Goal: Task Accomplishment & Management: Use online tool/utility

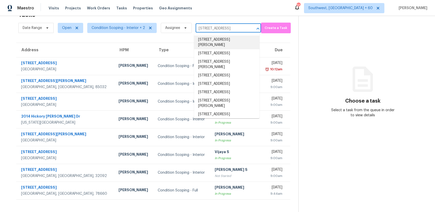
scroll to position [0, 19]
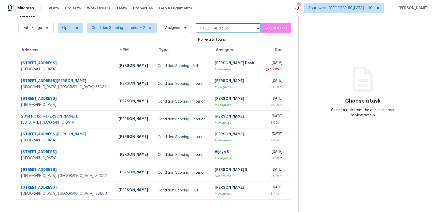
type input "10421 E Haymarket St, Tucson, AZ 85747"
click at [307, 50] on section "Choose a task Select a task from the queue in order to view details" at bounding box center [362, 106] width 128 height 212
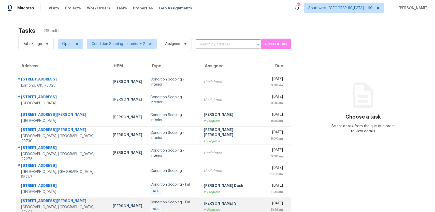
scroll to position [52, 0]
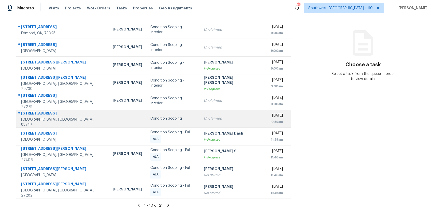
click at [204, 119] on div "Unclaimed" at bounding box center [233, 118] width 58 height 5
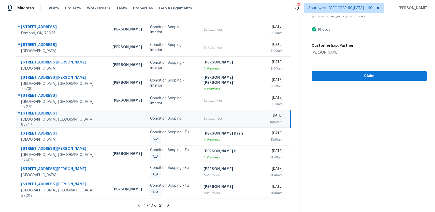
click at [167, 205] on icon at bounding box center [168, 205] width 2 height 3
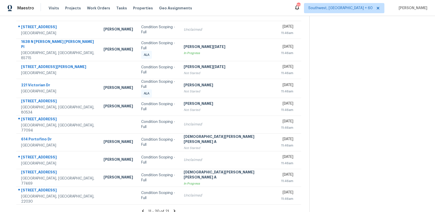
click at [172, 209] on icon at bounding box center [174, 211] width 5 height 5
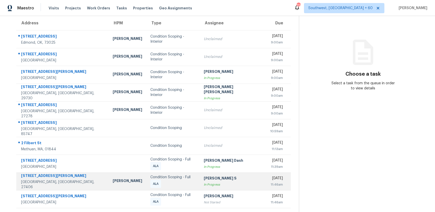
scroll to position [52, 0]
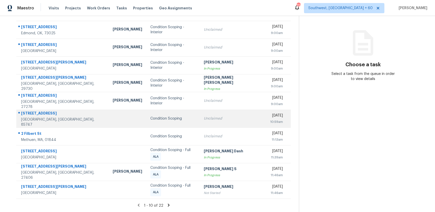
click at [204, 123] on td "Unclaimed" at bounding box center [233, 119] width 66 height 18
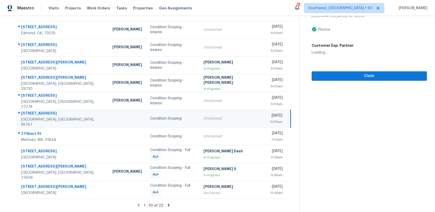
click at [224, 123] on td "Unclaimed" at bounding box center [232, 119] width 66 height 18
click at [373, 78] on span "Claim" at bounding box center [369, 76] width 107 height 6
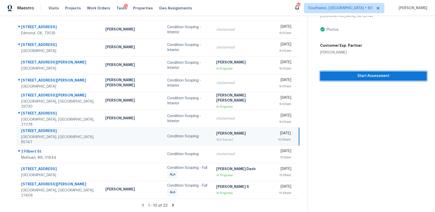
click at [393, 73] on span "Start Assessment" at bounding box center [373, 76] width 99 height 6
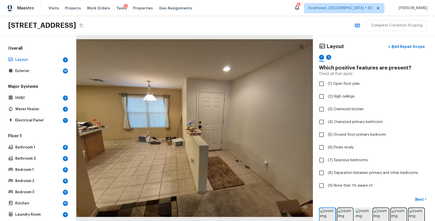
scroll to position [45, 0]
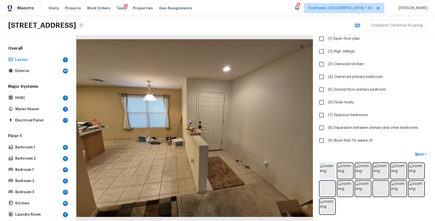
click at [331, 173] on img at bounding box center [327, 170] width 15 height 15
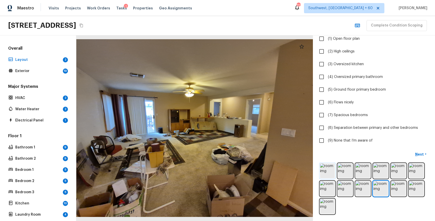
click at [324, 170] on img at bounding box center [327, 170] width 15 height 15
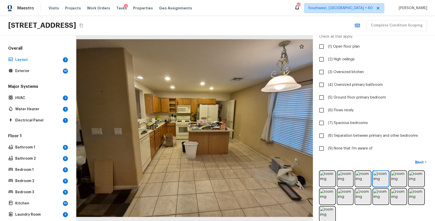
scroll to position [32, 0]
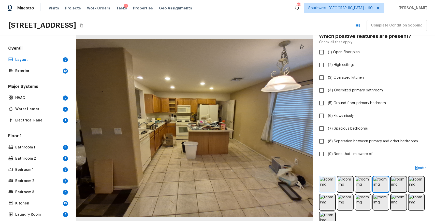
click at [330, 186] on img at bounding box center [327, 184] width 15 height 15
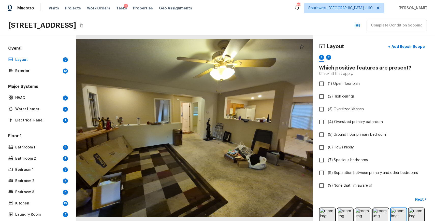
scroll to position [0, 0]
click at [328, 212] on img at bounding box center [327, 215] width 15 height 15
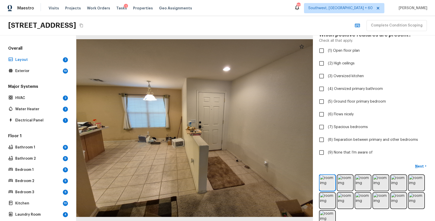
scroll to position [45, 0]
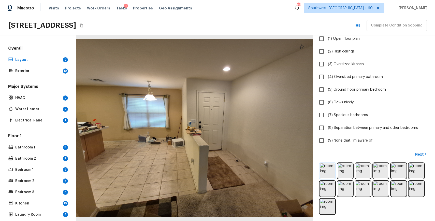
click at [326, 167] on img at bounding box center [327, 170] width 15 height 15
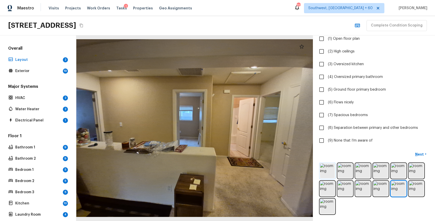
click at [328, 168] on img at bounding box center [327, 170] width 15 height 15
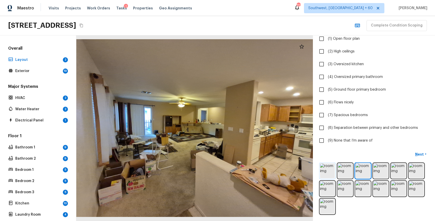
click at [332, 174] on img at bounding box center [327, 170] width 15 height 15
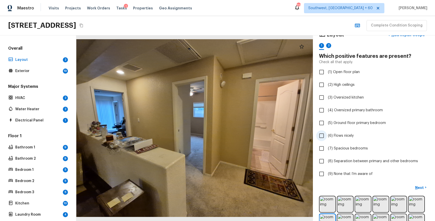
scroll to position [36, 0]
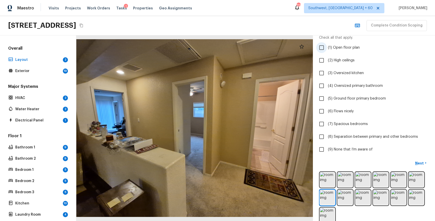
click at [359, 49] on label "(1) Open floor plan" at bounding box center [370, 47] width 109 height 11
click at [327, 49] on input "(1) Open floor plan" at bounding box center [321, 47] width 11 height 11
checkbox input "true"
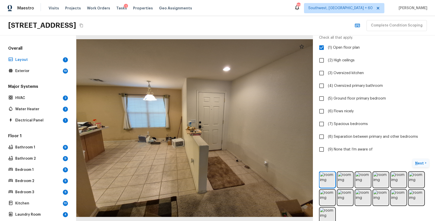
click at [420, 162] on p "Next" at bounding box center [420, 163] width 10 height 5
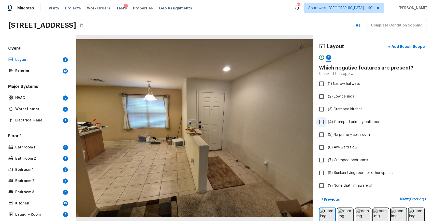
scroll to position [16, 0]
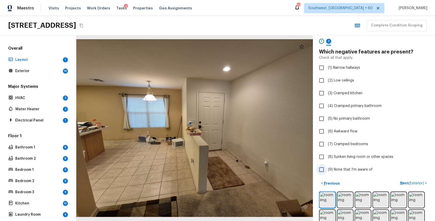
click at [353, 170] on span "(9) None that I’m aware of" at bounding box center [350, 169] width 45 height 5
click at [327, 170] on input "(9) None that I’m aware of" at bounding box center [321, 169] width 11 height 11
checkbox input "true"
click at [408, 182] on p "Next ( Exterior )" at bounding box center [412, 182] width 25 height 5
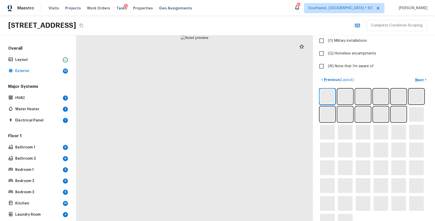
scroll to position [182, 0]
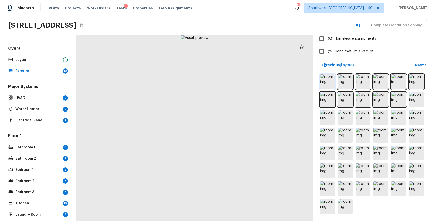
click at [326, 80] on img at bounding box center [327, 81] width 15 height 15
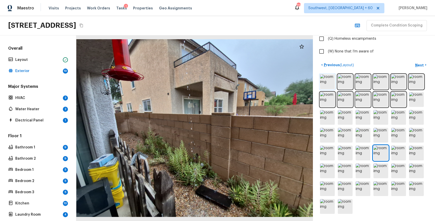
click at [327, 81] on img at bounding box center [327, 81] width 15 height 15
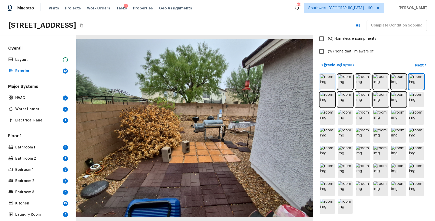
click at [330, 78] on img at bounding box center [327, 81] width 15 height 15
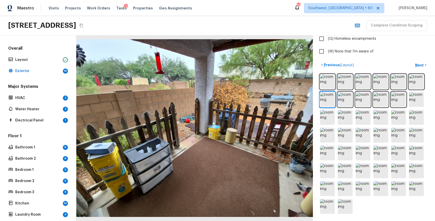
scroll to position [99, 0]
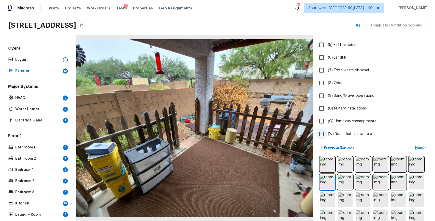
click at [363, 128] on label "(W) None that I’m aware of" at bounding box center [370, 133] width 109 height 11
click at [327, 128] on input "(W) None that I’m aware of" at bounding box center [321, 133] width 11 height 11
checkbox input "true"
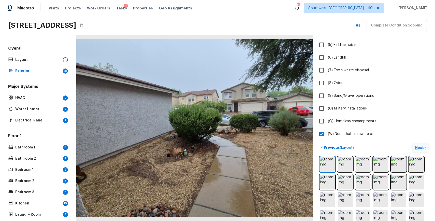
click at [418, 147] on p "Next" at bounding box center [420, 147] width 10 height 5
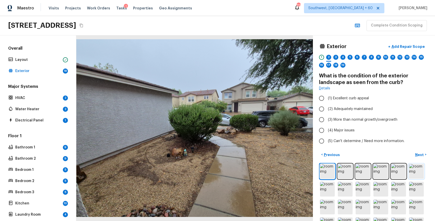
scroll to position [18, 0]
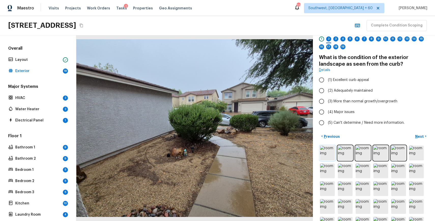
click at [330, 155] on img at bounding box center [327, 152] width 15 height 15
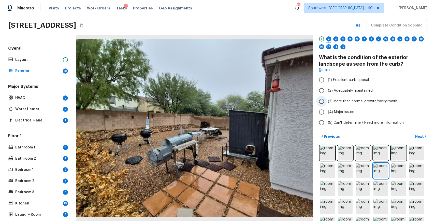
click at [352, 100] on span "(3) More than normal growth/overgrowth" at bounding box center [362, 101] width 69 height 5
click at [327, 100] on input "(3) More than normal growth/overgrowth" at bounding box center [321, 101] width 11 height 11
radio input "true"
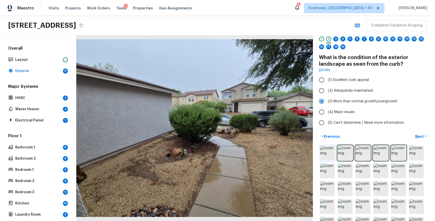
click at [327, 150] on img at bounding box center [327, 152] width 15 height 15
click at [357, 92] on span "(2) Adequately maintained" at bounding box center [350, 90] width 45 height 5
click at [327, 92] on input "(2) Adequately maintained" at bounding box center [321, 90] width 11 height 11
radio input "true"
click at [420, 135] on p "Next" at bounding box center [420, 136] width 10 height 5
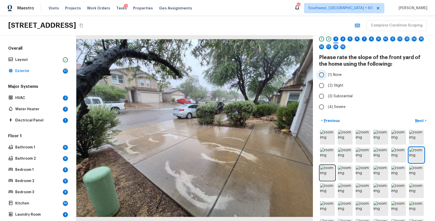
click at [337, 77] on span "(1) None" at bounding box center [335, 74] width 14 height 5
click at [327, 77] on input "(1) None" at bounding box center [321, 74] width 11 height 11
radio input "true"
click at [327, 42] on div at bounding box center [328, 42] width 5 height 1
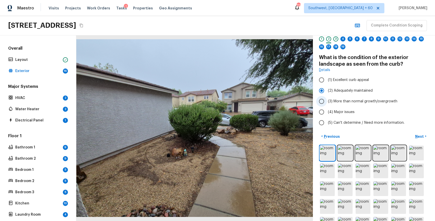
click at [368, 99] on span "(3) More than normal growth/overgrowth" at bounding box center [362, 101] width 69 height 5
click at [327, 99] on input "(3) More than normal growth/overgrowth" at bounding box center [321, 101] width 11 height 11
radio input "true"
click at [343, 40] on div "4" at bounding box center [342, 38] width 5 height 5
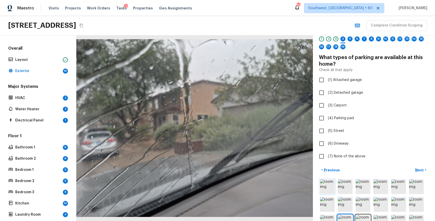
click at [329, 183] on img at bounding box center [327, 186] width 15 height 15
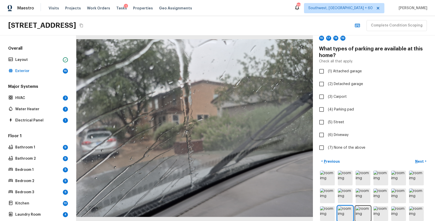
scroll to position [123, 0]
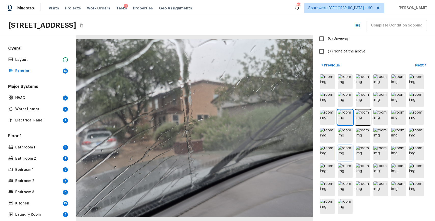
click at [345, 150] on img at bounding box center [345, 152] width 15 height 15
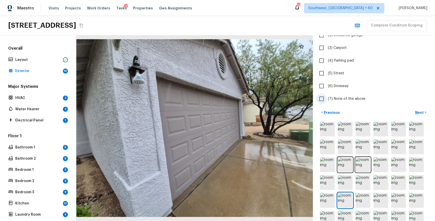
scroll to position [0, 0]
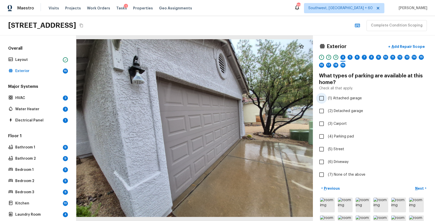
click at [344, 96] on span "(1) Attached garage" at bounding box center [345, 98] width 34 height 5
click at [327, 96] on input "(1) Attached garage" at bounding box center [321, 98] width 11 height 11
checkbox input "true"
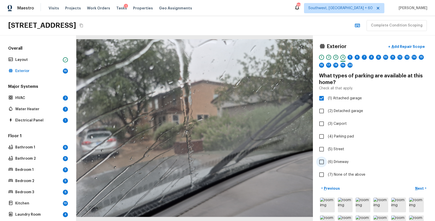
click at [341, 158] on label "(6) Driveway" at bounding box center [370, 161] width 109 height 11
click at [327, 158] on input "(6) Driveway" at bounding box center [321, 161] width 11 height 11
checkbox input "true"
click at [349, 57] on div "5" at bounding box center [349, 57] width 5 height 5
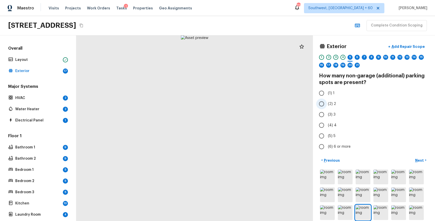
click at [328, 99] on label "(2) 2" at bounding box center [370, 103] width 109 height 11
click at [327, 99] on input "(2) 2" at bounding box center [321, 103] width 11 height 11
radio input "true"
click at [328, 91] on span "(1) 1" at bounding box center [331, 93] width 7 height 5
click at [327, 91] on input "(1) 1" at bounding box center [321, 93] width 11 height 11
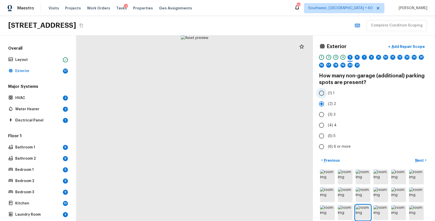
radio input "true"
click at [361, 59] on div "1 2 3 4 5 6 7 8 9 10 11 12 13 14 15 16 17 18 19 20 21" at bounding box center [374, 63] width 110 height 16
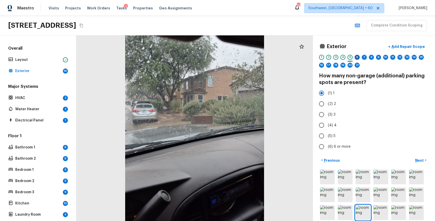
click at [356, 58] on div "6" at bounding box center [357, 57] width 5 height 5
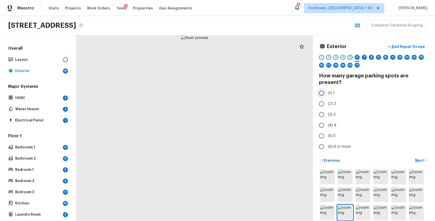
click at [331, 91] on span "(1) 1" at bounding box center [331, 93] width 7 height 5
click at [327, 91] on input "(1) 1" at bounding box center [321, 93] width 11 height 11
radio input "true"
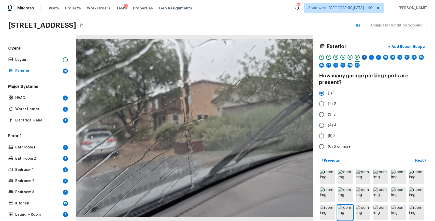
click at [363, 58] on div "7" at bounding box center [364, 57] width 5 height 5
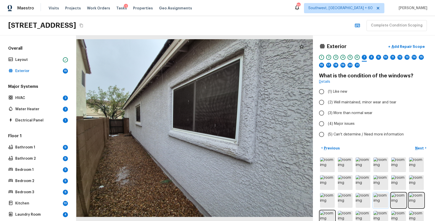
click at [382, 197] on img at bounding box center [380, 200] width 15 height 15
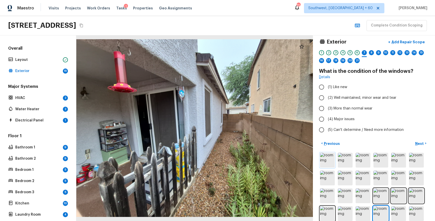
click at [329, 157] on img at bounding box center [327, 160] width 15 height 15
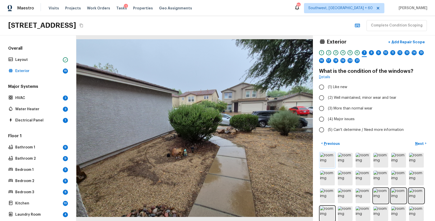
click at [328, 161] on img at bounding box center [327, 160] width 15 height 15
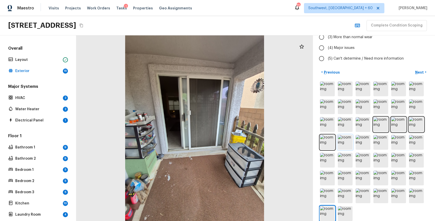
scroll to position [0, 0]
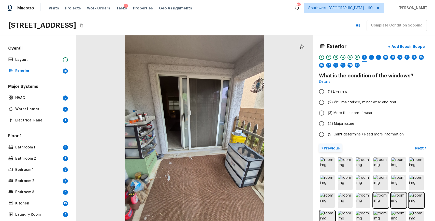
click at [320, 149] on button "< Previous" at bounding box center [330, 148] width 23 height 8
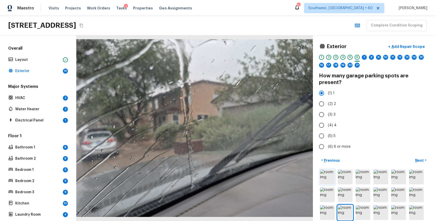
click at [328, 173] on img at bounding box center [327, 176] width 15 height 15
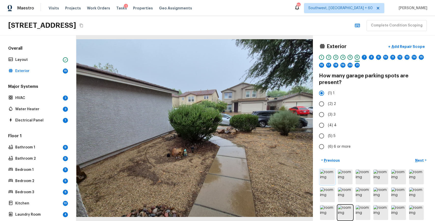
click at [328, 173] on img at bounding box center [327, 176] width 15 height 15
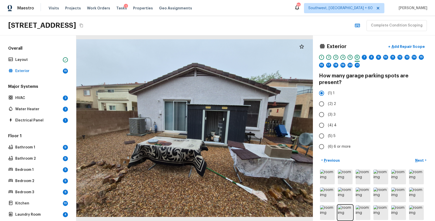
click at [359, 56] on div "6" at bounding box center [357, 57] width 5 height 5
click at [362, 57] on div "7" at bounding box center [364, 57] width 5 height 5
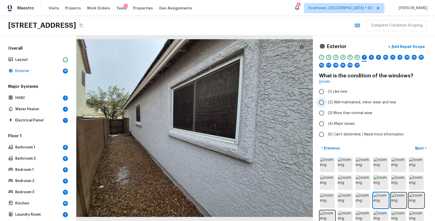
click at [359, 100] on span "(2) Well maintained, minor wear and tear" at bounding box center [362, 102] width 68 height 5
click at [327, 99] on input "(2) Well maintained, minor wear and tear" at bounding box center [321, 102] width 11 height 11
radio input "true"
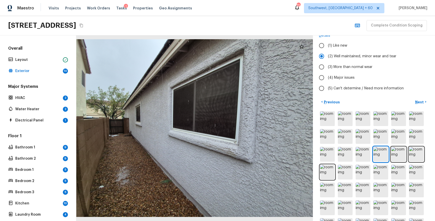
scroll to position [83, 0]
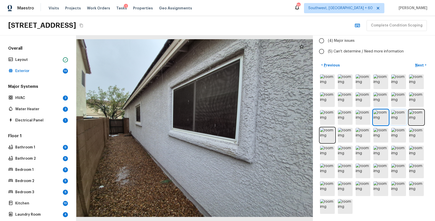
click at [394, 116] on img at bounding box center [398, 117] width 15 height 15
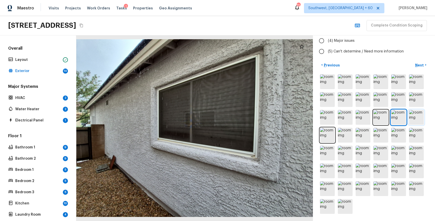
click at [416, 115] on img at bounding box center [416, 117] width 15 height 15
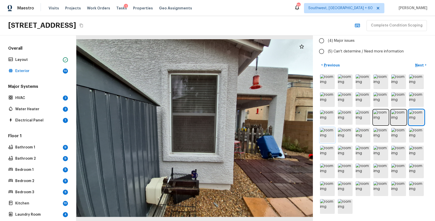
click at [325, 134] on img at bounding box center [327, 135] width 15 height 15
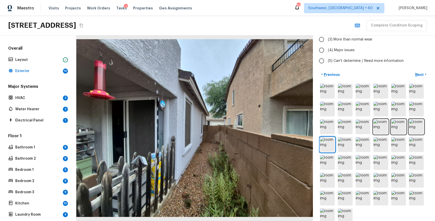
scroll to position [74, 0]
click at [351, 145] on img at bounding box center [345, 144] width 15 height 15
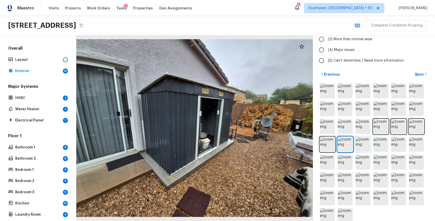
click at [359, 140] on img at bounding box center [363, 144] width 15 height 15
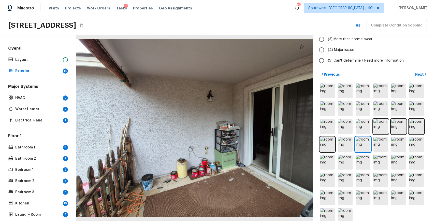
click at [373, 142] on div at bounding box center [374, 152] width 110 height 141
click at [381, 147] on img at bounding box center [380, 144] width 15 height 15
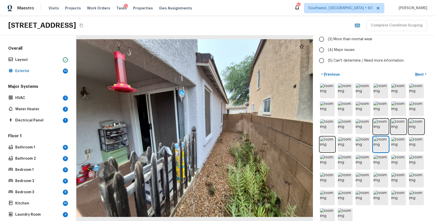
scroll to position [0, 0]
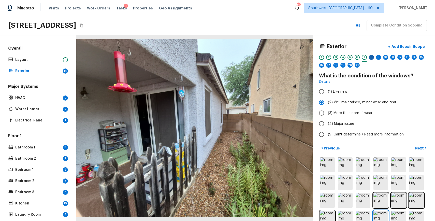
click at [370, 57] on div "8" at bounding box center [371, 57] width 5 height 5
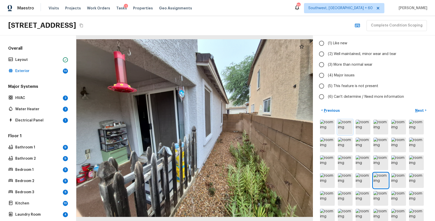
scroll to position [94, 0]
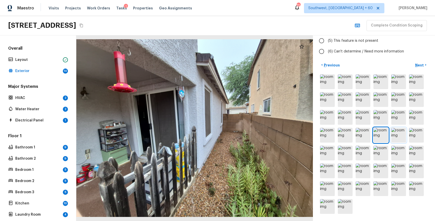
click at [396, 130] on img at bounding box center [398, 135] width 15 height 15
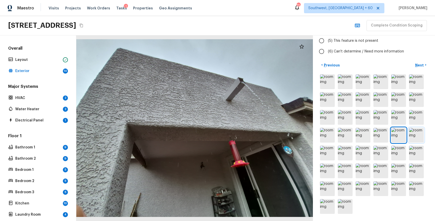
click at [411, 134] on img at bounding box center [416, 135] width 15 height 15
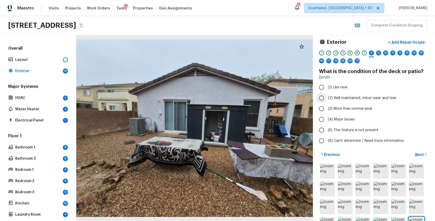
scroll to position [0, 0]
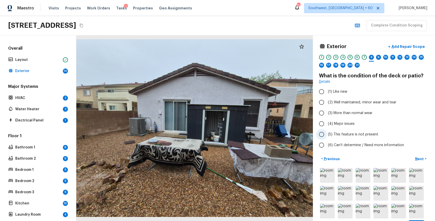
click at [354, 133] on span "(5) This feature is not present" at bounding box center [353, 134] width 50 height 5
click at [327, 133] on input "(5) This feature is not present" at bounding box center [321, 134] width 11 height 11
radio input "true"
click at [415, 155] on button "Next >" at bounding box center [421, 158] width 16 height 8
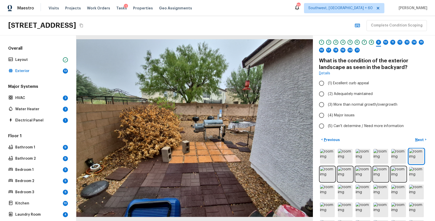
scroll to position [2, 0]
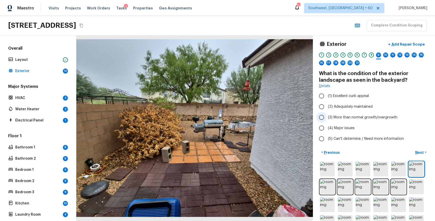
click at [364, 115] on span "(3) More than normal growth/overgrowth" at bounding box center [362, 117] width 69 height 5
click at [327, 114] on input "(3) More than normal growth/overgrowth" at bounding box center [321, 117] width 11 height 11
radio input "true"
click at [388, 54] on div "10" at bounding box center [385, 54] width 5 height 5
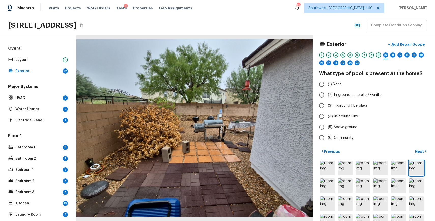
click at [378, 53] on div "9" at bounding box center [378, 54] width 5 height 5
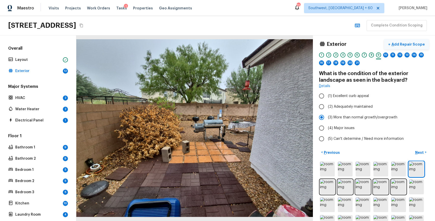
click at [409, 44] on p "Add Repair Scope" at bounding box center [407, 44] width 34 height 5
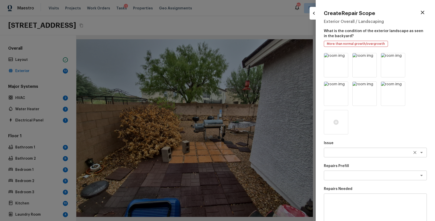
click at [346, 154] on textarea at bounding box center [368, 152] width 84 height 5
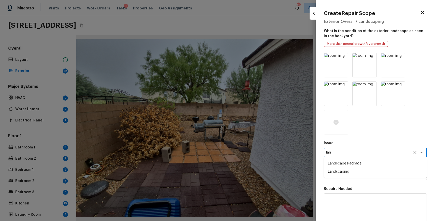
click at [359, 165] on li "Landscape Package" at bounding box center [375, 163] width 103 height 8
type textarea "Landscape Package"
click at [340, 122] on div at bounding box center [336, 122] width 24 height 24
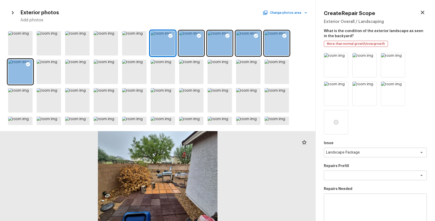
click at [304, 61] on div at bounding box center [157, 77] width 315 height 96
click at [357, 127] on div at bounding box center [375, 93] width 103 height 81
click at [358, 176] on textarea at bounding box center [368, 175] width 84 height 5
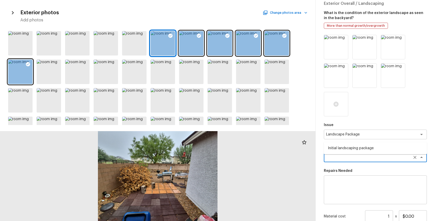
scroll to position [43, 0]
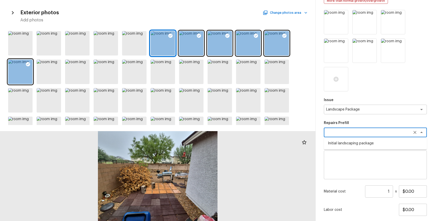
click at [381, 147] on ul "Initial landscaping package" at bounding box center [375, 143] width 103 height 12
click at [386, 144] on li "Initial landscaping package" at bounding box center [375, 143] width 103 height 8
type textarea "Initial landscaping package"
type textarea "Mowing of grass up to 6" in height. Mow, edge along driveways & sidewalks, trim…"
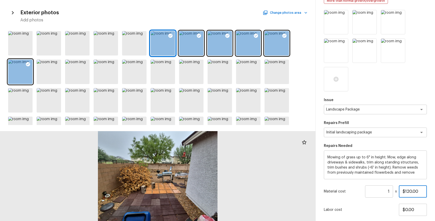
drag, startPoint x: 405, startPoint y: 192, endPoint x: 434, endPoint y: 192, distance: 29.0
click at [433, 192] on div "Create Repair Scope Exterior Overall / Landscaping What is the condition of the…" at bounding box center [375, 110] width 119 height 221
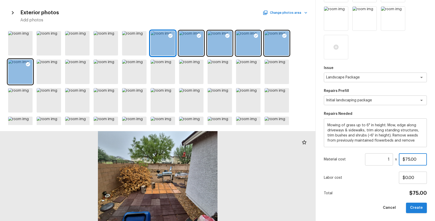
type input "$75.00"
click at [417, 206] on button "Create" at bounding box center [416, 207] width 21 height 10
type input "$0.00"
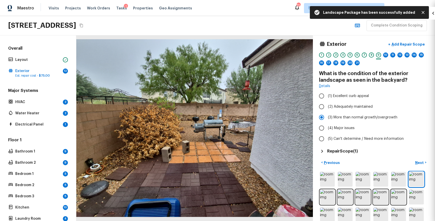
scroll to position [18, 0]
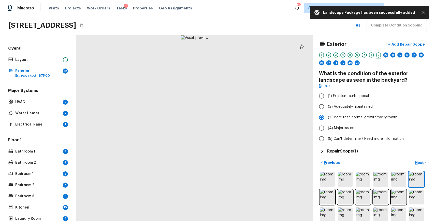
click at [355, 154] on div "Exterior + Add Repair Scope 1 2 3 4 5 6 7 8 9 10 11 12 13 14 15 16 17 18 19 20 …" at bounding box center [374, 127] width 122 height 185
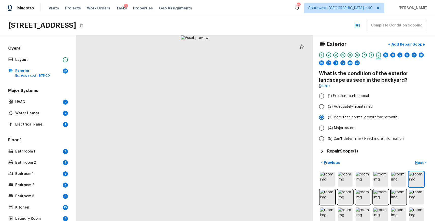
click at [358, 149] on h5 "Repair Scope ( 1 )" at bounding box center [342, 151] width 31 height 6
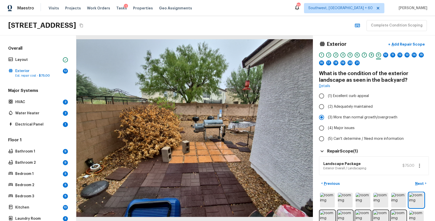
click at [420, 164] on icon "button" at bounding box center [419, 166] width 1 height 4
click at [413, 179] on li "Edit" at bounding box center [419, 180] width 24 height 15
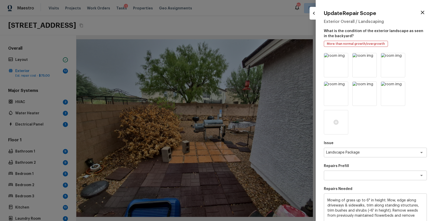
scroll to position [75, 0]
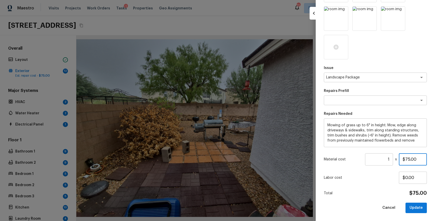
click at [410, 159] on input "$75.00" at bounding box center [413, 159] width 28 height 12
type input "$750.00"
click at [414, 205] on button "Update" at bounding box center [415, 207] width 21 height 10
type input "$0.00"
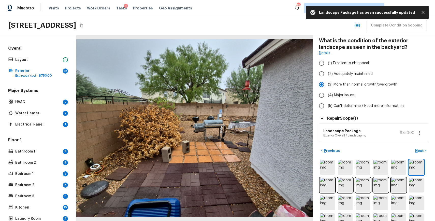
scroll to position [0, 0]
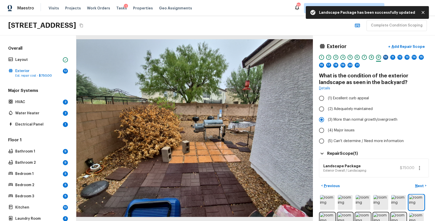
click at [386, 58] on div "10" at bounding box center [385, 57] width 5 height 5
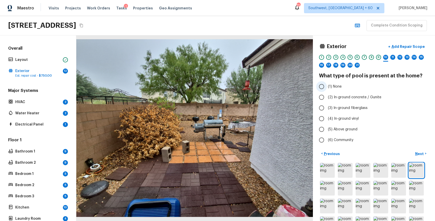
click at [341, 86] on label "(1) None" at bounding box center [370, 86] width 109 height 11
click at [327, 86] on input "(1) None" at bounding box center [321, 86] width 11 height 11
radio input "true"
click at [393, 56] on div "11" at bounding box center [392, 57] width 5 height 5
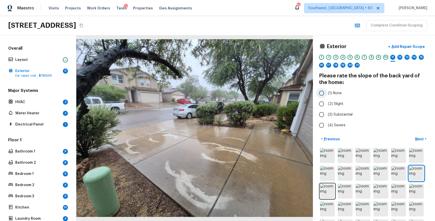
click at [336, 93] on span "(1) None" at bounding box center [335, 93] width 14 height 5
click at [327, 93] on input "(1) None" at bounding box center [321, 93] width 11 height 11
radio input "true"
click at [398, 54] on div "Exterior + Add Repair Scope 1 2 3 4 5 6 7 8 9 10 11 12 13 14 15 16 17 18 19 20 …" at bounding box center [374, 55] width 110 height 29
click at [400, 59] on div "12" at bounding box center [399, 57] width 5 height 5
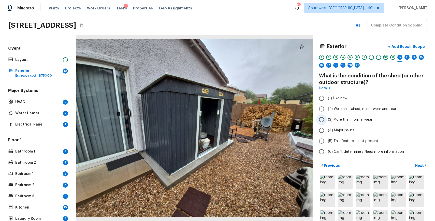
click at [361, 118] on span "(3) More than normal wear" at bounding box center [350, 119] width 45 height 5
click at [327, 118] on input "(3) More than normal wear" at bounding box center [321, 119] width 11 height 11
radio input "true"
click at [409, 45] on p "Add Repair Scope" at bounding box center [407, 46] width 34 height 5
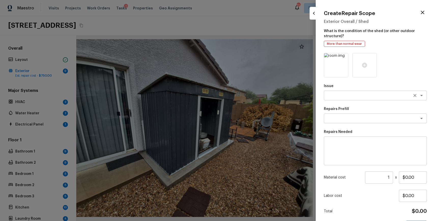
click at [337, 95] on textarea at bounding box center [368, 95] width 84 height 5
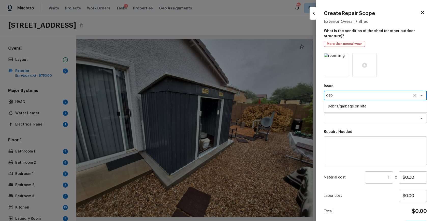
click at [344, 107] on li "Debris/garbage on site" at bounding box center [375, 106] width 103 height 8
type textarea "Debris/garbage on site"
click at [346, 147] on textarea at bounding box center [375, 151] width 96 height 20
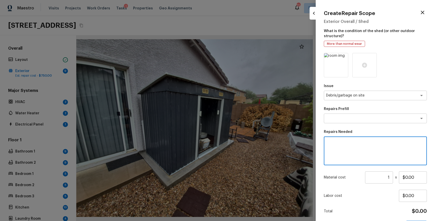
type textarea "d"
click at [342, 141] on textarea "shed remoal and other de" at bounding box center [375, 151] width 96 height 20
click at [379, 142] on textarea "shed removal and other de" at bounding box center [375, 151] width 96 height 20
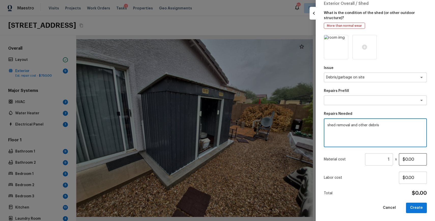
type textarea "shed removal and other debris"
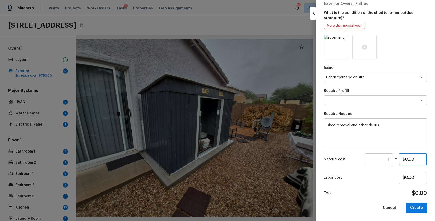
drag, startPoint x: 405, startPoint y: 158, endPoint x: 425, endPoint y: 161, distance: 20.1
click at [415, 159] on input "$0.00" at bounding box center [413, 159] width 28 height 12
type input "$500.00"
click at [361, 54] on div at bounding box center [364, 47] width 24 height 24
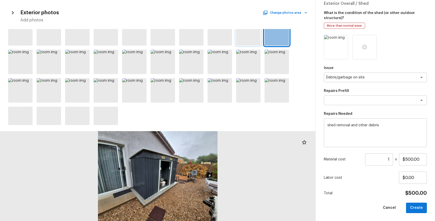
scroll to position [47, 0]
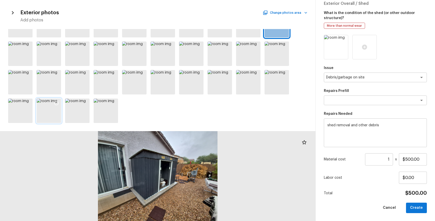
click at [59, 102] on icon at bounding box center [56, 102] width 5 height 5
click at [32, 101] on div at bounding box center [27, 103] width 9 height 11
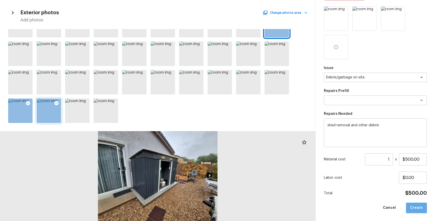
click at [416, 205] on button "Create" at bounding box center [416, 207] width 21 height 10
type input "$0.00"
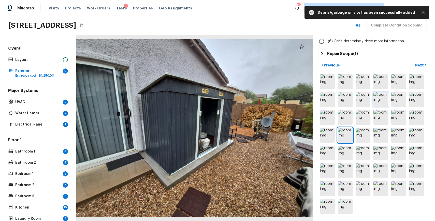
scroll to position [0, 0]
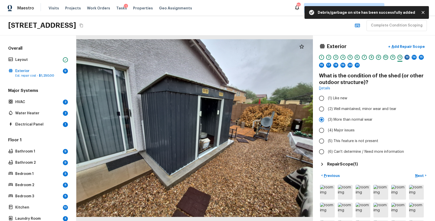
click at [407, 58] on div "13" at bounding box center [406, 57] width 5 height 5
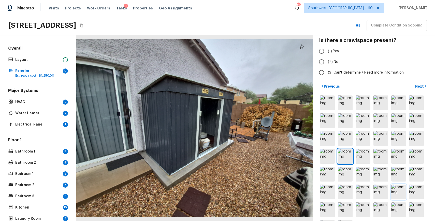
scroll to position [56, 0]
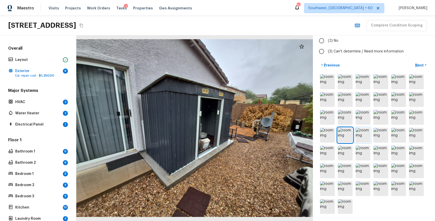
click at [362, 136] on img at bounding box center [363, 135] width 15 height 15
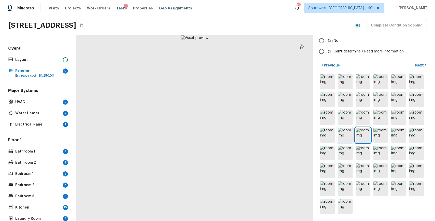
click at [344, 134] on img at bounding box center [345, 135] width 15 height 15
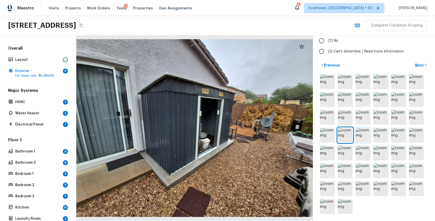
click at [360, 133] on img at bounding box center [363, 135] width 15 height 15
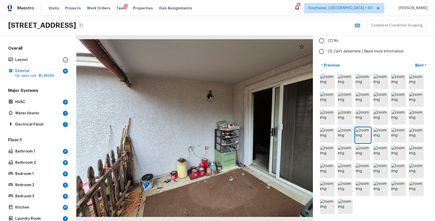
click at [346, 133] on img at bounding box center [345, 135] width 15 height 15
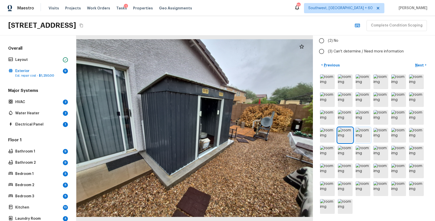
click at [358, 134] on img at bounding box center [363, 135] width 15 height 15
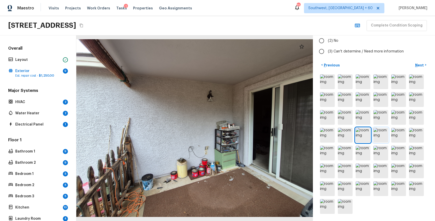
click at [376, 134] on img at bounding box center [380, 135] width 15 height 15
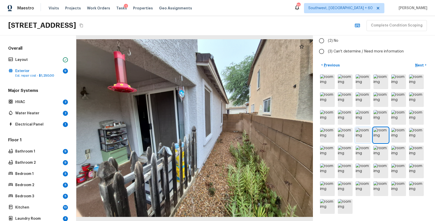
click at [364, 134] on img at bounding box center [363, 135] width 15 height 15
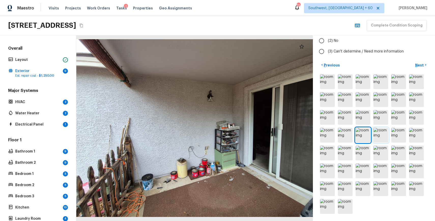
click at [382, 134] on img at bounding box center [380, 135] width 15 height 15
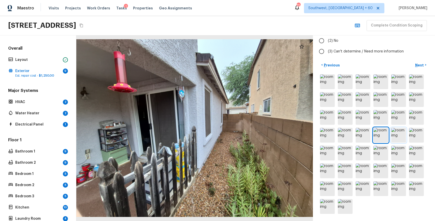
click at [396, 135] on img at bounding box center [398, 135] width 15 height 15
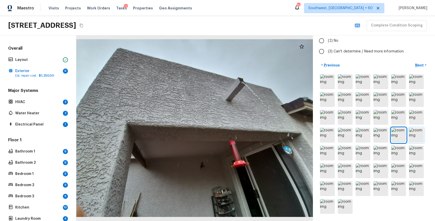
click at [417, 130] on img at bounding box center [416, 135] width 15 height 15
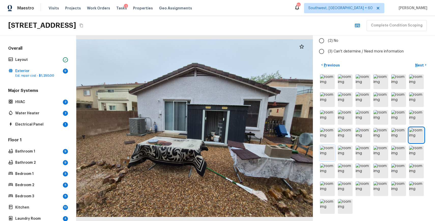
click at [321, 159] on img at bounding box center [327, 152] width 15 height 15
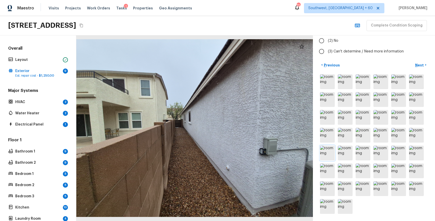
click at [328, 154] on img at bounding box center [327, 152] width 15 height 15
click at [348, 153] on img at bounding box center [345, 152] width 15 height 15
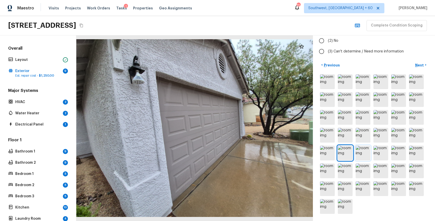
click at [364, 155] on img at bounding box center [363, 152] width 15 height 15
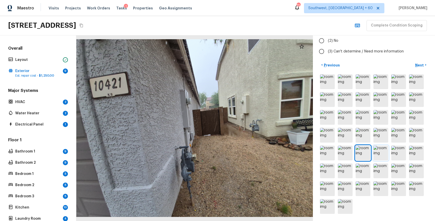
click at [386, 151] on img at bounding box center [380, 152] width 15 height 15
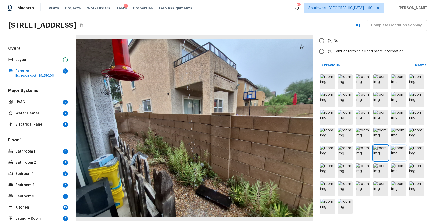
click at [399, 151] on img at bounding box center [398, 152] width 15 height 15
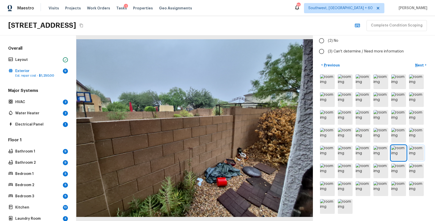
click at [420, 146] on img at bounding box center [416, 152] width 15 height 15
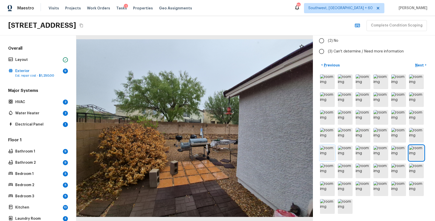
click at [326, 152] on img at bounding box center [327, 152] width 15 height 15
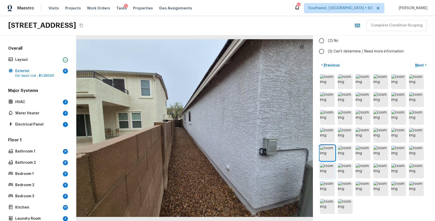
click at [329, 177] on img at bounding box center [327, 170] width 15 height 15
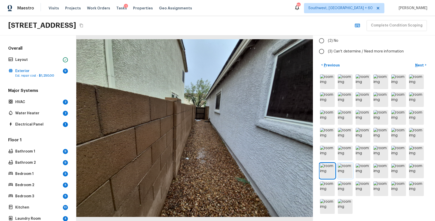
click at [347, 174] on img at bounding box center [345, 170] width 15 height 15
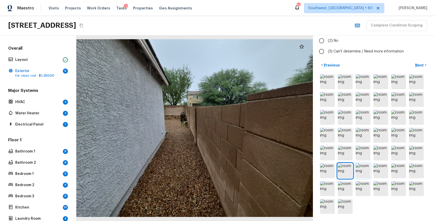
click at [363, 174] on img at bounding box center [363, 170] width 15 height 15
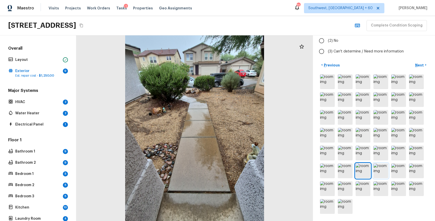
click at [377, 173] on img at bounding box center [380, 170] width 15 height 15
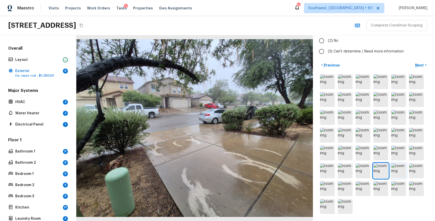
click at [395, 172] on img at bounding box center [398, 170] width 15 height 15
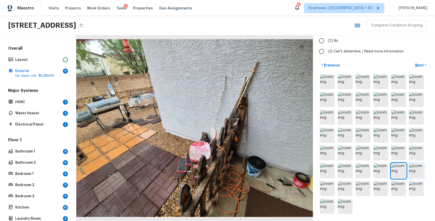
click at [419, 172] on img at bounding box center [416, 170] width 15 height 15
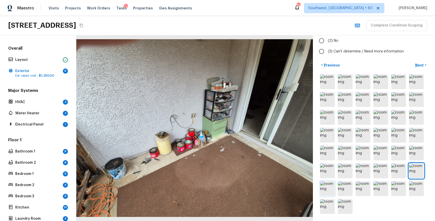
click at [326, 188] on img at bounding box center [327, 188] width 15 height 15
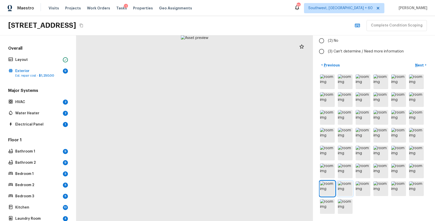
click at [344, 188] on img at bounding box center [345, 188] width 15 height 15
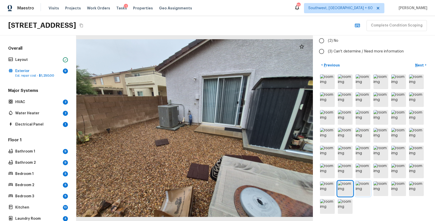
click at [360, 188] on img at bounding box center [363, 188] width 15 height 15
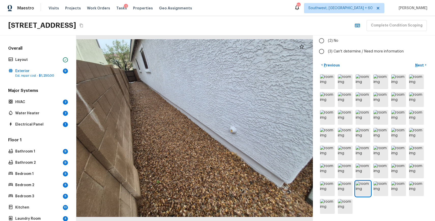
click at [353, 184] on div at bounding box center [374, 143] width 110 height 141
click at [344, 187] on img at bounding box center [345, 188] width 15 height 15
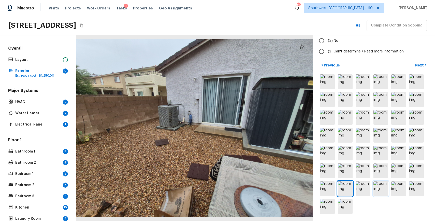
click at [382, 193] on img at bounding box center [380, 188] width 15 height 15
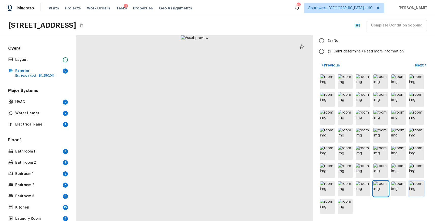
click at [409, 193] on img at bounding box center [416, 188] width 15 height 15
click at [399, 192] on img at bounding box center [398, 188] width 15 height 15
click at [416, 187] on img at bounding box center [416, 188] width 15 height 15
click at [347, 203] on img at bounding box center [345, 206] width 15 height 15
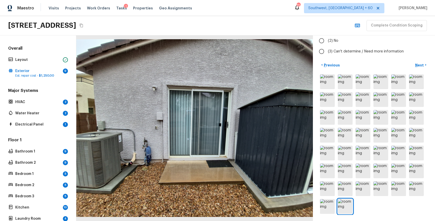
scroll to position [0, 0]
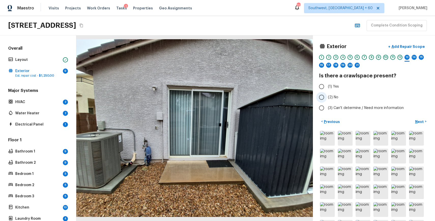
click at [326, 98] on input "(2) No" at bounding box center [321, 97] width 11 height 11
radio input "true"
click at [413, 57] on div "14" at bounding box center [414, 57] width 5 height 5
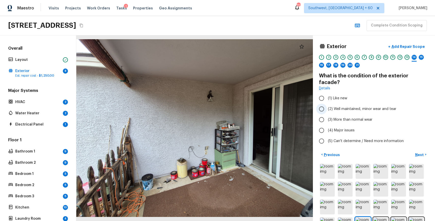
click at [363, 106] on span "(2) Well maintained, minor wear and tear" at bounding box center [362, 108] width 68 height 5
click at [327, 104] on input "(2) Well maintained, minor wear and tear" at bounding box center [321, 109] width 11 height 11
radio input "true"
click at [420, 57] on div "15" at bounding box center [421, 57] width 5 height 5
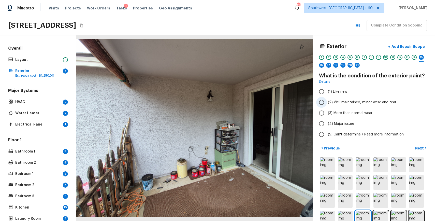
click at [364, 104] on span "(2) Well maintained, minor wear and tear" at bounding box center [362, 102] width 68 height 5
click at [327, 104] on input "(2) Well maintained, minor wear and tear" at bounding box center [321, 102] width 11 height 11
radio input "true"
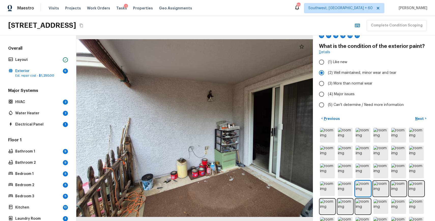
scroll to position [39, 0]
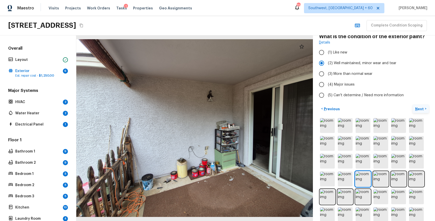
click at [425, 106] on button "Next >" at bounding box center [421, 109] width 16 height 8
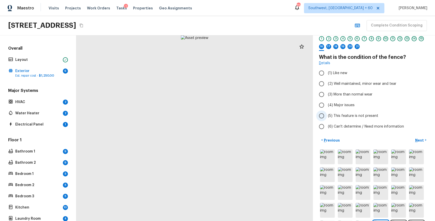
scroll to position [15, 0]
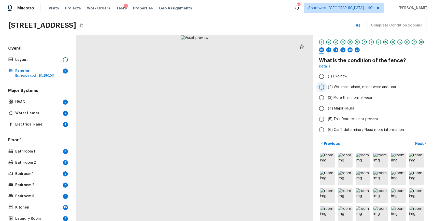
click at [370, 89] on span "(2) Well maintained, minor wear and tear" at bounding box center [362, 86] width 68 height 5
click at [327, 89] on input "(2) Well maintained, minor wear and tear" at bounding box center [321, 87] width 11 height 11
radio input "true"
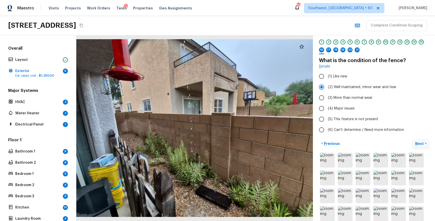
click at [416, 143] on p "Next" at bounding box center [420, 143] width 10 height 5
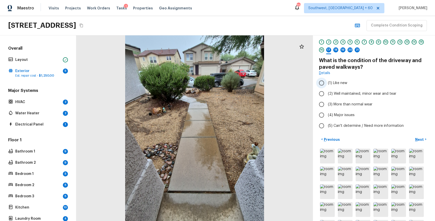
click at [358, 88] on label "(1) Like new" at bounding box center [370, 83] width 109 height 11
click at [327, 88] on input "(1) Like new" at bounding box center [321, 83] width 11 height 11
radio input "true"
click at [363, 94] on span "(2) Well maintained, minor wear and tear" at bounding box center [362, 93] width 68 height 5
click at [327, 94] on input "(2) Well maintained, minor wear and tear" at bounding box center [321, 93] width 11 height 11
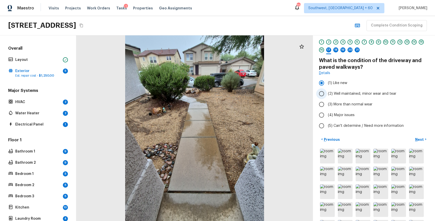
radio input "true"
click at [418, 138] on p "Next" at bounding box center [420, 139] width 10 height 5
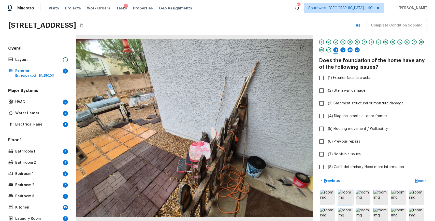
scroll to position [131, 0]
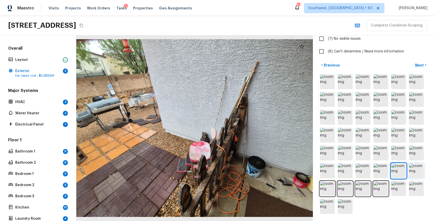
click at [412, 169] on img at bounding box center [416, 170] width 15 height 15
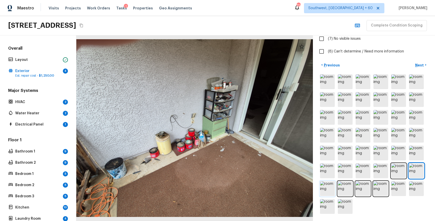
click at [327, 186] on img at bounding box center [327, 188] width 15 height 15
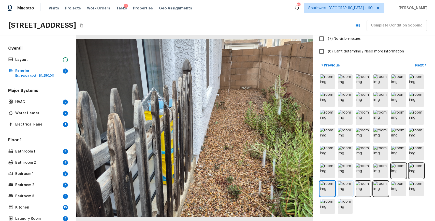
click at [348, 186] on img at bounding box center [345, 188] width 15 height 15
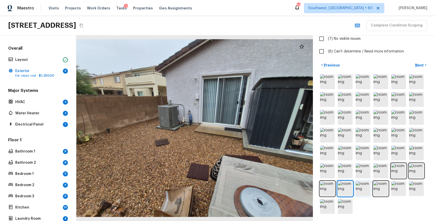
click at [361, 187] on img at bounding box center [363, 188] width 15 height 15
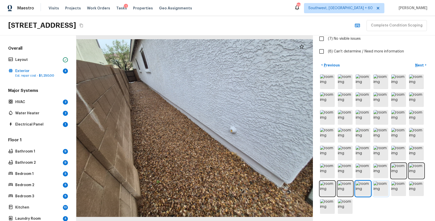
click at [382, 186] on img at bounding box center [380, 188] width 15 height 15
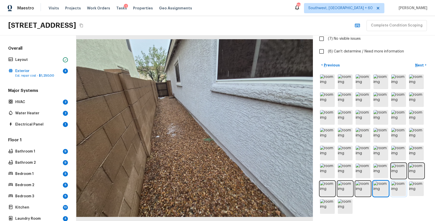
click at [400, 188] on img at bounding box center [398, 188] width 15 height 15
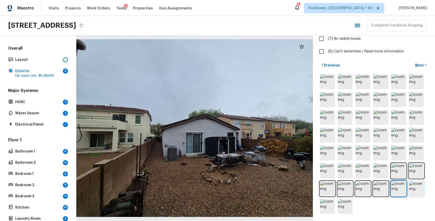
click at [415, 190] on img at bounding box center [416, 188] width 15 height 15
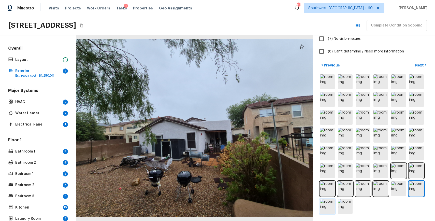
click at [327, 208] on img at bounding box center [327, 206] width 15 height 15
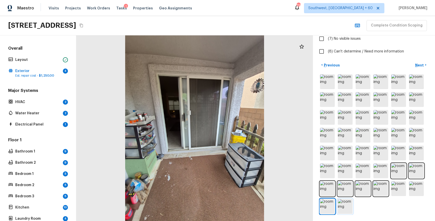
click at [344, 208] on img at bounding box center [345, 206] width 15 height 15
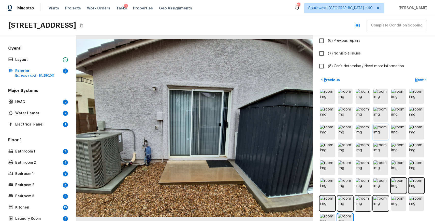
scroll to position [116, 0]
click at [412, 201] on img at bounding box center [416, 203] width 15 height 15
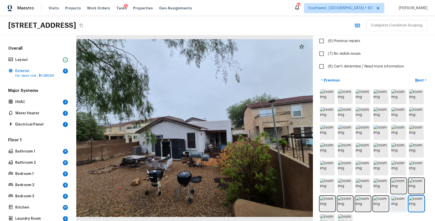
click at [397, 201] on img at bounding box center [398, 203] width 15 height 15
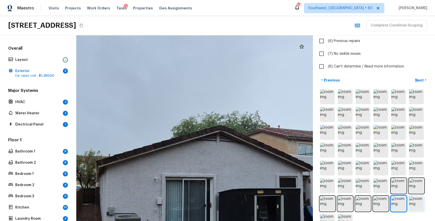
click at [418, 205] on img at bounding box center [416, 203] width 15 height 15
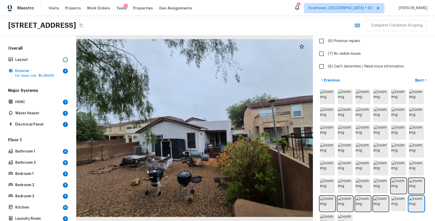
click at [152, 140] on div at bounding box center [194, 127] width 237 height 185
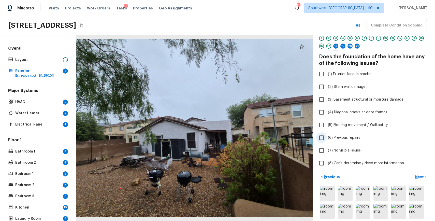
scroll to position [20, 0]
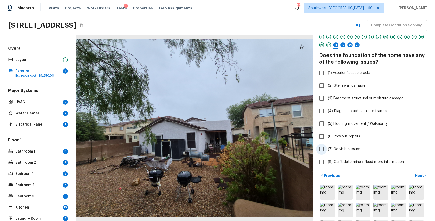
click at [347, 147] on span "(7) No visible issues" at bounding box center [344, 149] width 33 height 5
click at [327, 147] on input "(7) No visible issues" at bounding box center [321, 149] width 11 height 11
click at [347, 147] on span "(7) No visible issues" at bounding box center [344, 149] width 33 height 5
click at [327, 147] on input "(7) No visible issues" at bounding box center [321, 149] width 11 height 11
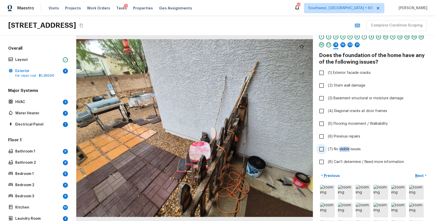
click at [346, 149] on span "(7) No visible issues" at bounding box center [344, 149] width 33 height 5
click at [327, 149] on input "(7) No visible issues" at bounding box center [321, 149] width 11 height 11
checkbox input "true"
click at [418, 172] on button "Next >" at bounding box center [421, 175] width 16 height 8
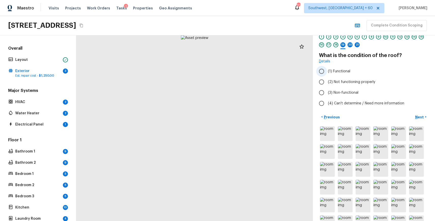
click at [345, 70] on span "(1) Functional" at bounding box center [339, 71] width 22 height 5
click at [327, 70] on input "(1) Functional" at bounding box center [321, 71] width 11 height 11
radio input "true"
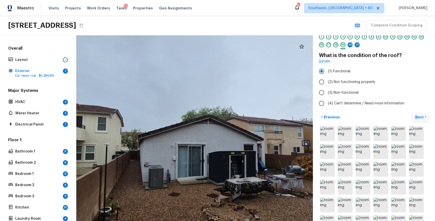
click at [423, 115] on p "Next" at bounding box center [420, 116] width 10 height 5
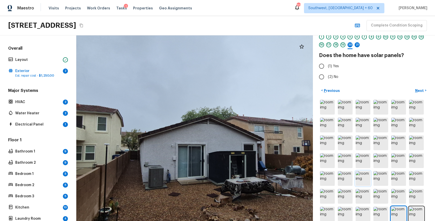
scroll to position [46, 0]
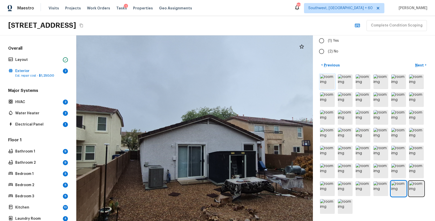
click at [330, 82] on img at bounding box center [327, 81] width 15 height 15
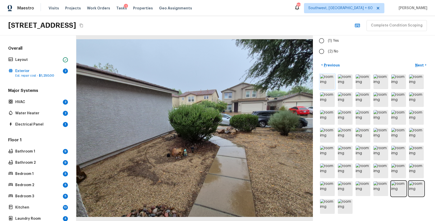
click at [324, 86] on img at bounding box center [327, 81] width 15 height 15
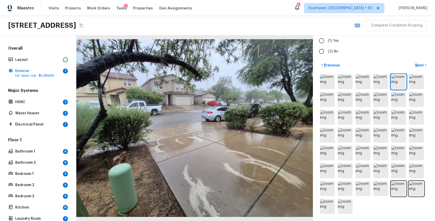
scroll to position [0, 0]
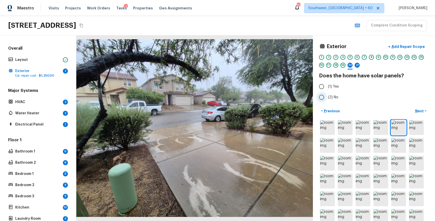
click at [331, 100] on label "(2) No" at bounding box center [370, 97] width 109 height 11
click at [327, 100] on input "(2) No" at bounding box center [321, 97] width 11 height 11
radio input "true"
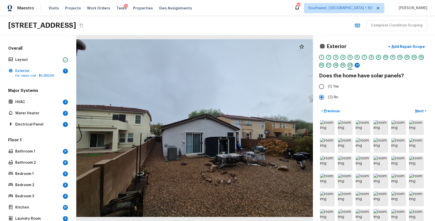
click at [354, 64] on div "1 2 3 4 5 6 7 8 9 10 11 12 13 14 15 16 17 18 19 20 21" at bounding box center [374, 63] width 110 height 16
click at [359, 67] on div "21" at bounding box center [357, 67] width 5 height 8
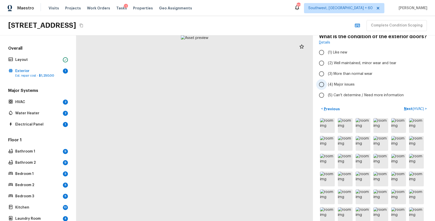
scroll to position [41, 0]
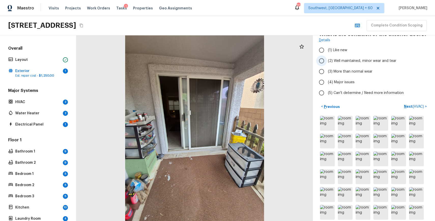
click at [360, 57] on label "(2) Well maintained, minor wear and tear" at bounding box center [370, 60] width 109 height 11
click at [327, 57] on input "(2) Well maintained, minor wear and tear" at bounding box center [321, 60] width 11 height 11
radio input "true"
click at [411, 108] on p "Next ( HVAC )" at bounding box center [414, 106] width 21 height 5
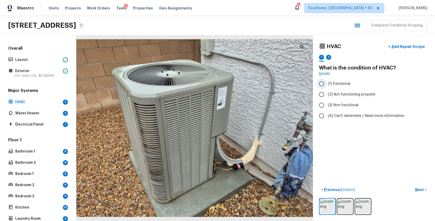
click at [342, 85] on span "(1) Functional" at bounding box center [339, 83] width 22 height 5
click at [327, 85] on input "(1) Functional" at bounding box center [321, 83] width 11 height 11
radio input "true"
click at [345, 203] on img at bounding box center [345, 206] width 15 height 15
click at [344, 207] on img at bounding box center [345, 206] width 15 height 15
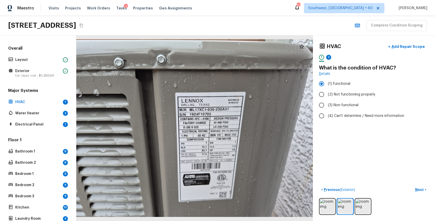
click at [325, 54] on div "HVAC + Add Repair Scope 1 2" at bounding box center [374, 51] width 110 height 21
click at [274, 24] on div "10421 E Haymarket St, Tucson, AZ 85747 Complete Condition Scoping" at bounding box center [217, 25] width 435 height 19
click at [338, 158] on div "HVAC + Add Repair Scope 1 2 What is the condition of HVAC? Details (1) Function…" at bounding box center [374, 127] width 122 height 185
click at [329, 59] on div "2" at bounding box center [328, 57] width 5 height 5
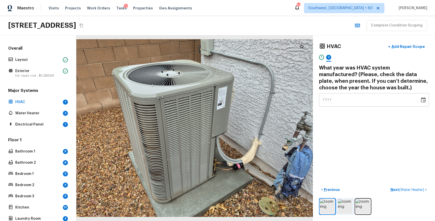
click at [345, 207] on img at bounding box center [345, 206] width 15 height 15
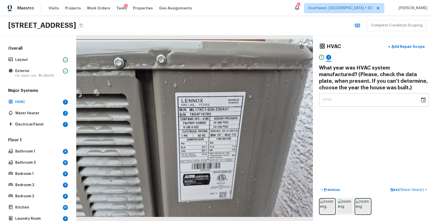
click at [345, 207] on img at bounding box center [345, 206] width 15 height 15
click at [337, 105] on div "YYYY" at bounding box center [370, 99] width 94 height 13
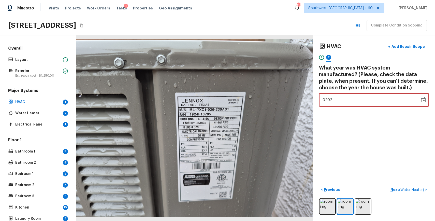
type input "2024"
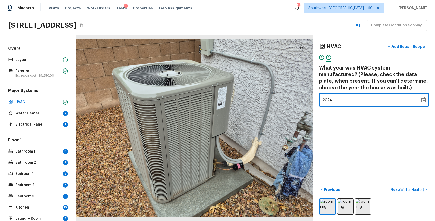
click at [357, 129] on div "HVAC + Add Repair Scope 1 2 What year was HVAC system manufactured? (Please, ch…" at bounding box center [374, 127] width 122 height 185
click at [399, 193] on button "Next ( Water Heater ) >" at bounding box center [408, 189] width 40 height 8
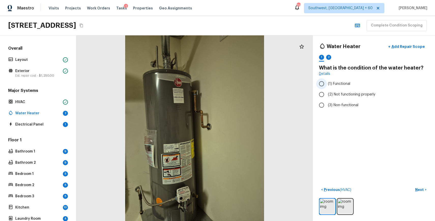
click at [339, 82] on span "(1) Functional" at bounding box center [339, 83] width 22 height 5
click at [327, 82] on input "(1) Functional" at bounding box center [321, 83] width 11 height 11
radio input "true"
click at [348, 206] on img at bounding box center [345, 206] width 15 height 15
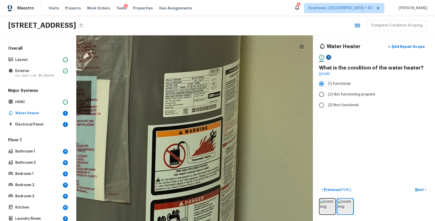
click at [329, 55] on div "2" at bounding box center [328, 57] width 5 height 5
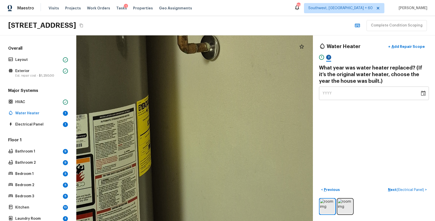
click at [329, 55] on div "2" at bounding box center [328, 57] width 5 height 5
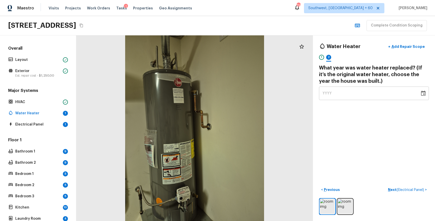
click at [329, 96] on div "YYYY" at bounding box center [370, 92] width 94 height 13
type input "0202"
type input "2002"
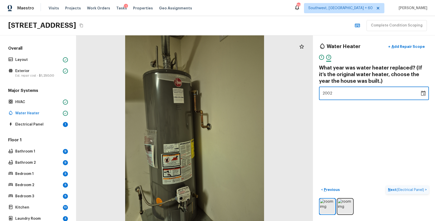
click at [398, 190] on span "( Electrical Panel )" at bounding box center [410, 190] width 27 height 4
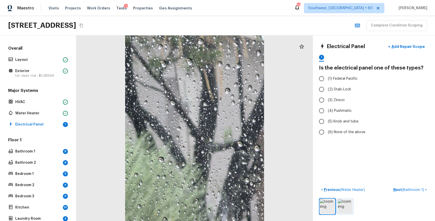
click at [342, 207] on img at bounding box center [345, 206] width 15 height 15
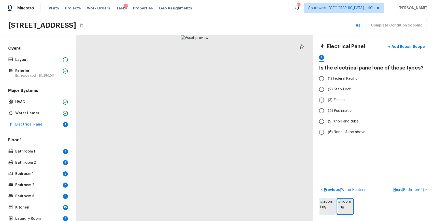
click at [320, 202] on img at bounding box center [327, 206] width 15 height 15
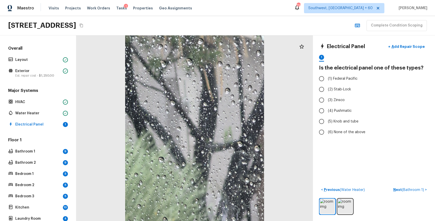
click at [337, 201] on div at bounding box center [374, 206] width 110 height 17
click at [343, 207] on img at bounding box center [345, 206] width 15 height 15
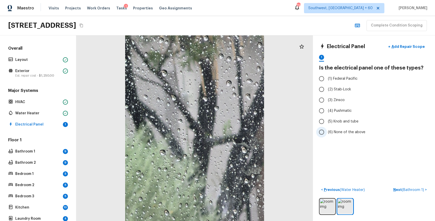
click at [340, 131] on span "(6) None of the above" at bounding box center [346, 131] width 37 height 5
click at [327, 131] on input "(6) None of the above" at bounding box center [321, 132] width 11 height 11
radio input "true"
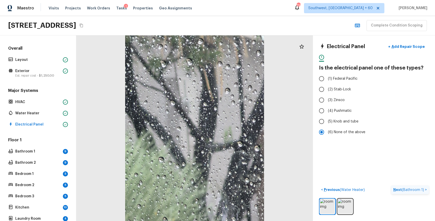
click at [404, 189] on span "( Bathroom 1 )" at bounding box center [413, 190] width 22 height 4
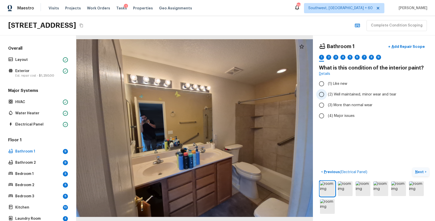
click at [356, 96] on span "(2) Well maintained, minor wear and tear" at bounding box center [362, 94] width 68 height 5
click at [327, 96] on input "(2) Well maintained, minor wear and tear" at bounding box center [321, 94] width 11 height 11
radio input "true"
click at [345, 187] on img at bounding box center [345, 188] width 15 height 15
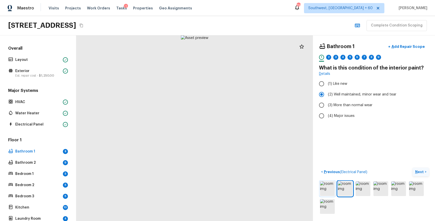
click at [331, 187] on img at bounding box center [327, 188] width 15 height 15
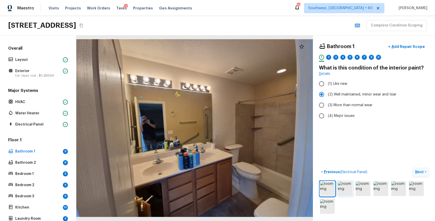
click at [344, 187] on img at bounding box center [345, 188] width 15 height 15
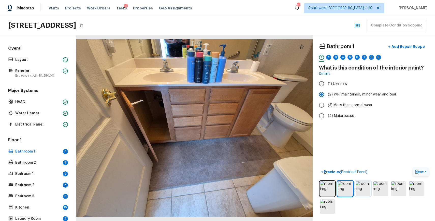
click at [360, 188] on img at bounding box center [363, 188] width 15 height 15
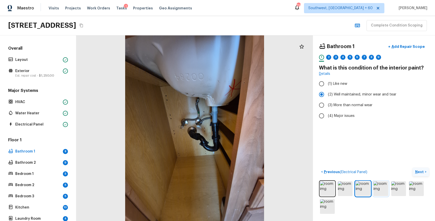
click at [376, 188] on img at bounding box center [380, 188] width 15 height 15
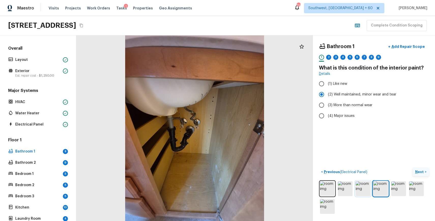
click at [366, 187] on img at bounding box center [363, 188] width 15 height 15
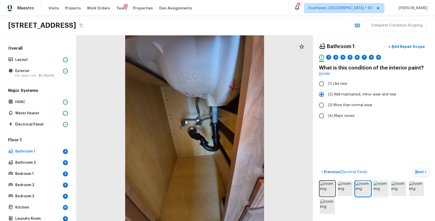
click at [382, 187] on img at bounding box center [380, 188] width 15 height 15
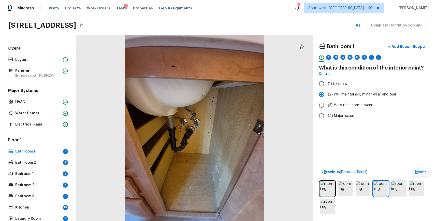
click at [393, 185] on img at bounding box center [398, 188] width 15 height 15
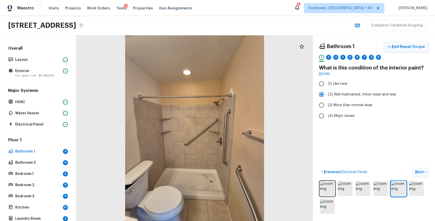
click at [410, 50] on button "+ Add Repair Scope" at bounding box center [406, 46] width 45 height 10
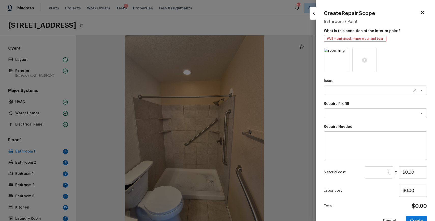
click at [356, 89] on textarea at bounding box center [368, 90] width 84 height 5
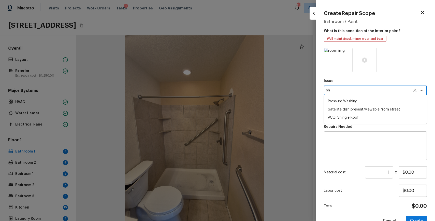
type textarea "s"
type textarea "bath"
click at [420, 151] on textarea at bounding box center [375, 146] width 96 height 20
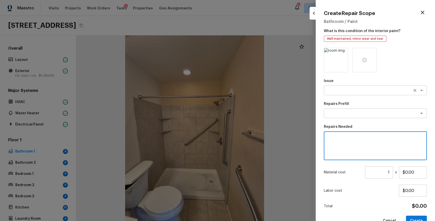
click at [391, 94] on div "x ​" at bounding box center [375, 90] width 103 height 10
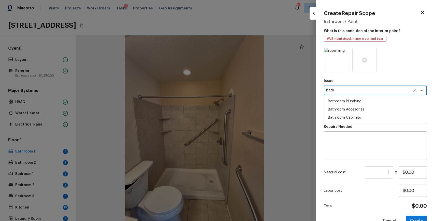
click at [376, 107] on li "Bathroom Accesories" at bounding box center [375, 109] width 103 height 8
type textarea "Bathroom Accesories"
click at [414, 90] on icon "Clear" at bounding box center [414, 90] width 5 height 5
click at [380, 100] on li "Bathroom Plumbing" at bounding box center [375, 101] width 103 height 8
click at [365, 109] on div "x ​" at bounding box center [375, 113] width 103 height 10
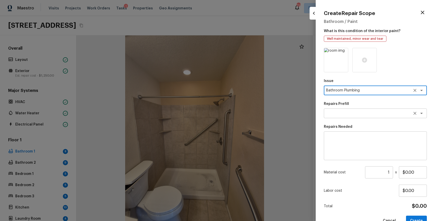
type textarea "Bathroom Plumbing"
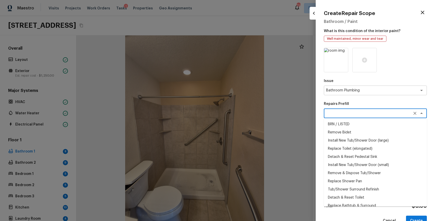
click at [365, 109] on div "x ​" at bounding box center [375, 113] width 103 height 10
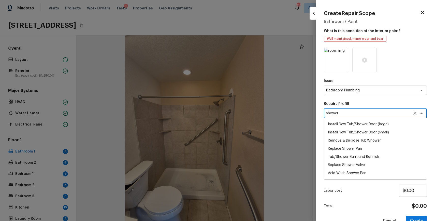
click at [396, 130] on li "Install New Tub/Shower Door (small)" at bounding box center [375, 132] width 103 height 8
type textarea "Install New Tub/Shower Door (small)"
type textarea "Prep the tub/shower surround and install a new 32''-36'' tempered shower door. …"
type input "$532.70"
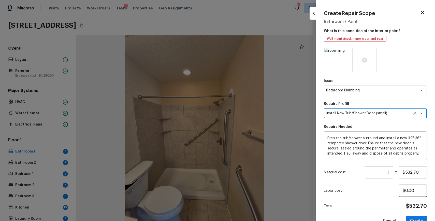
scroll to position [13, 0]
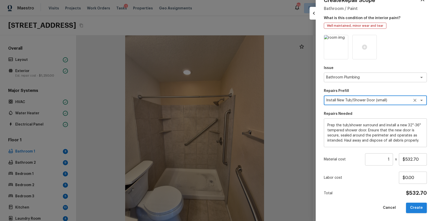
type textarea "Install New Tub/Shower Door (small)"
click at [420, 207] on button "Create" at bounding box center [416, 207] width 21 height 10
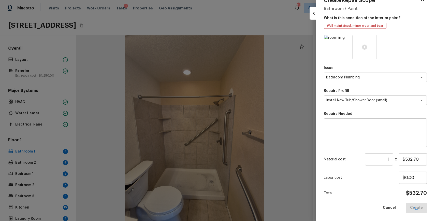
type input "$0.00"
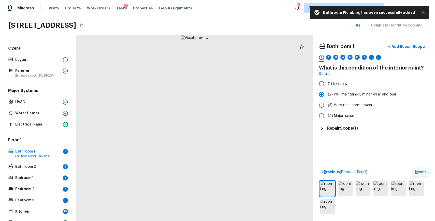
click at [343, 129] on h5 "Repair Scope ( 1 )" at bounding box center [342, 128] width 31 height 6
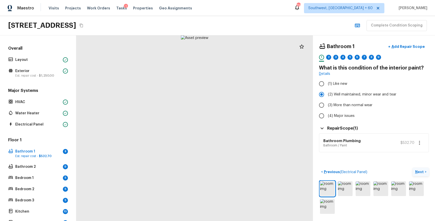
click at [419, 140] on icon "button" at bounding box center [419, 143] width 6 height 6
click at [418, 154] on li "Edit" at bounding box center [419, 157] width 24 height 15
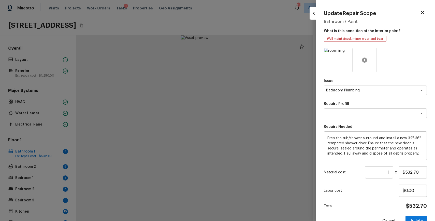
click at [357, 56] on div at bounding box center [364, 60] width 24 height 24
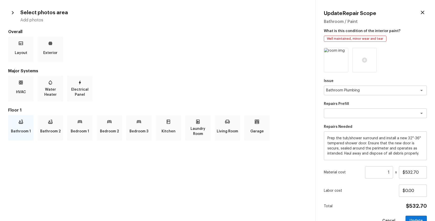
click at [22, 130] on p "Bathroom 1" at bounding box center [21, 131] width 20 height 10
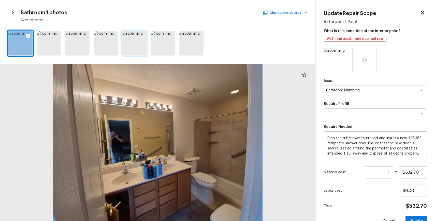
click at [129, 39] on div at bounding box center [134, 43] width 24 height 24
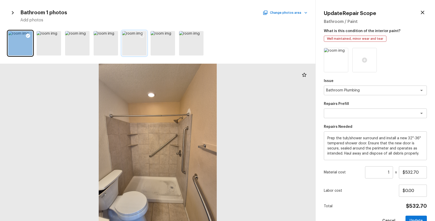
click at [145, 38] on div at bounding box center [141, 36] width 9 height 11
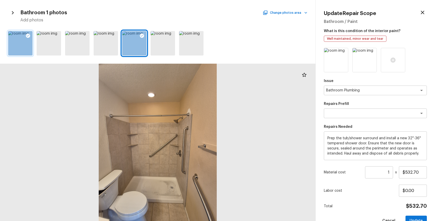
click at [27, 37] on icon at bounding box center [28, 36] width 4 height 4
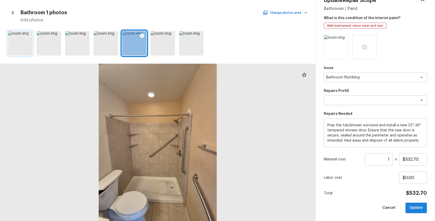
click at [415, 208] on button "Update" at bounding box center [415, 207] width 21 height 10
type input "$0.00"
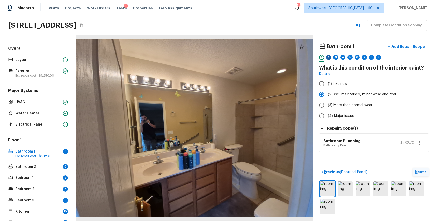
click at [327, 57] on div "2" at bounding box center [328, 57] width 5 height 5
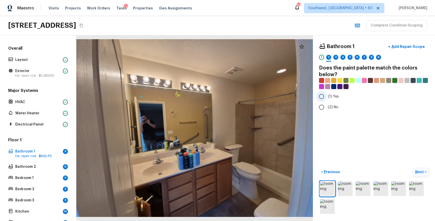
click at [330, 94] on span "(1) Yes" at bounding box center [333, 96] width 11 height 5
click at [327, 94] on input "(1) Yes" at bounding box center [321, 96] width 11 height 11
radio input "true"
click at [334, 57] on div "3" at bounding box center [335, 57] width 5 height 5
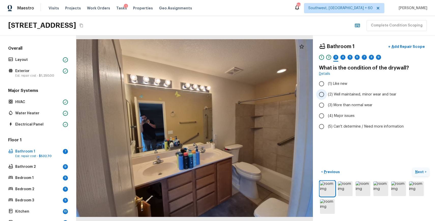
click at [367, 95] on span "(2) Well maintained, minor wear and tear" at bounding box center [362, 94] width 68 height 5
click at [327, 95] on input "(2) Well maintained, minor wear and tear" at bounding box center [321, 94] width 11 height 11
radio input "true"
click at [341, 58] on div "4" at bounding box center [342, 57] width 5 height 5
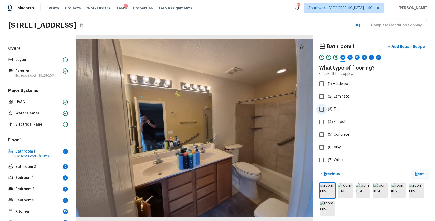
click at [332, 112] on label "(3) Tile" at bounding box center [370, 109] width 109 height 11
click at [327, 112] on input "(3) Tile" at bounding box center [321, 109] width 11 height 11
checkbox input "true"
click at [350, 56] on div "5" at bounding box center [349, 57] width 5 height 5
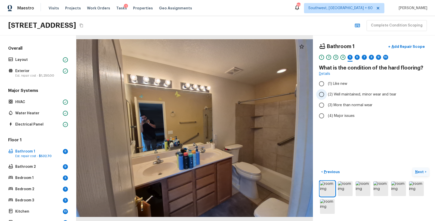
click at [357, 90] on label "(2) Well maintained, minor wear and tear" at bounding box center [370, 94] width 109 height 11
click at [327, 90] on input "(2) Well maintained, minor wear and tear" at bounding box center [321, 94] width 11 height 11
radio input "true"
click at [355, 59] on div "6" at bounding box center [357, 59] width 5 height 8
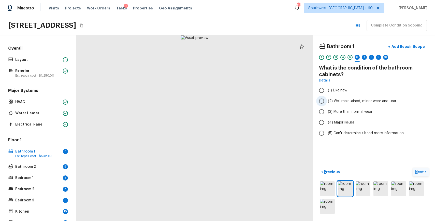
click at [374, 100] on span "(2) Well maintained, minor wear and tear" at bounding box center [362, 100] width 68 height 5
click at [327, 100] on input "(2) Well maintained, minor wear and tear" at bounding box center [321, 101] width 11 height 11
radio input "true"
click at [366, 57] on div "7" at bounding box center [364, 57] width 5 height 5
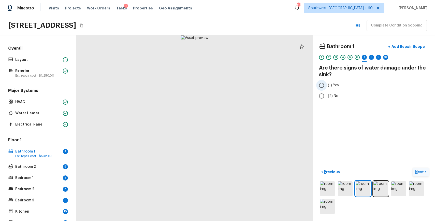
click at [338, 85] on label "(1) Yes" at bounding box center [370, 85] width 109 height 11
click at [327, 85] on input "(1) Yes" at bounding box center [321, 85] width 11 height 11
radio input "true"
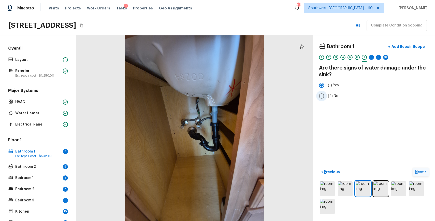
click at [335, 94] on span "(2) No" at bounding box center [333, 95] width 10 height 5
click at [327, 94] on input "(2) No" at bounding box center [321, 96] width 11 height 11
radio input "true"
click at [371, 56] on div "8" at bounding box center [371, 57] width 5 height 5
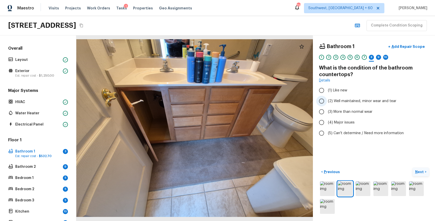
click at [364, 104] on label "(2) Well maintained, minor wear and tear" at bounding box center [370, 101] width 109 height 11
click at [327, 104] on input "(2) Well maintained, minor wear and tear" at bounding box center [321, 101] width 11 height 11
radio input "true"
click at [380, 58] on div "9" at bounding box center [378, 57] width 5 height 5
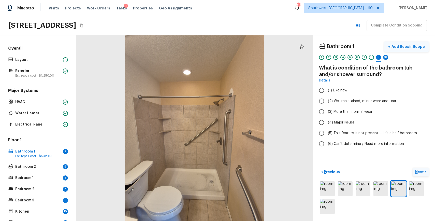
click at [409, 49] on p "Add Repair Scope" at bounding box center [407, 46] width 34 height 5
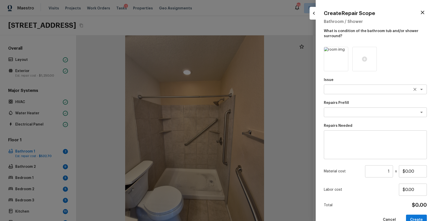
click at [351, 88] on textarea at bounding box center [368, 89] width 84 height 5
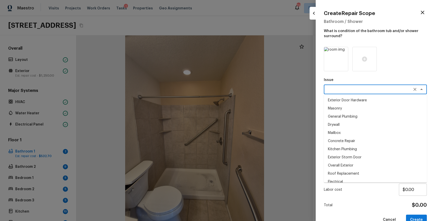
click at [351, 88] on textarea at bounding box center [368, 89] width 84 height 5
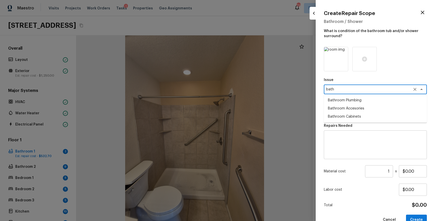
click at [363, 101] on li "Bathroom Plumbing" at bounding box center [375, 100] width 103 height 8
type textarea "Bathroom Plumbing"
click at [358, 113] on textarea at bounding box center [368, 112] width 84 height 5
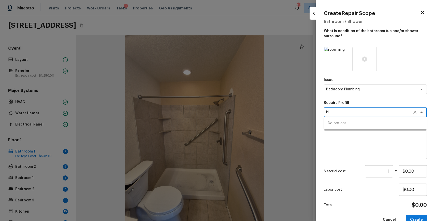
type textarea "b"
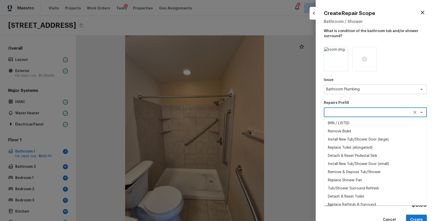
type textarea "s"
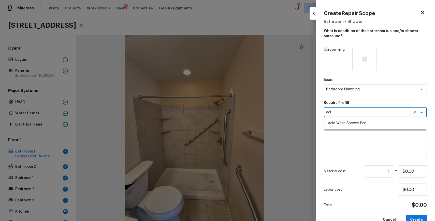
click at [363, 128] on ul "Acid Wash Shower Pan" at bounding box center [375, 123] width 103 height 12
click at [365, 125] on li "Acid Wash Shower Pan" at bounding box center [375, 123] width 103 height 8
type textarea "Acid Wash Shower Pan"
type textarea "Prep and acid wash/deep clean the shower pan."
type input "$50.00"
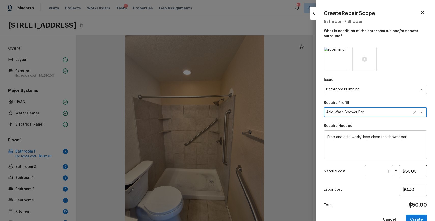
type textarea "Acid Wash Shower Pan"
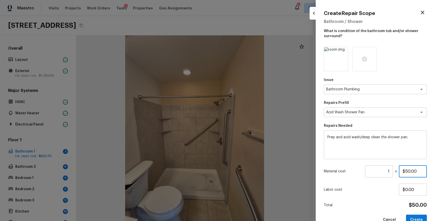
click at [405, 172] on input "$50.00" at bounding box center [413, 171] width 28 height 12
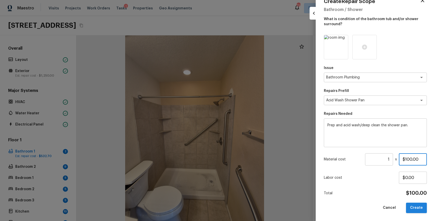
type input "$100.00"
click at [419, 209] on button "Create" at bounding box center [416, 207] width 21 height 10
type input "$0.00"
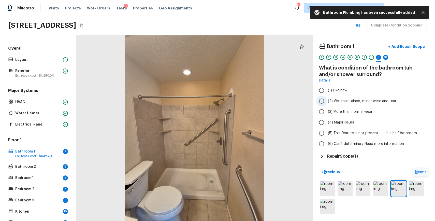
click at [372, 101] on span "(2) Well maintained, minor wear and tear" at bounding box center [362, 100] width 68 height 5
click at [327, 101] on input "(2) Well maintained, minor wear and tear" at bounding box center [321, 101] width 11 height 11
radio input "true"
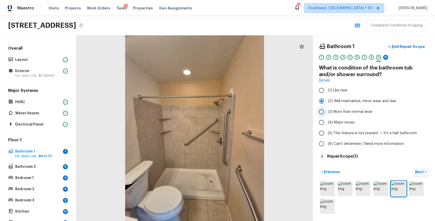
click at [367, 108] on label "(3) More than normal wear" at bounding box center [370, 111] width 109 height 11
click at [327, 108] on input "(3) More than normal wear" at bounding box center [321, 111] width 11 height 11
radio input "true"
click at [369, 57] on div "8" at bounding box center [371, 57] width 5 height 5
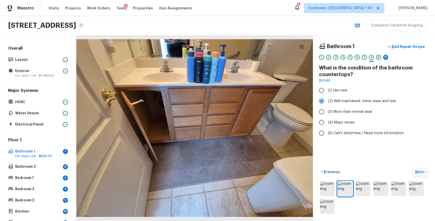
click at [379, 58] on div "9" at bounding box center [378, 57] width 5 height 5
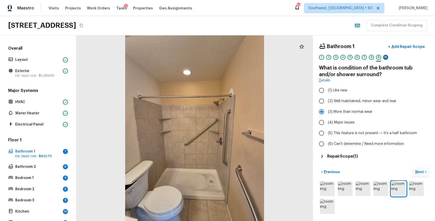
click at [384, 58] on div "10" at bounding box center [385, 57] width 5 height 5
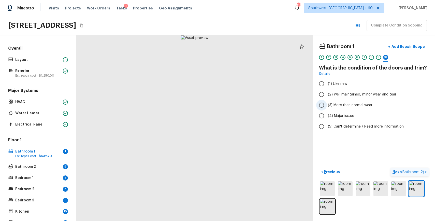
click at [348, 100] on label "(3) More than normal wear" at bounding box center [370, 105] width 109 height 11
click at [327, 100] on input "(3) More than normal wear" at bounding box center [321, 105] width 11 height 11
radio input "true"
click at [356, 95] on span "(2) Well maintained, minor wear and tear" at bounding box center [362, 94] width 68 height 5
click at [327, 95] on input "(2) Well maintained, minor wear and tear" at bounding box center [321, 94] width 11 height 11
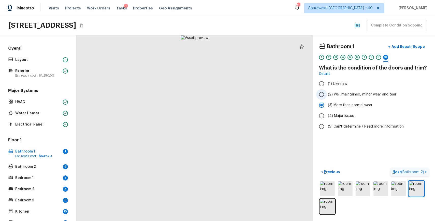
radio input "true"
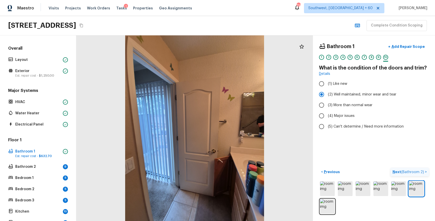
click at [410, 171] on span "( Bathroom 2 )" at bounding box center [412, 172] width 23 height 4
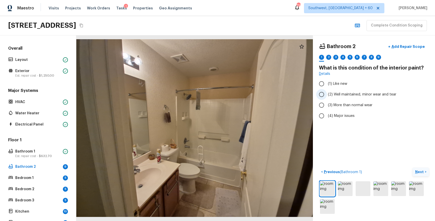
click at [360, 94] on span "(2) Well maintained, minor wear and tear" at bounding box center [362, 94] width 68 height 5
click at [327, 94] on input "(2) Well maintained, minor wear and tear" at bounding box center [321, 94] width 11 height 11
radio input "true"
click at [328, 57] on div "2" at bounding box center [328, 57] width 5 height 5
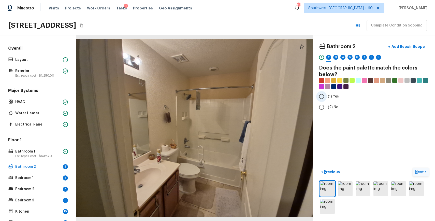
click at [335, 95] on span "(1) Yes" at bounding box center [333, 96] width 11 height 5
click at [327, 95] on input "(1) Yes" at bounding box center [321, 96] width 11 height 11
radio input "true"
click at [338, 55] on div "3" at bounding box center [335, 59] width 5 height 8
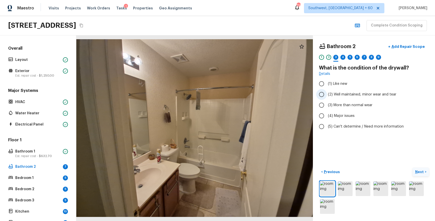
click at [354, 95] on span "(2) Well maintained, minor wear and tear" at bounding box center [362, 94] width 68 height 5
click at [327, 95] on input "(2) Well maintained, minor wear and tear" at bounding box center [321, 94] width 11 height 11
radio input "true"
click at [344, 57] on div "4" at bounding box center [342, 57] width 5 height 5
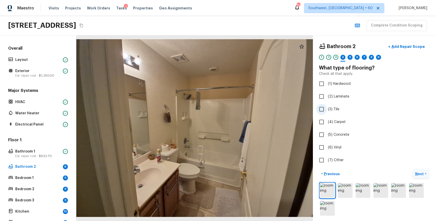
click at [336, 111] on span "(3) Tile" at bounding box center [333, 109] width 11 height 5
click at [327, 111] on input "(3) Tile" at bounding box center [321, 109] width 11 height 11
checkbox input "true"
click at [350, 59] on div "5" at bounding box center [349, 57] width 5 height 5
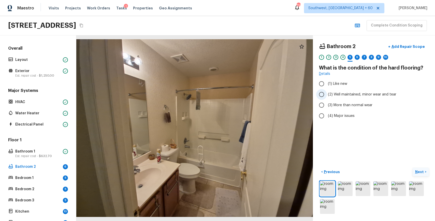
click at [352, 90] on label "(2) Well maintained, minor wear and tear" at bounding box center [370, 94] width 109 height 11
click at [327, 90] on input "(2) Well maintained, minor wear and tear" at bounding box center [321, 94] width 11 height 11
radio input "true"
click at [361, 95] on span "(2) Well maintained, minor wear and tear" at bounding box center [362, 94] width 68 height 5
click at [327, 95] on input "(2) Well maintained, minor wear and tear" at bounding box center [321, 94] width 11 height 11
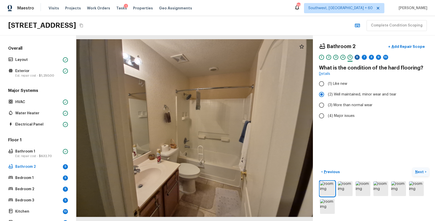
click at [359, 58] on div "6" at bounding box center [357, 57] width 5 height 5
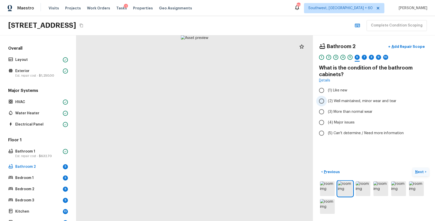
click at [359, 102] on span "(2) Well maintained, minor wear and tear" at bounding box center [362, 100] width 68 height 5
click at [327, 102] on input "(2) Well maintained, minor wear and tear" at bounding box center [321, 101] width 11 height 11
radio input "true"
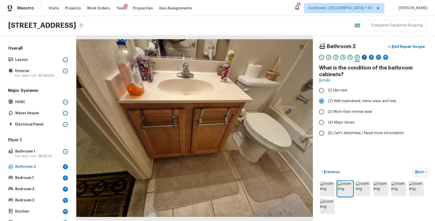
click at [365, 60] on div "7" at bounding box center [364, 57] width 5 height 5
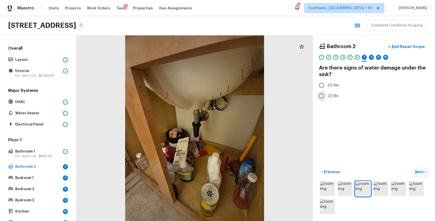
click at [331, 98] on span "(2) No" at bounding box center [333, 95] width 10 height 5
click at [327, 98] on input "(2) No" at bounding box center [321, 96] width 11 height 11
radio input "true"
click at [372, 58] on div "8" at bounding box center [371, 57] width 5 height 5
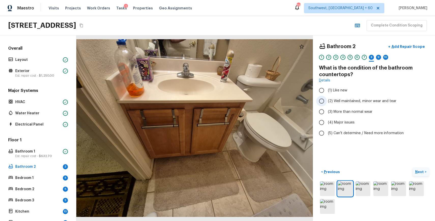
click at [380, 103] on span "(2) Well maintained, minor wear and tear" at bounding box center [362, 100] width 68 height 5
click at [327, 103] on input "(2) Well maintained, minor wear and tear" at bounding box center [321, 101] width 11 height 11
radio input "true"
click at [378, 58] on div "9" at bounding box center [378, 57] width 5 height 5
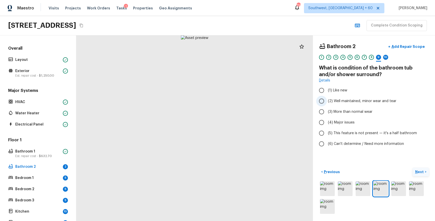
click at [386, 101] on span "(2) Well maintained, minor wear and tear" at bounding box center [362, 100] width 68 height 5
click at [327, 101] on input "(2) Well maintained, minor wear and tear" at bounding box center [321, 101] width 11 height 11
radio input "true"
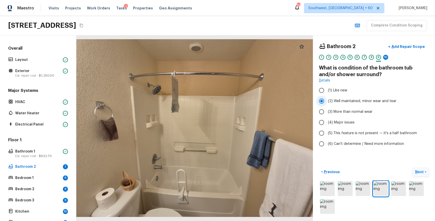
click at [381, 100] on span "(2) Well maintained, minor wear and tear" at bounding box center [362, 100] width 68 height 5
click at [327, 100] on input "(2) Well maintained, minor wear and tear" at bounding box center [321, 101] width 11 height 11
click at [358, 111] on span "(3) More than normal wear" at bounding box center [350, 111] width 45 height 5
click at [327, 111] on input "(3) More than normal wear" at bounding box center [321, 111] width 11 height 11
radio input "true"
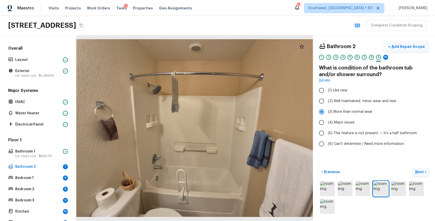
click at [410, 48] on p "Add Repair Scope" at bounding box center [407, 46] width 34 height 5
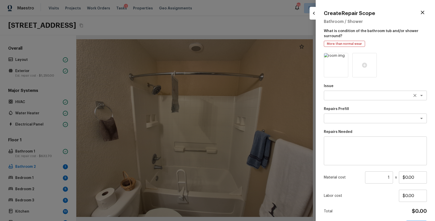
click at [344, 92] on div "x ​" at bounding box center [375, 96] width 103 height 10
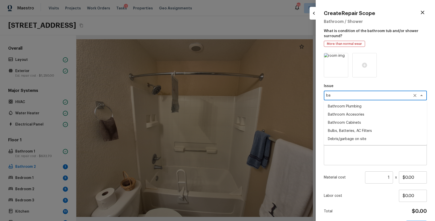
type textarea "b"
click at [341, 103] on li "Interior Resurfacing" at bounding box center [375, 106] width 103 height 8
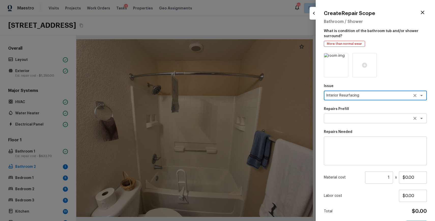
click at [363, 115] on div "x ​" at bounding box center [375, 118] width 103 height 10
type textarea "Interior Resurfacing"
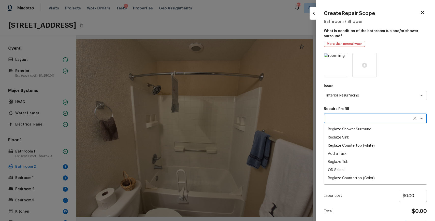
click at [355, 161] on li "Reglaze Tub" at bounding box center [375, 162] width 103 height 8
type textarea "Reglaze Tub"
type textarea "Prep, mask, clean and reglaze the tub (white) both on the in and outer sides. H…"
type input "$300.00"
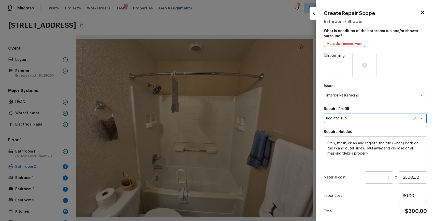
click at [404, 185] on div "Issue Interior Resurfacing x ​ Repairs Prefill Reglaze Tub x ​ Repairs Needed P…" at bounding box center [375, 142] width 103 height 178
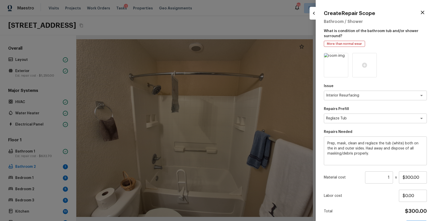
scroll to position [18, 0]
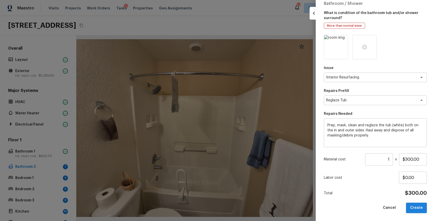
click at [416, 206] on button "Create" at bounding box center [416, 207] width 21 height 10
type input "$0.00"
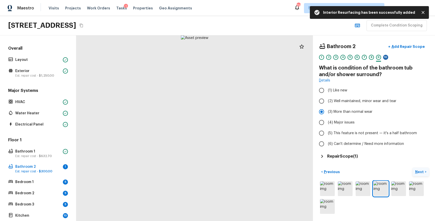
click at [386, 58] on div "10" at bounding box center [385, 57] width 5 height 5
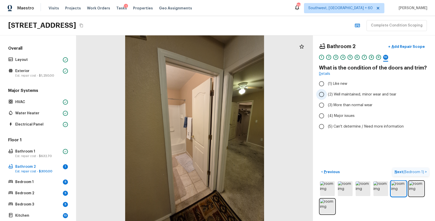
click at [379, 95] on span "(2) Well maintained, minor wear and tear" at bounding box center [362, 94] width 68 height 5
click at [327, 95] on input "(2) Well maintained, minor wear and tear" at bounding box center [321, 94] width 11 height 11
radio input "true"
click at [407, 171] on span "( Bedroom 1 )" at bounding box center [413, 172] width 21 height 4
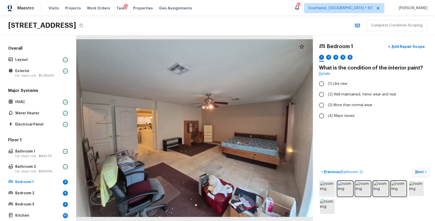
click at [329, 186] on img at bounding box center [327, 188] width 15 height 15
click at [347, 190] on img at bounding box center [345, 188] width 15 height 15
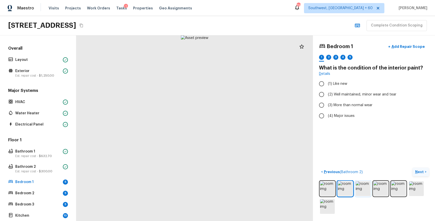
click at [359, 193] on img at bounding box center [363, 188] width 15 height 15
click at [377, 187] on img at bounding box center [380, 188] width 15 height 15
click at [405, 190] on img at bounding box center [398, 188] width 15 height 15
click at [420, 190] on img at bounding box center [416, 188] width 15 height 15
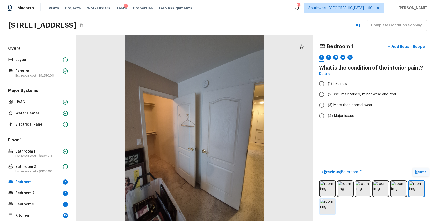
click at [328, 210] on img at bounding box center [327, 206] width 15 height 15
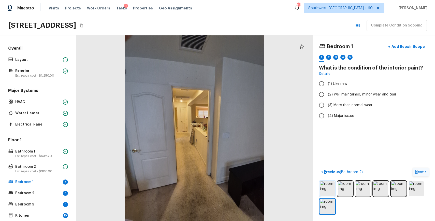
click at [327, 184] on img at bounding box center [327, 188] width 15 height 15
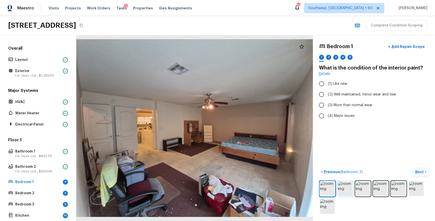
click at [348, 188] on img at bounding box center [345, 188] width 15 height 15
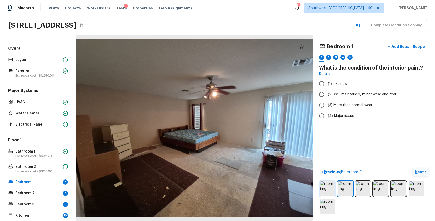
click at [328, 190] on img at bounding box center [327, 188] width 15 height 15
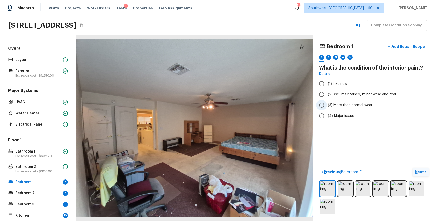
click at [348, 106] on span "(3) More than normal wear" at bounding box center [350, 105] width 45 height 5
click at [327, 106] on input "(3) More than normal wear" at bounding box center [321, 105] width 11 height 11
radio input "true"
click at [330, 56] on div "2" at bounding box center [328, 57] width 5 height 5
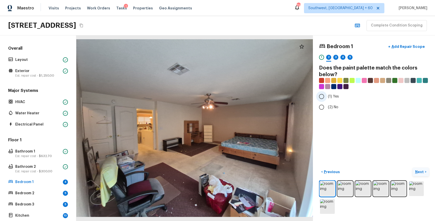
click at [329, 94] on span "(1) Yes" at bounding box center [333, 96] width 11 height 5
click at [327, 94] on input "(1) Yes" at bounding box center [321, 96] width 11 height 11
radio input "true"
click at [336, 59] on div "3" at bounding box center [335, 57] width 5 height 5
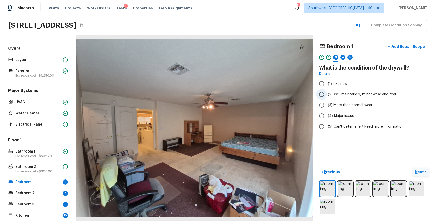
click at [359, 93] on span "(2) Well maintained, minor wear and tear" at bounding box center [362, 94] width 68 height 5
click at [327, 93] on input "(2) Well maintained, minor wear and tear" at bounding box center [321, 94] width 11 height 11
radio input "true"
click at [343, 55] on div "4" at bounding box center [342, 57] width 5 height 5
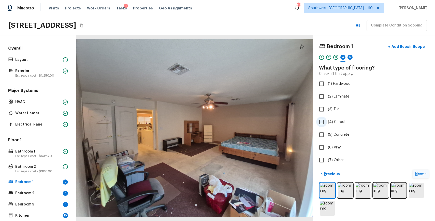
click at [335, 125] on label "(4) Carpet" at bounding box center [370, 121] width 109 height 11
click at [327, 125] on input "(4) Carpet" at bounding box center [321, 121] width 11 height 11
checkbox input "true"
click at [352, 61] on div at bounding box center [349, 61] width 5 height 1
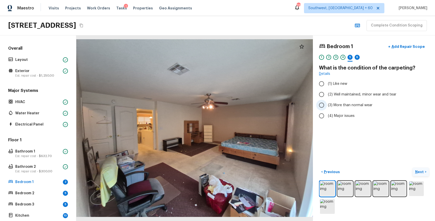
click at [362, 104] on span "(3) More than normal wear" at bounding box center [350, 105] width 45 height 5
click at [327, 104] on input "(3) More than normal wear" at bounding box center [321, 105] width 11 height 11
radio input "true"
click at [357, 57] on div "6" at bounding box center [357, 57] width 5 height 5
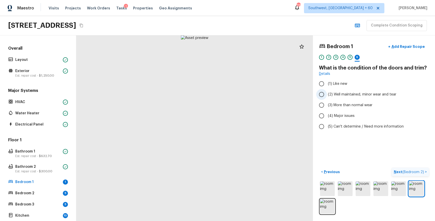
click at [388, 95] on span "(2) Well maintained, minor wear and tear" at bounding box center [362, 94] width 68 height 5
click at [327, 95] on input "(2) Well maintained, minor wear and tear" at bounding box center [321, 94] width 11 height 11
radio input "true"
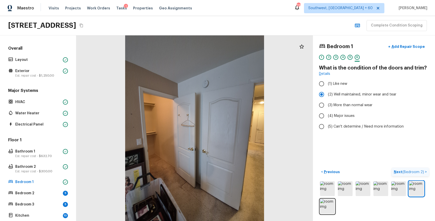
click at [408, 173] on span "( Bedroom 2 )" at bounding box center [413, 172] width 22 height 4
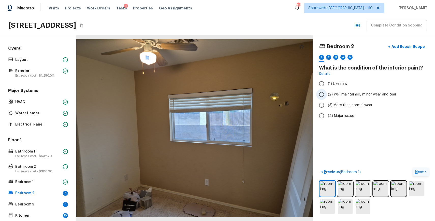
click at [346, 92] on span "(2) Well maintained, minor wear and tear" at bounding box center [362, 94] width 68 height 5
click at [327, 92] on input "(2) Well maintained, minor wear and tear" at bounding box center [321, 94] width 11 height 11
radio input "true"
click at [329, 58] on div "2" at bounding box center [328, 57] width 5 height 5
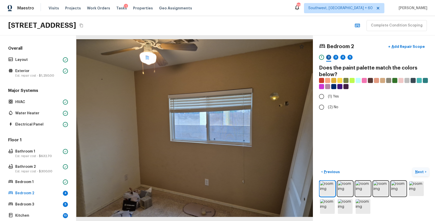
click at [329, 58] on div "2" at bounding box center [328, 57] width 5 height 5
click at [330, 96] on span "(1) Yes" at bounding box center [333, 96] width 11 height 5
click at [327, 96] on input "(1) Yes" at bounding box center [321, 96] width 11 height 11
radio input "true"
click at [337, 59] on div "3" at bounding box center [335, 57] width 5 height 5
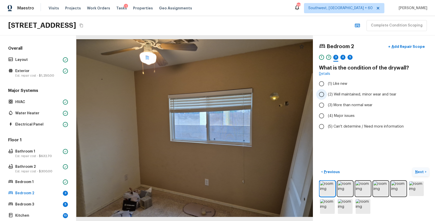
click at [357, 98] on label "(2) Well maintained, minor wear and tear" at bounding box center [370, 94] width 109 height 11
click at [327, 98] on input "(2) Well maintained, minor wear and tear" at bounding box center [321, 94] width 11 height 11
radio input "true"
click at [343, 59] on div "4" at bounding box center [342, 57] width 5 height 5
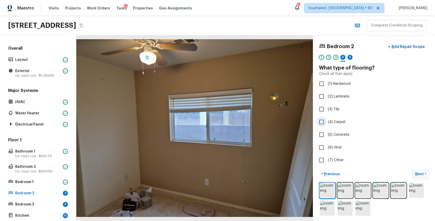
click at [339, 120] on span "(4) Carpet" at bounding box center [337, 121] width 18 height 5
click at [327, 120] on input "(4) Carpet" at bounding box center [321, 121] width 11 height 11
checkbox input "true"
click at [350, 58] on div "5" at bounding box center [349, 57] width 5 height 5
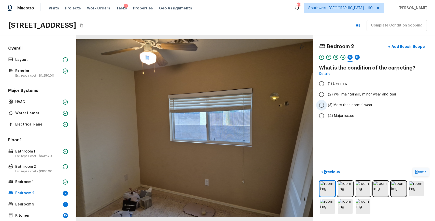
click at [362, 103] on span "(3) More than normal wear" at bounding box center [350, 105] width 45 height 5
click at [327, 103] on input "(3) More than normal wear" at bounding box center [321, 105] width 11 height 11
radio input "true"
click at [357, 57] on div "6" at bounding box center [357, 57] width 5 height 5
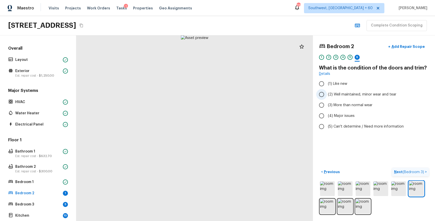
click at [369, 96] on span "(2) Well maintained, minor wear and tear" at bounding box center [362, 94] width 68 height 5
click at [327, 96] on input "(2) Well maintained, minor wear and tear" at bounding box center [321, 94] width 11 height 11
radio input "true"
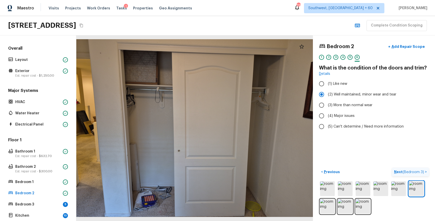
click at [408, 168] on button "Next ( Bedroom 3 ) >" at bounding box center [410, 172] width 37 height 8
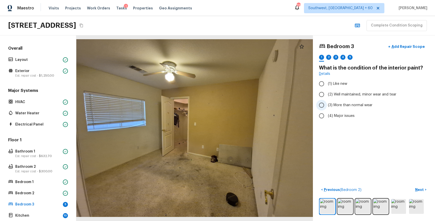
click at [358, 103] on span "(3) More than normal wear" at bounding box center [350, 105] width 45 height 5
click at [327, 103] on input "(3) More than normal wear" at bounding box center [321, 105] width 11 height 11
radio input "true"
click at [330, 59] on div "2" at bounding box center [328, 57] width 5 height 5
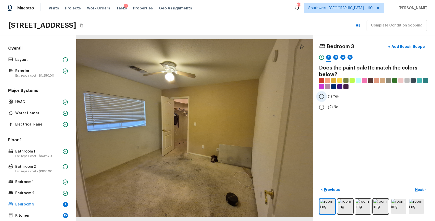
click at [325, 94] on input "(1) Yes" at bounding box center [321, 96] width 11 height 11
radio input "true"
click at [335, 58] on div "3" at bounding box center [335, 57] width 5 height 5
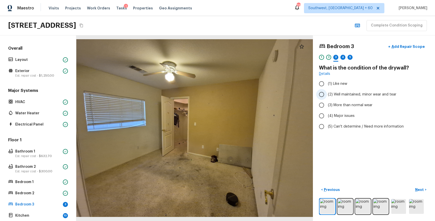
click at [359, 97] on label "(2) Well maintained, minor wear and tear" at bounding box center [370, 94] width 109 height 11
click at [327, 97] on input "(2) Well maintained, minor wear and tear" at bounding box center [321, 94] width 11 height 11
radio input "true"
click at [343, 59] on div "4" at bounding box center [342, 57] width 5 height 5
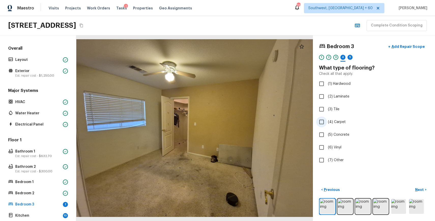
click at [337, 124] on span "(4) Carpet" at bounding box center [337, 121] width 18 height 5
click at [327, 124] on input "(4) Carpet" at bounding box center [321, 121] width 11 height 11
checkbox input "true"
click at [350, 58] on div "5" at bounding box center [349, 57] width 5 height 5
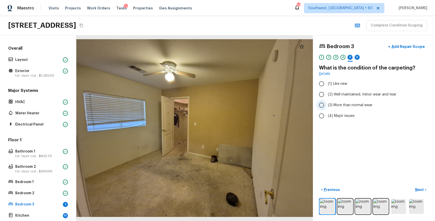
click at [363, 104] on span "(3) More than normal wear" at bounding box center [350, 105] width 45 height 5
click at [327, 104] on input "(3) More than normal wear" at bounding box center [321, 105] width 11 height 11
radio input "true"
click at [358, 56] on div "6" at bounding box center [357, 57] width 5 height 5
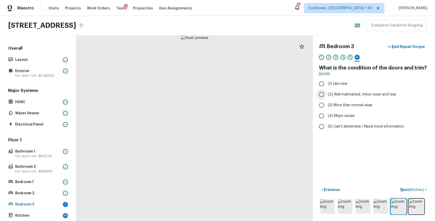
click at [368, 92] on span "(2) Well maintained, minor wear and tear" at bounding box center [362, 94] width 68 height 5
click at [327, 92] on input "(2) Well maintained, minor wear and tear" at bounding box center [321, 94] width 11 height 11
radio input "true"
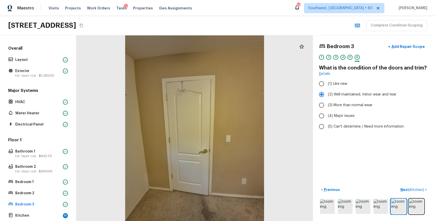
click at [411, 188] on span "( Kitchen )" at bounding box center [416, 190] width 15 height 4
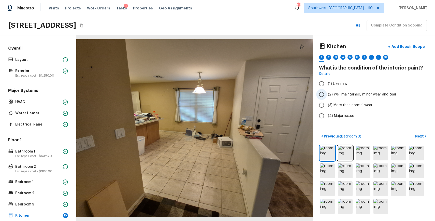
click at [364, 95] on span "(2) Well maintained, minor wear and tear" at bounding box center [362, 94] width 68 height 5
click at [327, 95] on input "(2) Well maintained, minor wear and tear" at bounding box center [321, 94] width 11 height 11
radio input "true"
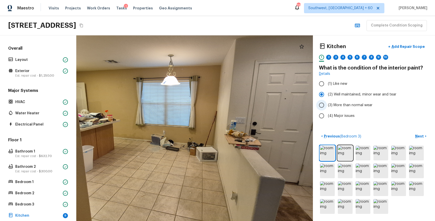
click at [342, 104] on span "(3) More than normal wear" at bounding box center [350, 105] width 45 height 5
click at [327, 104] on input "(3) More than normal wear" at bounding box center [321, 105] width 11 height 11
radio input "true"
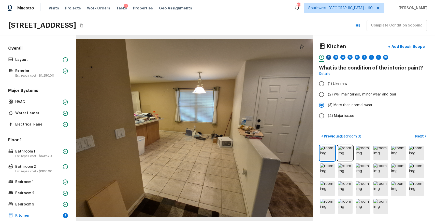
click at [328, 58] on div "2" at bounding box center [328, 57] width 5 height 5
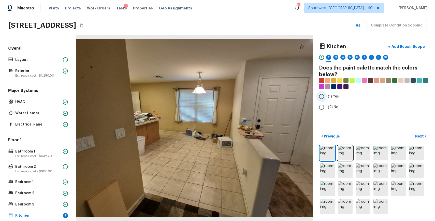
click at [331, 99] on label "(1) Yes" at bounding box center [370, 96] width 109 height 11
click at [327, 99] on input "(1) Yes" at bounding box center [321, 96] width 11 height 11
radio input "true"
click at [337, 56] on div "3" at bounding box center [335, 57] width 5 height 5
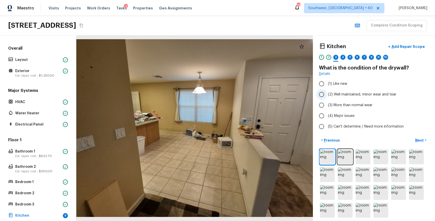
click at [364, 91] on label "(2) Well maintained, minor wear and tear" at bounding box center [370, 94] width 109 height 11
click at [327, 91] on input "(2) Well maintained, minor wear and tear" at bounding box center [321, 94] width 11 height 11
radio input "true"
click at [344, 58] on div "4" at bounding box center [342, 57] width 5 height 5
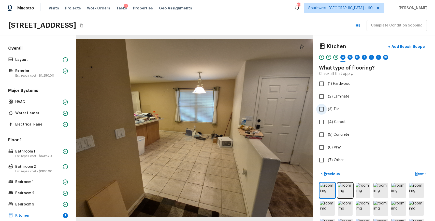
click at [339, 111] on span "(3) Tile" at bounding box center [333, 109] width 11 height 5
click at [327, 111] on input "(3) Tile" at bounding box center [321, 109] width 11 height 11
checkbox input "true"
click at [349, 56] on div "5" at bounding box center [349, 57] width 5 height 5
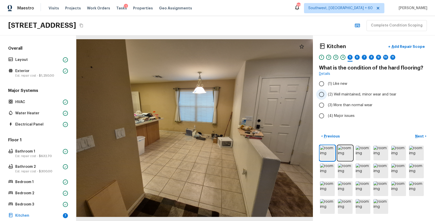
click at [349, 94] on span "(2) Well maintained, minor wear and tear" at bounding box center [362, 94] width 68 height 5
click at [327, 94] on input "(2) Well maintained, minor wear and tear" at bounding box center [321, 94] width 11 height 11
radio input "true"
click at [356, 58] on div "6" at bounding box center [357, 57] width 5 height 5
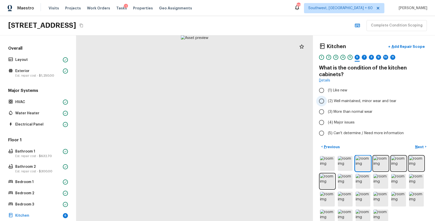
click at [366, 99] on span "(2) Well maintained, minor wear and tear" at bounding box center [362, 100] width 68 height 5
click at [327, 99] on input "(2) Well maintained, minor wear and tear" at bounding box center [321, 101] width 11 height 11
radio input "true"
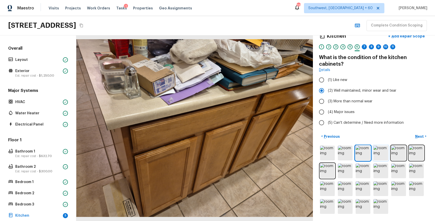
click at [380, 151] on img at bounding box center [380, 152] width 15 height 15
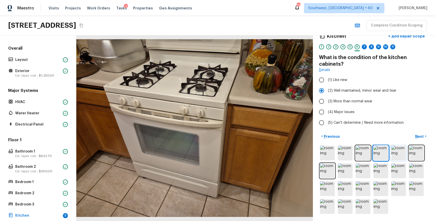
click at [400, 154] on img at bounding box center [398, 152] width 15 height 15
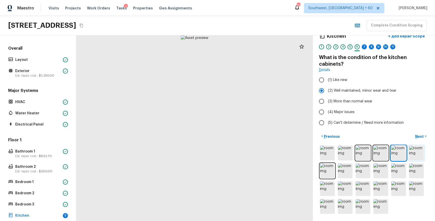
click at [412, 154] on img at bounding box center [416, 152] width 15 height 15
click at [327, 170] on img at bounding box center [327, 170] width 15 height 15
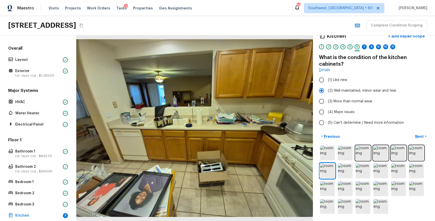
click at [366, 49] on div "7" at bounding box center [364, 48] width 5 height 8
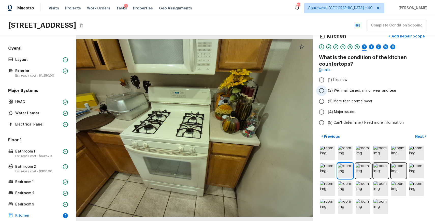
click at [389, 90] on span "(2) Well maintained, minor wear and tear" at bounding box center [362, 90] width 68 height 5
click at [327, 90] on input "(2) Well maintained, minor wear and tear" at bounding box center [321, 90] width 11 height 11
radio input "true"
click at [370, 48] on div "8" at bounding box center [371, 46] width 5 height 5
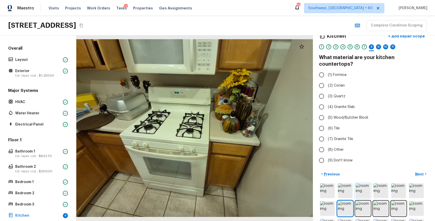
click at [366, 183] on img at bounding box center [363, 190] width 15 height 15
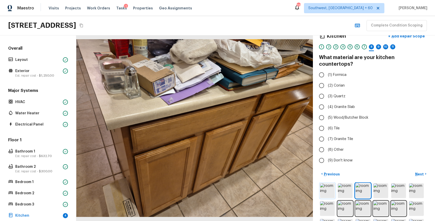
scroll to position [41, 0]
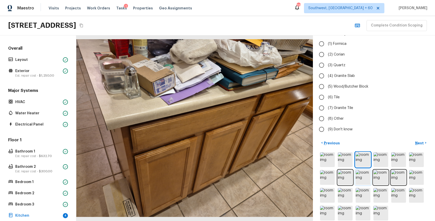
click at [363, 177] on img at bounding box center [363, 177] width 15 height 15
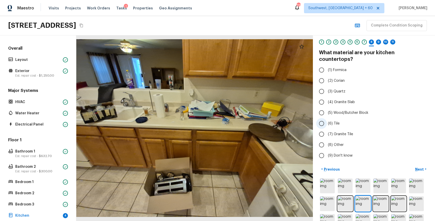
scroll to position [9, 0]
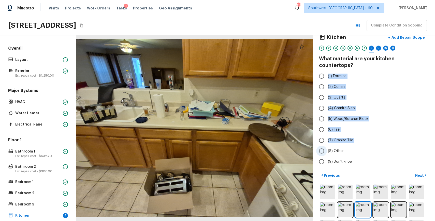
drag, startPoint x: 319, startPoint y: 62, endPoint x: 349, endPoint y: 141, distance: 84.1
click at [349, 141] on div "Kitchen + Add Repair Scope 1 2 3 4 5 6 7 8 9 10 11 What material are your kitch…" at bounding box center [374, 127] width 122 height 185
copy div "(1) Formica (2) Corian (3) Quartz (4) Granite Slab (5) Wood/Butcher Block (6) T…"
click at [345, 74] on span "(1) Formica" at bounding box center [337, 76] width 19 height 5
click at [327, 71] on input "(1) Formica" at bounding box center [321, 76] width 11 height 11
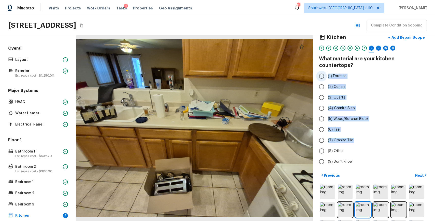
radio input "true"
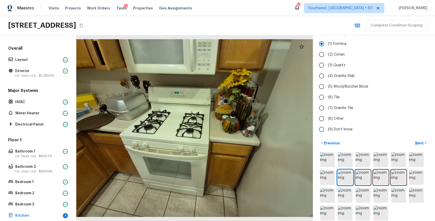
scroll to position [0, 0]
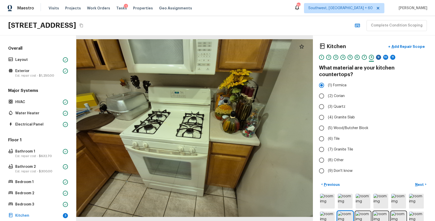
click at [377, 59] on div "9" at bounding box center [378, 57] width 5 height 5
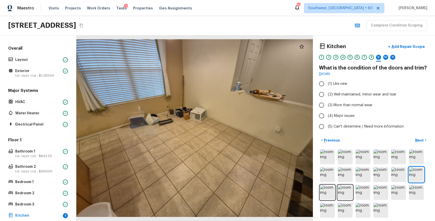
scroll to position [4, 0]
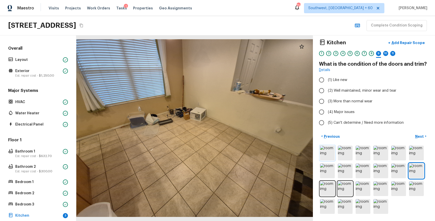
click at [333, 152] on img at bounding box center [327, 152] width 15 height 15
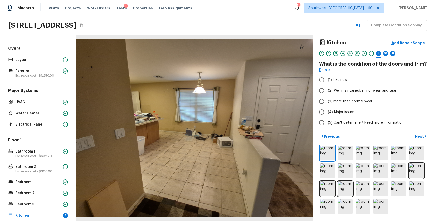
click at [359, 135] on div "< Previous Next >" at bounding box center [374, 136] width 110 height 8
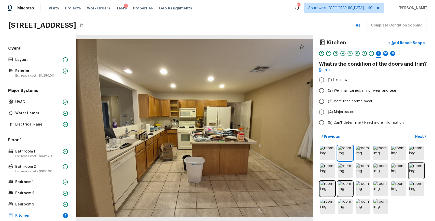
click at [320, 54] on div "1" at bounding box center [321, 53] width 5 height 5
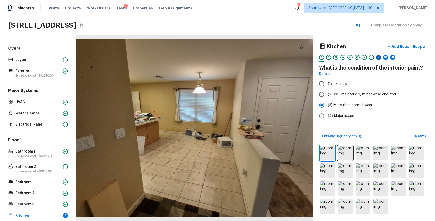
click at [377, 57] on div "9" at bounding box center [378, 57] width 5 height 5
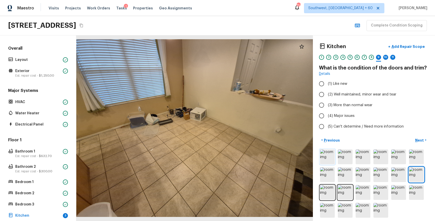
click at [330, 157] on img at bounding box center [327, 156] width 15 height 15
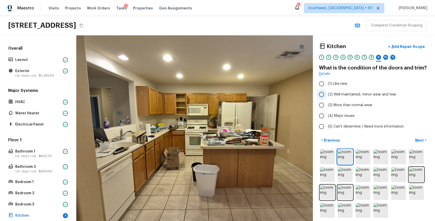
click at [375, 95] on span "(2) Well maintained, minor wear and tear" at bounding box center [362, 94] width 68 height 5
click at [327, 95] on input "(2) Well maintained, minor wear and tear" at bounding box center [321, 94] width 11 height 11
radio input "true"
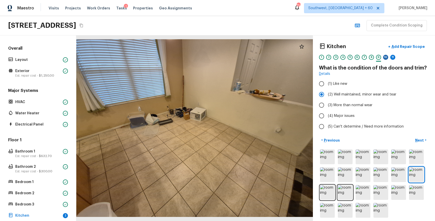
click at [384, 57] on div "10" at bounding box center [385, 57] width 5 height 5
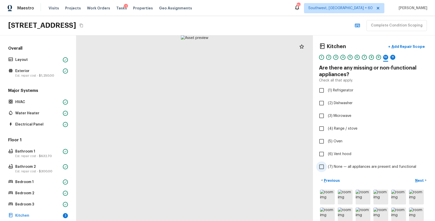
click at [357, 165] on span "(7) None — all appliances are present and functional" at bounding box center [372, 166] width 88 height 5
click at [327, 165] on input "(7) None — all appliances are present and functional" at bounding box center [321, 166] width 11 height 11
checkbox input "true"
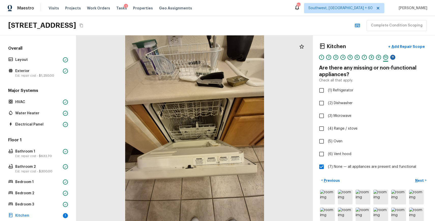
click at [392, 57] on div "11" at bounding box center [392, 57] width 5 height 5
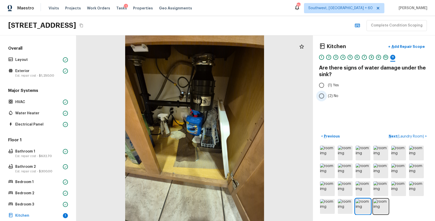
click at [328, 98] on span "(2) No" at bounding box center [333, 95] width 10 height 5
click at [327, 98] on input "(2) No" at bounding box center [321, 96] width 11 height 11
radio input "true"
click at [401, 137] on span "( Laundry Room )" at bounding box center [410, 137] width 27 height 4
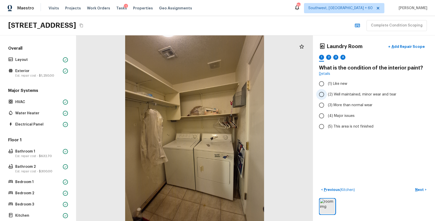
click at [360, 95] on span "(2) Well maintained, minor wear and tear" at bounding box center [362, 94] width 68 height 5
click at [327, 95] on input "(2) Well maintained, minor wear and tear" at bounding box center [321, 94] width 11 height 11
radio input "true"
click at [419, 193] on button "Next >" at bounding box center [421, 189] width 16 height 8
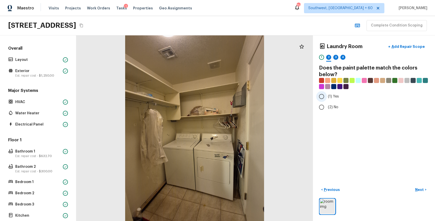
click at [332, 100] on label "(1) Yes" at bounding box center [370, 96] width 109 height 11
click at [327, 100] on input "(1) Yes" at bounding box center [321, 96] width 11 height 11
radio input "true"
click at [324, 109] on input "(2) No" at bounding box center [321, 107] width 11 height 11
radio input "true"
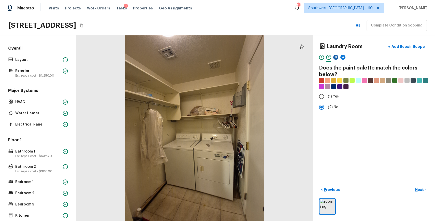
click at [336, 58] on div "3" at bounding box center [335, 57] width 5 height 5
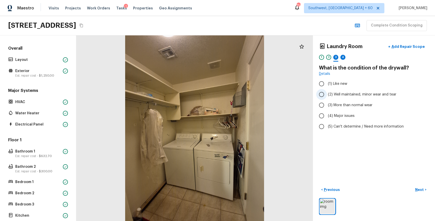
click at [368, 94] on span "(2) Well maintained, minor wear and tear" at bounding box center [362, 94] width 68 height 5
click at [327, 94] on input "(2) Well maintained, minor wear and tear" at bounding box center [321, 94] width 11 height 11
radio input "true"
click at [343, 60] on div "4" at bounding box center [342, 57] width 5 height 5
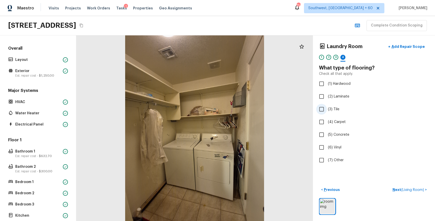
click at [332, 106] on label "(3) Tile" at bounding box center [370, 109] width 109 height 11
click at [327, 106] on input "(3) Tile" at bounding box center [321, 109] width 11 height 11
checkbox input "true"
click at [351, 56] on div "5" at bounding box center [349, 57] width 5 height 5
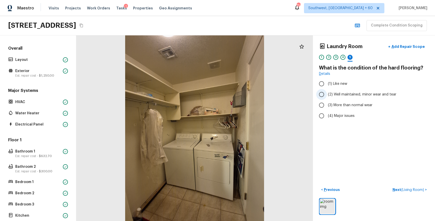
click at [369, 94] on span "(2) Well maintained, minor wear and tear" at bounding box center [362, 94] width 68 height 5
click at [327, 94] on input "(2) Well maintained, minor wear and tear" at bounding box center [321, 94] width 11 height 11
radio input "true"
click at [409, 187] on p "Next ( Living Room )" at bounding box center [408, 189] width 33 height 5
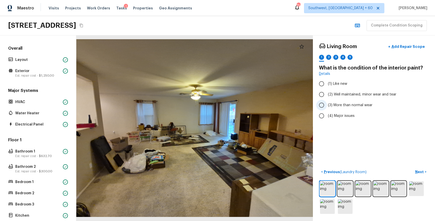
click at [352, 104] on span "(3) More than normal wear" at bounding box center [350, 105] width 45 height 5
click at [327, 104] on input "(3) More than normal wear" at bounding box center [321, 105] width 11 height 11
radio input "true"
click at [329, 56] on div "2" at bounding box center [328, 57] width 5 height 5
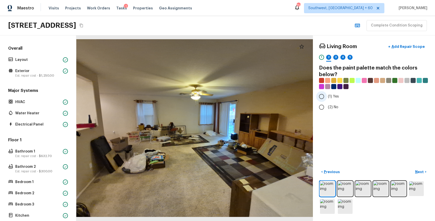
click at [337, 97] on span "(1) Yes" at bounding box center [333, 96] width 11 height 5
click at [327, 97] on input "(1) Yes" at bounding box center [321, 96] width 11 height 11
radio input "true"
click at [334, 55] on div "3" at bounding box center [335, 57] width 5 height 5
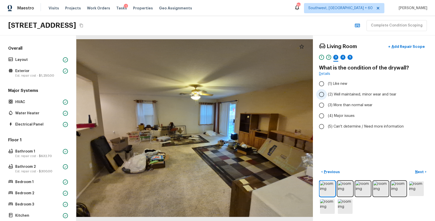
click at [348, 94] on span "(2) Well maintained, minor wear and tear" at bounding box center [362, 94] width 68 height 5
click at [327, 94] on input "(2) Well maintained, minor wear and tear" at bounding box center [321, 94] width 11 height 11
radio input "true"
click at [343, 57] on div "4" at bounding box center [342, 57] width 5 height 5
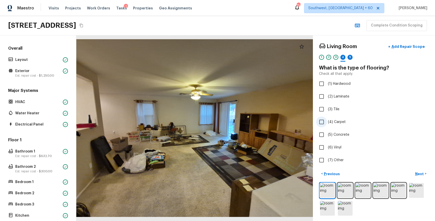
click at [339, 120] on span "(4) Carpet" at bounding box center [337, 121] width 18 height 5
click at [327, 120] on input "(4) Carpet" at bounding box center [321, 121] width 11 height 11
checkbox input "true"
click at [349, 57] on div "5" at bounding box center [349, 57] width 5 height 5
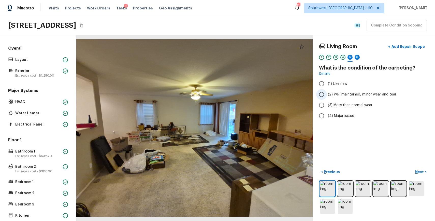
click at [379, 97] on span "(2) Well maintained, minor wear and tear" at bounding box center [362, 94] width 68 height 5
click at [327, 97] on input "(2) Well maintained, minor wear and tear" at bounding box center [321, 94] width 11 height 11
radio input "true"
click at [353, 100] on label "(3) More than normal wear" at bounding box center [370, 105] width 109 height 11
click at [327, 100] on input "(3) More than normal wear" at bounding box center [321, 105] width 11 height 11
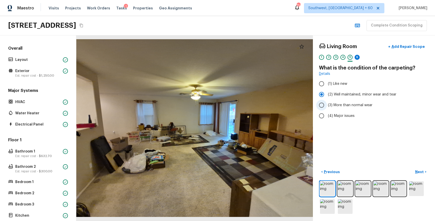
radio input "true"
click at [357, 57] on div "6" at bounding box center [357, 57] width 5 height 5
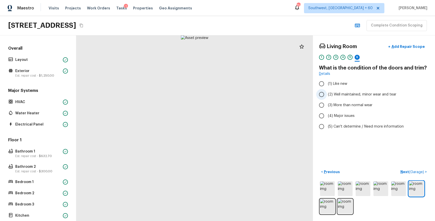
click at [356, 93] on span "(2) Well maintained, minor wear and tear" at bounding box center [362, 94] width 68 height 5
click at [327, 93] on input "(2) Well maintained, minor wear and tear" at bounding box center [321, 94] width 11 height 11
radio input "true"
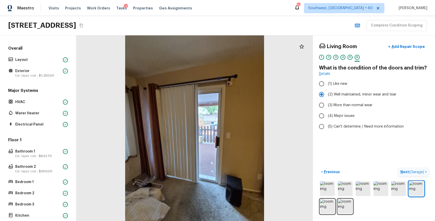
click at [411, 172] on span "( Garage )" at bounding box center [416, 172] width 15 height 4
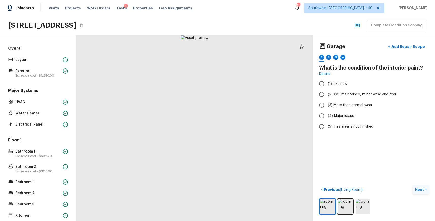
scroll to position [88, 0]
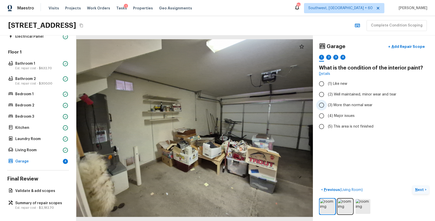
click at [358, 100] on label "(3) More than normal wear" at bounding box center [370, 105] width 109 height 11
click at [327, 100] on input "(3) More than normal wear" at bounding box center [321, 105] width 11 height 11
radio input "true"
click at [363, 98] on label "(2) Well maintained, minor wear and tear" at bounding box center [370, 94] width 109 height 11
click at [327, 98] on input "(2) Well maintained, minor wear and tear" at bounding box center [321, 94] width 11 height 11
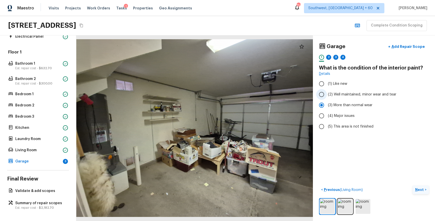
radio input "true"
click at [416, 189] on p "Next" at bounding box center [420, 189] width 10 height 5
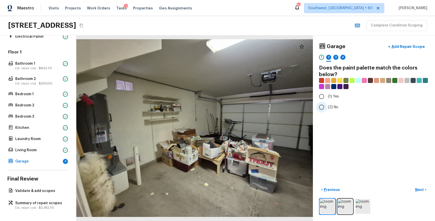
click at [330, 107] on span "(2) No" at bounding box center [333, 107] width 10 height 5
click at [327, 107] on input "(2) No" at bounding box center [321, 107] width 11 height 11
radio input "true"
click at [416, 189] on p "Next" at bounding box center [420, 189] width 10 height 5
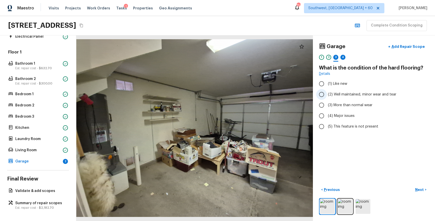
click at [358, 91] on label "(2) Well maintained, minor wear and tear" at bounding box center [370, 94] width 109 height 11
click at [327, 91] on input "(2) Well maintained, minor wear and tear" at bounding box center [321, 94] width 11 height 11
radio input "true"
click at [342, 57] on div "4" at bounding box center [342, 57] width 5 height 5
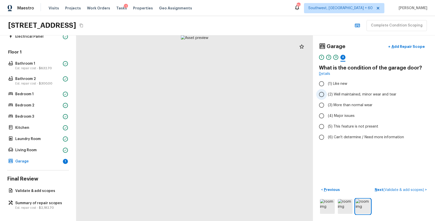
click at [352, 92] on span "(2) Well maintained, minor wear and tear" at bounding box center [362, 94] width 68 height 5
click at [327, 92] on input "(2) Well maintained, minor wear and tear" at bounding box center [321, 94] width 11 height 11
radio input "true"
click at [398, 190] on span "( Validate & add scopes )" at bounding box center [403, 190] width 41 height 4
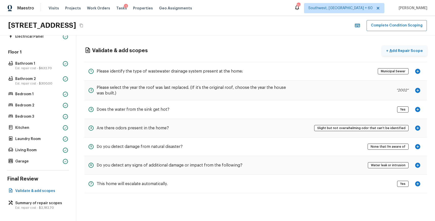
click at [414, 49] on p "Add Repair Scope" at bounding box center [405, 50] width 34 height 5
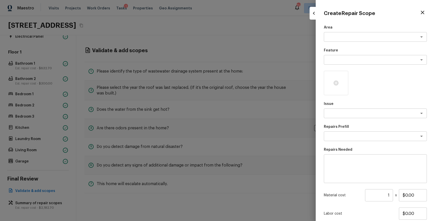
click at [341, 106] on p "Issue" at bounding box center [375, 103] width 103 height 5
click at [345, 113] on textarea at bounding box center [368, 113] width 84 height 5
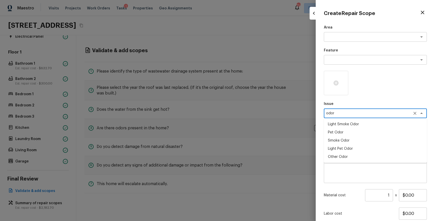
click at [344, 147] on li "Light Pet Odor" at bounding box center [375, 148] width 103 height 8
type textarea "Light Pet Odor"
click at [359, 135] on textarea at bounding box center [368, 136] width 84 height 5
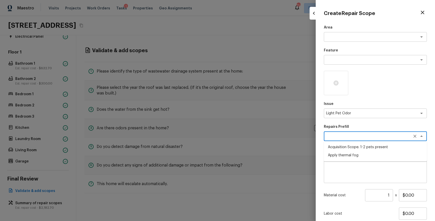
click at [375, 145] on li "Acquisition Scope: 1-2 pets present" at bounding box center [375, 147] width 103 height 8
type textarea "Acquisition Scope: 1-2 pets present"
type input "$575.00"
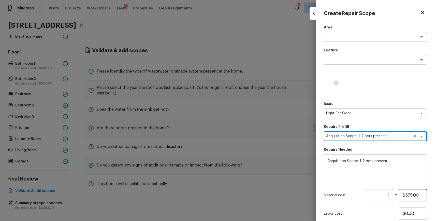
scroll to position [36, 0]
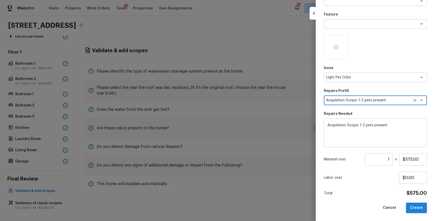
click at [421, 206] on button "Create" at bounding box center [416, 207] width 21 height 10
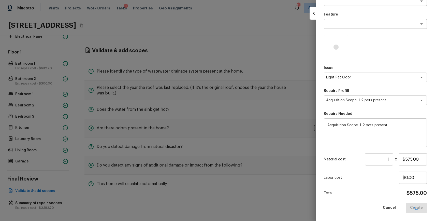
type input "$0.00"
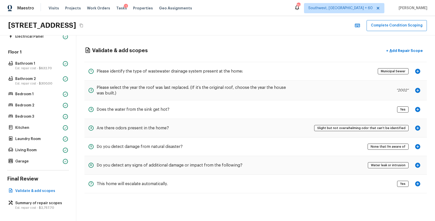
click at [386, 166] on span "Water leak or intrusion" at bounding box center [388, 165] width 38 height 5
click at [391, 166] on span "Water leak or intrusion" at bounding box center [388, 165] width 38 height 5
click at [60, 211] on div "Overall Layout Exterior Est. repair cost - $1,250.00 Major Systems HVAC Water H…" at bounding box center [38, 127] width 76 height 185
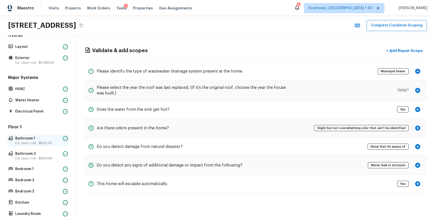
scroll to position [0, 0]
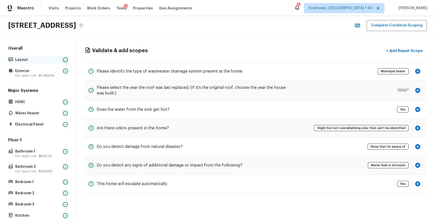
click at [45, 61] on p "Layout" at bounding box center [38, 59] width 46 height 5
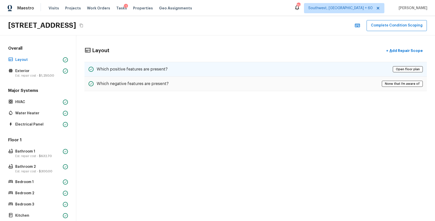
click at [153, 70] on h5 "Which positive features are present?" at bounding box center [132, 69] width 71 height 6
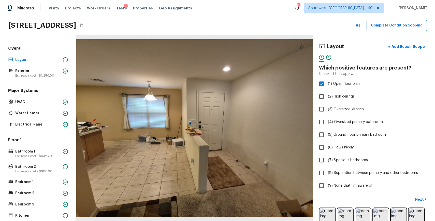
scroll to position [45, 0]
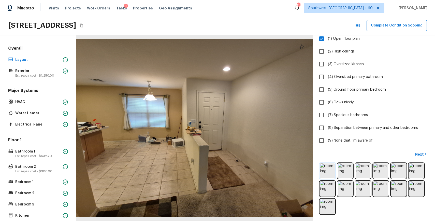
click at [329, 170] on img at bounding box center [327, 170] width 15 height 15
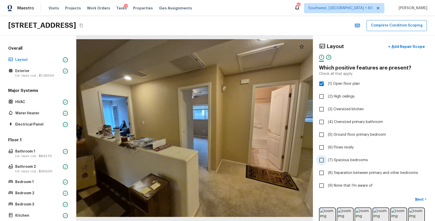
scroll to position [23, 0]
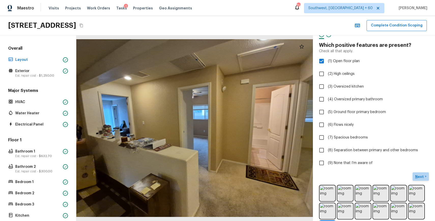
click at [415, 174] on p "Next" at bounding box center [420, 176] width 10 height 5
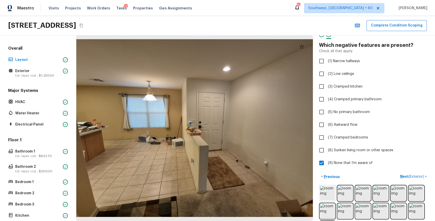
click at [326, 193] on img at bounding box center [327, 193] width 15 height 15
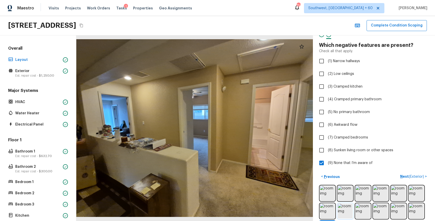
scroll to position [37, 0]
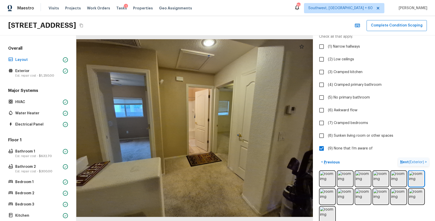
click at [412, 162] on span "( Exterior )" at bounding box center [416, 162] width 15 height 4
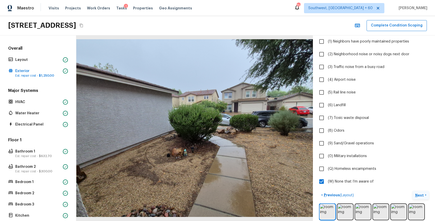
scroll to position [124, 0]
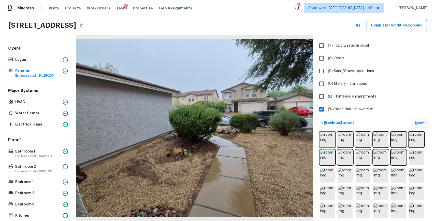
click at [417, 121] on p "Next" at bounding box center [420, 122] width 10 height 5
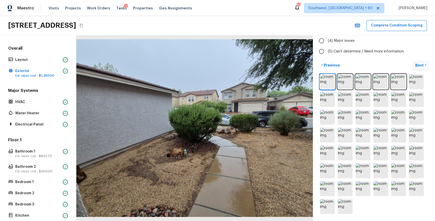
click at [413, 63] on button "Next >" at bounding box center [421, 65] width 16 height 8
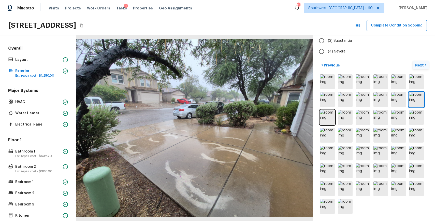
click at [419, 64] on p "Next" at bounding box center [420, 65] width 10 height 5
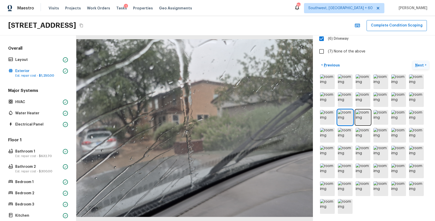
click at [417, 65] on p "Next" at bounding box center [420, 65] width 10 height 5
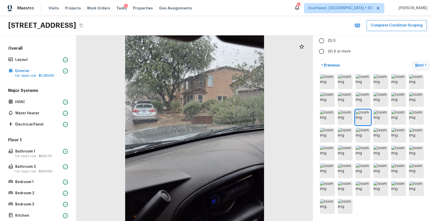
click at [417, 65] on p "Next" at bounding box center [420, 65] width 10 height 5
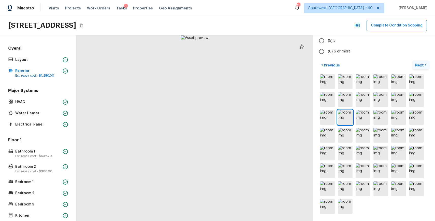
click at [417, 65] on p "Next" at bounding box center [420, 65] width 10 height 5
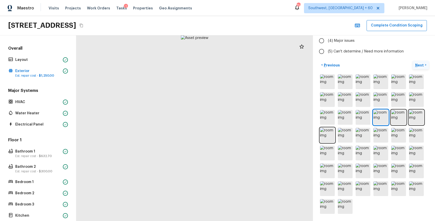
click at [417, 65] on p "Next" at bounding box center [420, 65] width 10 height 5
click at [417, 65] on p "Next" at bounding box center [420, 64] width 10 height 5
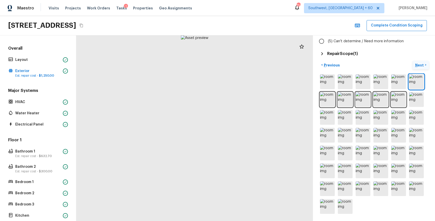
click at [417, 65] on p "Next" at bounding box center [420, 65] width 10 height 5
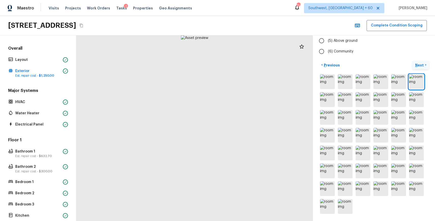
click at [417, 65] on p "Next" at bounding box center [420, 65] width 10 height 5
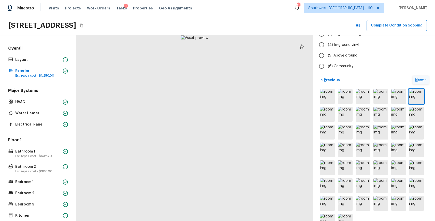
click at [417, 77] on p "Next" at bounding box center [420, 79] width 10 height 5
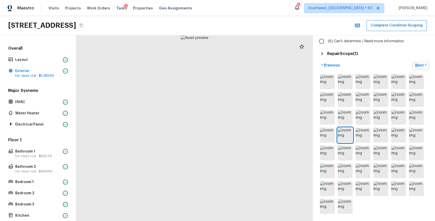
click at [417, 65] on p "Next" at bounding box center [420, 65] width 10 height 5
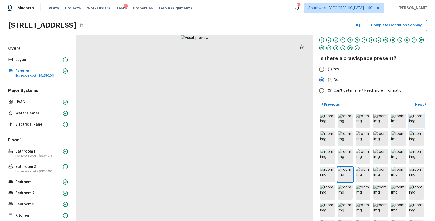
scroll to position [0, 0]
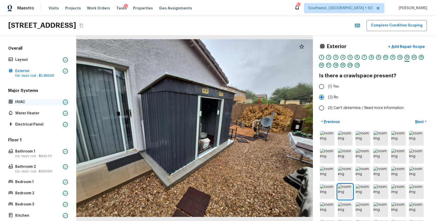
click at [35, 103] on p "HVAC" at bounding box center [38, 101] width 46 height 5
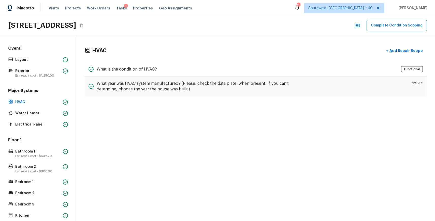
click at [40, 159] on div "Floor 1 Bathroom 1 Est. repair cost - $632.70 Bathroom 2 Est. repair cost - $30…" at bounding box center [38, 194] width 62 height 115
click at [44, 155] on span "$632.70" at bounding box center [45, 155] width 13 height 3
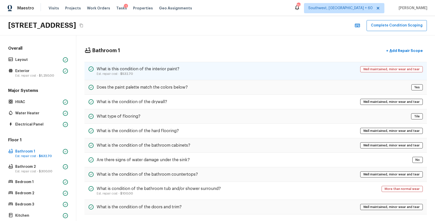
click at [292, 68] on div "What is this condition of the interior paint? Est. repair cost - $532.70 Well m…" at bounding box center [255, 71] width 342 height 18
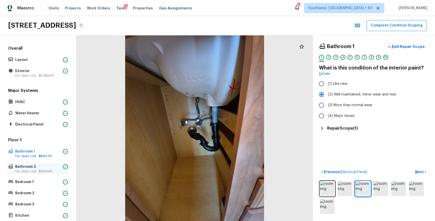
click at [51, 164] on p "Bathroom 2" at bounding box center [38, 166] width 46 height 5
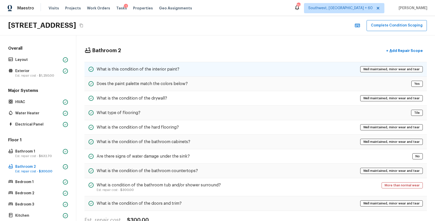
click at [173, 69] on h5 "What is this condition of the interior paint?" at bounding box center [138, 69] width 83 height 6
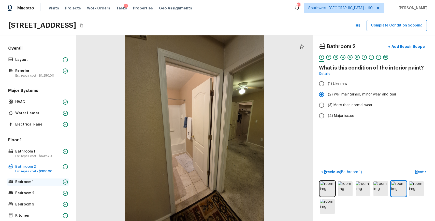
click at [30, 181] on p "Bedroom 1" at bounding box center [38, 181] width 46 height 5
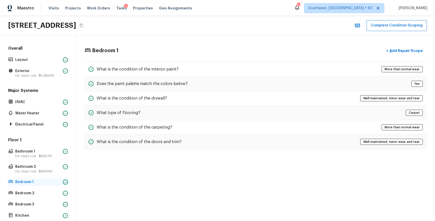
click at [30, 181] on p "Bedroom 1" at bounding box center [38, 181] width 46 height 5
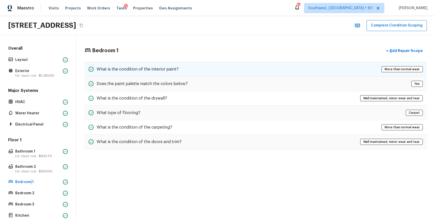
click at [239, 76] on div "What is the condition of the interior paint? More than normal wear" at bounding box center [255, 69] width 342 height 15
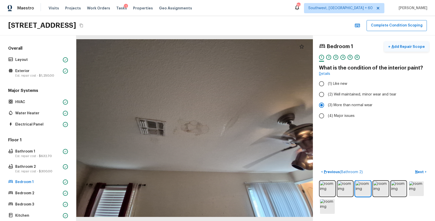
click at [402, 45] on p "Add Repair Scope" at bounding box center [407, 46] width 34 height 5
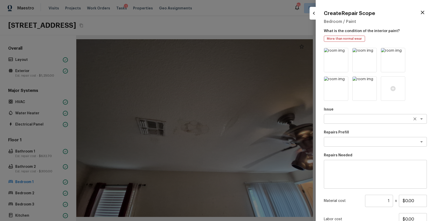
click at [338, 118] on textarea at bounding box center [368, 118] width 84 height 5
click at [366, 131] on li "ACQ: Water Leak" at bounding box center [375, 130] width 103 height 8
click at [367, 139] on div "x ​" at bounding box center [375, 142] width 103 height 10
type textarea "ACQ: Water Leak"
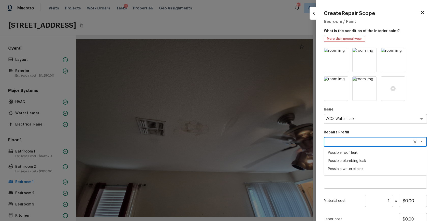
click at [358, 153] on li "Possible roof leak" at bounding box center [375, 153] width 103 height 8
type textarea "Possible roof leak"
type textarea "Acquisition Scope: Possible roof leak"
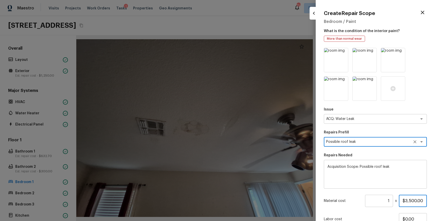
click at [408, 198] on input "$3,500.00" at bounding box center [413, 201] width 28 height 12
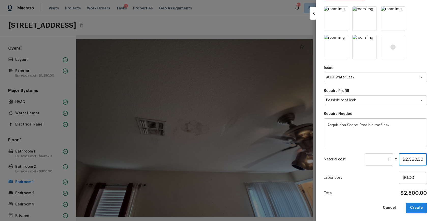
type input "$2,500.00"
click at [419, 203] on button "Create" at bounding box center [416, 207] width 21 height 10
type input "$0.00"
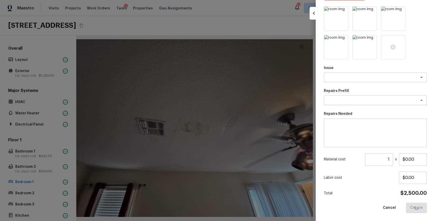
scroll to position [13, 0]
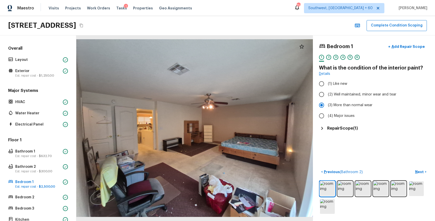
click at [347, 125] on div "Repair Scope ( 1 )" at bounding box center [374, 128] width 110 height 6
click at [423, 171] on p "Next" at bounding box center [420, 171] width 10 height 5
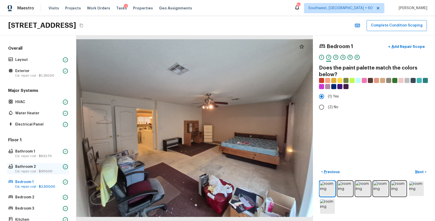
scroll to position [92, 0]
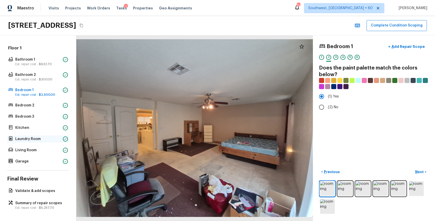
click at [40, 136] on div "Laundry Room" at bounding box center [38, 138] width 62 height 7
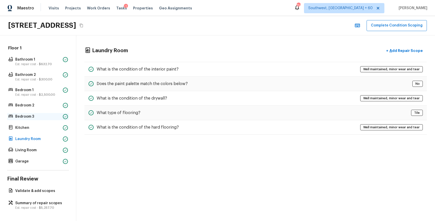
click at [46, 113] on div "Bedroom 3" at bounding box center [38, 116] width 62 height 7
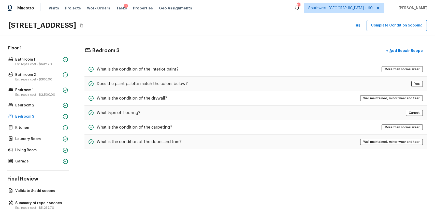
click at [48, 109] on div "Floor 1 Bathroom 1 Est. repair cost - $632.70 Bathroom 2 Est. repair cost - $30…" at bounding box center [38, 105] width 62 height 120
click at [41, 107] on p "Bedroom 2" at bounding box center [38, 105] width 46 height 5
click at [41, 118] on p "Bedroom 3" at bounding box center [38, 116] width 46 height 5
click at [36, 130] on p "Kitchen" at bounding box center [38, 127] width 46 height 5
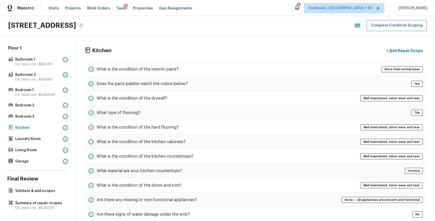
click at [28, 144] on div "Floor 1 Bathroom 1 Est. repair cost - $632.70 Bathroom 2 Est. repair cost - $30…" at bounding box center [38, 105] width 62 height 120
click at [38, 144] on div "Floor 1 Bathroom 1 Est. repair cost - $632.70 Bathroom 2 Est. repair cost - $30…" at bounding box center [38, 105] width 62 height 120
click at [39, 155] on div "Floor 1 Bathroom 1 Est. repair cost - $632.70 Bathroom 2 Est. repair cost - $30…" at bounding box center [38, 105] width 62 height 120
click at [40, 209] on span "$5,257.70" at bounding box center [46, 207] width 15 height 3
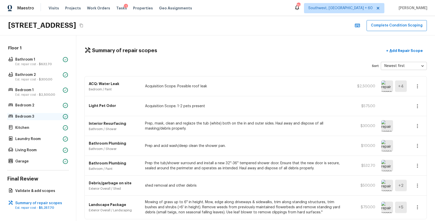
scroll to position [0, 0]
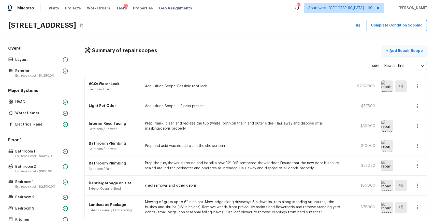
click at [408, 48] on button "+ Add Repair Scope" at bounding box center [404, 51] width 45 height 10
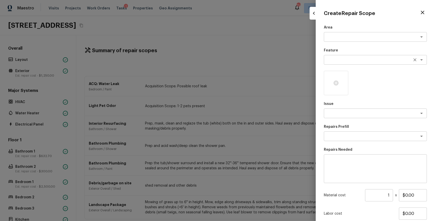
click at [325, 57] on div "x ​" at bounding box center [375, 60] width 103 height 10
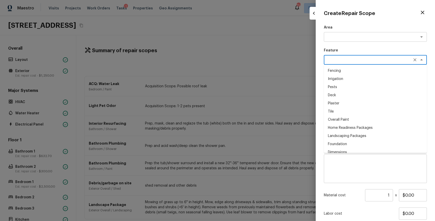
click at [358, 161] on textarea at bounding box center [375, 168] width 96 height 20
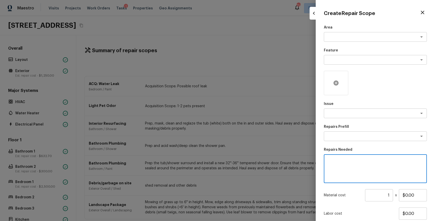
click at [334, 85] on icon at bounding box center [336, 83] width 6 height 6
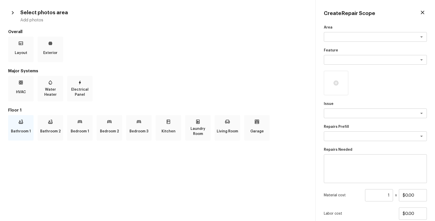
click at [24, 128] on p "Bathroom 1" at bounding box center [21, 131] width 20 height 10
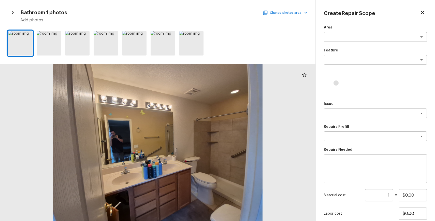
click at [294, 13] on button "Change photos area" at bounding box center [285, 12] width 43 height 7
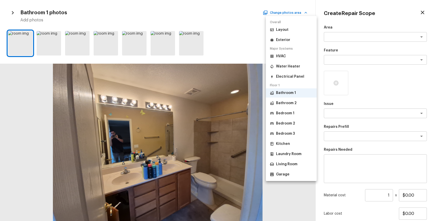
click at [287, 112] on p "Bedroom 1" at bounding box center [285, 113] width 18 height 5
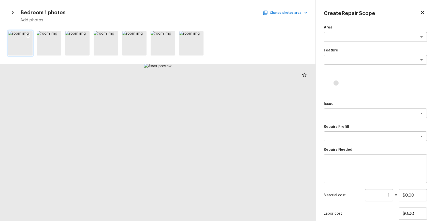
click at [25, 36] on div at bounding box center [27, 36] width 9 height 11
click at [52, 37] on div at bounding box center [56, 36] width 9 height 11
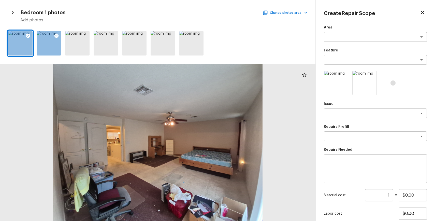
click at [301, 17] on div "Bedroom 1 photos Change photos area Add photos" at bounding box center [157, 15] width 299 height 15
click at [303, 13] on icon "button" at bounding box center [305, 12] width 5 height 5
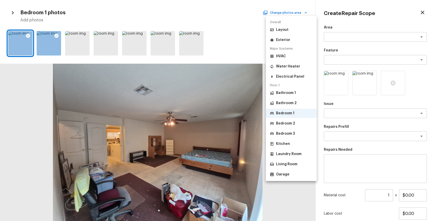
click at [287, 119] on li "Bedroom 2" at bounding box center [291, 123] width 51 height 9
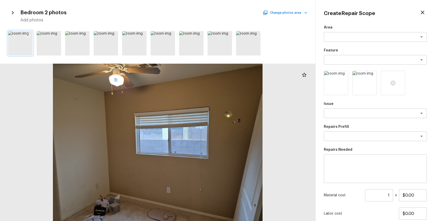
click at [30, 34] on icon at bounding box center [27, 35] width 5 height 5
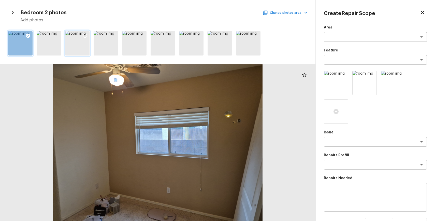
click at [89, 33] on div at bounding box center [84, 36] width 9 height 11
click at [301, 14] on button "Change photos area" at bounding box center [285, 12] width 43 height 7
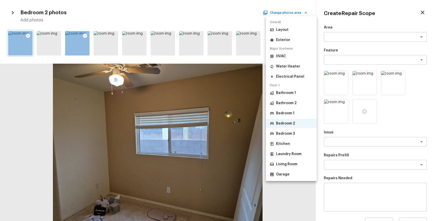
click at [295, 133] on li "Bedroom 3" at bounding box center [291, 133] width 51 height 9
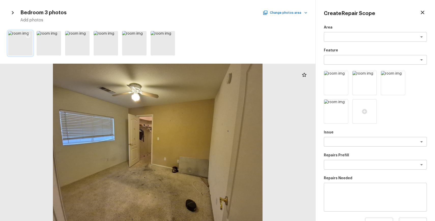
click at [28, 38] on icon at bounding box center [27, 35] width 5 height 5
click at [60, 35] on div at bounding box center [56, 36] width 9 height 11
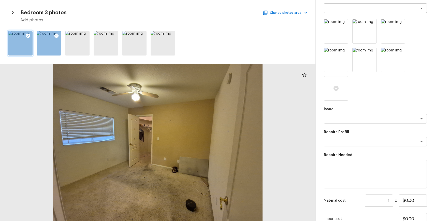
scroll to position [23, 0]
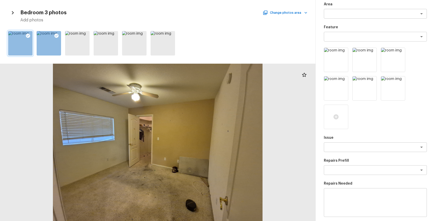
click at [360, 136] on p "Issue" at bounding box center [375, 137] width 103 height 5
click at [364, 150] on div "x ​" at bounding box center [375, 147] width 103 height 10
type textarea "["
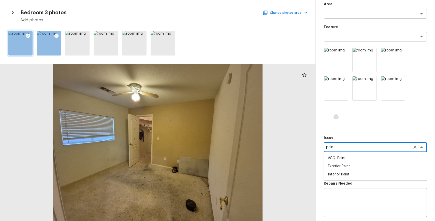
click at [353, 159] on li "ACQ: Paint" at bounding box center [375, 158] width 103 height 8
type textarea "ACQ: Paint"
click at [360, 168] on textarea at bounding box center [368, 169] width 84 height 5
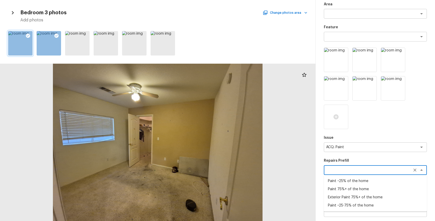
click at [372, 189] on li "Paint 75%+ of the home" at bounding box center [375, 189] width 103 height 8
type textarea "Paint 75%+ of the home"
type textarea "Acquisition Scope: 75%+ of the home will likely require interior paint"
type input "$1.44"
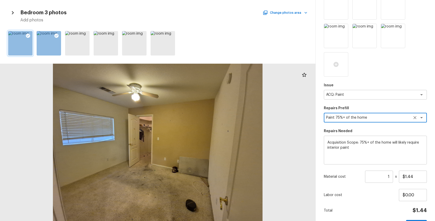
scroll to position [86, 0]
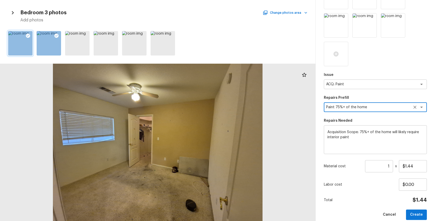
click at [390, 166] on input "1" at bounding box center [379, 166] width 28 height 12
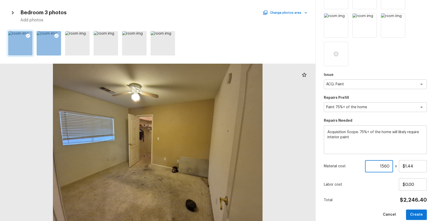
scroll to position [93, 0]
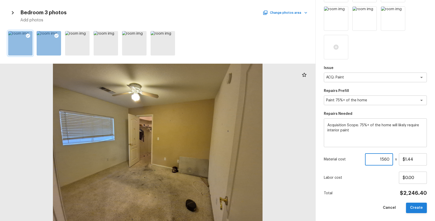
type input "1560"
click at [423, 205] on button "Create" at bounding box center [416, 207] width 21 height 10
type input "1"
type input "$0.00"
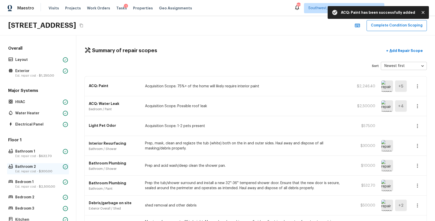
scroll to position [92, 0]
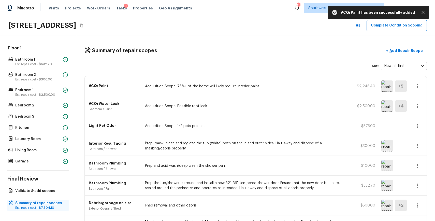
click at [45, 203] on p "Summary of repair scopes" at bounding box center [40, 202] width 51 height 5
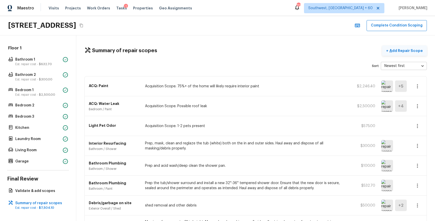
click at [413, 49] on p "Add Repair Scope" at bounding box center [405, 50] width 34 height 5
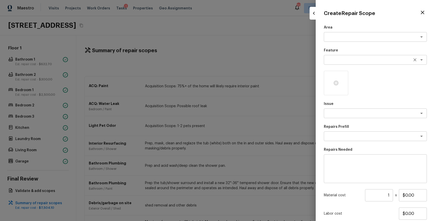
click at [340, 59] on textarea at bounding box center [368, 59] width 84 height 5
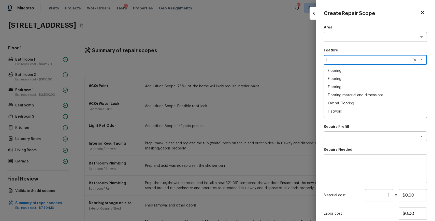
type textarea "flo"
click at [416, 56] on button "Clear" at bounding box center [414, 59] width 7 height 7
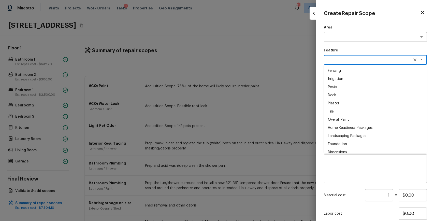
click at [395, 152] on li "Dimensions" at bounding box center [375, 152] width 103 height 8
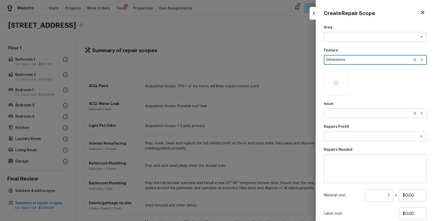
click at [370, 116] on div "x ​" at bounding box center [375, 113] width 103 height 10
type textarea "Dimensions"
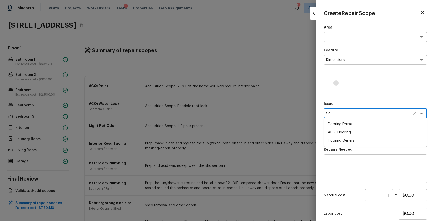
click at [356, 130] on li "ACQ: Flooring" at bounding box center [375, 132] width 103 height 8
type textarea "ACQ: Flooring"
click at [354, 138] on textarea at bounding box center [368, 136] width 84 height 5
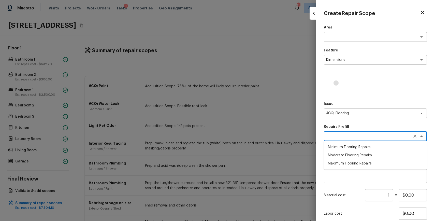
click at [361, 161] on li "Maximum Flooring Repairs" at bounding box center [375, 163] width 103 height 8
type textarea "Maximum Flooring Repairs"
type textarea "Acquisition Scope: Maximum flooring repairs"
type input "$1.50"
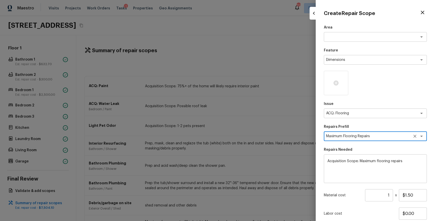
click at [388, 195] on input "1" at bounding box center [379, 195] width 28 height 12
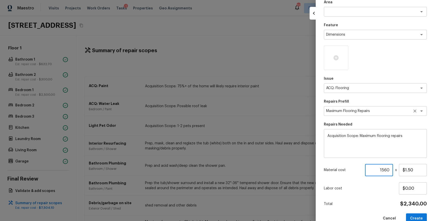
scroll to position [30, 0]
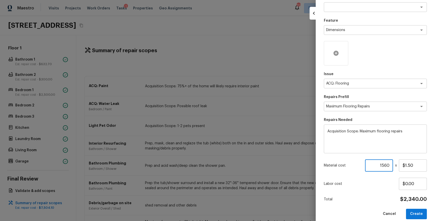
type input "1560"
click at [336, 54] on icon at bounding box center [335, 53] width 5 height 5
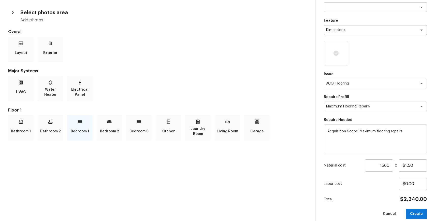
click at [76, 123] on div "Bedroom 1" at bounding box center [79, 127] width 25 height 25
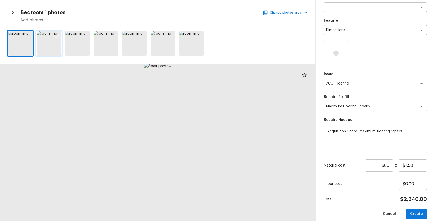
click at [55, 35] on icon at bounding box center [56, 36] width 4 height 4
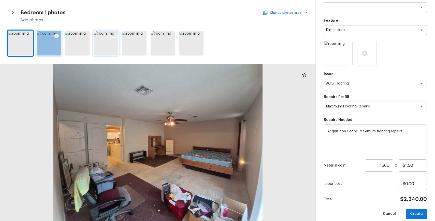
click at [115, 36] on icon at bounding box center [113, 36] width 4 height 4
click at [280, 9] on div "Bedroom 1 photos Change photos area Add photos" at bounding box center [157, 15] width 299 height 15
click at [291, 16] on div "Bedroom 1 photos Change photos area Add photos" at bounding box center [157, 15] width 299 height 15
click at [294, 15] on button "Change photos area" at bounding box center [285, 12] width 43 height 7
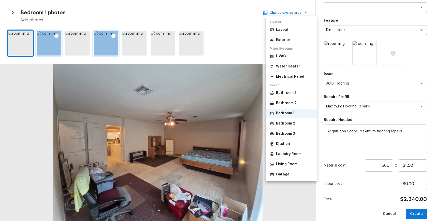
click at [284, 127] on li "Bedroom 2" at bounding box center [291, 123] width 51 height 9
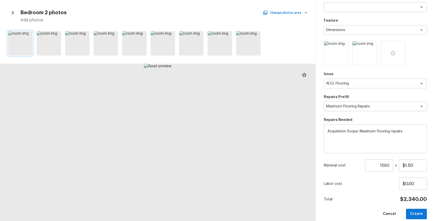
click at [27, 32] on div at bounding box center [27, 36] width 9 height 11
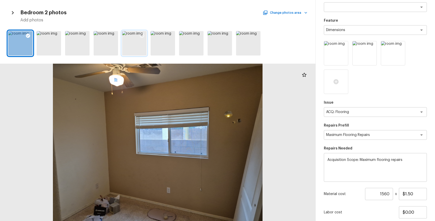
click at [141, 31] on div at bounding box center [141, 36] width 9 height 11
click at [282, 12] on button "Change photos area" at bounding box center [285, 12] width 43 height 7
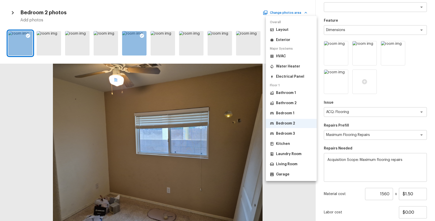
click at [290, 135] on p "Bedroom 3" at bounding box center [285, 133] width 19 height 5
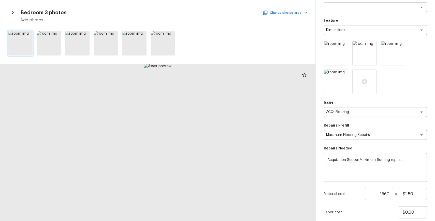
click at [24, 36] on div at bounding box center [27, 36] width 9 height 11
click at [83, 35] on icon at bounding box center [85, 36] width 4 height 4
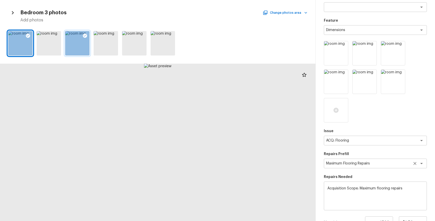
scroll to position [93, 0]
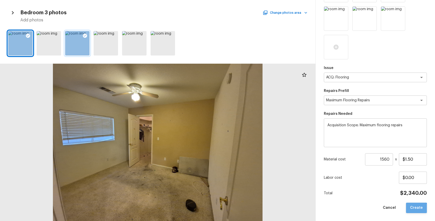
click at [416, 210] on button "Create" at bounding box center [416, 207] width 21 height 10
type input "1"
type input "$0.00"
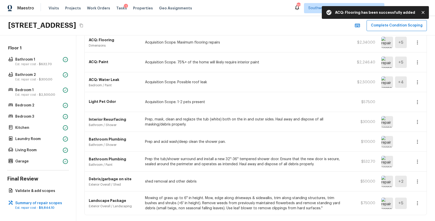
scroll to position [61, 0]
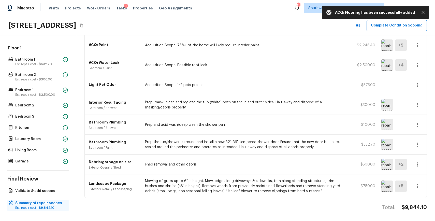
click at [35, 206] on p "Est. repair cost - $9,844.10" at bounding box center [40, 208] width 51 height 4
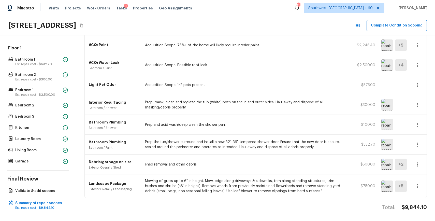
scroll to position [0, 0]
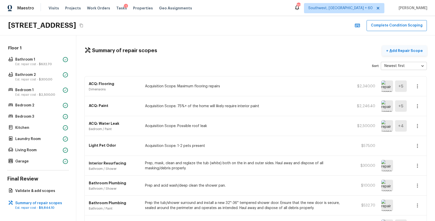
click at [412, 53] on button "+ Add Repair Scope" at bounding box center [404, 51] width 45 height 10
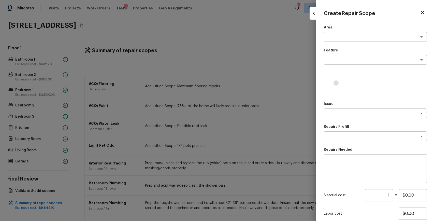
click at [337, 65] on div "Area x ​ Feature x ​ Issue x ​ Repairs Prefill x ​ Repairs Needed x ​ Material …" at bounding box center [375, 137] width 103 height 224
click at [339, 80] on div at bounding box center [336, 83] width 24 height 24
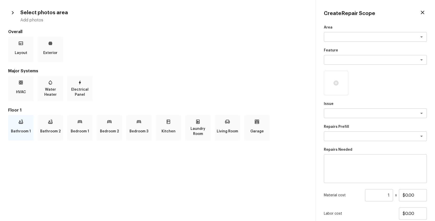
click at [22, 127] on p "Bathroom 1" at bounding box center [21, 131] width 20 height 10
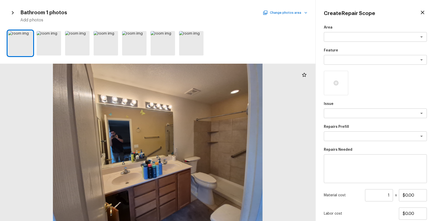
click at [302, 12] on button "Change photos area" at bounding box center [285, 12] width 43 height 7
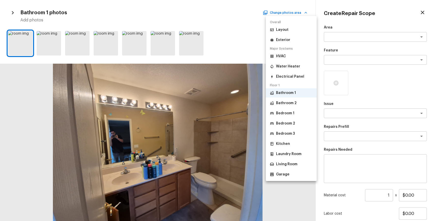
click at [282, 106] on li "Bathroom 2" at bounding box center [291, 102] width 51 height 9
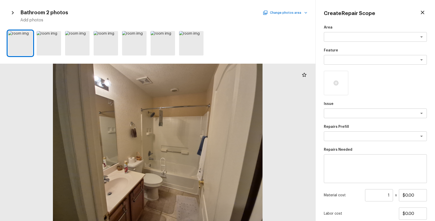
click at [306, 13] on icon "button" at bounding box center [305, 12] width 5 height 5
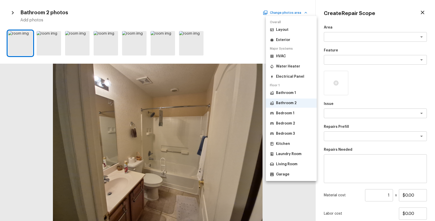
click at [285, 111] on p "Bedroom 1" at bounding box center [285, 113] width 18 height 5
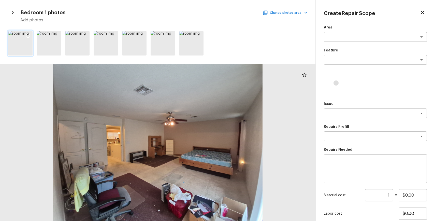
click at [28, 36] on icon at bounding box center [27, 35] width 5 height 5
click at [291, 9] on button "Change photos area" at bounding box center [285, 12] width 43 height 7
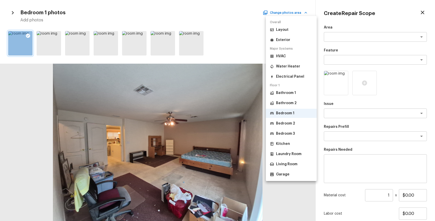
click at [295, 124] on li "Bedroom 2" at bounding box center [291, 123] width 51 height 9
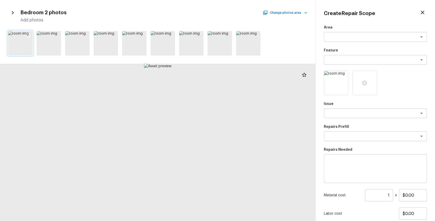
click at [27, 37] on icon at bounding box center [27, 35] width 5 height 5
click at [285, 13] on button "Change photos area" at bounding box center [285, 12] width 43 height 7
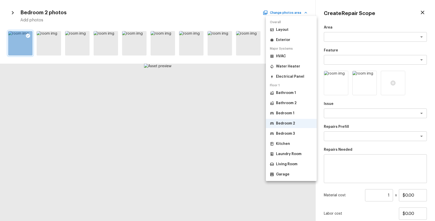
click at [294, 133] on p "Bedroom 3" at bounding box center [285, 133] width 19 height 5
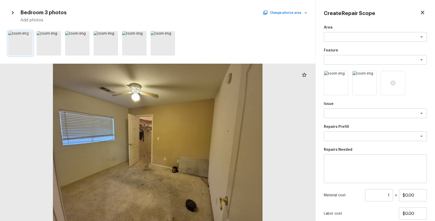
click at [26, 36] on icon at bounding box center [27, 35] width 5 height 5
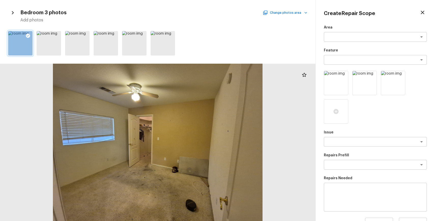
click at [285, 14] on button "Change photos area" at bounding box center [285, 12] width 43 height 7
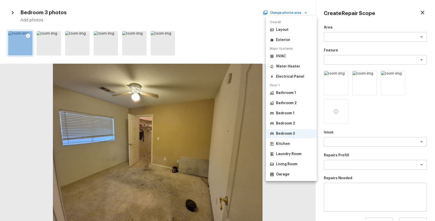
click at [286, 148] on li "Kitchen" at bounding box center [291, 143] width 51 height 9
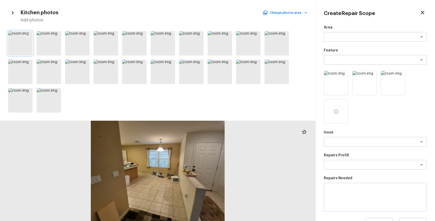
click at [28, 36] on icon at bounding box center [27, 35] width 5 height 5
click at [286, 10] on button "Change photos area" at bounding box center [285, 12] width 43 height 7
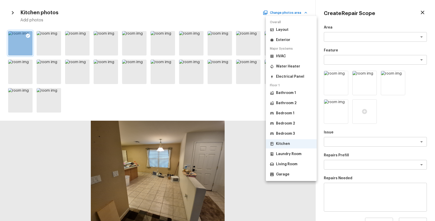
click at [294, 157] on li "Laundry Room" at bounding box center [291, 153] width 51 height 9
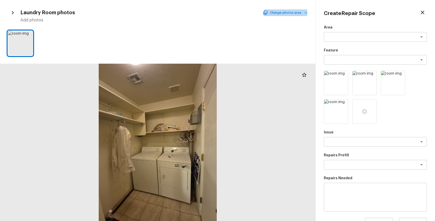
click at [297, 12] on button "Change photos area" at bounding box center [285, 12] width 43 height 7
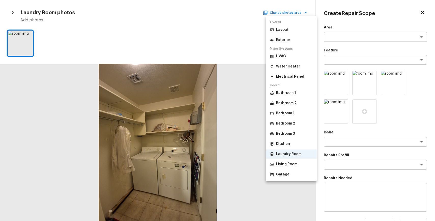
click at [305, 159] on div "Bathroom 1 Bathroom 2 Bedroom 1 Bedroom 2 Bedroom 3 Kitchen Laundry Room Living…" at bounding box center [291, 133] width 51 height 91
click at [301, 165] on li "Living Room" at bounding box center [291, 163] width 51 height 9
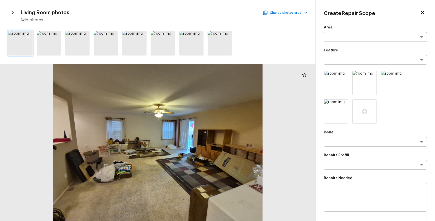
click at [30, 36] on icon at bounding box center [28, 36] width 4 height 4
click at [376, 143] on textarea at bounding box center [368, 141] width 84 height 5
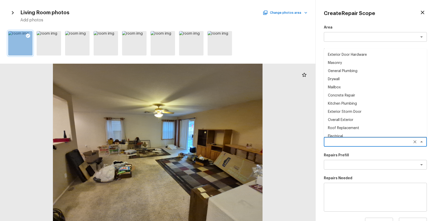
click at [375, 141] on textarea at bounding box center [368, 141] width 84 height 5
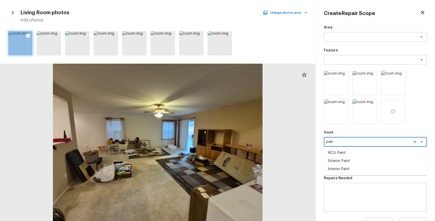
click at [412, 114] on div at bounding box center [375, 97] width 103 height 53
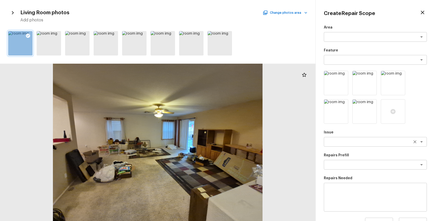
click at [372, 143] on textarea at bounding box center [368, 141] width 84 height 5
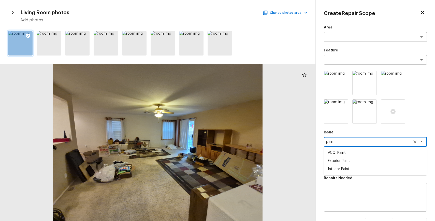
click at [363, 165] on li "Interior Paint" at bounding box center [375, 169] width 103 height 8
click at [358, 163] on textarea at bounding box center [368, 164] width 84 height 5
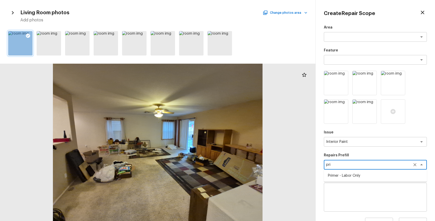
click at [352, 173] on li "Primer - Labor Only" at bounding box center [375, 175] width 103 height 8
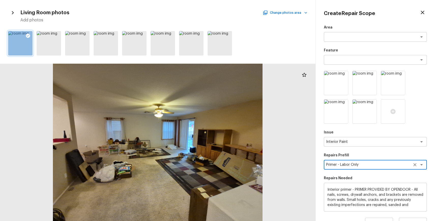
scroll to position [64, 0]
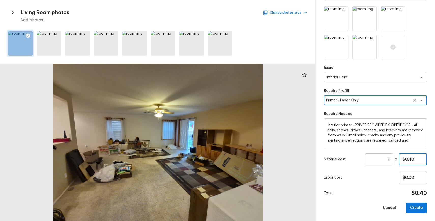
click at [411, 158] on input "$0.40" at bounding box center [413, 159] width 28 height 12
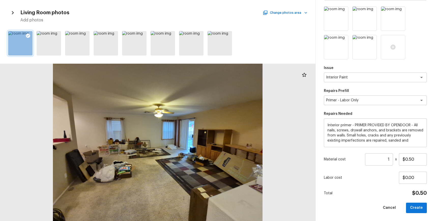
click at [392, 160] on input "1" at bounding box center [379, 159] width 28 height 12
click at [415, 206] on button "Create" at bounding box center [416, 207] width 21 height 10
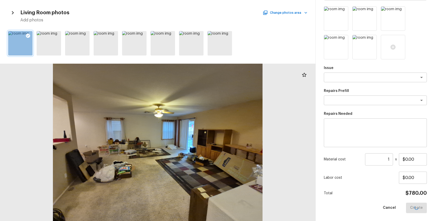
scroll to position [36, 0]
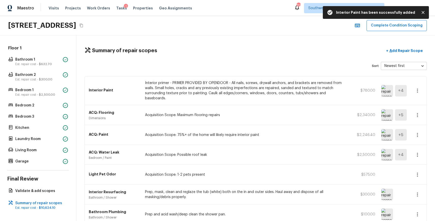
click at [415, 88] on icon "button" at bounding box center [417, 91] width 6 height 6
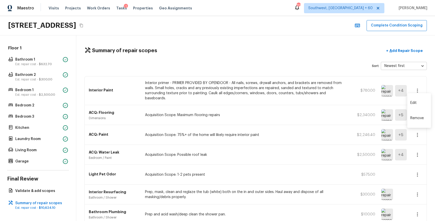
click at [416, 98] on li "Edit" at bounding box center [419, 102] width 24 height 15
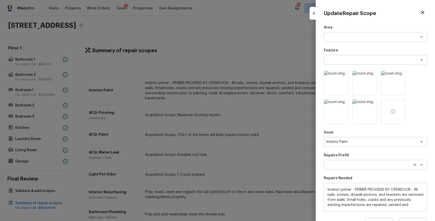
scroll to position [64, 0]
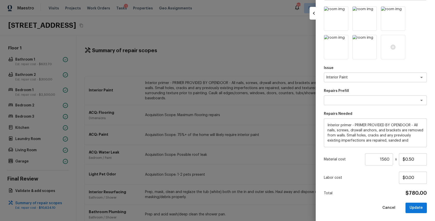
click at [385, 161] on input "1560" at bounding box center [379, 159] width 28 height 12
click at [380, 156] on input "1560" at bounding box center [379, 159] width 28 height 12
click at [415, 206] on button "Update" at bounding box center [415, 207] width 21 height 10
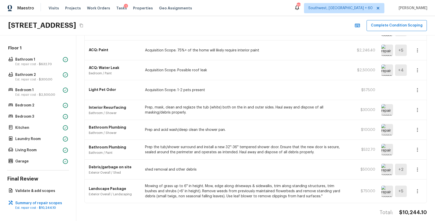
scroll to position [0, 0]
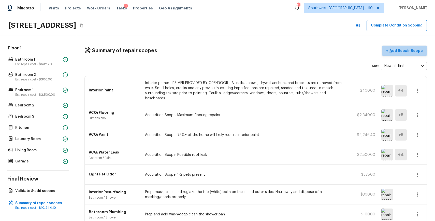
click at [412, 48] on p "Add Repair Scope" at bounding box center [405, 50] width 34 height 5
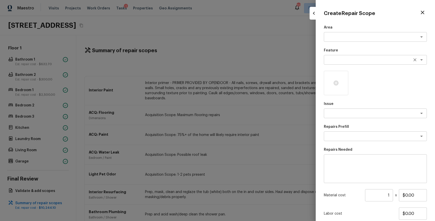
click at [335, 59] on textarea at bounding box center [368, 59] width 84 height 5
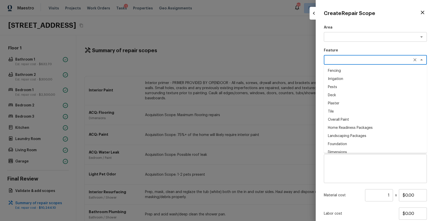
click at [391, 167] on textarea at bounding box center [375, 168] width 96 height 20
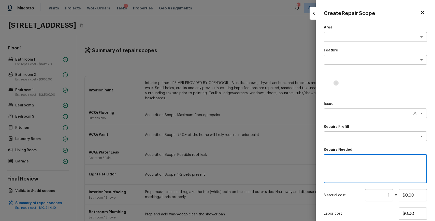
click at [377, 112] on textarea at bounding box center [368, 113] width 84 height 5
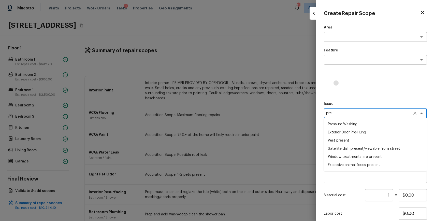
click at [386, 122] on li "Pressure Washing" at bounding box center [375, 124] width 103 height 8
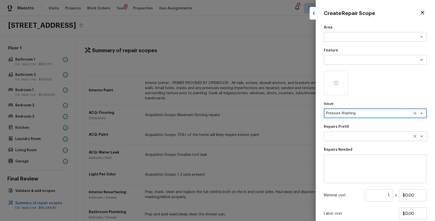
click at [363, 132] on div "x ​" at bounding box center [375, 136] width 103 height 10
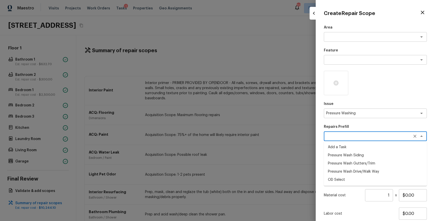
click at [365, 176] on li "OD Select" at bounding box center [375, 180] width 103 height 8
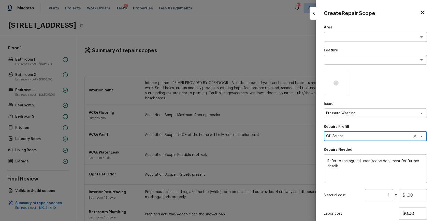
click at [373, 135] on textarea "OD Select" at bounding box center [368, 136] width 84 height 5
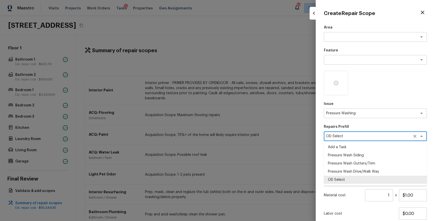
click at [373, 135] on textarea "OD Select" at bounding box center [368, 136] width 84 height 5
click at [416, 135] on icon "Clear" at bounding box center [414, 136] width 5 height 5
click at [403, 137] on textarea at bounding box center [368, 136] width 84 height 5
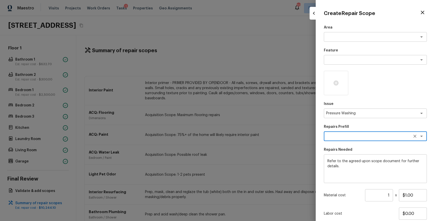
click at [359, 141] on div "Repairs Prefill x ​" at bounding box center [375, 132] width 103 height 17
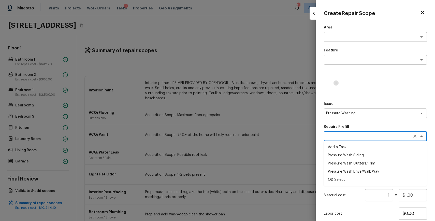
click at [372, 170] on li "Pressure Wash Drive/Walk Way" at bounding box center [375, 171] width 103 height 8
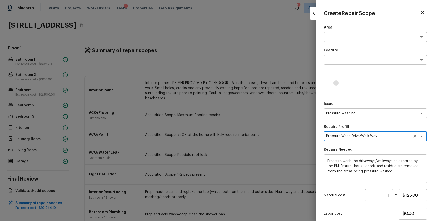
click at [387, 193] on input "1" at bounding box center [379, 195] width 28 height 12
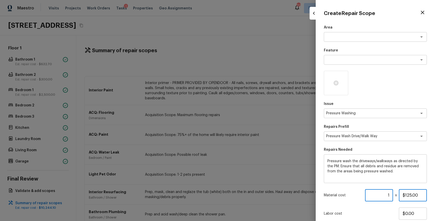
click at [406, 194] on input "$125.00" at bounding box center [413, 195] width 28 height 12
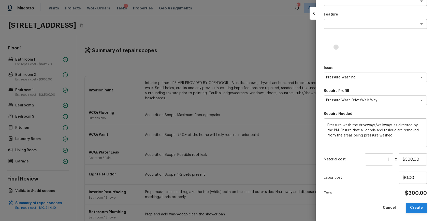
click at [414, 205] on button "Create" at bounding box center [416, 207] width 21 height 10
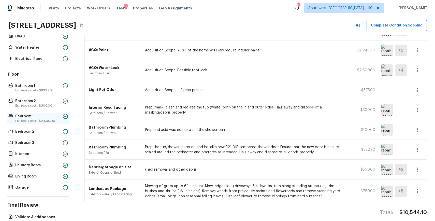
scroll to position [41, 0]
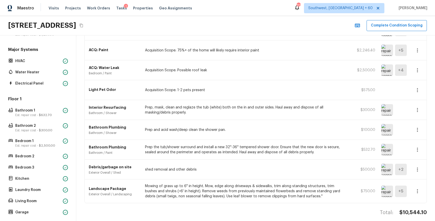
click at [45, 106] on div "Floor 1 Bathroom 1 Est. repair cost - $632.70 Bathroom 2 Est. repair cost - $30…" at bounding box center [38, 156] width 62 height 120
click at [55, 118] on div "Bathroom 1 Est. repair cost - $632.70" at bounding box center [38, 112] width 62 height 11
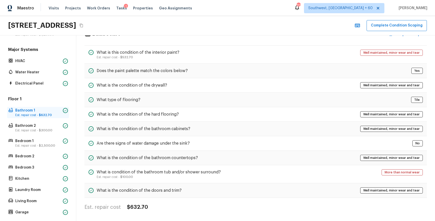
scroll to position [16, 0]
click at [40, 134] on div "Floor 1 Bathroom 1 Est. repair cost - $632.70 Bathroom 2 Est. repair cost - $30…" at bounding box center [38, 156] width 62 height 120
click at [39, 136] on div "Floor 1 Bathroom 1 Est. repair cost - $632.70 Bathroom 2 Est. repair cost - $30…" at bounding box center [38, 156] width 62 height 120
click at [42, 132] on div "Bathroom 2 Est. repair cost - $300.00" at bounding box center [38, 127] width 62 height 11
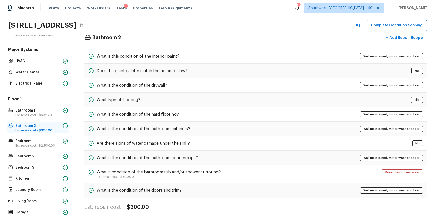
scroll to position [13, 0]
click at [47, 147] on p "Est. repair cost - $2,500.00" at bounding box center [38, 145] width 46 height 4
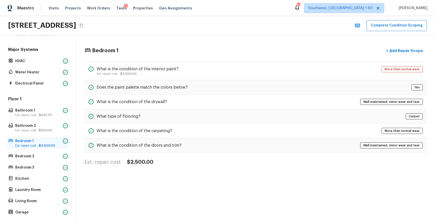
scroll to position [0, 0]
click at [47, 155] on p "Bedroom 2" at bounding box center [38, 156] width 46 height 5
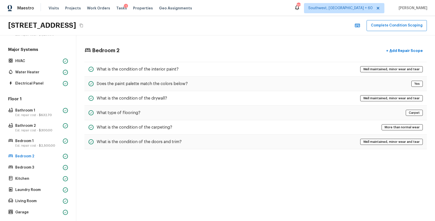
click at [49, 161] on div "Floor 1 Bathroom 1 Est. repair cost - $632.70 Bathroom 2 Est. repair cost - $30…" at bounding box center [38, 156] width 62 height 120
click at [32, 170] on div "Bedroom 3" at bounding box center [38, 167] width 62 height 7
click at [29, 182] on div "Floor 1 Bathroom 1 Est. repair cost - $632.70 Bathroom 2 Est. repair cost - $30…" at bounding box center [38, 156] width 62 height 120
click at [34, 191] on p "Laundry Room" at bounding box center [38, 189] width 46 height 5
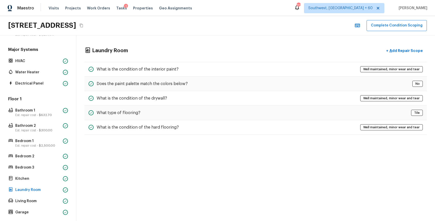
scroll to position [92, 0]
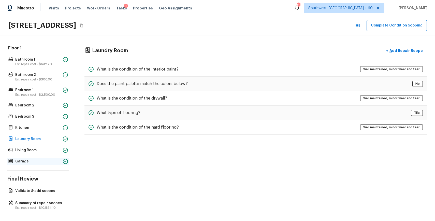
click at [32, 159] on p "Garage" at bounding box center [38, 161] width 46 height 5
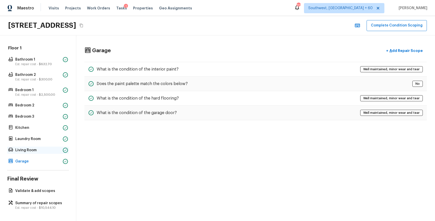
click at [48, 150] on p "Living Room" at bounding box center [38, 150] width 46 height 5
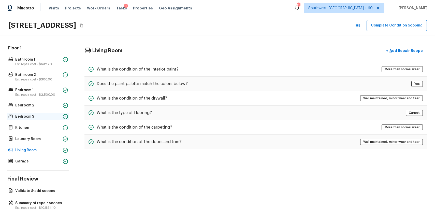
scroll to position [0, 0]
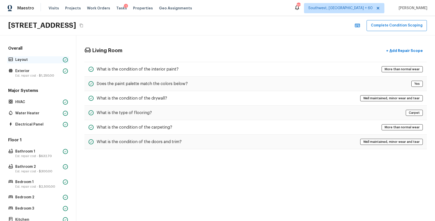
click at [47, 62] on p "Layout" at bounding box center [38, 59] width 46 height 5
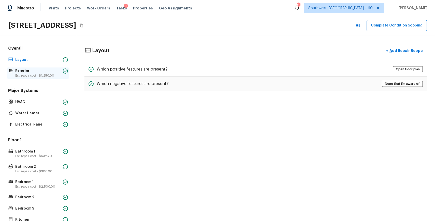
click at [47, 75] on span "$1,250.00" at bounding box center [46, 75] width 15 height 3
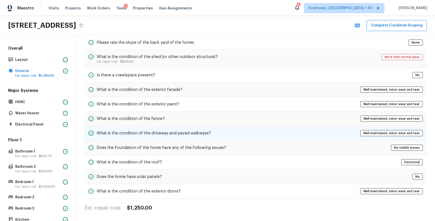
scroll to position [176, 0]
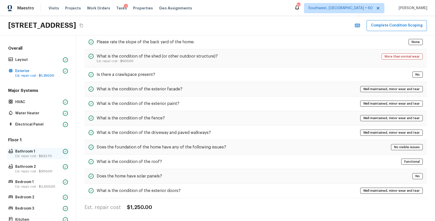
click at [40, 156] on span "$632.70" at bounding box center [45, 155] width 13 height 3
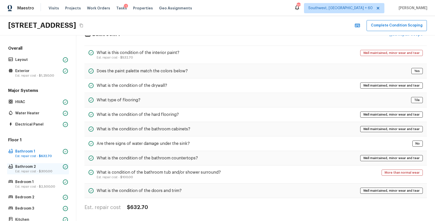
click at [32, 168] on p "Bathroom 2" at bounding box center [38, 166] width 46 height 5
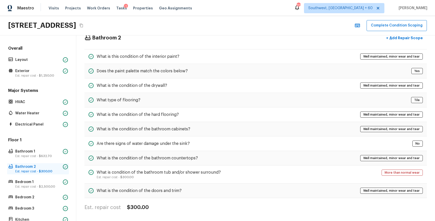
scroll to position [92, 0]
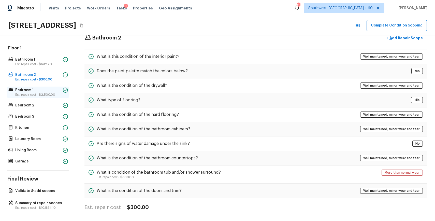
click at [49, 95] on span "$2,500.00" at bounding box center [47, 94] width 16 height 3
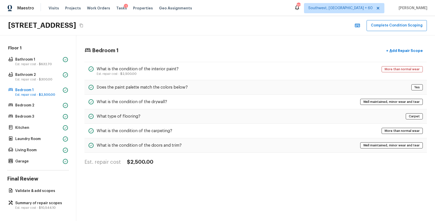
click at [47, 110] on div "Floor 1 Bathroom 1 Est. repair cost - $632.70 Bathroom 2 Est. repair cost - $30…" at bounding box center [38, 105] width 62 height 120
click at [47, 107] on p "Bedroom 2" at bounding box center [38, 105] width 46 height 5
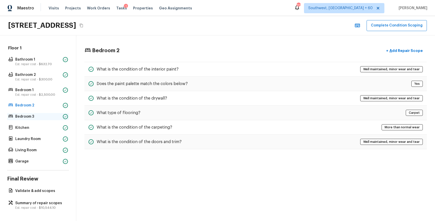
click at [39, 116] on p "Bedroom 3" at bounding box center [38, 116] width 46 height 5
click at [43, 130] on div "Kitchen" at bounding box center [38, 127] width 62 height 7
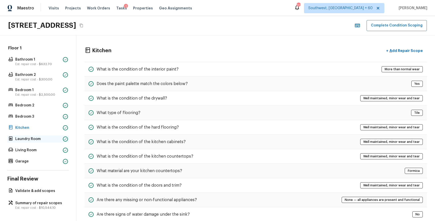
click at [45, 138] on p "Laundry Room" at bounding box center [38, 138] width 46 height 5
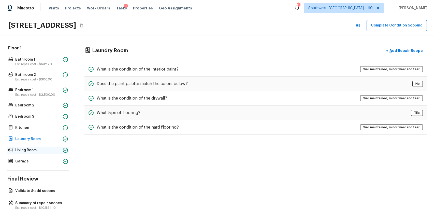
click at [37, 149] on p "Living Room" at bounding box center [38, 150] width 46 height 5
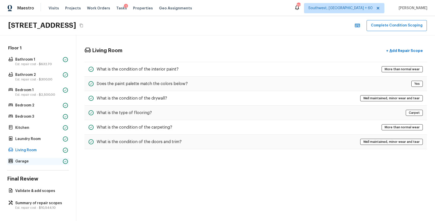
click at [34, 158] on div "Garage" at bounding box center [38, 161] width 62 height 7
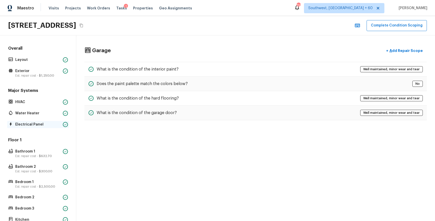
scroll to position [92, 0]
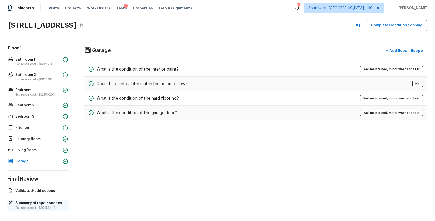
click at [48, 201] on p "Summary of repair scopes" at bounding box center [40, 202] width 51 height 5
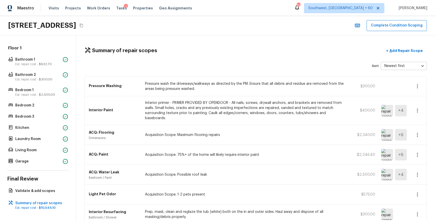
scroll to position [104, 0]
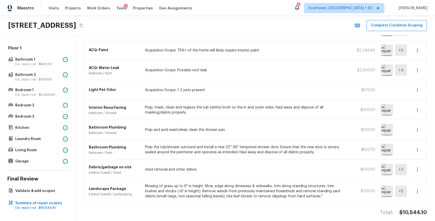
click at [414, 209] on h4 "$10,544.10" at bounding box center [412, 212] width 27 height 7
copy h4 "$10,544.10"
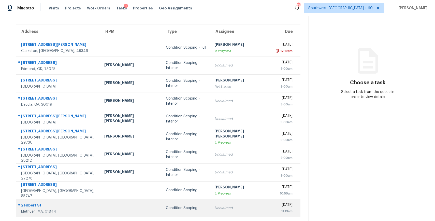
scroll to position [44, 0]
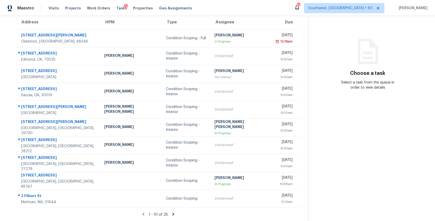
click at [172, 213] on icon at bounding box center [173, 213] width 2 height 3
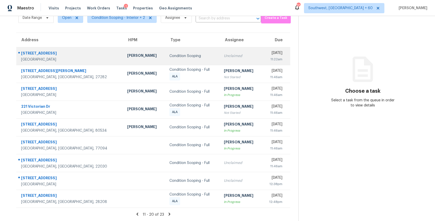
scroll to position [0, 0]
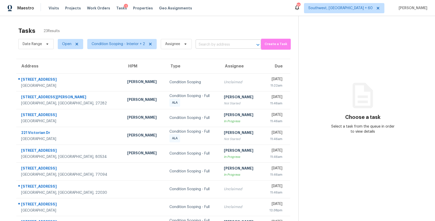
click at [221, 42] on input "text" at bounding box center [221, 45] width 51 height 8
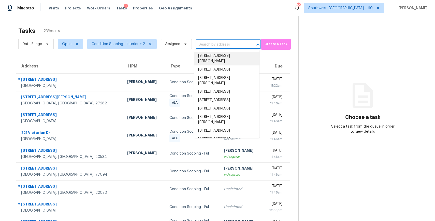
paste input "3480 Boring Rd, Decatur, GA 30034"
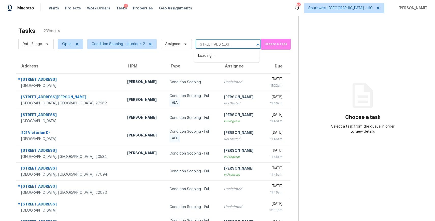
type input "3480 Boring Rd, Decatur, GA 30034"
click at [230, 60] on li "3480 Boring Rd, Decatur, GA 30034" at bounding box center [226, 56] width 65 height 8
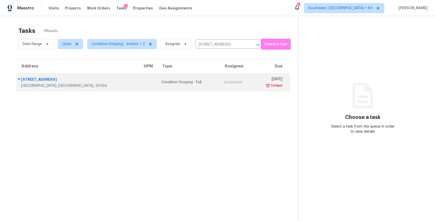
click at [220, 79] on td "Unclaimed" at bounding box center [237, 82] width 34 height 18
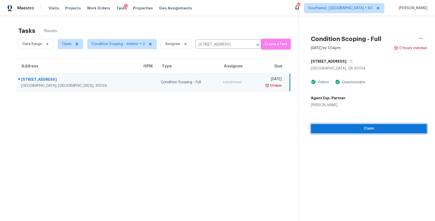
click at [376, 131] on span "Claim" at bounding box center [369, 128] width 108 height 6
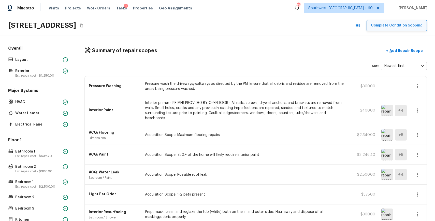
click at [403, 26] on button "Complete Condition Scoping" at bounding box center [397, 25] width 60 height 11
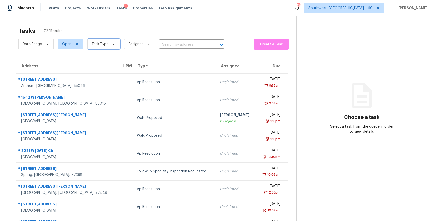
click at [101, 44] on span "Task Type" at bounding box center [100, 43] width 17 height 5
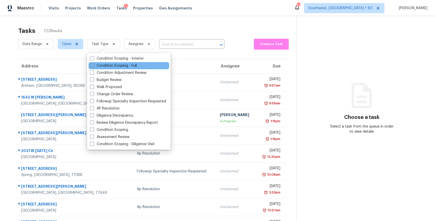
click at [123, 64] on label "Condition Scoping - Full" at bounding box center [113, 65] width 47 height 5
click at [93, 64] on input "Condition Scoping - Full" at bounding box center [91, 64] width 3 height 3
checkbox input "true"
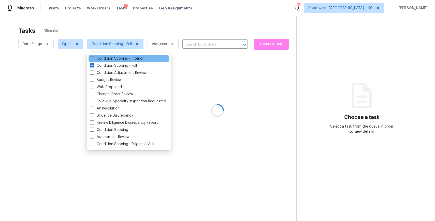
click at [124, 58] on label "Condition Scoping - Interior" at bounding box center [117, 58] width 54 height 5
click at [93, 58] on input "Condition Scoping - Interior" at bounding box center [91, 57] width 3 height 3
checkbox input "true"
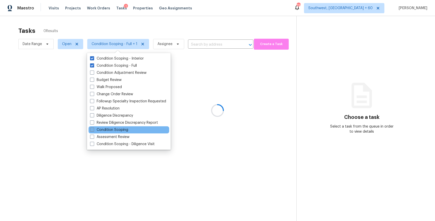
click at [123, 129] on label "Condition Scoping" at bounding box center [109, 129] width 38 height 5
click at [93, 129] on input "Condition Scoping" at bounding box center [91, 128] width 3 height 3
checkbox input "true"
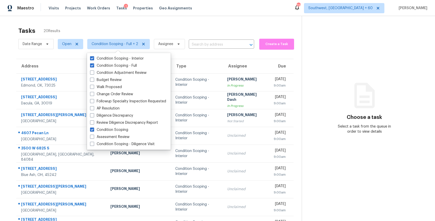
click at [208, 23] on div "Tasks 20 Results Date Range Open Condition Scoping - Full + 2 Assignee ​ Create…" at bounding box center [217, 140] width 435 height 249
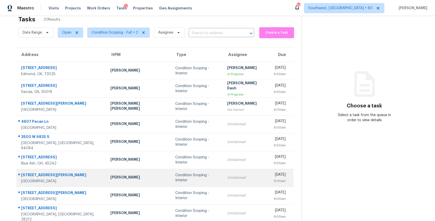
scroll to position [44, 0]
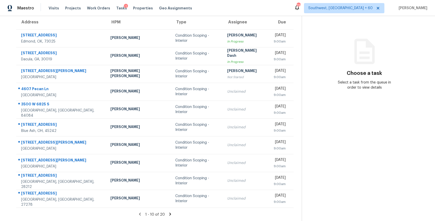
click at [168, 212] on icon at bounding box center [170, 214] width 5 height 5
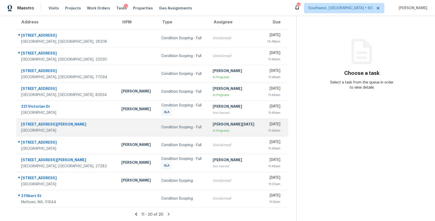
scroll to position [0, 0]
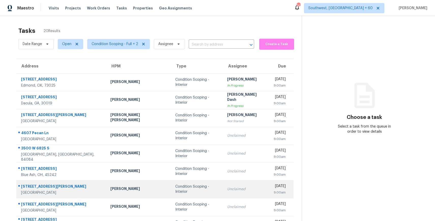
scroll to position [44, 0]
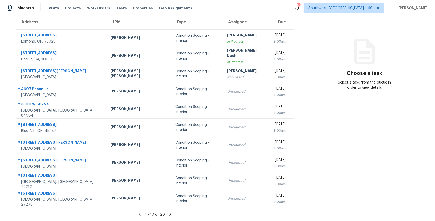
click at [166, 211] on section "Tasks 20 Results Date Range Open Condition Scoping - Full + 2 Assignee ​ Create…" at bounding box center [155, 100] width 294 height 241
click at [169, 214] on icon at bounding box center [170, 213] width 2 height 3
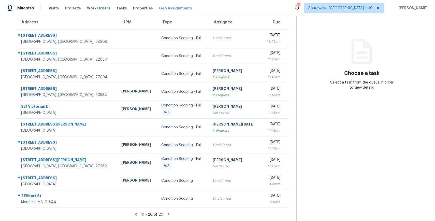
scroll to position [0, 0]
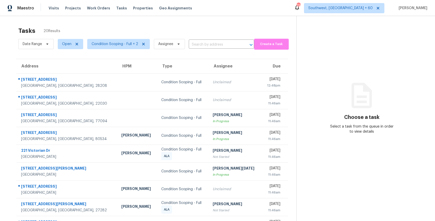
click at [188, 39] on div "Date Range Open Condition Scoping - Full + 2 Assignee ​" at bounding box center [136, 43] width 236 height 13
click at [201, 47] on input "text" at bounding box center [214, 45] width 51 height 8
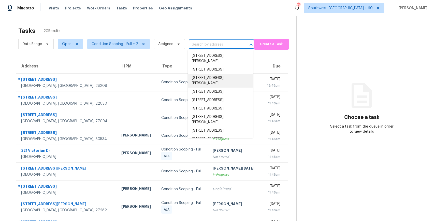
paste input "[STREET_ADDRESS]"
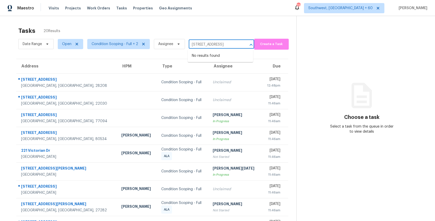
type input "[STREET_ADDRESS]"
click at [205, 25] on div "Tasks 20 Results" at bounding box center [157, 30] width 278 height 13
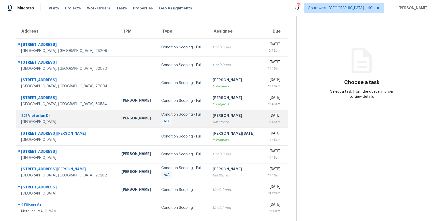
scroll to position [44, 0]
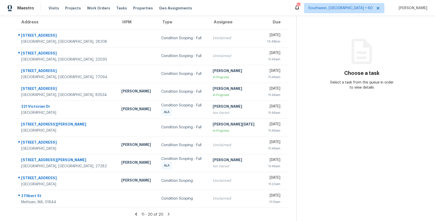
click at [168, 214] on icon at bounding box center [169, 213] width 2 height 3
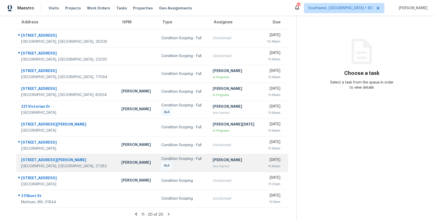
scroll to position [0, 0]
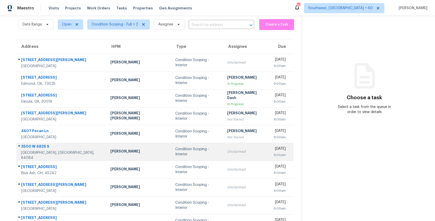
scroll to position [44, 0]
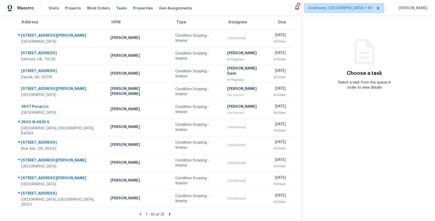
click at [169, 214] on icon at bounding box center [170, 213] width 2 height 3
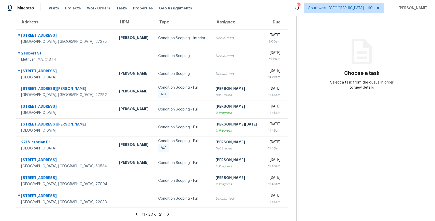
click at [166, 213] on icon at bounding box center [168, 214] width 5 height 5
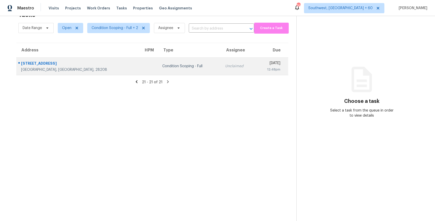
click at [167, 70] on td "Condition Scoping - Full" at bounding box center [189, 66] width 63 height 18
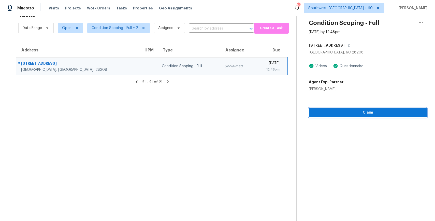
click at [364, 113] on span "Claim" at bounding box center [368, 112] width 110 height 6
click at [366, 112] on span "Start Assessment" at bounding box center [368, 112] width 110 height 6
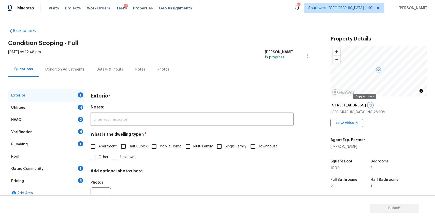
click at [369, 104] on icon "button" at bounding box center [370, 105] width 3 height 3
click at [66, 179] on div "Pricing 5" at bounding box center [46, 181] width 76 height 12
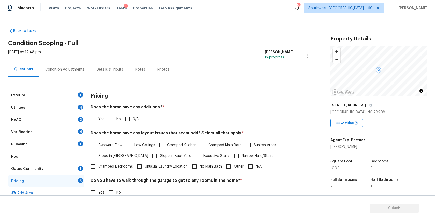
scroll to position [63, 0]
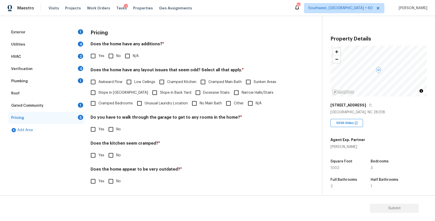
click at [231, 97] on label "Narrow Halls/Stairs" at bounding box center [252, 92] width 42 height 11
click at [231, 97] on input "Narrow Halls/Stairs" at bounding box center [236, 92] width 11 height 11
checkbox input "true"
click at [234, 104] on span "Other" at bounding box center [239, 103] width 10 height 5
click at [234, 104] on input "Other" at bounding box center [228, 103] width 11 height 11
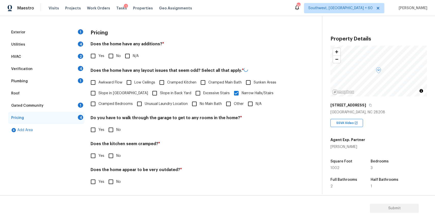
checkbox input "true"
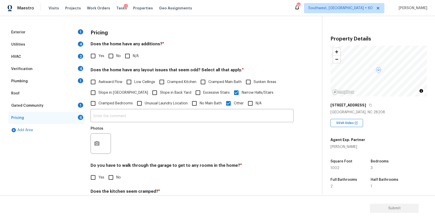
click at [231, 89] on label "Narrow Halls/Stairs" at bounding box center [252, 92] width 42 height 11
click at [231, 89] on input "Narrow Halls/Stairs" at bounding box center [236, 92] width 11 height 11
checkbox input "false"
click at [200, 121] on input "text" at bounding box center [192, 117] width 203 height 12
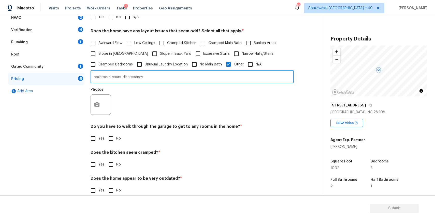
scroll to position [109, 0]
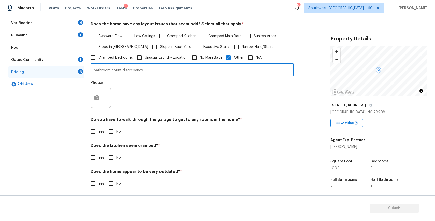
type input "bathroom count discrepancy"
click at [96, 97] on icon "button" at bounding box center [97, 98] width 6 height 6
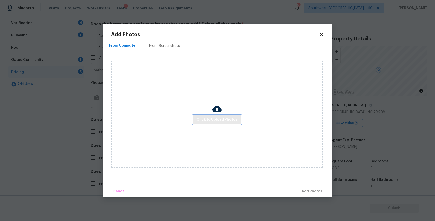
click at [240, 118] on button "Click to Upload Photos" at bounding box center [217, 119] width 49 height 9
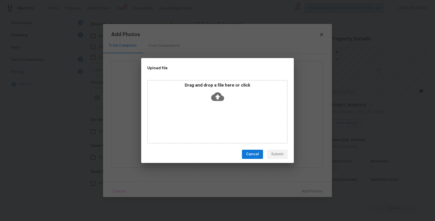
click at [233, 113] on div "Drag and drop a file here or click" at bounding box center [217, 112] width 140 height 64
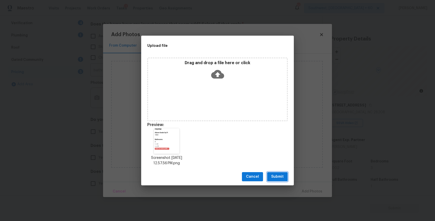
click at [278, 176] on span "Submit" at bounding box center [277, 176] width 12 height 6
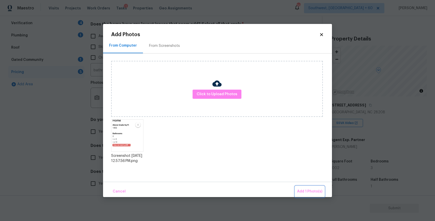
click at [317, 194] on span "Add 1 Photo(s)" at bounding box center [309, 191] width 25 height 6
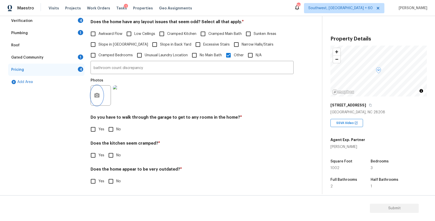
scroll to position [0, 0]
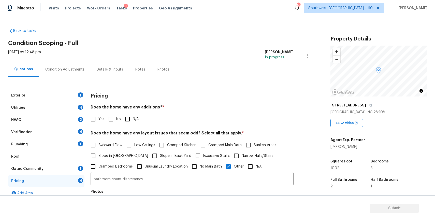
click at [75, 93] on div "Exterior 1" at bounding box center [46, 95] width 76 height 12
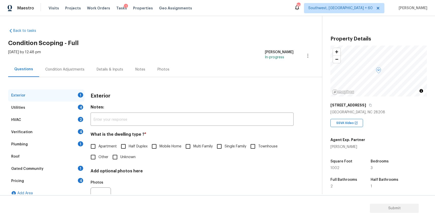
scroll to position [24, 0]
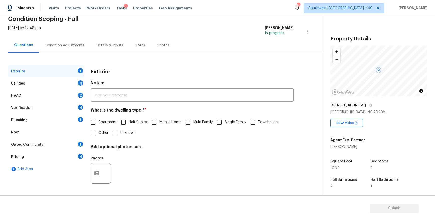
click at [224, 118] on input "Single Family" at bounding box center [219, 122] width 11 height 11
checkbox input "true"
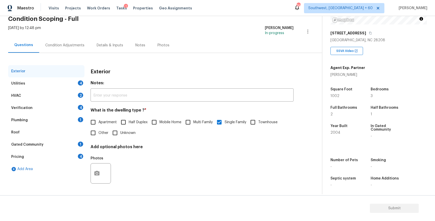
scroll to position [75, 0]
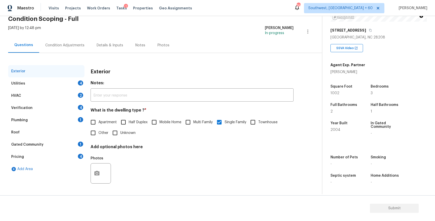
click at [70, 82] on div "Utilities 4" at bounding box center [46, 83] width 76 height 12
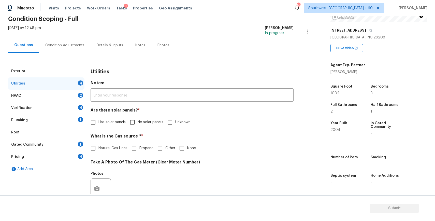
scroll to position [44, 0]
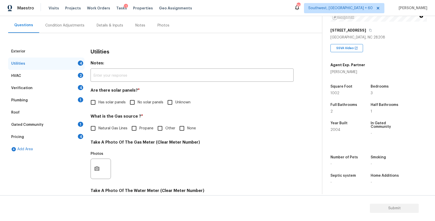
click at [141, 106] on label "No solar panels" at bounding box center [145, 102] width 36 height 11
click at [138, 106] on input "No solar panels" at bounding box center [132, 102] width 11 height 11
checkbox input "true"
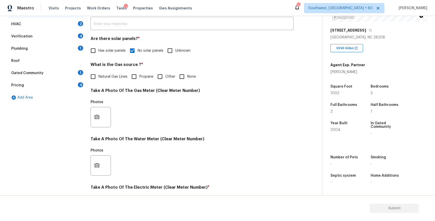
scroll to position [106, 0]
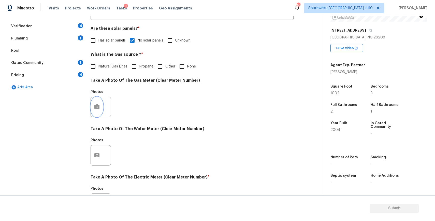
click at [95, 105] on icon "button" at bounding box center [96, 106] width 5 height 5
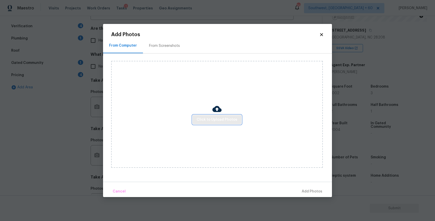
click at [227, 119] on span "Click to Upload Photos" at bounding box center [217, 119] width 41 height 6
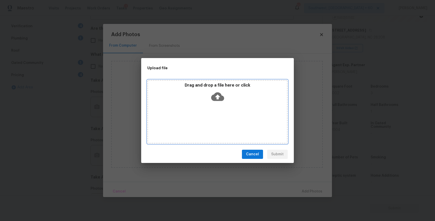
click at [227, 119] on div "Drag and drop a file here or click" at bounding box center [217, 112] width 140 height 64
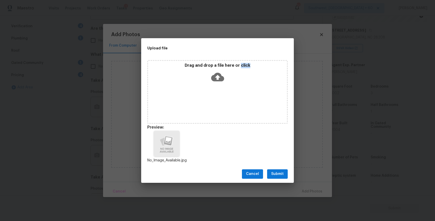
click at [290, 171] on div "Cancel Submit" at bounding box center [217, 174] width 153 height 18
click at [287, 171] on button "Submit" at bounding box center [277, 173] width 21 height 9
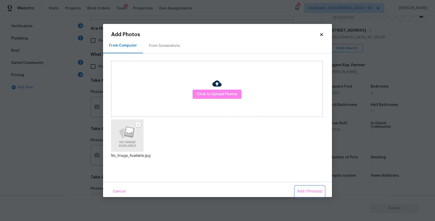
click at [317, 190] on span "Add 1 Photo(s)" at bounding box center [309, 191] width 25 height 6
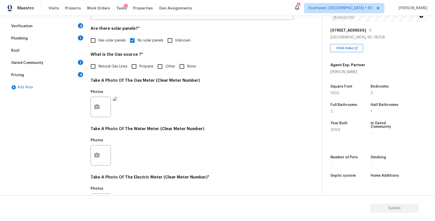
click at [110, 153] on div at bounding box center [101, 155] width 20 height 20
click at [98, 155] on icon "button" at bounding box center [97, 155] width 6 height 6
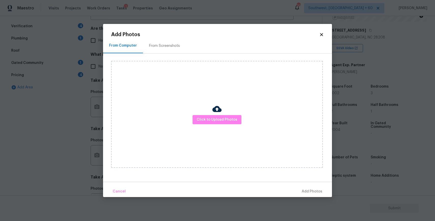
click at [220, 125] on div "Click to Upload Photos" at bounding box center [217, 114] width 212 height 107
click at [224, 121] on span "Click to Upload Photos" at bounding box center [217, 119] width 41 height 6
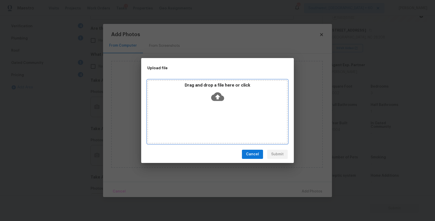
click at [224, 121] on div "Drag and drop a file here or click" at bounding box center [217, 112] width 140 height 64
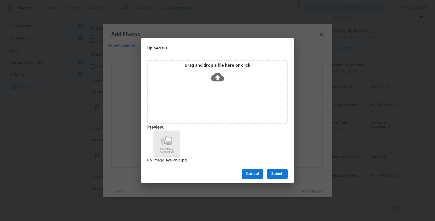
click at [279, 173] on span "Submit" at bounding box center [277, 174] width 12 height 6
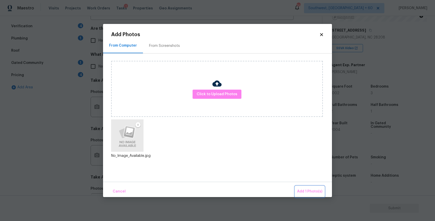
click at [306, 195] on button "Add 1 Photo(s)" at bounding box center [309, 191] width 29 height 11
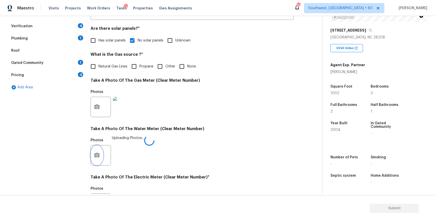
scroll to position [162, 0]
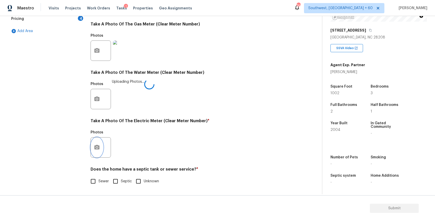
click at [100, 151] on button "button" at bounding box center [97, 147] width 12 height 20
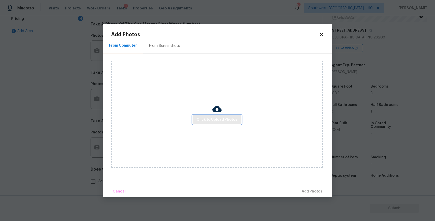
click at [221, 116] on button "Click to Upload Photos" at bounding box center [217, 119] width 49 height 9
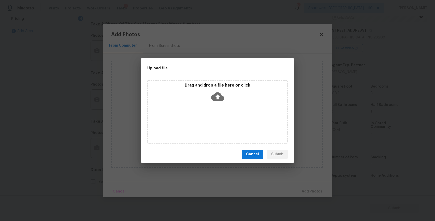
click at [221, 116] on div "Drag and drop a file here or click" at bounding box center [217, 112] width 140 height 64
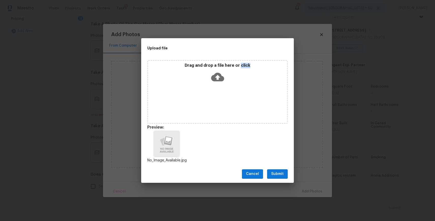
click at [281, 175] on span "Submit" at bounding box center [277, 174] width 12 height 6
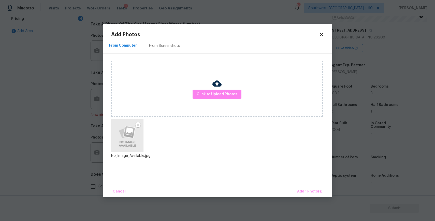
click at [304, 183] on div "Cancel Add 1 Photo(s)" at bounding box center [217, 189] width 229 height 15
click at [308, 189] on span "Add 1 Photo(s)" at bounding box center [309, 191] width 25 height 6
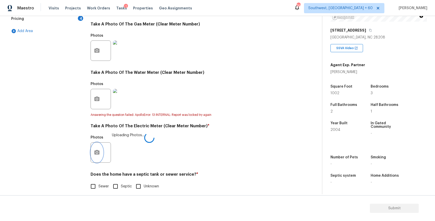
scroll to position [167, 0]
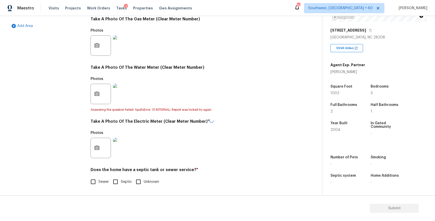
click at [98, 182] on input "Sewer" at bounding box center [93, 181] width 11 height 11
checkbox input "true"
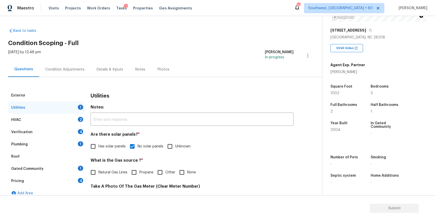
click at [82, 119] on div "2" at bounding box center [80, 119] width 5 height 5
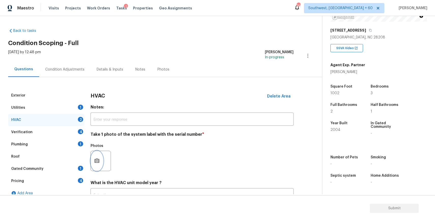
click at [100, 160] on button "button" at bounding box center [97, 161] width 12 height 20
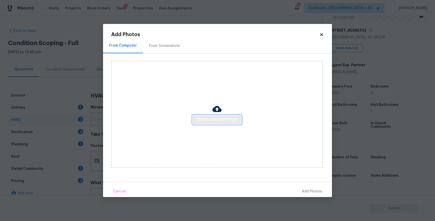
click at [222, 123] on button "Click to Upload Photos" at bounding box center [217, 119] width 49 height 9
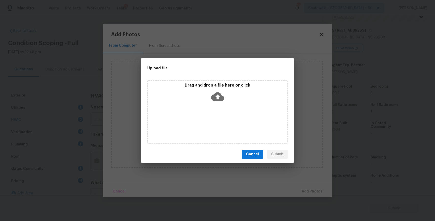
click at [222, 123] on div "Drag and drop a file here or click" at bounding box center [217, 112] width 140 height 64
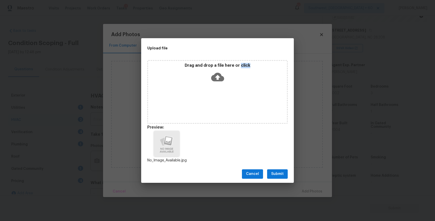
click at [274, 173] on span "Submit" at bounding box center [277, 174] width 12 height 6
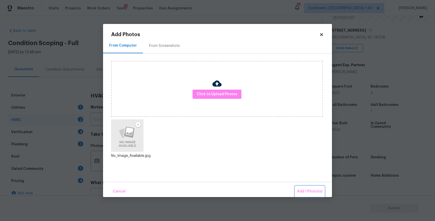
click at [308, 191] on span "Add 1 Photo(s)" at bounding box center [309, 191] width 25 height 6
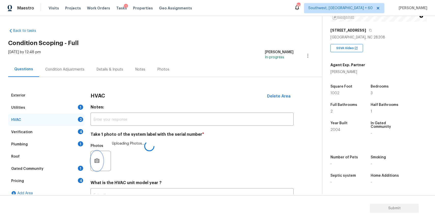
scroll to position [41, 0]
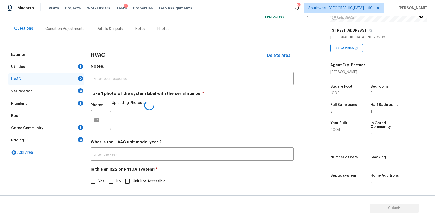
click at [113, 181] on input "No" at bounding box center [111, 181] width 11 height 11
checkbox input "true"
click at [74, 91] on div "Verification 4" at bounding box center [46, 91] width 76 height 12
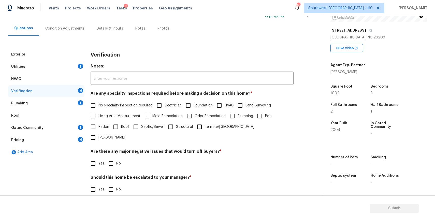
click at [121, 103] on span "No specialty inspection required" at bounding box center [125, 105] width 54 height 5
click at [98, 103] on input "No specialty inspection required" at bounding box center [93, 105] width 11 height 11
click at [121, 103] on label "No specialty inspection required" at bounding box center [120, 105] width 65 height 11
click at [98, 103] on input "No specialty inspection required" at bounding box center [93, 105] width 11 height 11
click at [118, 110] on label "No specialty inspection required" at bounding box center [120, 105] width 65 height 11
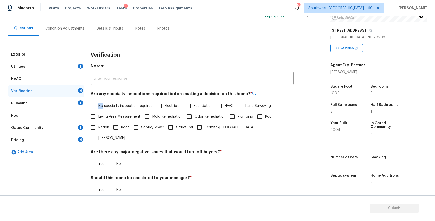
click at [98, 110] on input "No specialty inspection required" at bounding box center [93, 105] width 11 height 11
checkbox input "true"
click at [114, 158] on input "No" at bounding box center [111, 163] width 11 height 11
checkbox input "true"
click at [115, 184] on input "No" at bounding box center [111, 189] width 11 height 11
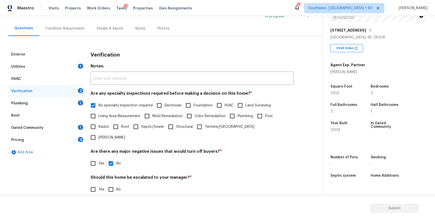
checkbox input "true"
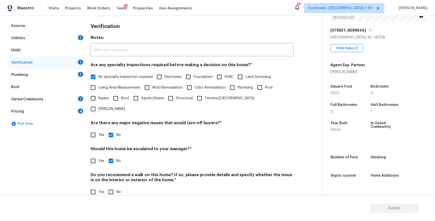
click at [114, 186] on input "No" at bounding box center [111, 191] width 11 height 11
checkbox input "true"
click at [71, 75] on div "Plumbing 1" at bounding box center [46, 75] width 76 height 12
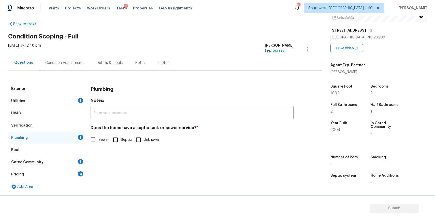
scroll to position [7, 0]
click at [104, 140] on span "Sewer" at bounding box center [103, 139] width 10 height 5
click at [98, 140] on input "Sewer" at bounding box center [93, 139] width 11 height 11
checkbox input "true"
click at [71, 156] on div "Roof" at bounding box center [46, 150] width 76 height 12
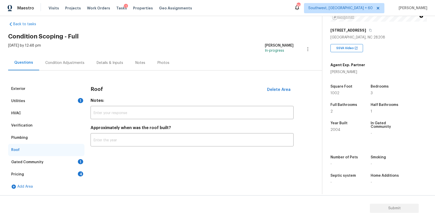
click at [74, 159] on div "Gated Community 1" at bounding box center [46, 162] width 76 height 12
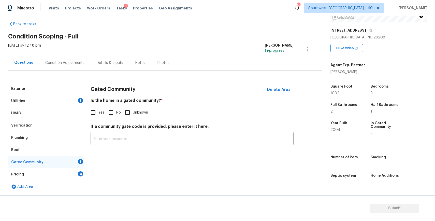
click at [113, 113] on input "No" at bounding box center [111, 112] width 11 height 11
checkbox input "true"
click at [64, 170] on div "Pricing 4" at bounding box center [46, 174] width 76 height 12
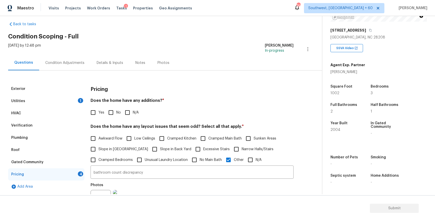
click at [129, 112] on input "N/A" at bounding box center [127, 112] width 11 height 11
checkbox input "true"
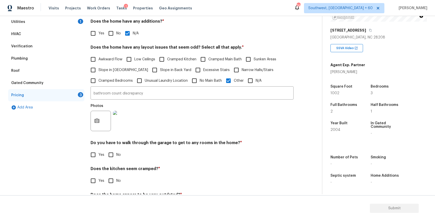
scroll to position [111, 0]
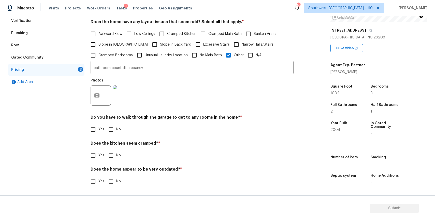
click at [113, 129] on input "No" at bounding box center [111, 129] width 11 height 11
checkbox input "true"
click at [112, 157] on input "No" at bounding box center [111, 155] width 11 height 11
checkbox input "true"
click at [113, 180] on input "No" at bounding box center [111, 181] width 11 height 11
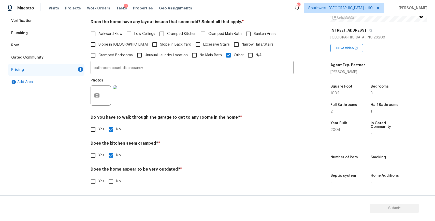
checkbox input "true"
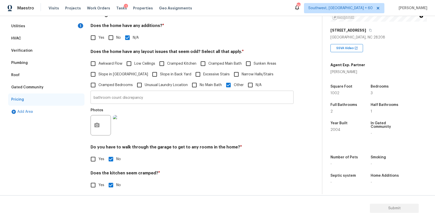
scroll to position [4, 0]
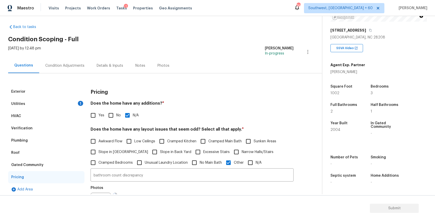
click at [67, 65] on div "Condition Adjustments" at bounding box center [64, 65] width 39 height 5
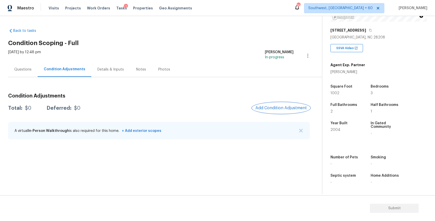
click at [271, 107] on span "Add Condition Adjustment" at bounding box center [280, 108] width 51 height 5
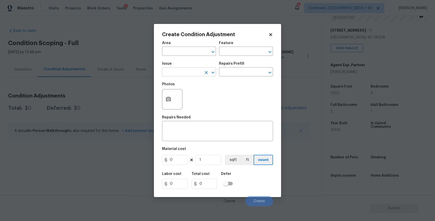
click at [196, 71] on input "text" at bounding box center [182, 72] width 40 height 8
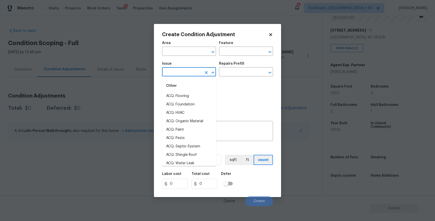
type input "l"
type input "a"
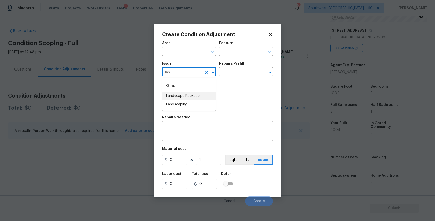
click at [190, 96] on li "Landscape Package" at bounding box center [189, 96] width 54 height 8
type input "Landscape Package"
click at [234, 70] on input "text" at bounding box center [239, 72] width 40 height 8
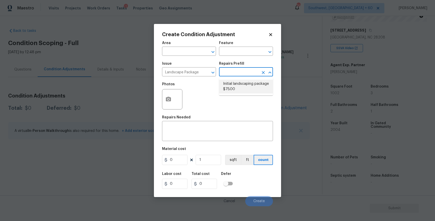
click at [266, 84] on li "Initial landscaping package $75.00" at bounding box center [246, 87] width 54 height 14
type input "Home Readiness Packages"
type textarea "Mowing of grass up to 6" in height. Mow, edge along driveways & sidewalks, trim…"
type input "75"
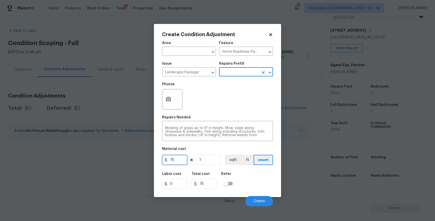
click at [180, 164] on input "75" at bounding box center [174, 160] width 25 height 10
type input "300"
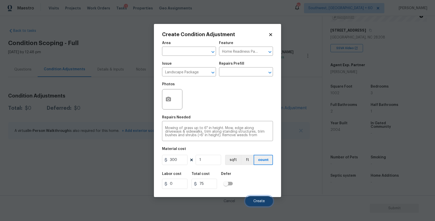
type input "300"
click at [253, 200] on button "Create" at bounding box center [259, 201] width 28 height 10
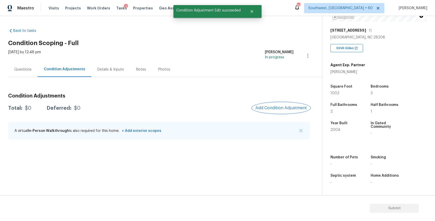
click at [271, 111] on button "Add Condition Adjustment" at bounding box center [280, 108] width 57 height 11
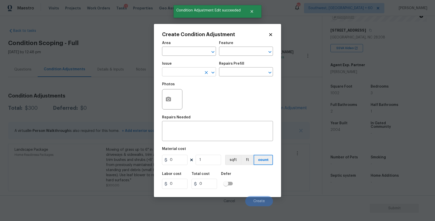
click at [196, 75] on input "text" at bounding box center [182, 72] width 40 height 8
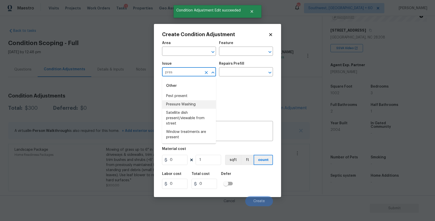
click at [189, 107] on li "Pressure Washing" at bounding box center [189, 104] width 54 height 8
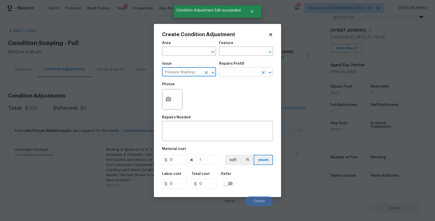
type input "Pressure Washing"
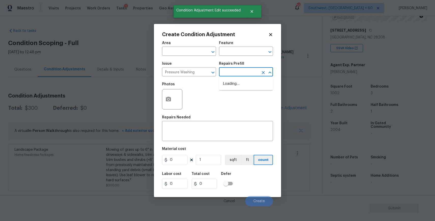
click at [238, 74] on input "text" at bounding box center [239, 72] width 40 height 8
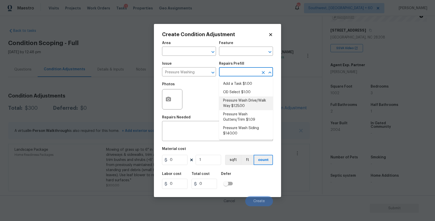
click at [242, 103] on li "Pressure Wash Drive/Walk Way $125.00" at bounding box center [246, 103] width 54 height 14
type input "Siding"
type textarea "Pressure wash the driveways/walkways as directed by the PM. Ensure that all deb…"
type input "125"
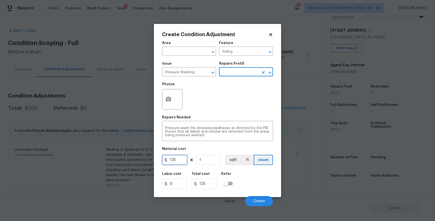
click at [179, 161] on input "125" at bounding box center [174, 160] width 25 height 10
type input "300"
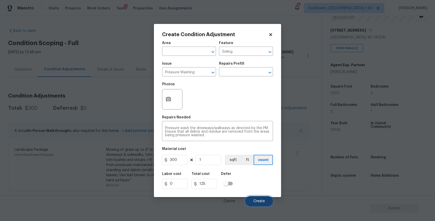
type input "300"
click at [254, 201] on span "Create" at bounding box center [258, 201] width 11 height 4
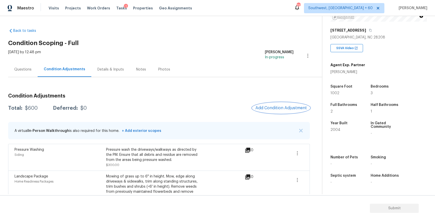
click at [272, 104] on button "Add Condition Adjustment" at bounding box center [280, 108] width 57 height 11
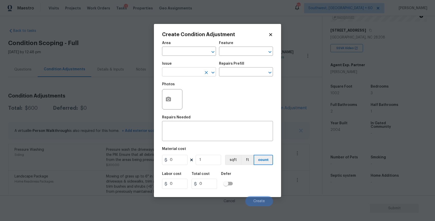
click at [193, 70] on input "text" at bounding box center [182, 72] width 40 height 8
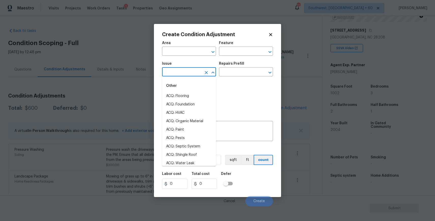
click at [193, 70] on input "text" at bounding box center [182, 72] width 40 height 8
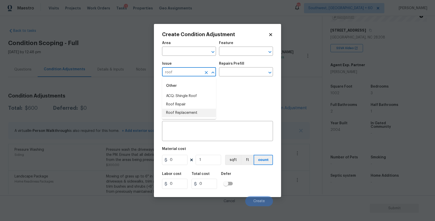
click at [186, 106] on li "Roof Repair" at bounding box center [189, 104] width 54 height 8
type input "Roof Repair"
click at [239, 59] on div "Issue Roof Repair ​ Repairs Prefill ​" at bounding box center [217, 69] width 111 height 21
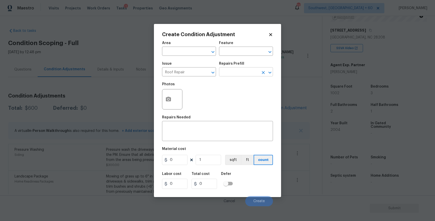
click at [236, 74] on input "text" at bounding box center [239, 72] width 40 height 8
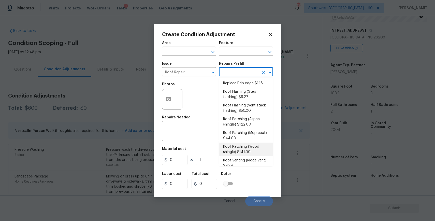
scroll to position [49, 0]
click at [187, 127] on textarea at bounding box center [217, 131] width 105 height 11
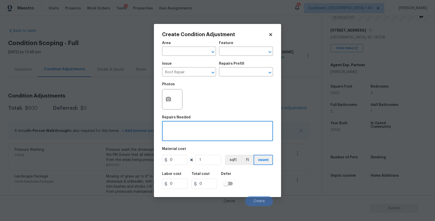
click at [193, 138] on div "x ​" at bounding box center [217, 131] width 111 height 19
type textarea "roof repair"
click at [184, 161] on input "0" at bounding box center [174, 160] width 25 height 10
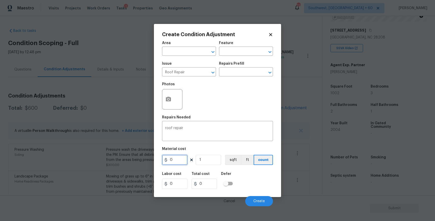
click at [184, 161] on input "0" at bounding box center [174, 160] width 25 height 10
click at [186, 156] on input "0" at bounding box center [174, 160] width 25 height 10
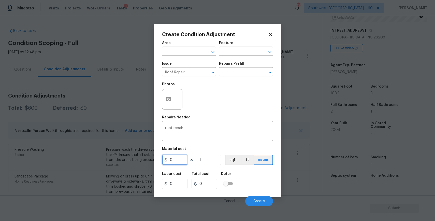
click at [186, 156] on input "0" at bounding box center [174, 160] width 25 height 10
type input "1500"
click at [171, 101] on button "button" at bounding box center [168, 99] width 12 height 20
type input "1500"
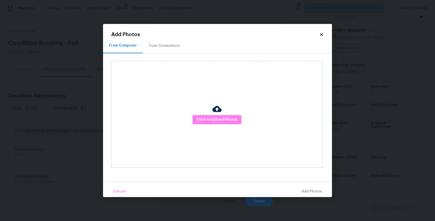
click at [364, 139] on body "Maestro Visits Projects Work Orders Tasks 1 Properties Geo Assignments 737 Sout…" at bounding box center [217, 110] width 435 height 221
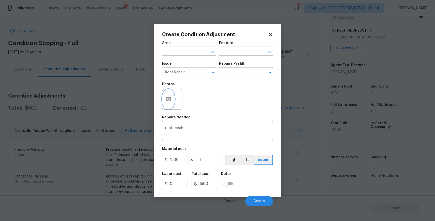
click at [168, 92] on button "button" at bounding box center [168, 99] width 12 height 20
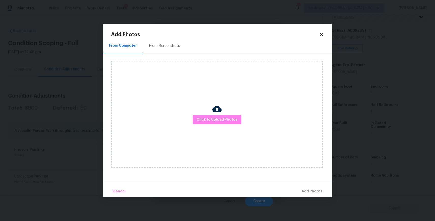
click at [220, 126] on div "Click to Upload Photos" at bounding box center [217, 114] width 212 height 107
click at [221, 124] on div "Click to Upload Photos" at bounding box center [217, 114] width 212 height 107
click at [223, 119] on span "Click to Upload Photos" at bounding box center [217, 119] width 41 height 6
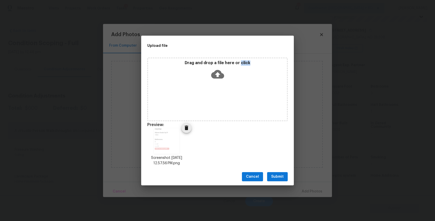
click at [186, 126] on icon "Delete" at bounding box center [187, 127] width 4 height 5
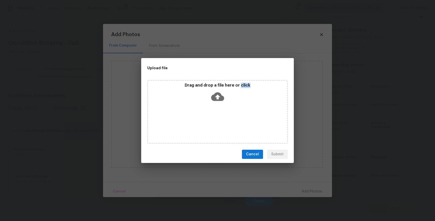
click at [310, 111] on div "Upload file Drag and drop a file here or click Cancel Submit" at bounding box center [217, 110] width 435 height 221
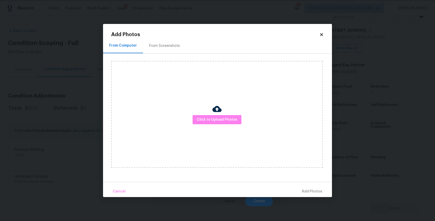
click at [344, 98] on body "Maestro Visits Projects Work Orders Tasks 1 Properties Geo Assignments 737 Sout…" at bounding box center [217, 110] width 435 height 221
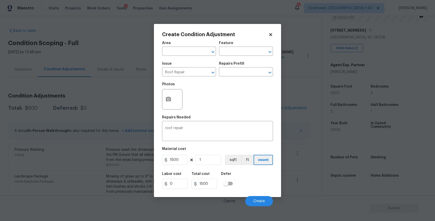
click at [304, 123] on body "Maestro Visits Projects Work Orders Tasks 1 Properties Geo Assignments 737 Sout…" at bounding box center [217, 110] width 435 height 221
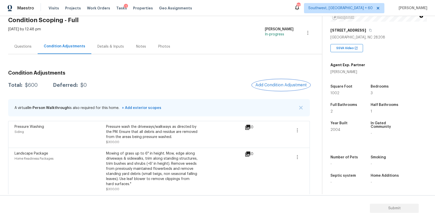
scroll to position [25, 0]
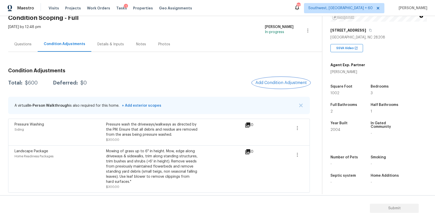
click at [284, 85] on button "Add Condition Adjustment" at bounding box center [280, 82] width 57 height 11
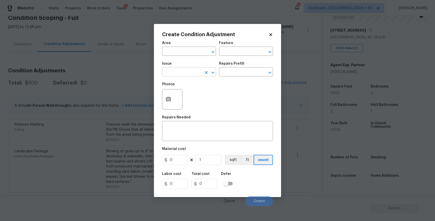
click at [182, 72] on input "text" at bounding box center [182, 72] width 40 height 8
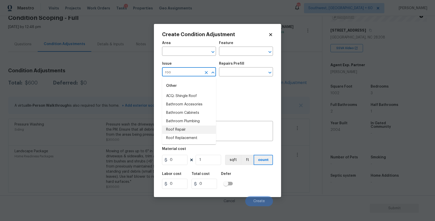
click at [191, 129] on li "Roof Repair" at bounding box center [189, 129] width 54 height 8
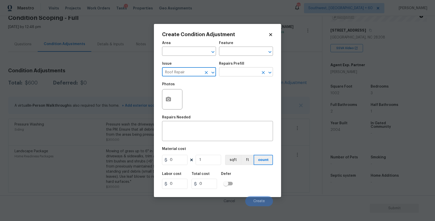
type input "Roof Repair"
click at [243, 71] on input "text" at bounding box center [239, 72] width 40 height 8
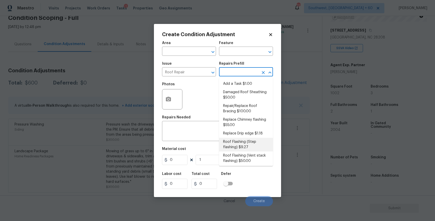
scroll to position [56, 0]
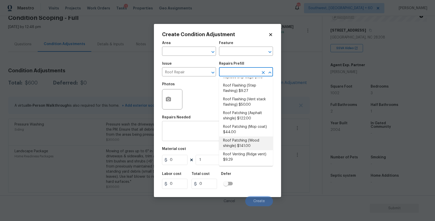
click at [198, 140] on div "x ​" at bounding box center [217, 131] width 111 height 19
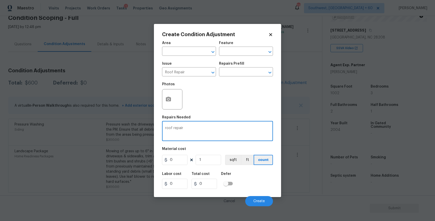
type textarea "roof repair"
click at [172, 164] on input "0" at bounding box center [174, 160] width 25 height 10
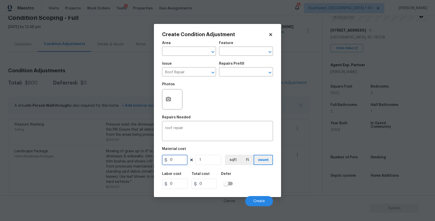
click at [172, 164] on input "0" at bounding box center [174, 160] width 25 height 10
type input "1500"
click at [168, 97] on icon "button" at bounding box center [168, 99] width 5 height 5
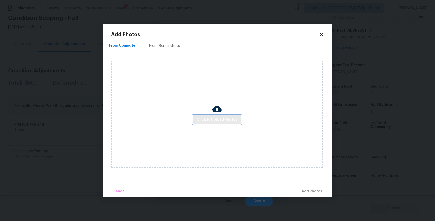
click at [200, 117] on span "Click to Upload Photos" at bounding box center [217, 119] width 41 height 6
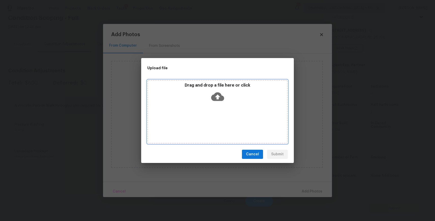
click at [200, 117] on div "Drag and drop a file here or click" at bounding box center [217, 112] width 140 height 64
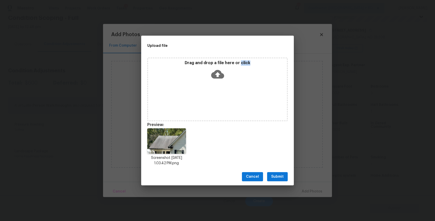
click at [279, 170] on div "Cancel Submit" at bounding box center [217, 177] width 153 height 18
click at [286, 178] on button "Submit" at bounding box center [277, 176] width 21 height 9
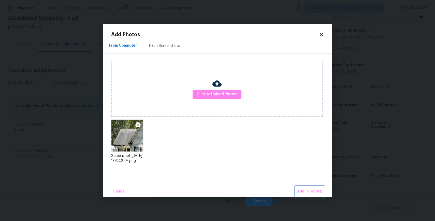
click at [311, 194] on span "Add 1 Photo(s)" at bounding box center [309, 191] width 25 height 6
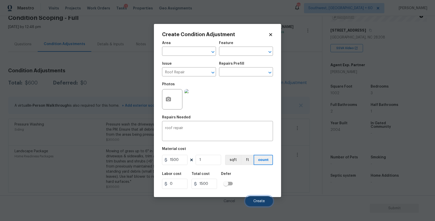
click at [262, 201] on span "Create" at bounding box center [258, 201] width 11 height 4
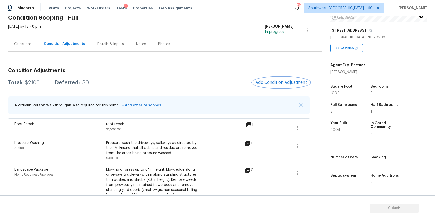
click at [283, 82] on span "Add Condition Adjustment" at bounding box center [280, 82] width 51 height 5
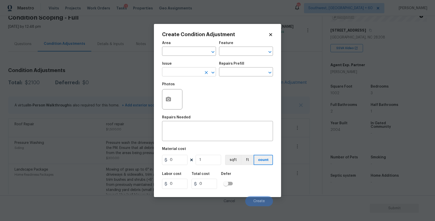
click at [193, 69] on input "text" at bounding box center [182, 72] width 40 height 8
click at [184, 98] on li "Siding" at bounding box center [189, 96] width 54 height 8
type input "Siding"
click at [226, 67] on div "Repairs Prefill" at bounding box center [246, 65] width 54 height 7
click at [228, 72] on input "text" at bounding box center [239, 72] width 40 height 8
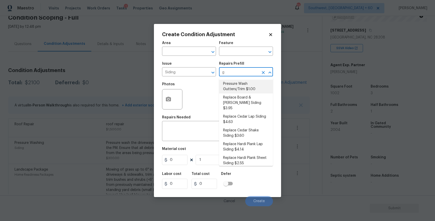
type input "gu"
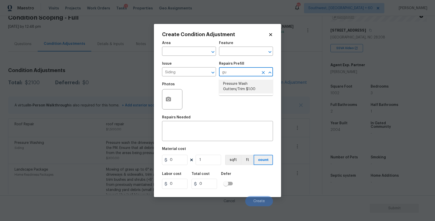
click at [246, 90] on li "Pressure Wash Gutters/Trim $1.00" at bounding box center [246, 87] width 54 height 14
type input "Siding"
type textarea "Protect areas as needed for pressure washing. Pressure wash the gutters and tri…"
type input "1"
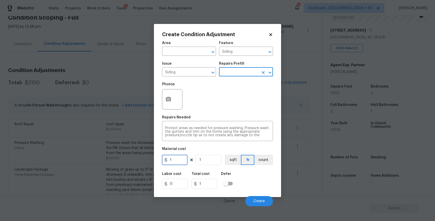
click at [171, 157] on input "1" at bounding box center [174, 160] width 25 height 10
type input "200"
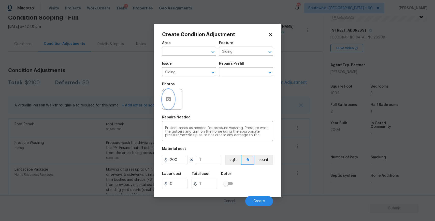
click at [173, 96] on button "button" at bounding box center [168, 99] width 12 height 20
type input "200"
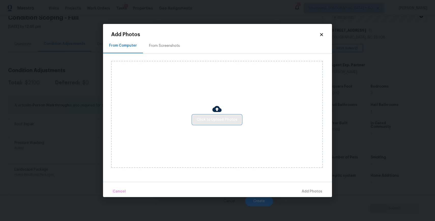
click at [210, 118] on span "Click to Upload Photos" at bounding box center [217, 119] width 41 height 6
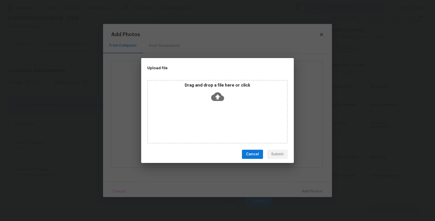
click at [210, 118] on div "Drag and drop a file here or click" at bounding box center [217, 112] width 140 height 64
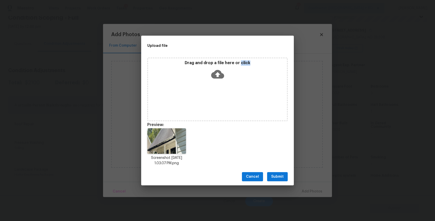
click at [272, 180] on button "Submit" at bounding box center [277, 176] width 21 height 9
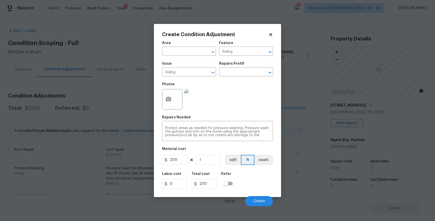
scroll to position [75, 0]
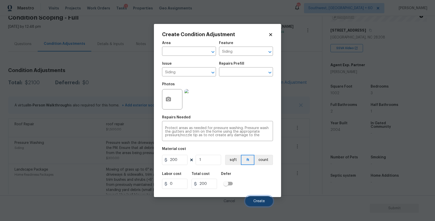
click at [260, 201] on span "Create" at bounding box center [258, 201] width 11 height 4
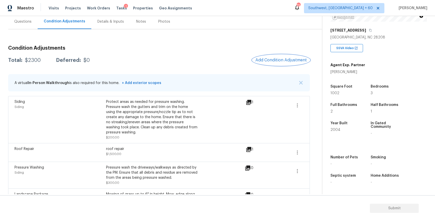
scroll to position [0, 0]
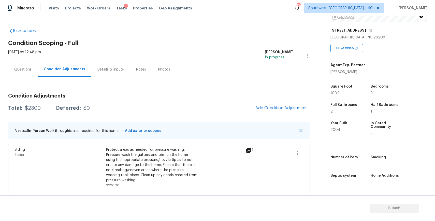
click at [29, 71] on div "Questions" at bounding box center [22, 69] width 17 height 5
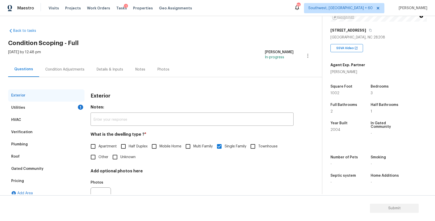
click at [69, 111] on div "Utilities 1" at bounding box center [46, 107] width 76 height 12
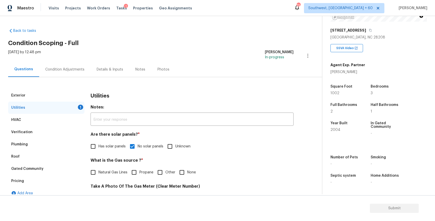
click at [105, 173] on span "Natural Gas Lines" at bounding box center [112, 172] width 29 height 5
click at [98, 173] on input "Natural Gas Lines" at bounding box center [93, 172] width 11 height 11
checkbox input "true"
click at [72, 71] on div "Condition Adjustments" at bounding box center [64, 69] width 39 height 5
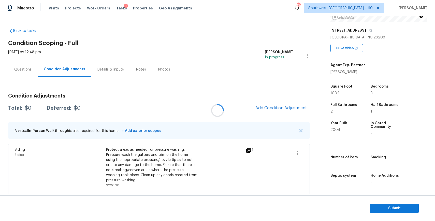
click at [72, 71] on div at bounding box center [217, 110] width 435 height 221
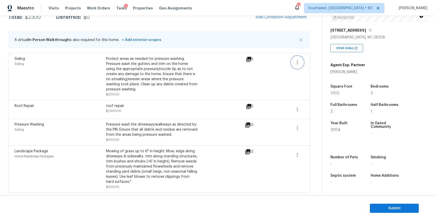
click at [293, 60] on button "button" at bounding box center [297, 62] width 12 height 12
click at [312, 62] on div "Edit" at bounding box center [327, 61] width 40 height 5
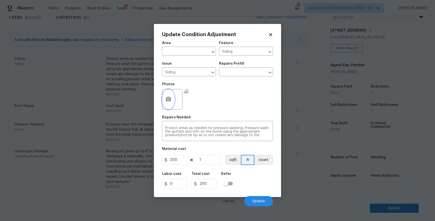
click at [173, 100] on button "button" at bounding box center [168, 99] width 12 height 20
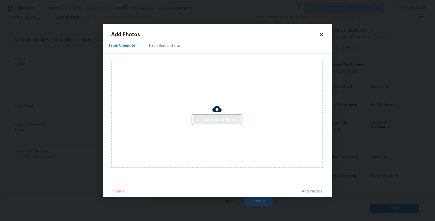
click at [232, 117] on span "Click to Upload Photos" at bounding box center [217, 119] width 41 height 6
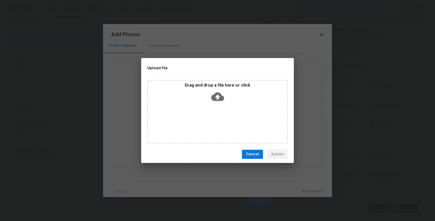
click at [232, 117] on div "Drag and drop a file here or click" at bounding box center [217, 112] width 140 height 64
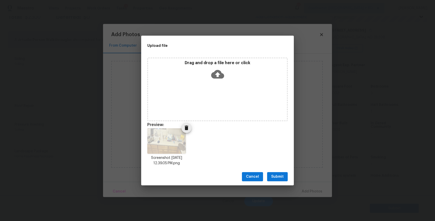
click at [187, 132] on button "Delete" at bounding box center [186, 128] width 10 height 10
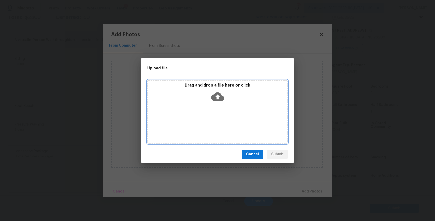
click at [195, 121] on div "Drag and drop a file here or click" at bounding box center [217, 112] width 140 height 64
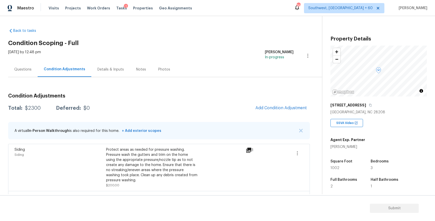
scroll to position [43, 0]
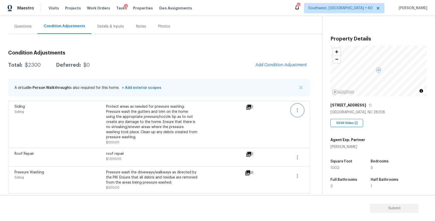
click at [301, 110] on button "button" at bounding box center [297, 110] width 12 height 12
click at [316, 111] on div "Edit" at bounding box center [327, 109] width 40 height 5
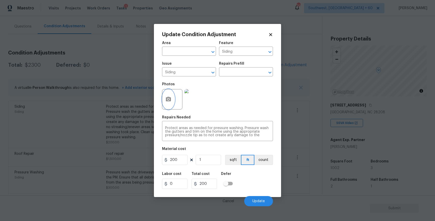
click at [166, 96] on icon "button" at bounding box center [168, 99] width 6 height 6
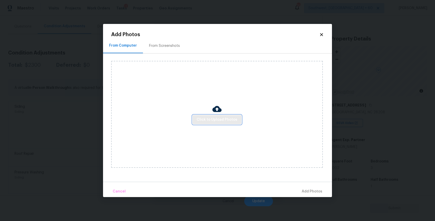
click at [231, 119] on span "Click to Upload Photos" at bounding box center [217, 119] width 41 height 6
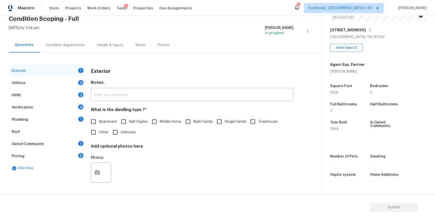
scroll to position [11, 0]
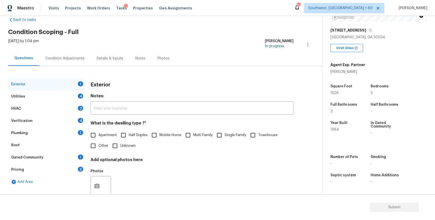
click at [226, 135] on span "Single Family" at bounding box center [236, 135] width 22 height 5
click at [225, 135] on input "Single Family" at bounding box center [219, 135] width 11 height 11
checkbox input "true"
click at [71, 96] on div "Utilities 4" at bounding box center [46, 97] width 76 height 12
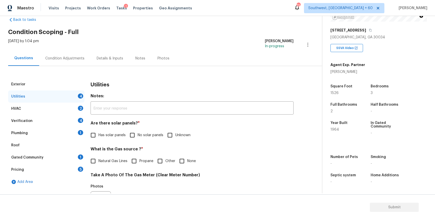
click at [138, 129] on div "Are there solar panels? * Has solar panels No solar panels Unknown" at bounding box center [192, 131] width 203 height 20
click at [142, 140] on label "No solar panels" at bounding box center [145, 135] width 36 height 11
click at [138, 140] on input "No solar panels" at bounding box center [132, 135] width 11 height 11
checkbox input "true"
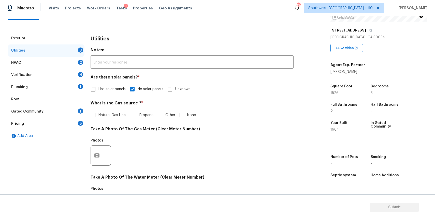
scroll to position [96, 0]
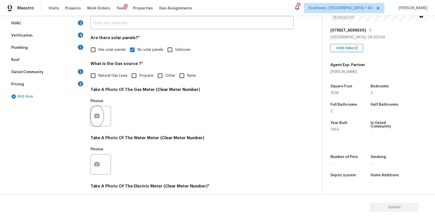
click at [98, 115] on icon "button" at bounding box center [96, 116] width 5 height 5
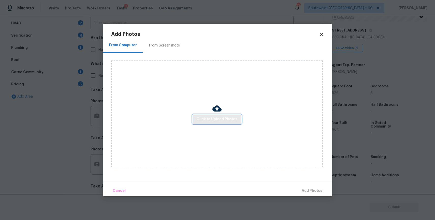
click at [234, 116] on span "Click to Upload Photos" at bounding box center [217, 119] width 41 height 6
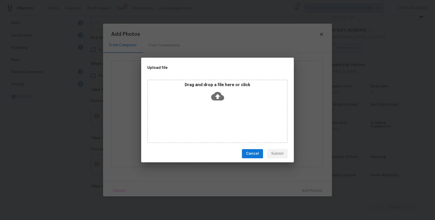
click at [234, 116] on div "Drag and drop a file here or click" at bounding box center [217, 112] width 140 height 64
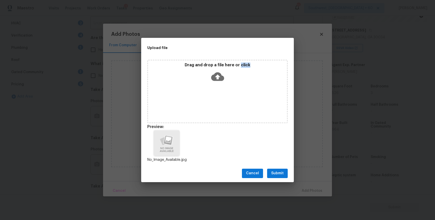
click at [272, 169] on button "Submit" at bounding box center [277, 173] width 21 height 9
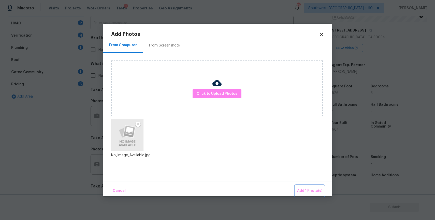
click at [300, 186] on button "Add 1 Photo(s)" at bounding box center [309, 191] width 29 height 11
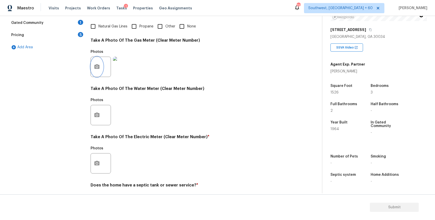
scroll to position [163, 0]
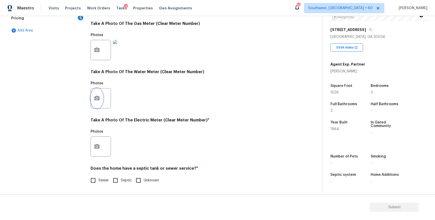
click at [101, 100] on button "button" at bounding box center [97, 99] width 12 height 20
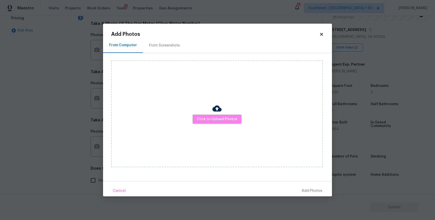
click at [216, 113] on div at bounding box center [216, 109] width 9 height 11
click at [221, 123] on button "Click to Upload Photos" at bounding box center [217, 119] width 49 height 9
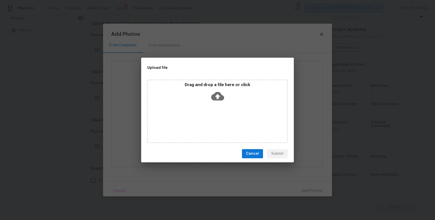
click at [221, 123] on div "Drag and drop a file here or click" at bounding box center [217, 112] width 140 height 64
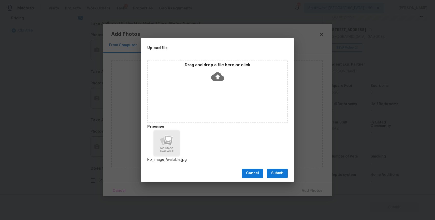
click at [283, 173] on span "Submit" at bounding box center [277, 173] width 12 height 6
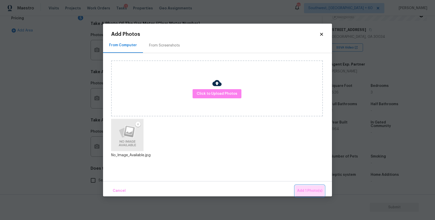
click at [316, 194] on span "Add 1 Photo(s)" at bounding box center [309, 191] width 25 height 6
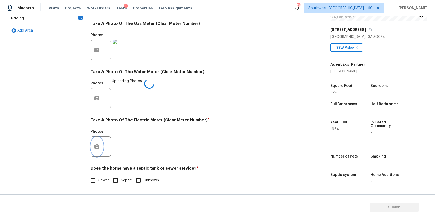
click at [100, 149] on button "button" at bounding box center [97, 147] width 12 height 20
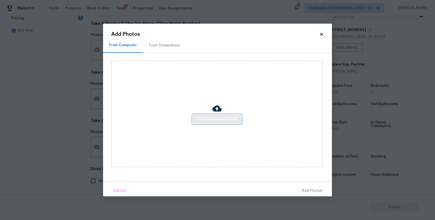
click at [230, 121] on span "Click to Upload Photos" at bounding box center [217, 119] width 41 height 6
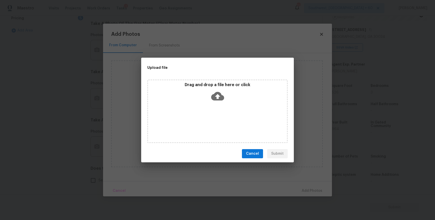
click at [230, 121] on div "Drag and drop a file here or click" at bounding box center [217, 112] width 140 height 64
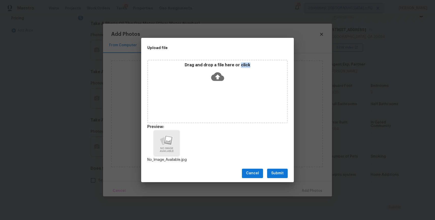
click at [278, 173] on span "Submit" at bounding box center [277, 173] width 12 height 6
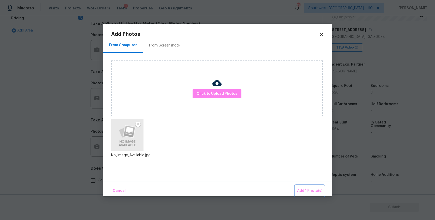
click at [320, 194] on span "Add 1 Photo(s)" at bounding box center [309, 191] width 25 height 6
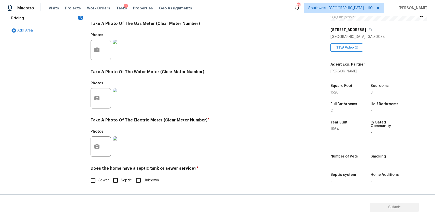
click at [99, 187] on div "Utilities Notes: ​ Are there solar panels? * Has solar panels No solar panels U…" at bounding box center [192, 59] width 203 height 265
click at [103, 176] on label "Sewer" at bounding box center [98, 180] width 21 height 11
click at [98, 176] on input "Sewer" at bounding box center [93, 180] width 11 height 11
checkbox input "true"
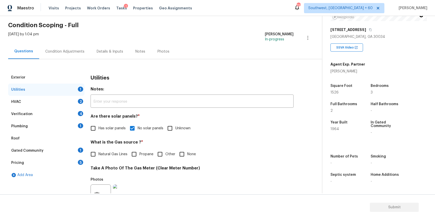
scroll to position [0, 0]
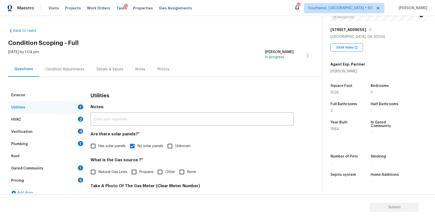
click at [77, 118] on div "HVAC 2" at bounding box center [46, 120] width 76 height 12
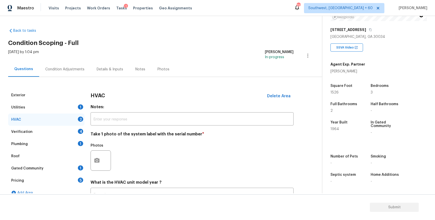
click at [80, 111] on div "Utilities 1" at bounding box center [46, 107] width 76 height 12
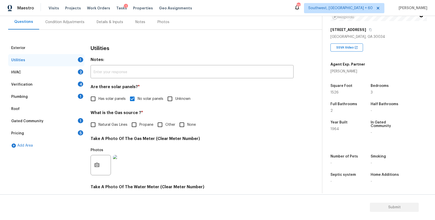
click at [80, 71] on div "2" at bounding box center [80, 71] width 5 height 5
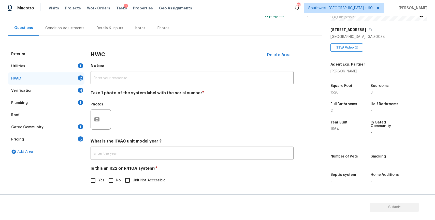
click at [112, 185] on input "No" at bounding box center [111, 180] width 11 height 11
checkbox input "true"
click at [98, 123] on button "button" at bounding box center [97, 120] width 12 height 20
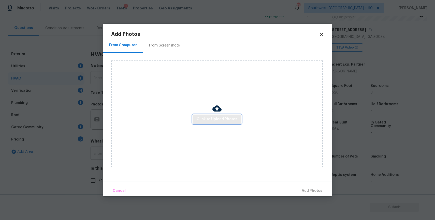
click at [236, 117] on span "Click to Upload Photos" at bounding box center [217, 119] width 41 height 6
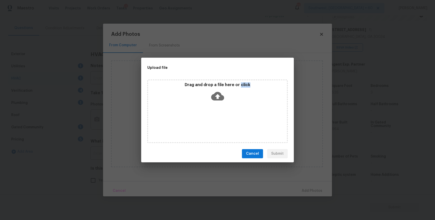
click at [236, 117] on div "Drag and drop a file here or click" at bounding box center [217, 112] width 140 height 64
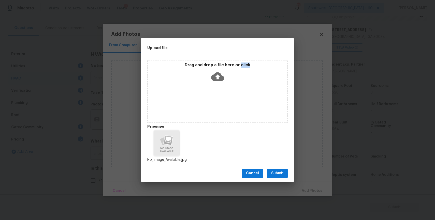
click at [276, 173] on span "Submit" at bounding box center [277, 173] width 12 height 6
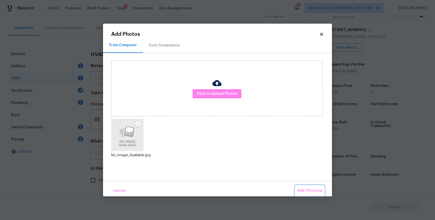
click at [313, 191] on span "Add 1 Photo(s)" at bounding box center [309, 191] width 25 height 6
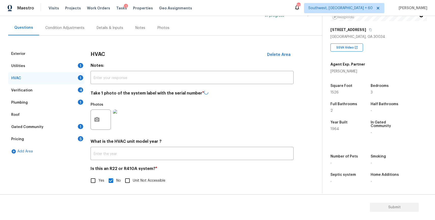
click at [86, 90] on div "Exterior Utilities 1 HVAC 1 Verification 4 Plumbing 1 Roof Gated Community 1 Pr…" at bounding box center [159, 120] width 302 height 144
click at [81, 94] on div "Verification 4" at bounding box center [46, 91] width 76 height 12
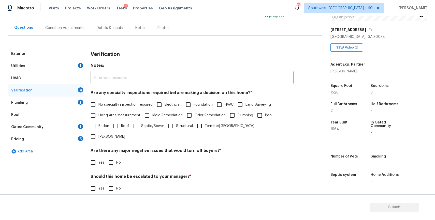
click at [142, 103] on span "No specialty inspection required" at bounding box center [125, 104] width 54 height 5
click at [98, 103] on input "No specialty inspection required" at bounding box center [93, 104] width 11 height 11
checkbox input "true"
click at [108, 157] on input "No" at bounding box center [111, 162] width 11 height 11
checkbox input "true"
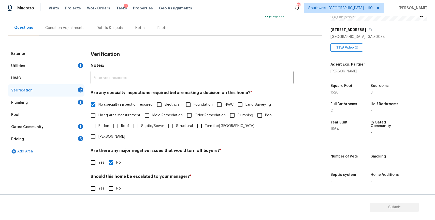
click at [117, 186] on span "No" at bounding box center [118, 188] width 5 height 5
click at [116, 183] on input "No" at bounding box center [111, 188] width 11 height 11
checkbox input "true"
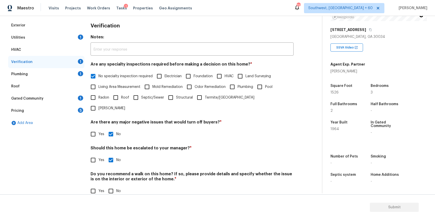
click at [105, 186] on div "Yes No" at bounding box center [192, 191] width 203 height 11
click at [118, 189] on span "No" at bounding box center [118, 191] width 5 height 5
click at [116, 186] on input "No" at bounding box center [111, 191] width 11 height 11
checkbox input "true"
click at [54, 84] on div "Roof" at bounding box center [46, 86] width 76 height 12
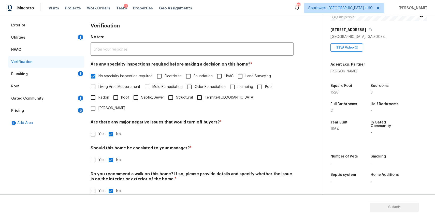
scroll to position [7, 0]
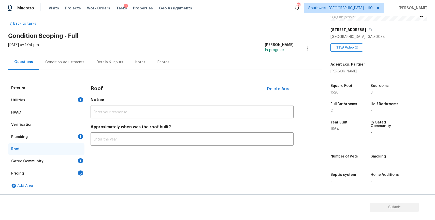
click at [72, 136] on div "Plumbing 1" at bounding box center [46, 137] width 76 height 12
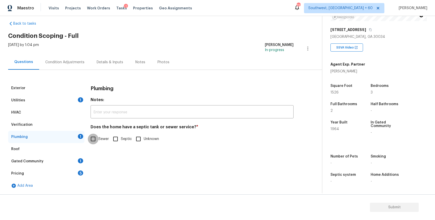
click at [98, 135] on input "Sewer" at bounding box center [93, 139] width 11 height 11
checkbox input "true"
click at [66, 161] on div "Gated Community 1" at bounding box center [46, 161] width 76 height 12
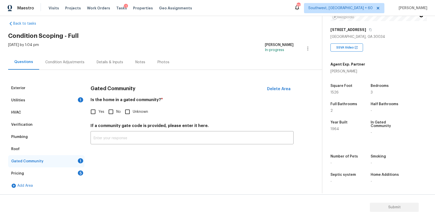
click at [118, 111] on span "No" at bounding box center [118, 111] width 5 height 5
click at [116, 111] on input "No" at bounding box center [111, 112] width 11 height 11
checkbox input "true"
click at [72, 176] on div "Pricing 5" at bounding box center [46, 174] width 76 height 12
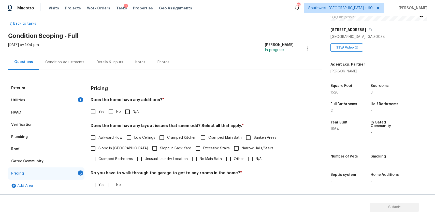
click at [133, 111] on span "N/A" at bounding box center [136, 111] width 6 height 5
click at [133, 111] on input "N/A" at bounding box center [127, 112] width 11 height 11
checkbox input "true"
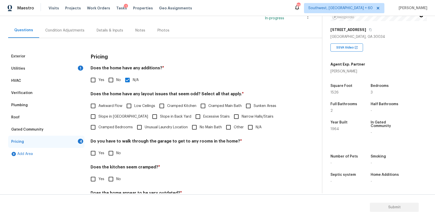
scroll to position [57, 0]
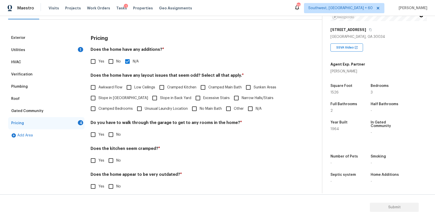
click at [254, 105] on input "N/A" at bounding box center [250, 109] width 11 height 11
checkbox input "true"
click at [110, 138] on input "No" at bounding box center [111, 134] width 11 height 11
checkbox input "true"
click at [115, 163] on input "No" at bounding box center [111, 161] width 11 height 11
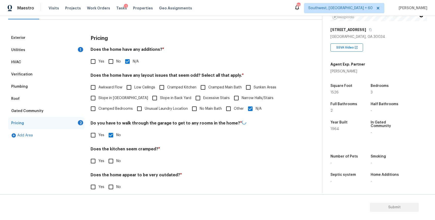
checkbox input "true"
click at [106, 190] on input "No" at bounding box center [111, 186] width 11 height 11
checkbox input "true"
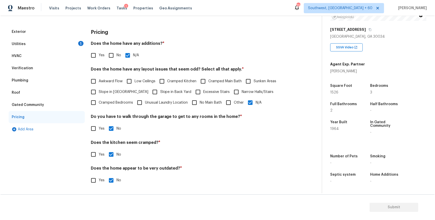
scroll to position [0, 0]
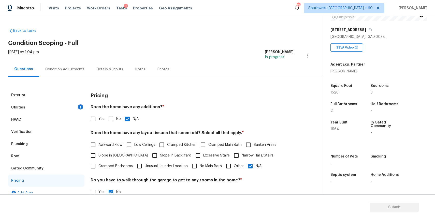
click at [54, 82] on div "Exterior Utilities 1 HVAC Verification Plumbing Roof Gated Community Pricing Ad…" at bounding box center [159, 166] width 302 height 179
click at [79, 68] on div "Condition Adjustments" at bounding box center [64, 69] width 39 height 5
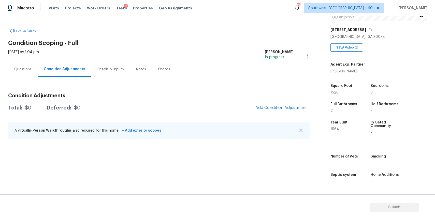
click at [304, 129] on div "A virtual In-Person Walkthrough is also required for this home. + Add exterior …" at bounding box center [159, 130] width 302 height 17
click at [301, 128] on button "button" at bounding box center [300, 130] width 5 height 5
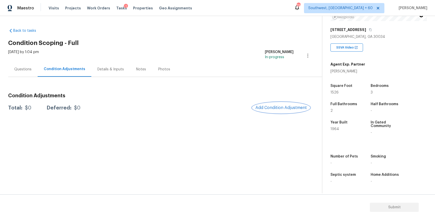
click at [291, 107] on span "Add Condition Adjustment" at bounding box center [280, 108] width 51 height 5
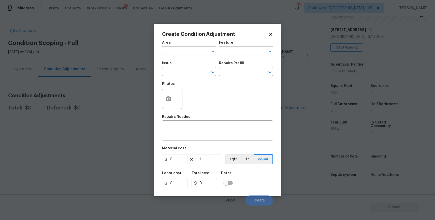
click at [197, 77] on span "Issue ​" at bounding box center [189, 69] width 54 height 21
click at [190, 71] on input "text" at bounding box center [182, 72] width 40 height 8
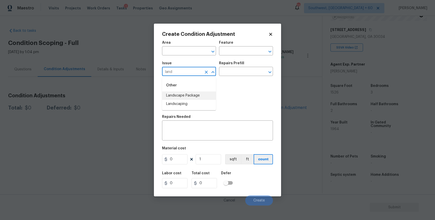
click at [187, 98] on li "Landscape Package" at bounding box center [189, 96] width 54 height 8
type input "Landscape Package"
click at [233, 76] on input "text" at bounding box center [239, 72] width 40 height 8
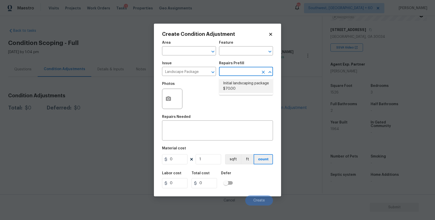
click at [227, 82] on li "Initial landscaping package $70.00" at bounding box center [246, 86] width 54 height 14
type input "Home Readiness Packages"
type textarea "Mowing of grass up to 6" in height. Mow, edge along driveways & sidewalks, trim…"
type input "70"
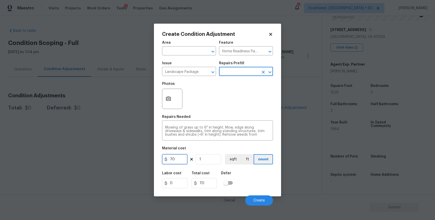
click at [186, 159] on input "70" at bounding box center [174, 159] width 25 height 10
type input "300"
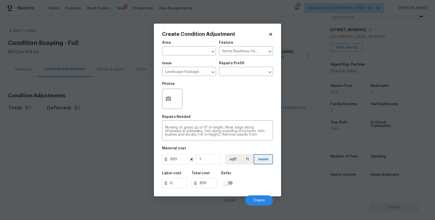
click at [256, 195] on div "Cancel Create" at bounding box center [217, 199] width 111 height 14
click at [261, 201] on span "Create" at bounding box center [258, 201] width 11 height 4
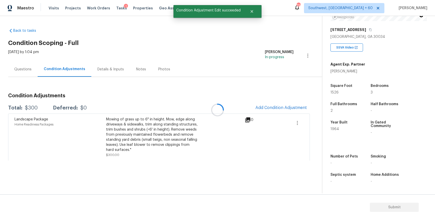
click at [290, 113] on div at bounding box center [217, 110] width 435 height 220
click at [288, 112] on button "Add Condition Adjustment" at bounding box center [280, 108] width 57 height 11
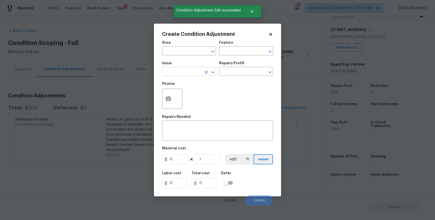
click at [194, 75] on input "text" at bounding box center [182, 72] width 40 height 8
click at [176, 91] on div "Other" at bounding box center [189, 85] width 54 height 12
click at [190, 96] on li "Pressure Washing" at bounding box center [189, 96] width 54 height 8
type input "Pressure Washing"
click at [224, 78] on div "Issue Pressure Washing ​ Repairs Prefill ​" at bounding box center [217, 69] width 111 height 21
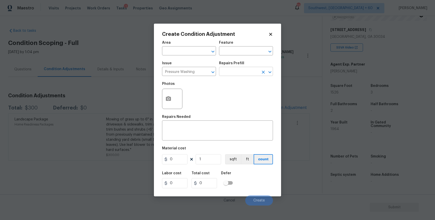
click at [243, 70] on input "text" at bounding box center [239, 72] width 40 height 8
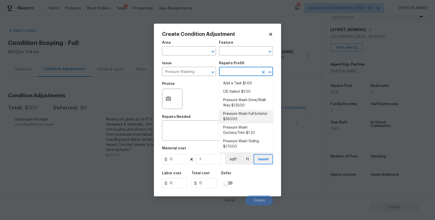
click at [262, 123] on li "Pressure Wash Full Exterior $350.00" at bounding box center [246, 117] width 54 height 14
type input "Siding"
type textarea "Pressure wash the House, Flatwork, Deck and Garage interior."
type input "350"
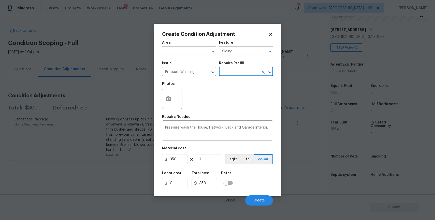
click at [255, 75] on input "text" at bounding box center [239, 72] width 40 height 8
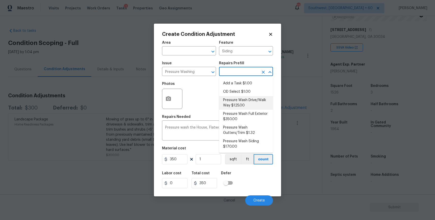
click at [213, 100] on div "Photos" at bounding box center [217, 95] width 111 height 33
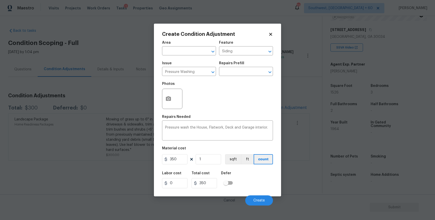
click at [175, 175] on h5 "Labor cost" at bounding box center [171, 174] width 19 height 4
click at [180, 163] on input "350" at bounding box center [174, 159] width 25 height 10
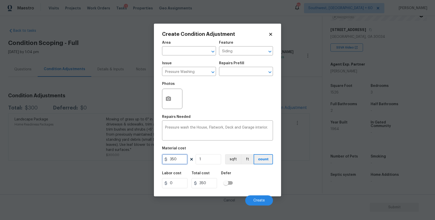
click at [180, 163] on input "350" at bounding box center [174, 159] width 25 height 10
type input "300"
click at [259, 197] on button "Create" at bounding box center [259, 201] width 28 height 10
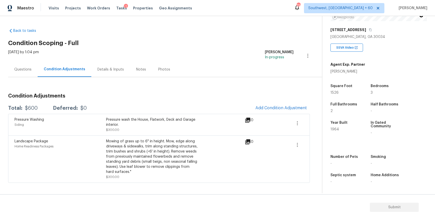
click at [14, 70] on div "Questions" at bounding box center [22, 69] width 17 height 5
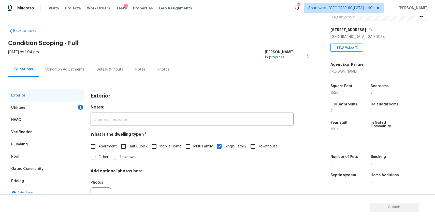
click at [58, 110] on div "Utilities 1" at bounding box center [46, 107] width 76 height 12
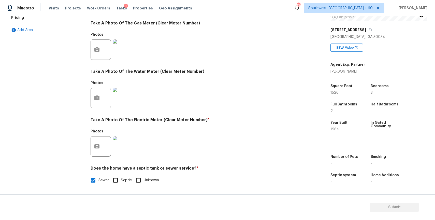
scroll to position [42, 0]
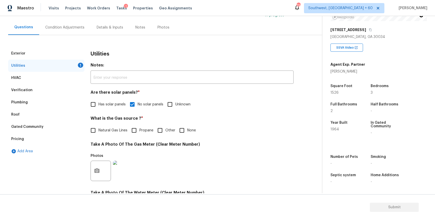
click at [54, 132] on div "Gated Community" at bounding box center [46, 127] width 76 height 12
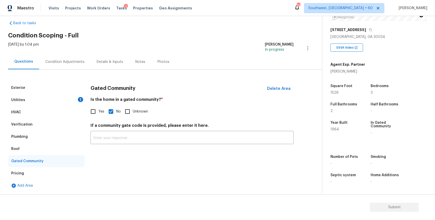
click at [33, 158] on div "Gated Community" at bounding box center [27, 160] width 32 height 5
click at [40, 172] on div "Pricing" at bounding box center [46, 173] width 76 height 12
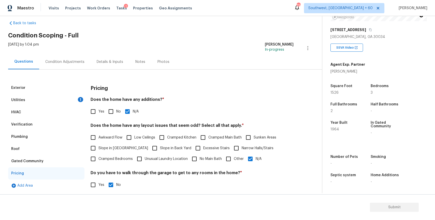
scroll to position [42, 0]
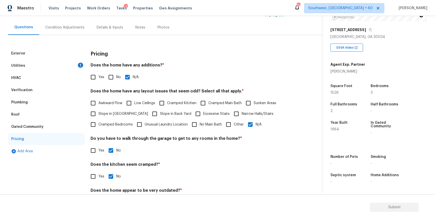
click at [127, 109] on label "Slope in Front Yard" at bounding box center [118, 113] width 60 height 11
click at [98, 109] on input "Slope in Front Yard" at bounding box center [93, 113] width 11 height 11
checkbox input "true"
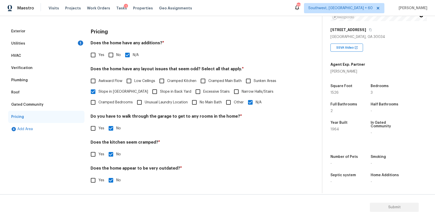
scroll to position [0, 0]
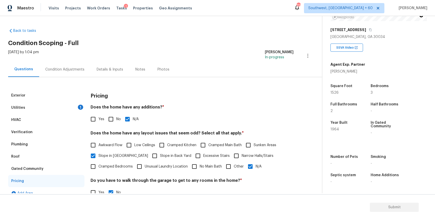
click at [82, 71] on div "Condition Adjustments" at bounding box center [64, 69] width 39 height 5
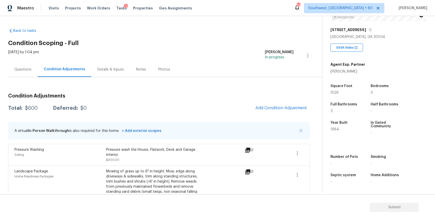
scroll to position [21, 0]
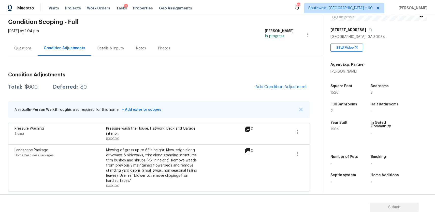
click at [32, 54] on div "Questions" at bounding box center [23, 48] width 30 height 15
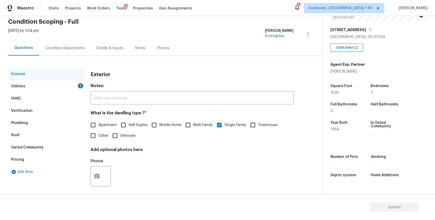
scroll to position [25, 0]
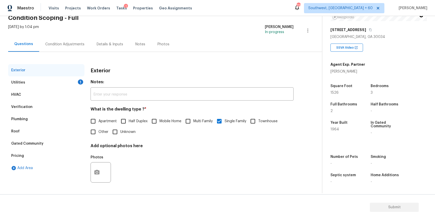
click at [54, 110] on div "Verification" at bounding box center [46, 107] width 76 height 12
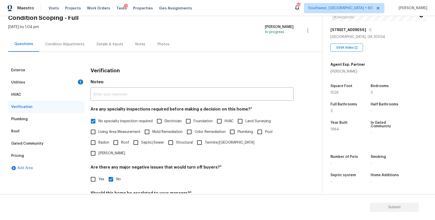
scroll to position [70, 0]
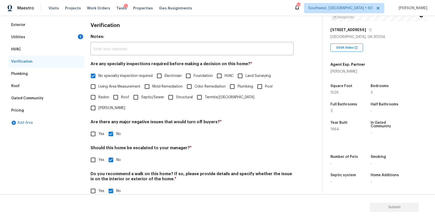
click at [96, 154] on input "Yes" at bounding box center [93, 159] width 11 height 11
checkbox input "true"
checkbox input "false"
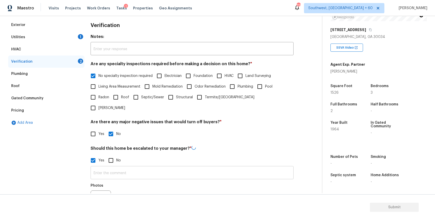
click at [121, 167] on input "text" at bounding box center [192, 173] width 203 height 12
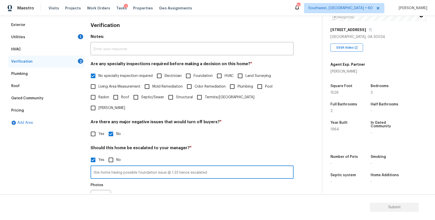
type input "this home having possible foundation issue @ 1.33 hence escalated"
click at [97, 197] on icon "button" at bounding box center [96, 199] width 5 height 5
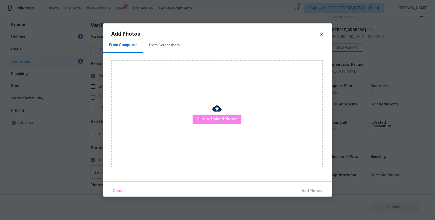
click at [198, 138] on div "Click to Upload Photos" at bounding box center [217, 113] width 212 height 107
click at [201, 133] on div "Click to Upload Photos" at bounding box center [217, 113] width 212 height 107
click at [219, 117] on span "Click to Upload Photos" at bounding box center [217, 119] width 41 height 6
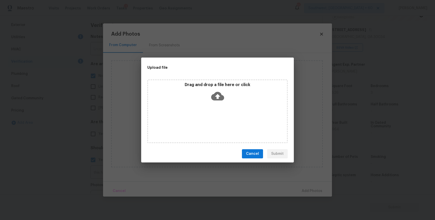
click at [219, 117] on div "Drag and drop a file here or click" at bounding box center [217, 111] width 140 height 64
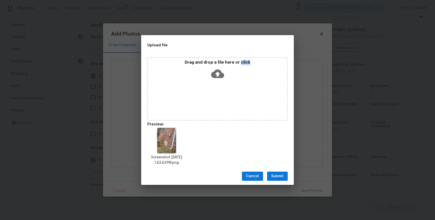
click at [277, 174] on span "Submit" at bounding box center [277, 176] width 12 height 6
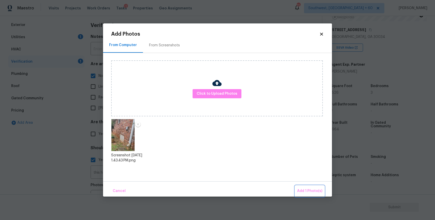
click at [315, 189] on span "Add 1 Photo(s)" at bounding box center [309, 191] width 25 height 6
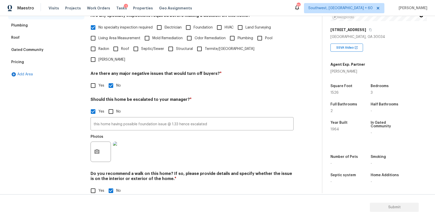
scroll to position [0, 0]
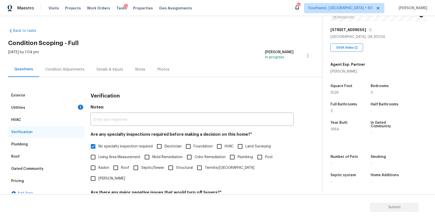
click at [72, 114] on div "HVAC" at bounding box center [46, 120] width 76 height 12
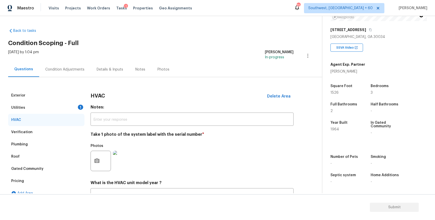
click at [71, 110] on div "Utilities 1" at bounding box center [46, 107] width 76 height 12
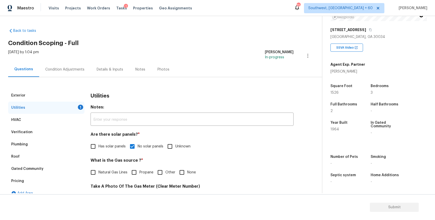
click at [72, 72] on div "Condition Adjustments" at bounding box center [64, 69] width 51 height 15
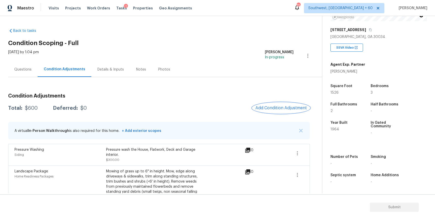
click at [263, 106] on span "Add Condition Adjustment" at bounding box center [280, 108] width 51 height 5
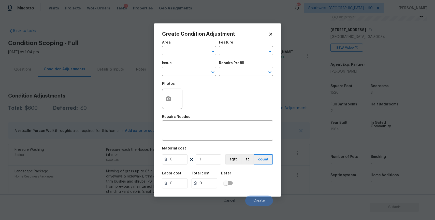
click at [183, 76] on span "Issue ​" at bounding box center [189, 68] width 54 height 21
click at [184, 74] on input "text" at bounding box center [182, 72] width 40 height 8
click at [182, 96] on li "ACQ: Foundation" at bounding box center [189, 95] width 54 height 8
type input "ACQ: Foundation"
click at [230, 71] on input "text" at bounding box center [239, 72] width 40 height 8
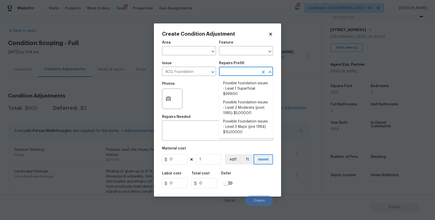
click at [230, 71] on input "text" at bounding box center [239, 72] width 40 height 8
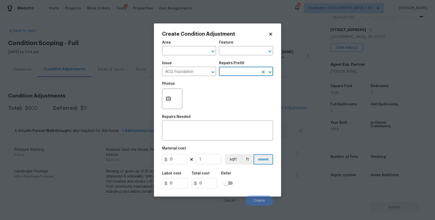
click at [230, 73] on input "text" at bounding box center [239, 72] width 40 height 8
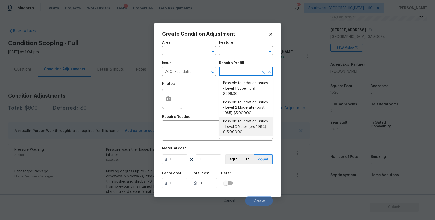
click at [244, 126] on li "Possible foundation issues - Level 3 Major (pre 1984) $15,000.00" at bounding box center [246, 126] width 54 height 19
type input "Acquisition"
type textarea "Possible foundation issues - Level 3 Major: Disclaimer: This is NOT a technical…"
type input "15000"
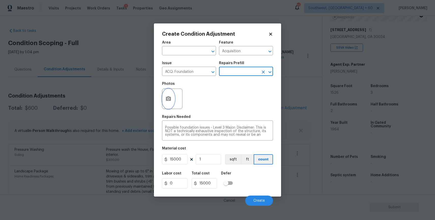
click at [172, 101] on button "button" at bounding box center [168, 99] width 12 height 20
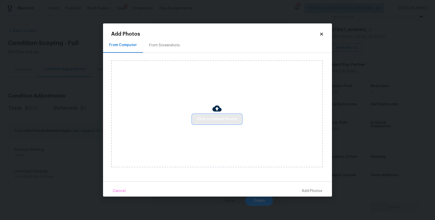
click at [196, 122] on button "Click to Upload Photos" at bounding box center [217, 118] width 49 height 9
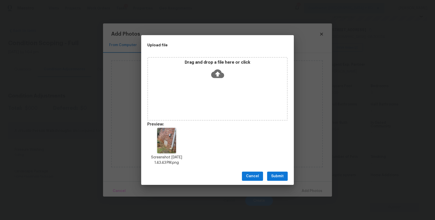
click at [287, 175] on button "Submit" at bounding box center [277, 175] width 21 height 9
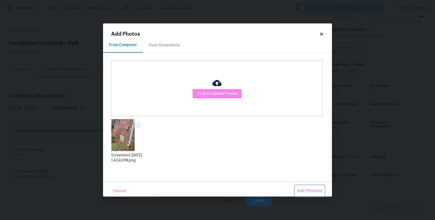
click at [309, 187] on button "Add 1 Photo(s)" at bounding box center [309, 190] width 29 height 11
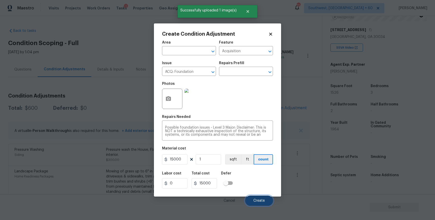
click at [261, 200] on span "Create" at bounding box center [258, 201] width 11 height 4
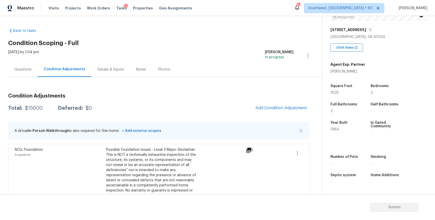
click at [225, 179] on div "ACQ: Foundation Acquisition Possible foundation issues - Level 3 Major: Disclai…" at bounding box center [129, 175] width 231 height 56
click at [273, 105] on button "Add Condition Adjustment" at bounding box center [280, 108] width 57 height 11
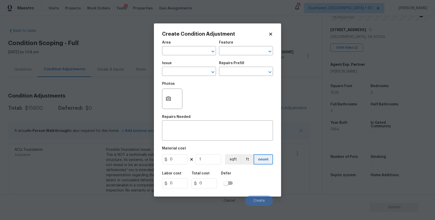
click at [278, 86] on div "Create Condition Adjustment Area ​ Feature ​ Issue ​ Repairs Prefill ​ Photos R…" at bounding box center [217, 109] width 127 height 173
click at [286, 96] on body "Maestro Visits Projects Work Orders Tasks 1 Properties Geo Assignments 721 Sout…" at bounding box center [217, 110] width 435 height 220
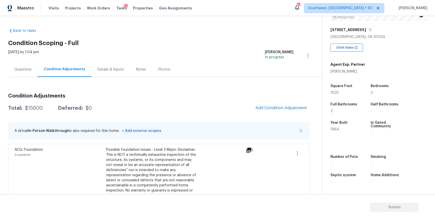
scroll to position [84, 0]
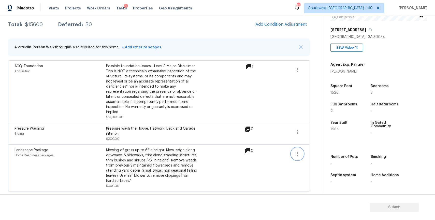
click at [298, 153] on icon "button" at bounding box center [297, 154] width 1 height 4
click at [318, 152] on div "Edit" at bounding box center [327, 152] width 40 height 5
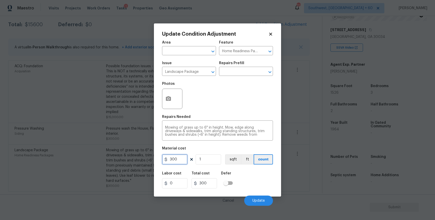
click at [179, 157] on input "300" at bounding box center [174, 159] width 25 height 10
type input "750"
click at [170, 101] on icon "button" at bounding box center [168, 99] width 6 height 6
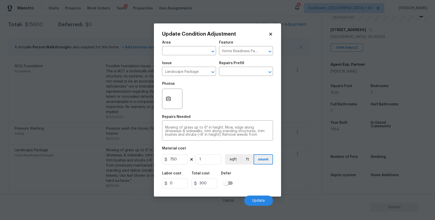
type input "750"
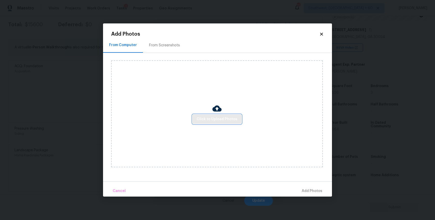
click at [228, 118] on span "Click to Upload Photos" at bounding box center [217, 119] width 41 height 6
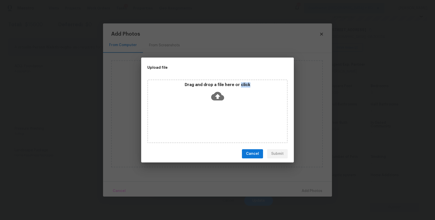
click at [228, 118] on div "Drag and drop a file here or click" at bounding box center [217, 111] width 140 height 64
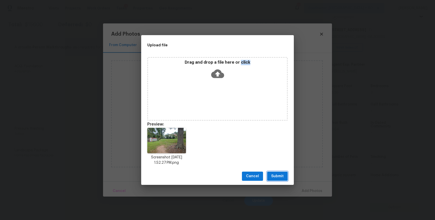
click at [280, 175] on span "Submit" at bounding box center [277, 176] width 12 height 6
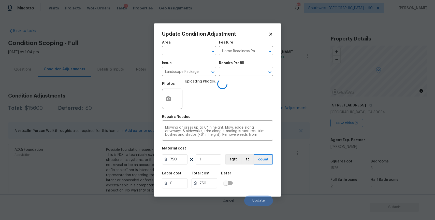
scroll to position [75, 0]
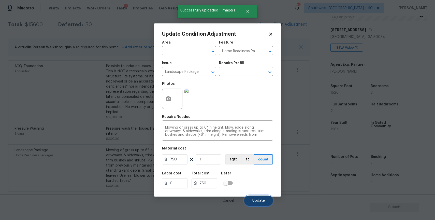
click at [257, 201] on span "Update" at bounding box center [258, 201] width 12 height 4
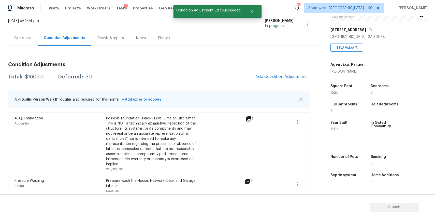
scroll to position [39, 0]
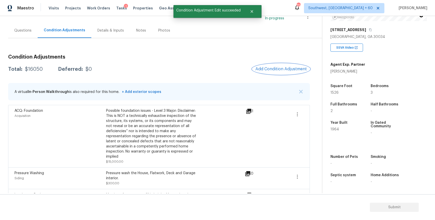
click at [274, 69] on span "Add Condition Adjustment" at bounding box center [280, 69] width 51 height 5
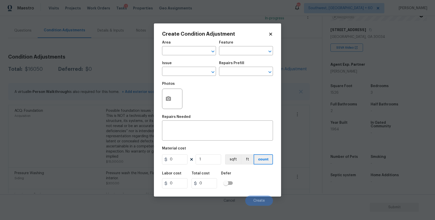
click at [137, 98] on body "Maestro Visits Projects Work Orders Tasks 1 Properties Geo Assignments 720 Sout…" at bounding box center [217, 110] width 435 height 220
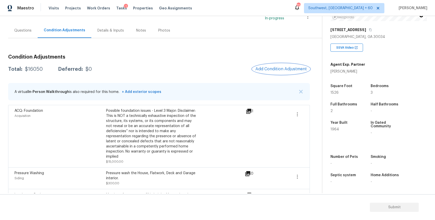
click at [279, 70] on span "Add Condition Adjustment" at bounding box center [280, 69] width 51 height 5
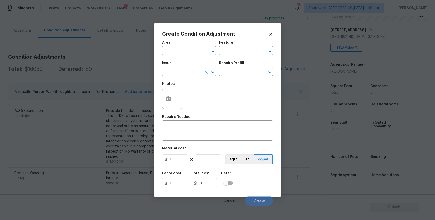
click at [195, 74] on input "text" at bounding box center [182, 72] width 40 height 8
click at [186, 96] on li "Debris/garbage on site" at bounding box center [189, 95] width 54 height 8
type input "Debris/garbage on site"
click at [179, 131] on textarea at bounding box center [217, 131] width 105 height 11
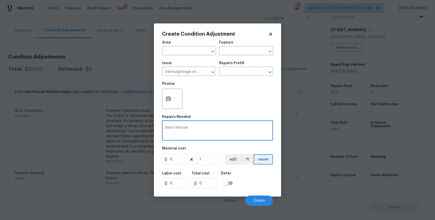
type textarea "shed removal"
click at [178, 158] on input "0" at bounding box center [174, 159] width 25 height 10
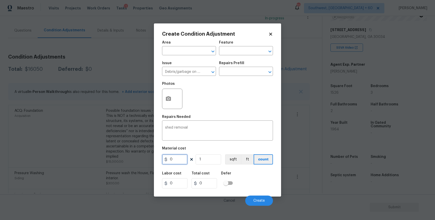
click at [178, 158] on input "0" at bounding box center [174, 159] width 25 height 10
type input "1000"
click at [168, 96] on button "button" at bounding box center [168, 99] width 12 height 20
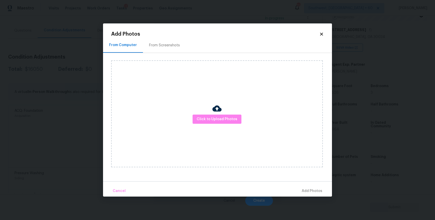
click at [202, 111] on div "Click to Upload Photos" at bounding box center [217, 113] width 212 height 107
click at [208, 114] on button "Click to Upload Photos" at bounding box center [217, 118] width 49 height 9
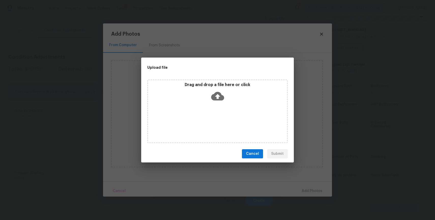
click at [208, 114] on div "Drag and drop a file here or click" at bounding box center [217, 111] width 140 height 64
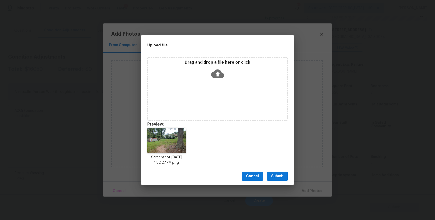
click at [276, 176] on span "Submit" at bounding box center [277, 176] width 12 height 6
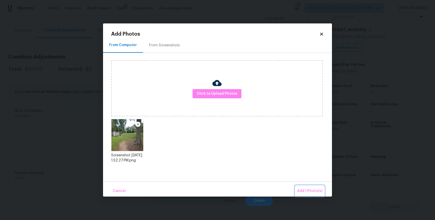
click at [305, 185] on button "Add 1 Photo(s)" at bounding box center [309, 190] width 29 height 11
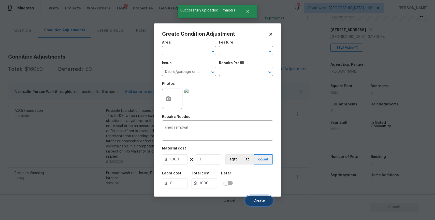
click at [249, 201] on button "Create" at bounding box center [259, 200] width 28 height 10
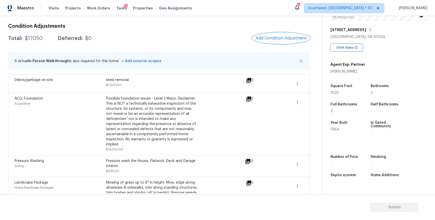
scroll to position [0, 0]
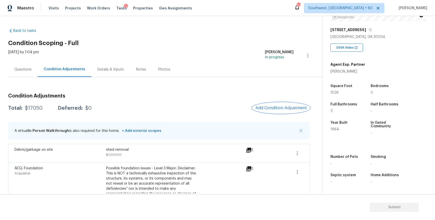
click at [284, 107] on span "Add Condition Adjustment" at bounding box center [280, 108] width 51 height 5
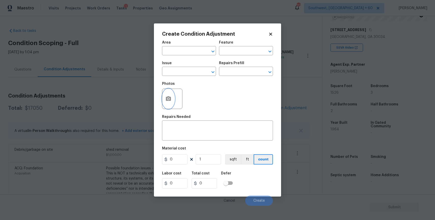
click at [169, 99] on circle "button" at bounding box center [169, 99] width 2 height 2
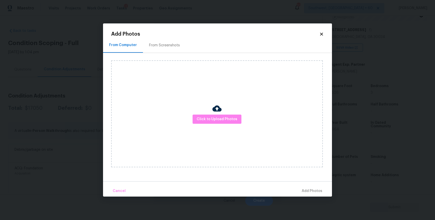
click at [201, 107] on div "Click to Upload Photos" at bounding box center [217, 113] width 212 height 107
click at [219, 130] on div "Click to Upload Photos" at bounding box center [217, 113] width 212 height 107
click at [223, 117] on span "Click to Upload Photos" at bounding box center [217, 119] width 41 height 6
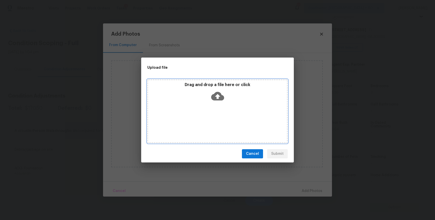
click at [223, 117] on div "Drag and drop a file here or click" at bounding box center [217, 111] width 140 height 64
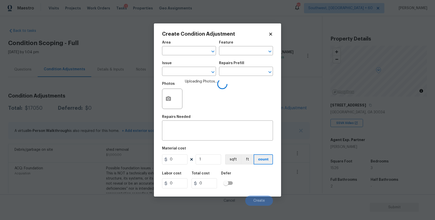
scroll to position [75, 0]
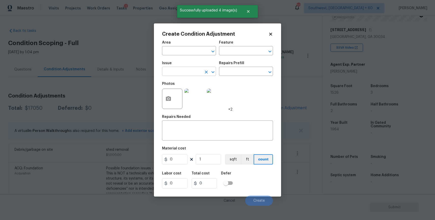
click at [188, 74] on input "text" at bounding box center [182, 72] width 40 height 8
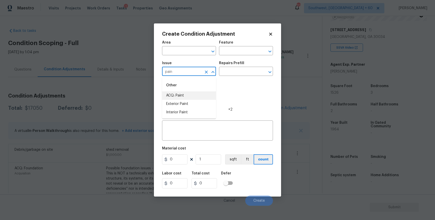
click at [184, 95] on li "ACQ: Paint" at bounding box center [189, 95] width 54 height 8
type input "ACQ: Paint"
click at [243, 72] on input "text" at bounding box center [239, 72] width 40 height 8
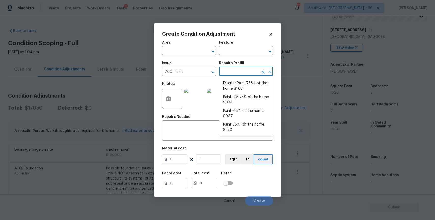
click at [235, 65] on div "Repairs Prefill" at bounding box center [246, 64] width 54 height 7
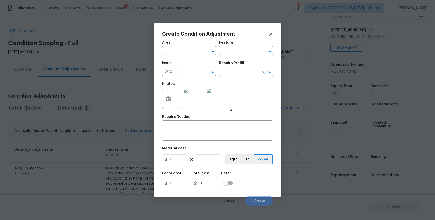
click at [242, 68] on input "text" at bounding box center [239, 72] width 40 height 8
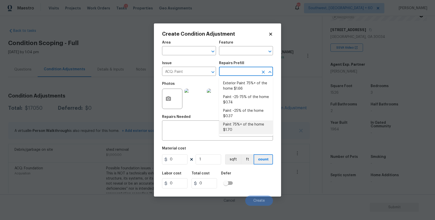
click at [247, 126] on li "Paint 75%+ of the home $1.70" at bounding box center [246, 127] width 54 height 14
type input "Acquisition"
type input "1.7"
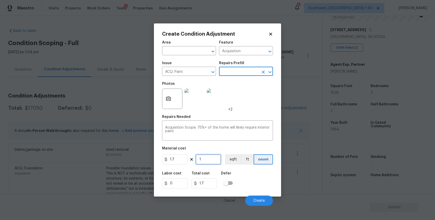
click at [212, 157] on input "1" at bounding box center [208, 159] width 25 height 10
type input "0"
type input "1"
type input "1.7"
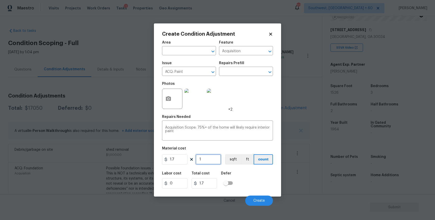
type input "15"
type input "25.5"
type input "152"
type input "258.4"
type input "1526"
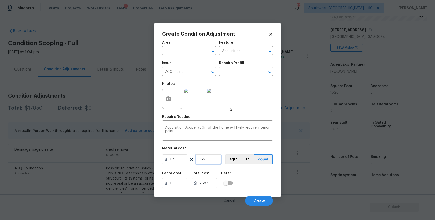
type input "2594.2"
type input "1526"
click at [239, 176] on div "Labor cost 0 Total cost 2594.2 Defer" at bounding box center [217, 179] width 111 height 23
click at [263, 201] on span "Create" at bounding box center [258, 201] width 11 height 4
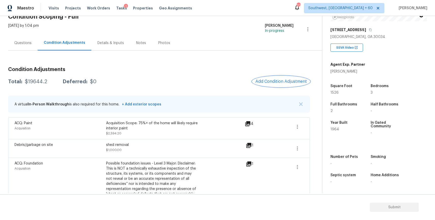
scroll to position [31, 0]
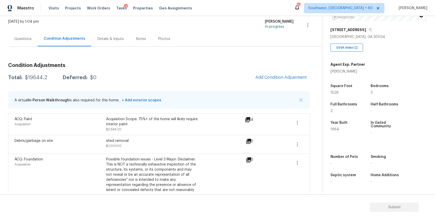
click at [269, 83] on div "Condition Adjustments Total: $19644.2 Deferred: $0 Add Condition Adjustment A v…" at bounding box center [159, 172] width 302 height 226
click at [275, 77] on span "Add Condition Adjustment" at bounding box center [280, 77] width 51 height 5
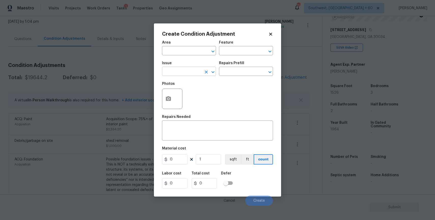
click at [186, 71] on input "text" at bounding box center [182, 72] width 40 height 8
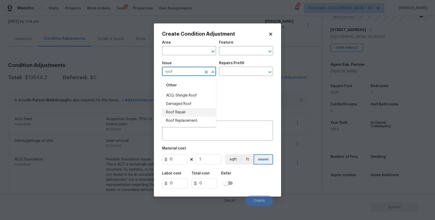
click at [187, 111] on li "Roof Repair" at bounding box center [189, 112] width 54 height 8
type input "Roof Repair"
click at [187, 111] on div "Photos" at bounding box center [217, 95] width 111 height 33
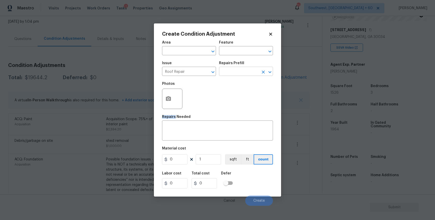
click at [235, 70] on input "text" at bounding box center [239, 72] width 40 height 8
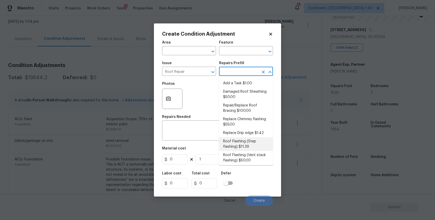
scroll to position [56, 0]
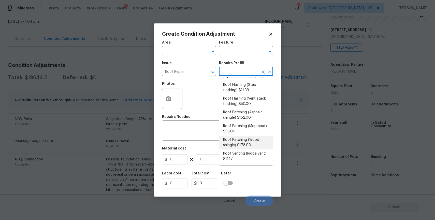
click at [199, 152] on div "Material cost" at bounding box center [217, 150] width 111 height 7
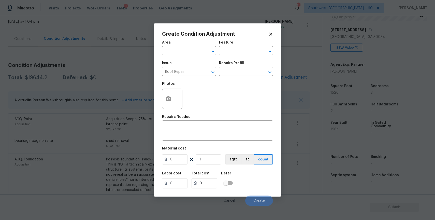
click at [199, 152] on div "Material cost" at bounding box center [217, 150] width 111 height 7
click at [215, 130] on textarea at bounding box center [217, 131] width 105 height 11
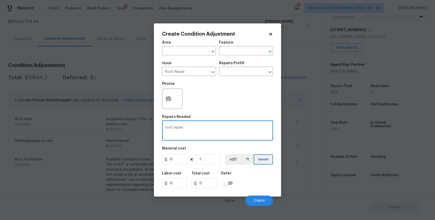
type textarea "roof repair"
click at [168, 97] on icon "button" at bounding box center [168, 98] width 5 height 5
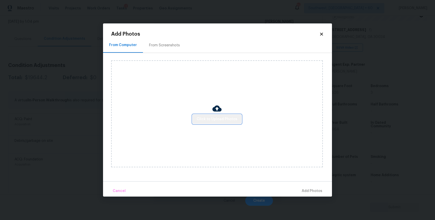
click at [224, 115] on button "Click to Upload Photos" at bounding box center [217, 118] width 49 height 9
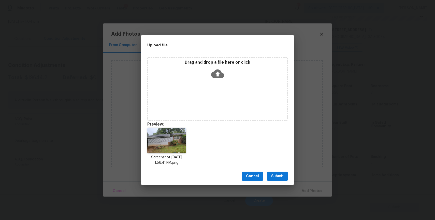
click at [280, 173] on span "Submit" at bounding box center [277, 176] width 12 height 6
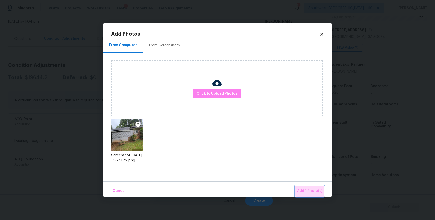
click at [318, 189] on span "Add 1 Photo(s)" at bounding box center [309, 191] width 25 height 6
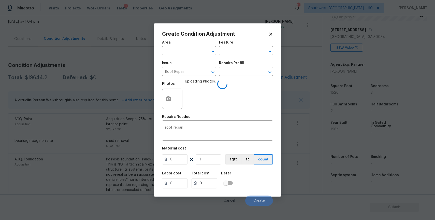
click at [269, 34] on icon at bounding box center [270, 34] width 5 height 5
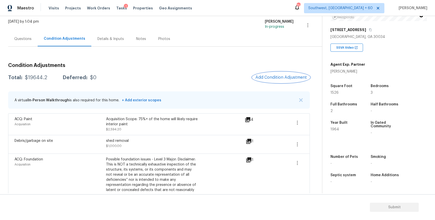
click at [285, 75] on button "Add Condition Adjustment" at bounding box center [280, 77] width 57 height 11
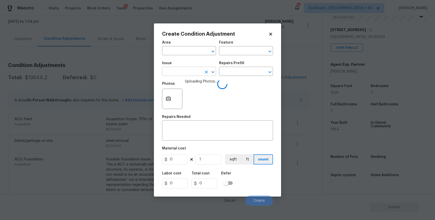
click at [194, 69] on input "text" at bounding box center [182, 72] width 40 height 8
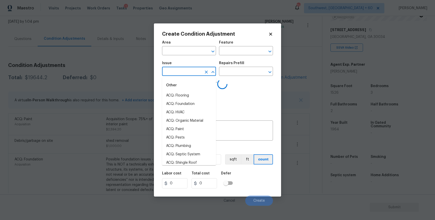
click at [194, 69] on input "text" at bounding box center [182, 72] width 40 height 8
type input "g"
click at [270, 36] on icon at bounding box center [270, 34] width 5 height 5
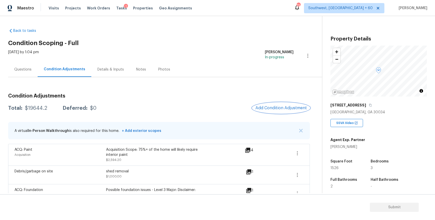
click at [274, 107] on span "Add Condition Adjustment" at bounding box center [280, 108] width 51 height 5
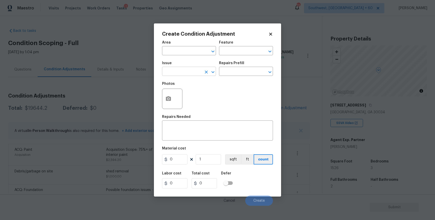
click at [200, 74] on input "text" at bounding box center [182, 72] width 40 height 8
click at [184, 92] on li "ACQ: HVAC" at bounding box center [189, 95] width 54 height 8
type input "ACQ: HVAC"
click at [228, 71] on input "text" at bounding box center [239, 72] width 40 height 8
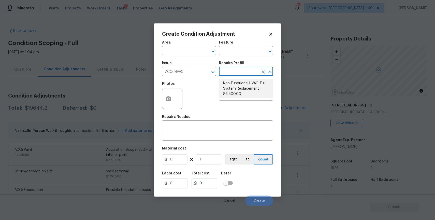
click at [255, 93] on li "Non-Functional HVAC. Full System Replacement $6,500.00" at bounding box center [246, 88] width 54 height 19
type input "Acquisition"
type textarea "Acquisition Scope: Full System Replacement"
type input "6500"
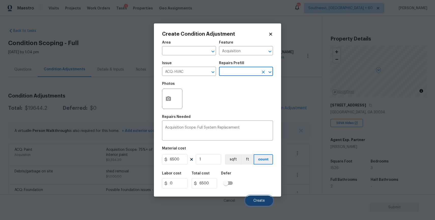
click at [260, 203] on button "Create" at bounding box center [259, 200] width 28 height 10
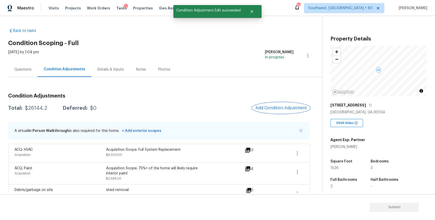
click at [295, 111] on button "Add Condition Adjustment" at bounding box center [280, 108] width 57 height 11
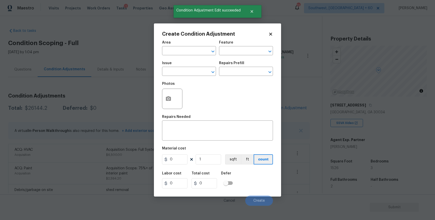
click at [182, 67] on div "Issue" at bounding box center [189, 64] width 54 height 7
click at [184, 71] on input "text" at bounding box center [182, 72] width 40 height 8
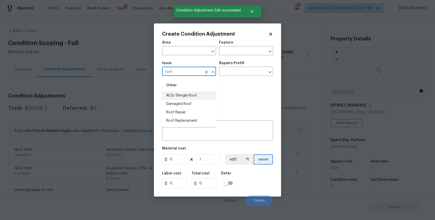
click at [196, 92] on li "ACQ: Shingle Roof" at bounding box center [189, 95] width 54 height 8
type input "ACQ: Shingle Roof"
click at [226, 66] on div "Repairs Prefill" at bounding box center [246, 64] width 54 height 7
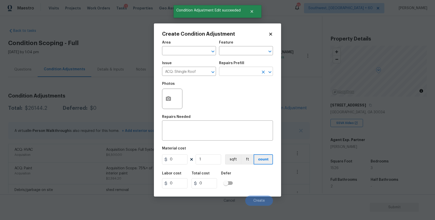
click at [233, 72] on input "text" at bounding box center [239, 72] width 40 height 8
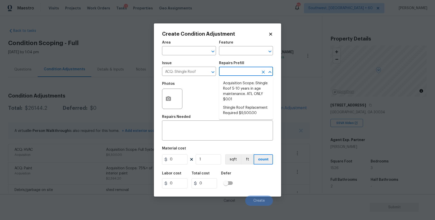
click at [158, 102] on div "Create Condition Adjustment Area ​ Feature ​ Issue ACQ: Shingle Roof ​ Repairs …" at bounding box center [217, 109] width 127 height 173
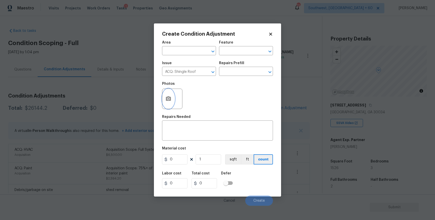
click at [165, 100] on icon "button" at bounding box center [168, 99] width 6 height 6
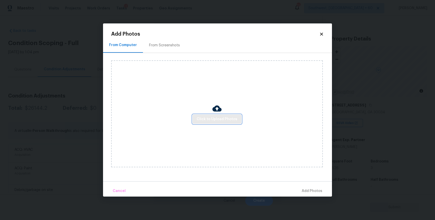
click at [224, 121] on span "Click to Upload Photos" at bounding box center [217, 119] width 41 height 6
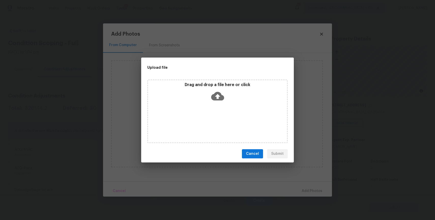
click at [224, 121] on div "Drag and drop a file here or click" at bounding box center [217, 111] width 140 height 64
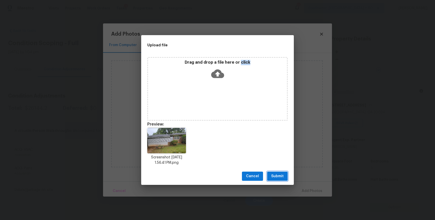
click at [282, 172] on button "Submit" at bounding box center [277, 175] width 21 height 9
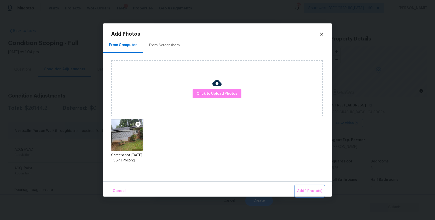
click at [309, 187] on button "Add 1 Photo(s)" at bounding box center [309, 190] width 29 height 11
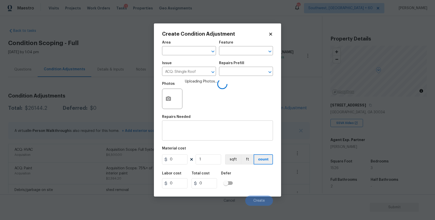
click at [205, 132] on textarea at bounding box center [217, 131] width 105 height 11
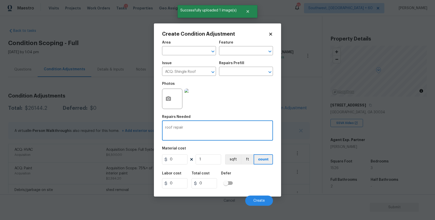
type textarea "roof repair"
click at [178, 161] on input "0" at bounding box center [174, 159] width 25 height 10
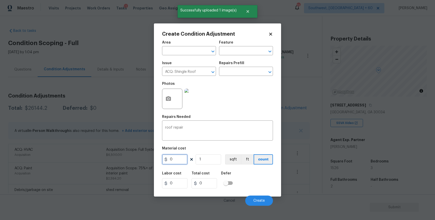
click at [178, 161] on input "0" at bounding box center [174, 159] width 25 height 10
click at [178, 161] on input "1" at bounding box center [174, 159] width 25 height 10
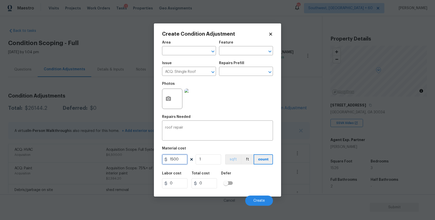
type input "1500"
drag, startPoint x: 226, startPoint y: 160, endPoint x: 254, endPoint y: 165, distance: 28.7
click at [229, 160] on button "sqft" at bounding box center [233, 159] width 16 height 10
click at [260, 193] on div "Cancel Create" at bounding box center [217, 198] width 111 height 14
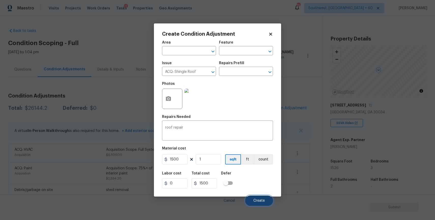
click at [262, 197] on button "Create" at bounding box center [259, 200] width 28 height 10
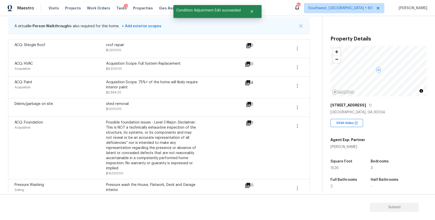
scroll to position [1, 0]
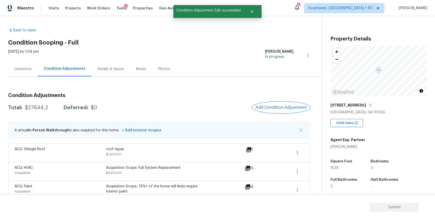
click at [283, 111] on button "Add Condition Adjustment" at bounding box center [280, 107] width 57 height 11
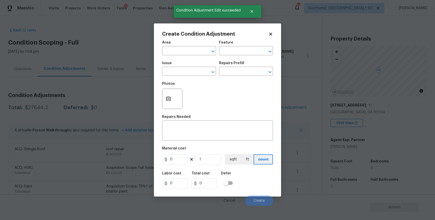
click at [326, 128] on body "Maestro Visits Projects Work Orders Tasks 1 Properties Geo Assignments 733 Sout…" at bounding box center [217, 110] width 435 height 220
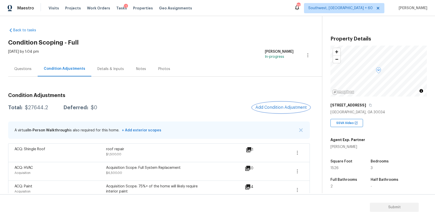
click at [280, 110] on button "Add Condition Adjustment" at bounding box center [280, 107] width 57 height 11
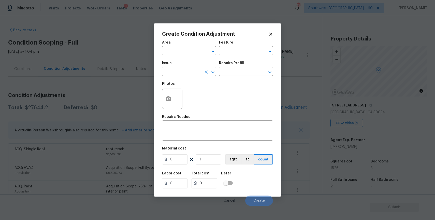
click at [178, 73] on input "text" at bounding box center [182, 72] width 40 height 8
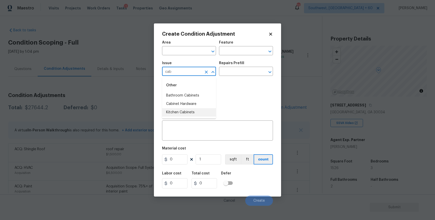
click at [186, 108] on li "Kitchen Cabinets" at bounding box center [189, 112] width 54 height 8
type input "Kitchen Cabinets"
click at [236, 72] on input "text" at bounding box center [239, 72] width 40 height 8
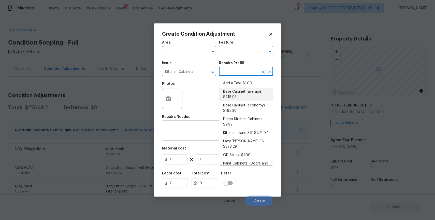
click at [182, 131] on textarea at bounding box center [217, 131] width 105 height 11
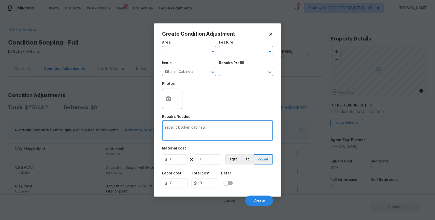
type textarea "repaint kitchen cabinets"
click at [178, 154] on figure "Material cost 0 1 sqft ft count" at bounding box center [217, 156] width 111 height 19
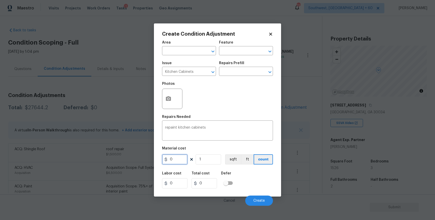
click at [178, 162] on input "0" at bounding box center [174, 159] width 25 height 10
click at [178, 162] on input "1" at bounding box center [174, 159] width 25 height 10
type input "1200"
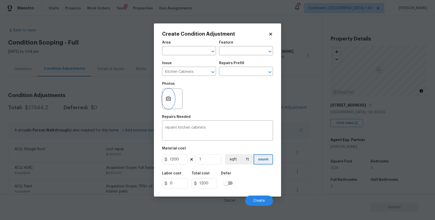
click at [170, 93] on button "button" at bounding box center [168, 99] width 12 height 20
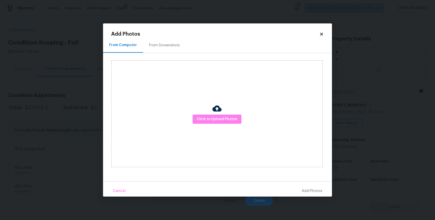
click at [210, 114] on div "Click to Upload Photos" at bounding box center [217, 113] width 212 height 107
click at [217, 120] on span "Click to Upload Photos" at bounding box center [217, 119] width 41 height 6
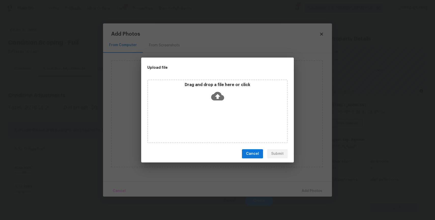
click at [217, 120] on div "Drag and drop a file here or click" at bounding box center [217, 111] width 140 height 64
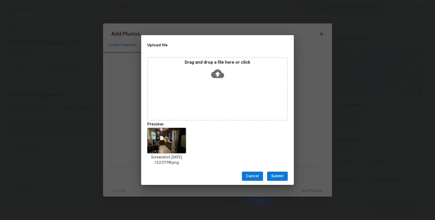
click at [277, 174] on span "Submit" at bounding box center [277, 176] width 12 height 6
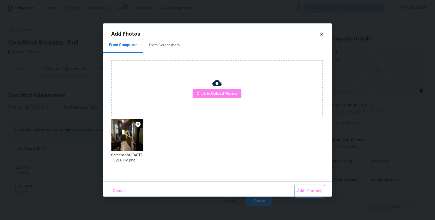
click at [309, 186] on button "Add 1 Photo(s)" at bounding box center [309, 190] width 29 height 11
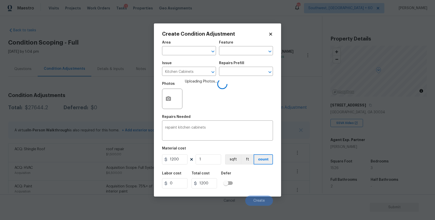
click at [256, 107] on div "Photos Uploading Photos..." at bounding box center [217, 95] width 111 height 33
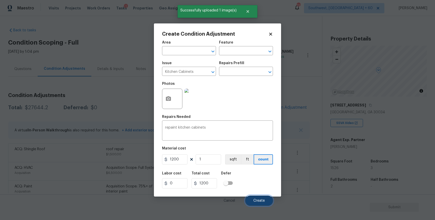
click at [263, 198] on button "Create" at bounding box center [259, 200] width 28 height 10
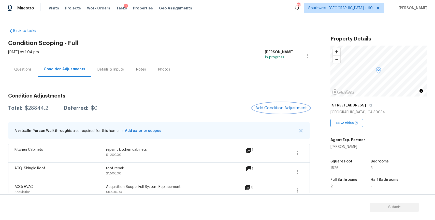
scroll to position [15, 0]
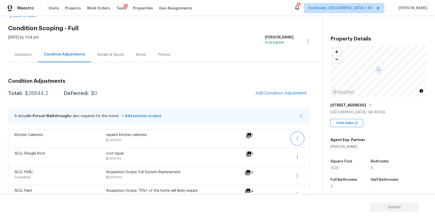
click at [295, 137] on icon "button" at bounding box center [297, 138] width 6 height 6
click at [319, 136] on div "Edit" at bounding box center [327, 137] width 40 height 5
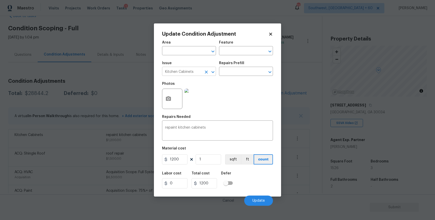
click at [201, 72] on input "Kitchen Cabinets" at bounding box center [182, 72] width 40 height 8
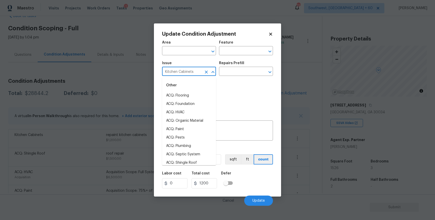
click at [208, 74] on icon "Clear" at bounding box center [206, 71] width 5 height 5
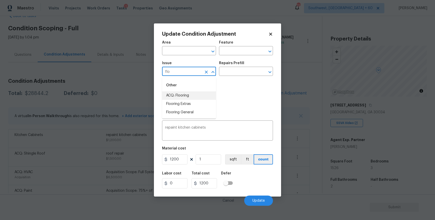
click at [189, 97] on li "ACQ: Flooring" at bounding box center [189, 95] width 54 height 8
type input "ACQ: Flooring"
click at [234, 74] on input "text" at bounding box center [239, 72] width 40 height 8
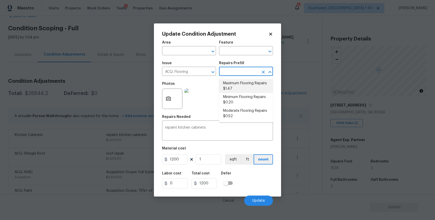
click at [250, 81] on li "Maximum Flooring Repairs $1.47" at bounding box center [246, 86] width 54 height 14
type input "Acquisition"
type textarea "Acquisition Scope: Maximum flooring repairs"
type input "1.47"
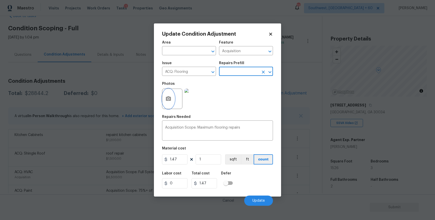
click at [174, 102] on button "button" at bounding box center [168, 99] width 12 height 20
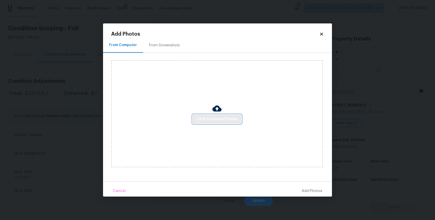
click at [226, 122] on button "Click to Upload Photos" at bounding box center [217, 118] width 49 height 9
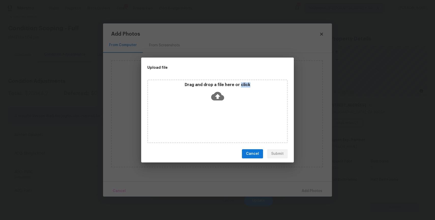
click at [226, 122] on div "Drag and drop a file here or click" at bounding box center [217, 111] width 140 height 64
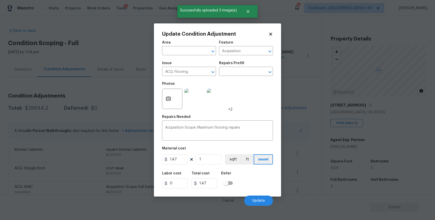
scroll to position [15, 0]
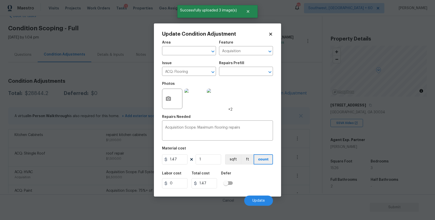
type input "8"
type input "11.76"
type input "80"
type input "117.6"
type input "800"
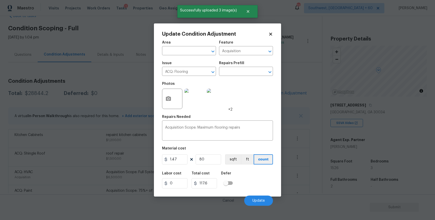
type input "1176"
type input "80"
type input "117.6"
type input "8"
type input "11.76"
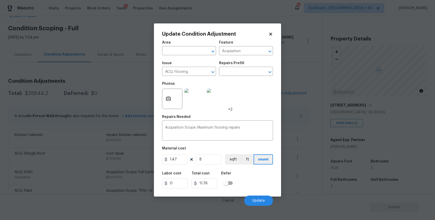
type input "82"
type input "120.54"
type input "826"
type input "1214.22"
type input "826"
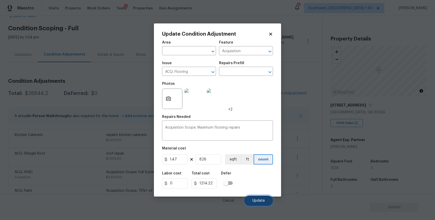
click at [266, 198] on button "Update" at bounding box center [258, 200] width 29 height 10
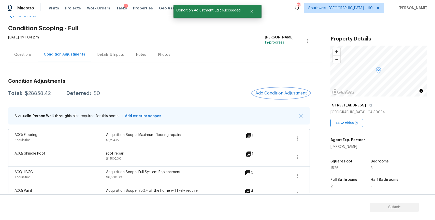
click at [274, 95] on span "Add Condition Adjustment" at bounding box center [280, 93] width 51 height 5
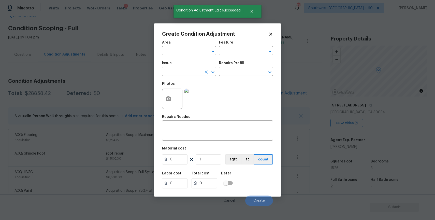
click at [186, 75] on input "text" at bounding box center [182, 72] width 40 height 8
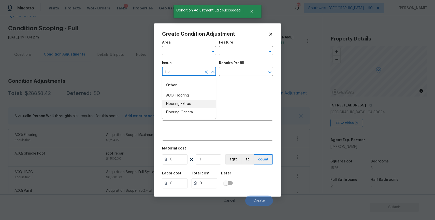
click at [178, 102] on li "Flooring Extras" at bounding box center [189, 104] width 54 height 8
type input "Flooring Extras"
click at [186, 124] on div "x ​" at bounding box center [217, 131] width 111 height 19
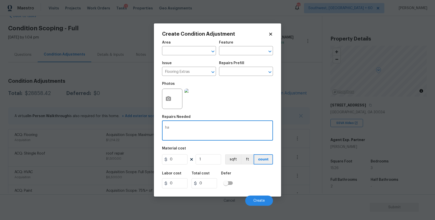
type textarea "h"
click at [242, 68] on input "text" at bounding box center [239, 72] width 40 height 8
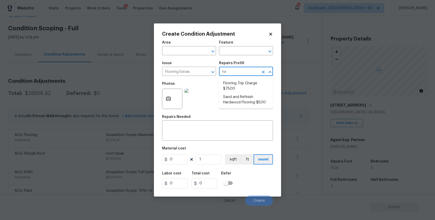
type input "har"
click at [254, 102] on li "Sand and Refinish Hardwood Flooring $5.00" at bounding box center [246, 100] width 54 height 14
type input "Overall Flooring"
type textarea "Sand and refinish the existing hardwood floors. PM to confirm color/sheen."
type input "5"
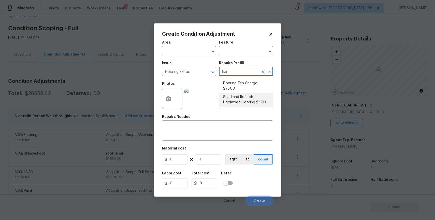
type input "5"
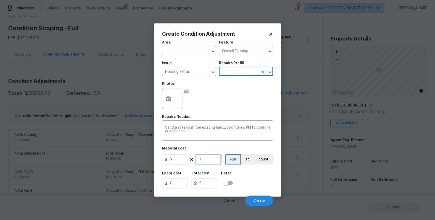
click at [214, 159] on input "1" at bounding box center [208, 159] width 25 height 10
type input "7"
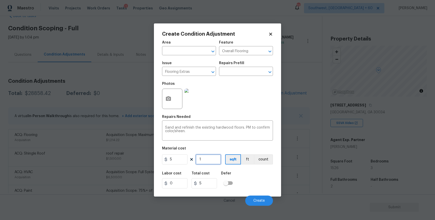
type input "35"
type input "70"
type input "350"
type input "700"
type input "3500"
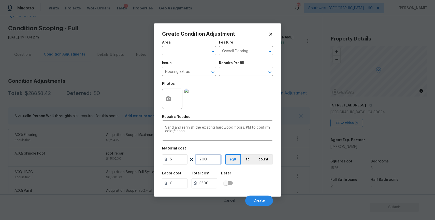
type input "7000"
type input "35000"
type input "700"
type input "3500"
type input "700"
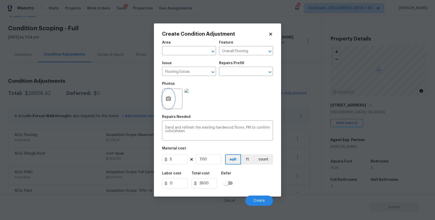
click at [166, 94] on button "button" at bounding box center [168, 99] width 12 height 20
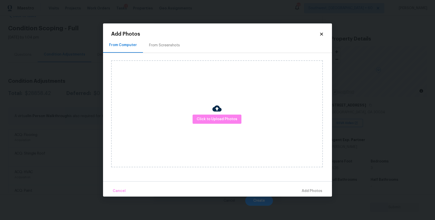
click at [206, 108] on div "Click to Upload Photos" at bounding box center [217, 113] width 212 height 107
click at [218, 119] on span "Click to Upload Photos" at bounding box center [217, 119] width 41 height 6
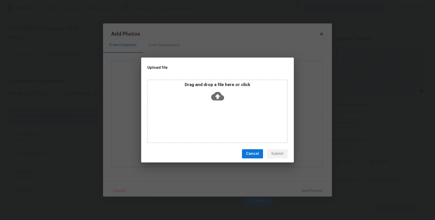
click at [218, 119] on div "Drag and drop a file here or click" at bounding box center [217, 111] width 140 height 64
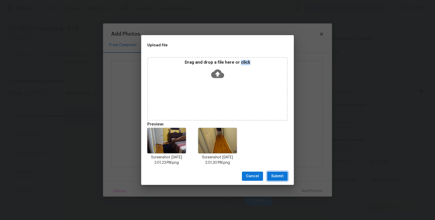
click at [276, 179] on span "Submit" at bounding box center [277, 176] width 12 height 6
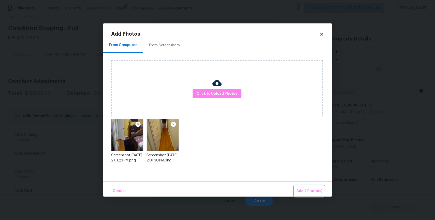
click at [312, 192] on span "Add 2 Photo(s)" at bounding box center [309, 191] width 26 height 6
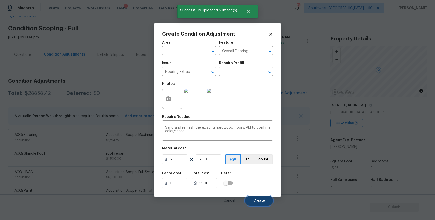
click at [262, 200] on span "Create" at bounding box center [258, 201] width 11 height 4
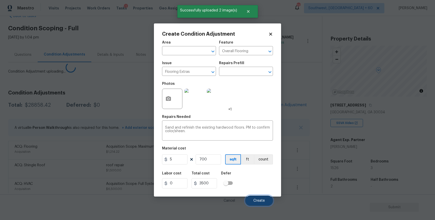
click at [262, 200] on span "Create" at bounding box center [258, 201] width 11 height 4
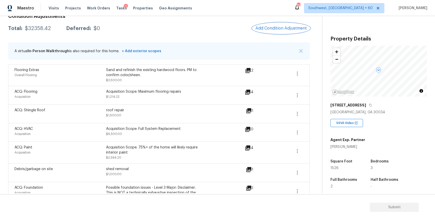
scroll to position [86, 0]
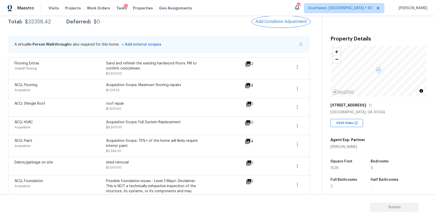
click at [288, 23] on span "Add Condition Adjustment" at bounding box center [280, 21] width 51 height 5
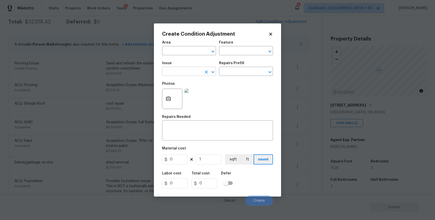
click at [181, 68] on input "text" at bounding box center [182, 72] width 40 height 8
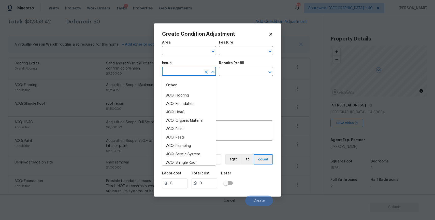
click at [185, 73] on input "text" at bounding box center [182, 72] width 40 height 8
type input "p"
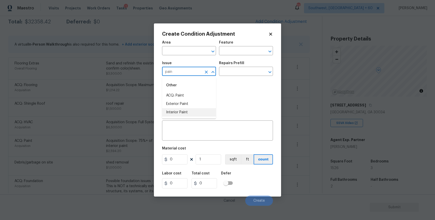
click at [198, 114] on li "Interior Paint" at bounding box center [189, 112] width 54 height 8
type input "Interior Paint"
click at [234, 71] on input "text" at bounding box center [239, 72] width 40 height 8
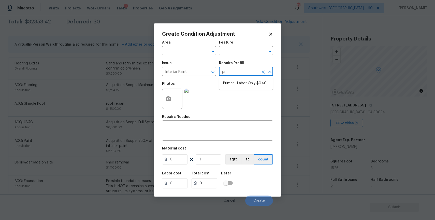
type input "pri"
click at [259, 85] on li "Primer - Labor Only $0.40" at bounding box center [246, 83] width 54 height 8
type input "Overall Paint"
type textarea "Interior primer - PRIMER PROVIDED BY OPENDOOR - All nails, screws, drywall anch…"
type input "0.4"
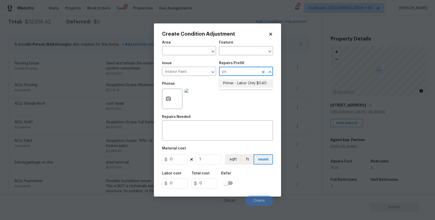
type input "0.4"
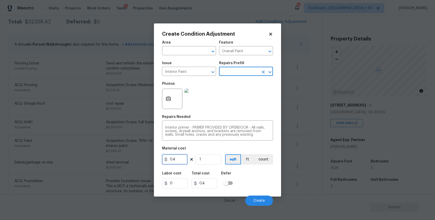
click at [179, 156] on input "0.4" at bounding box center [174, 159] width 25 height 10
type input "400"
click at [171, 101] on icon "button" at bounding box center [168, 99] width 6 height 6
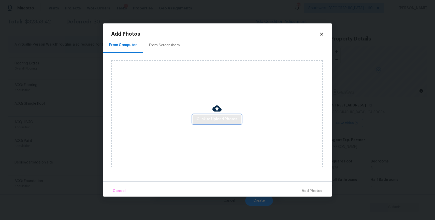
click at [213, 118] on span "Click to Upload Photos" at bounding box center [217, 119] width 41 height 6
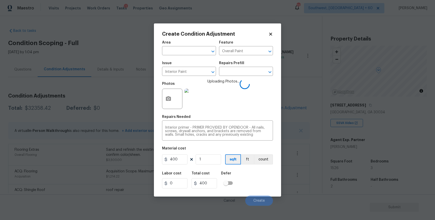
scroll to position [86, 0]
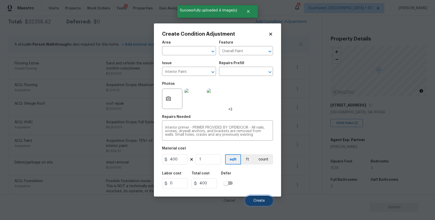
click at [255, 201] on span "Create" at bounding box center [258, 201] width 11 height 4
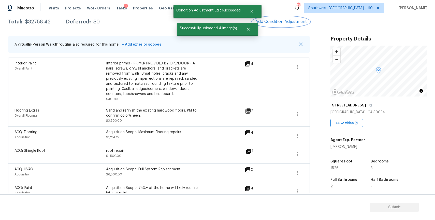
scroll to position [59, 0]
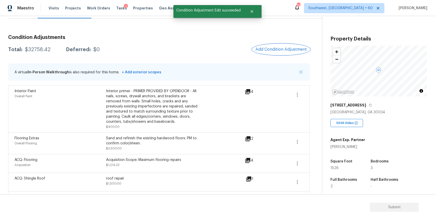
click at [284, 51] on span "Add Condition Adjustment" at bounding box center [280, 49] width 51 height 5
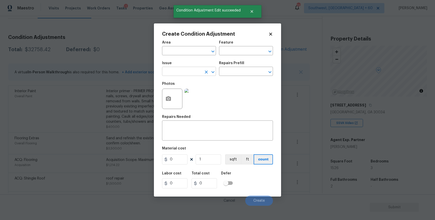
click at [181, 68] on input "text" at bounding box center [182, 72] width 40 height 8
click at [186, 110] on ul "Other Drywall Wallpaper" at bounding box center [189, 93] width 54 height 33
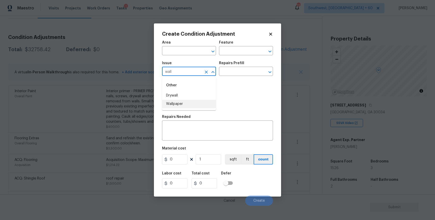
click at [189, 103] on li "Wallpaper" at bounding box center [189, 104] width 54 height 8
type input "Wallpaper"
click at [227, 77] on div "Issue Wallpaper ​ Repairs Prefill ​" at bounding box center [217, 68] width 111 height 21
click at [231, 71] on input "text" at bounding box center [239, 72] width 40 height 8
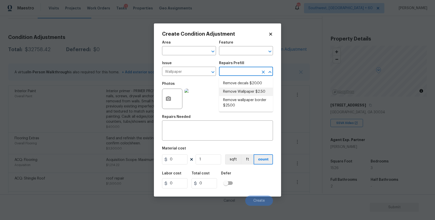
click at [254, 94] on li "Remove Wallpaper $2.50" at bounding box center [246, 92] width 54 height 8
type input "Walls and Ceiling"
type textarea "Remove wallpaper and texture walls to best match existing conditions"
type input "2.5"
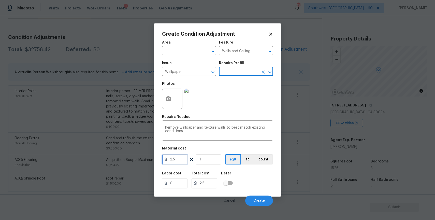
click at [177, 156] on input "2.5" at bounding box center [174, 159] width 25 height 10
type input "300"
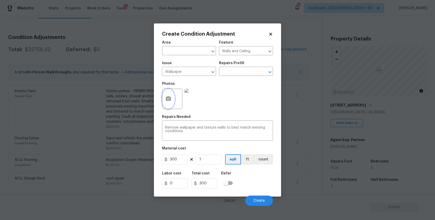
click at [168, 102] on icon "button" at bounding box center [168, 99] width 6 height 6
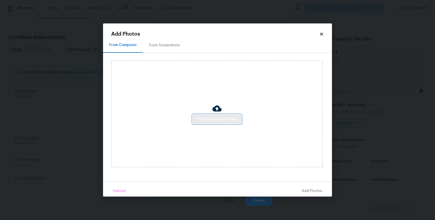
click at [206, 115] on button "Click to Upload Photos" at bounding box center [217, 118] width 49 height 9
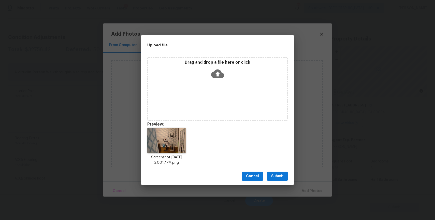
click at [280, 176] on span "Submit" at bounding box center [277, 176] width 12 height 6
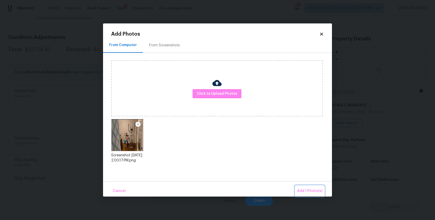
click at [316, 192] on span "Add 1 Photo(s)" at bounding box center [309, 191] width 25 height 6
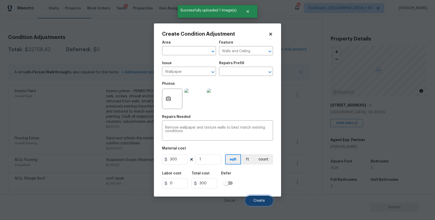
click at [265, 201] on span "Create" at bounding box center [258, 201] width 11 height 4
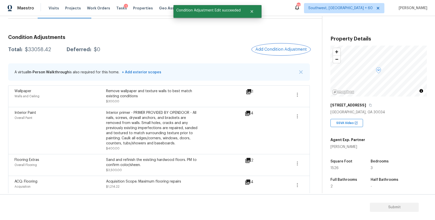
click at [287, 45] on button "Add Condition Adjustment" at bounding box center [280, 49] width 57 height 11
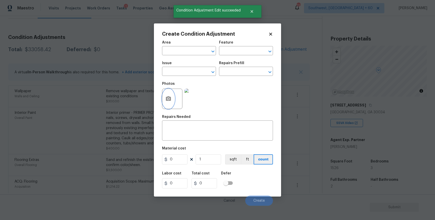
click at [167, 96] on icon "button" at bounding box center [168, 99] width 6 height 6
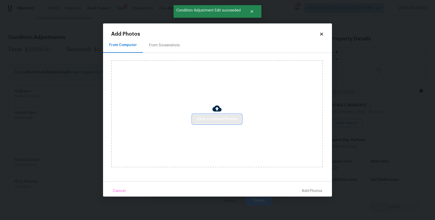
click at [209, 120] on span "Click to Upload Photos" at bounding box center [217, 119] width 41 height 6
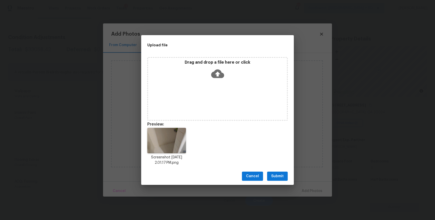
click at [280, 175] on span "Submit" at bounding box center [277, 176] width 12 height 6
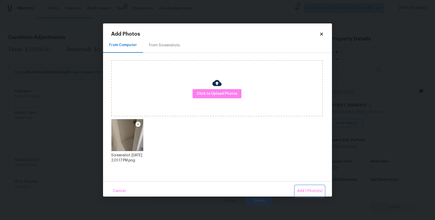
click at [310, 189] on span "Add 1 Photo(s)" at bounding box center [309, 191] width 25 height 6
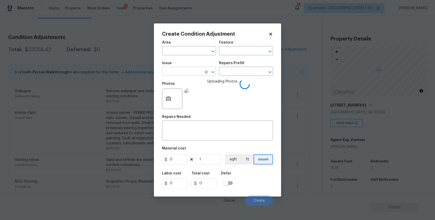
click at [187, 73] on input "text" at bounding box center [182, 72] width 40 height 8
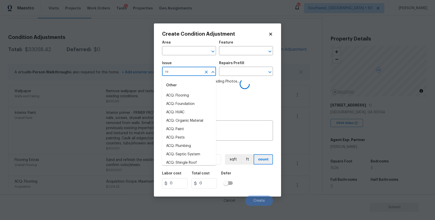
type input "res"
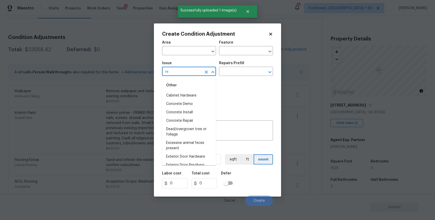
type input "res"
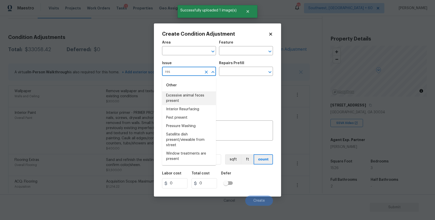
click at [185, 105] on li "Excessive animal feces present" at bounding box center [189, 98] width 54 height 14
type input "Excessive animal feces present"
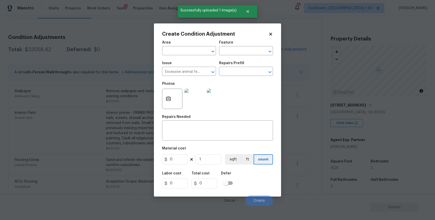
click at [185, 105] on img at bounding box center [194, 99] width 20 height 20
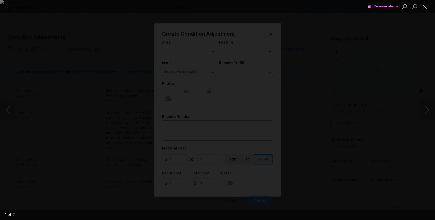
click at [351, 67] on div "Lightbox" at bounding box center [217, 110] width 435 height 220
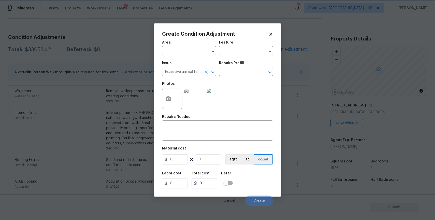
click at [209, 72] on button "Clear" at bounding box center [206, 71] width 7 height 7
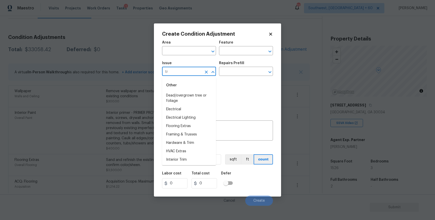
type input "t"
click at [191, 109] on li "Interior Resurfacing" at bounding box center [189, 109] width 54 height 8
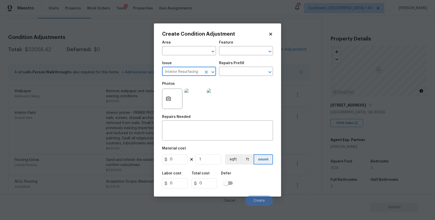
type input "Interior Resurfacing"
click at [225, 76] on div "Issue Interior Resurfacing ​ Repairs Prefill ​" at bounding box center [217, 68] width 111 height 21
click at [237, 70] on input "text" at bounding box center [239, 72] width 40 height 8
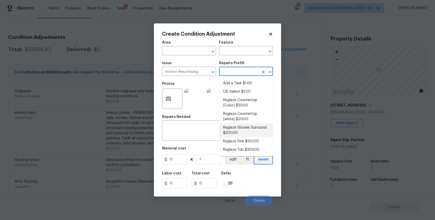
click at [242, 129] on li "Reglaze Shower Surround $300.00" at bounding box center [246, 130] width 54 height 14
type textarea "Prep, mask, clean and reglaze the fiberglass shower surround (white) both on th…"
type input "300"
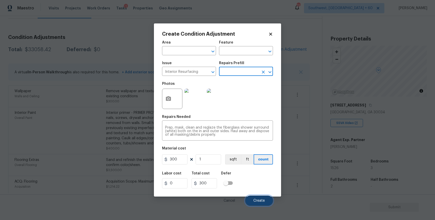
click at [249, 204] on button "Create" at bounding box center [259, 200] width 28 height 10
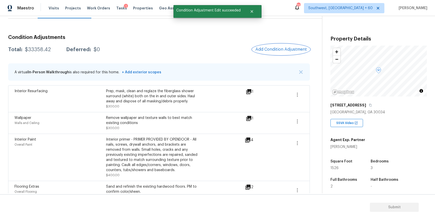
click at [285, 47] on span "Add Condition Adjustment" at bounding box center [280, 49] width 51 height 5
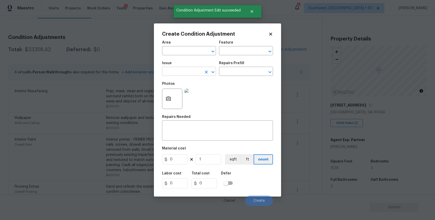
click at [185, 70] on input "text" at bounding box center [182, 72] width 40 height 8
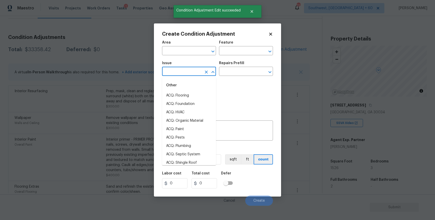
click at [227, 95] on div "Photos" at bounding box center [217, 95] width 111 height 33
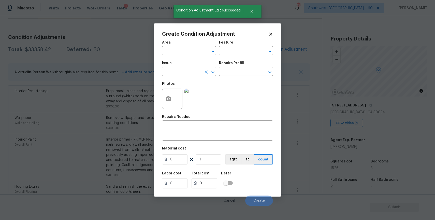
click at [186, 70] on input "text" at bounding box center [182, 72] width 40 height 8
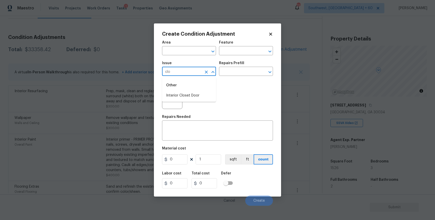
click at [196, 96] on li "Interior Closet Door" at bounding box center [189, 95] width 54 height 8
type input "Interior Closet Door"
click at [161, 92] on div "Create Condition Adjustment Area ​ Feature ​ Issue Interior Closet Door ​ Repai…" at bounding box center [217, 109] width 127 height 173
click at [169, 97] on icon "button" at bounding box center [168, 98] width 5 height 5
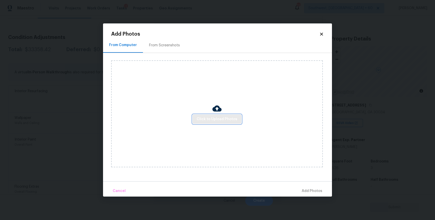
click at [231, 120] on span "Click to Upload Photos" at bounding box center [217, 119] width 41 height 6
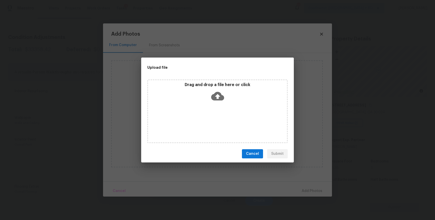
click at [231, 120] on div "Drag and drop a file here or click" at bounding box center [217, 111] width 140 height 64
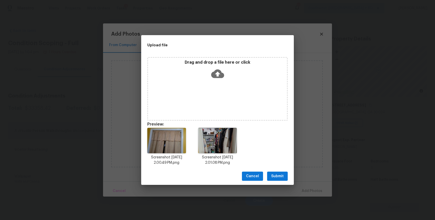
scroll to position [59, 0]
click at [257, 106] on div "Drag and drop a file here or click" at bounding box center [217, 89] width 140 height 64
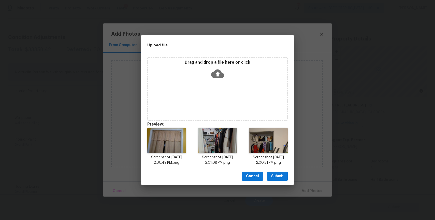
click at [276, 174] on span "Submit" at bounding box center [277, 176] width 12 height 6
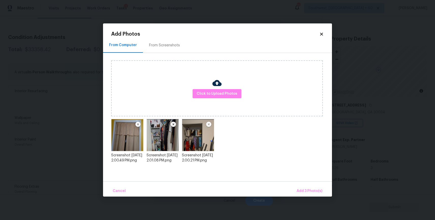
click at [325, 189] on div "Cancel Add 3 Photo(s)" at bounding box center [217, 188] width 229 height 15
click at [313, 186] on button "Add 3 Photo(s)" at bounding box center [310, 190] width 30 height 11
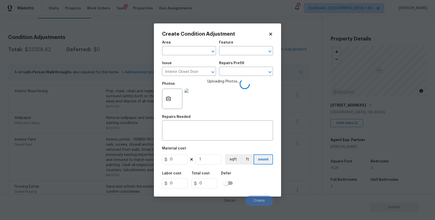
click at [250, 77] on div "Issue Interior Closet Door ​ Repairs Prefill ​" at bounding box center [217, 68] width 111 height 21
click at [252, 75] on input "text" at bounding box center [239, 72] width 40 height 8
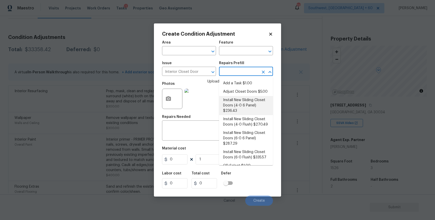
click at [243, 105] on li "Install New Sliding Closet Doors (4-0 6 Panel) $236.43" at bounding box center [246, 105] width 54 height 19
type input "Interior Door"
type input "236.43"
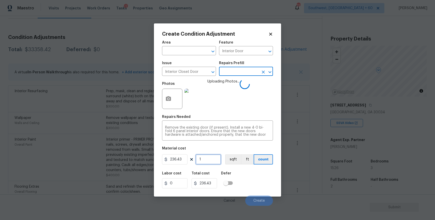
click at [209, 162] on input "1" at bounding box center [208, 159] width 25 height 10
type input "2"
type input "472.86"
type input "0"
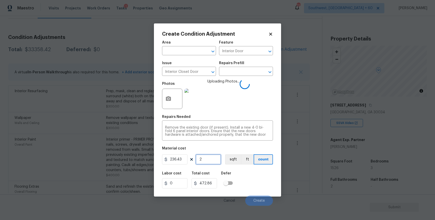
type input "0"
type input "3"
type input "709.29"
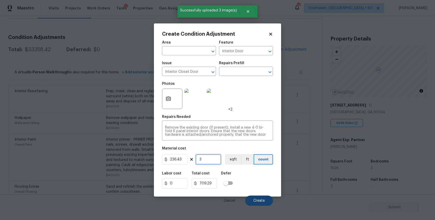
type input "3"
click at [260, 200] on span "Create" at bounding box center [258, 201] width 11 height 4
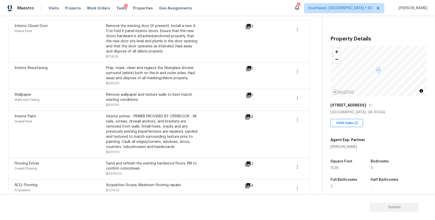
scroll to position [0, 0]
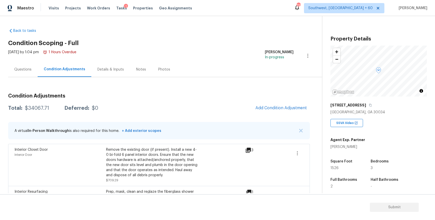
click at [25, 67] on div "Questions" at bounding box center [22, 69] width 17 height 5
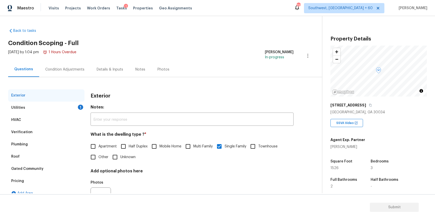
scroll to position [25, 0]
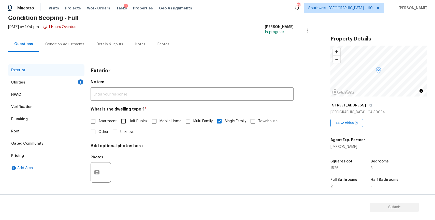
click at [37, 153] on div "Pricing" at bounding box center [46, 156] width 76 height 12
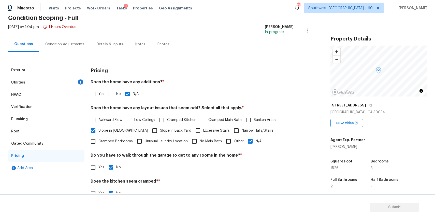
click at [98, 94] on input "Yes" at bounding box center [93, 94] width 11 height 11
checkbox input "true"
checkbox input "false"
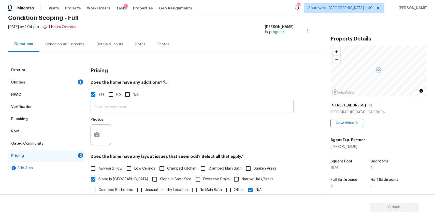
click at [136, 107] on input "text" at bounding box center [192, 107] width 203 height 12
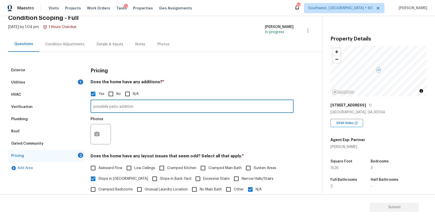
type input "possibile patio addition."
click at [97, 129] on button "button" at bounding box center [97, 134] width 12 height 20
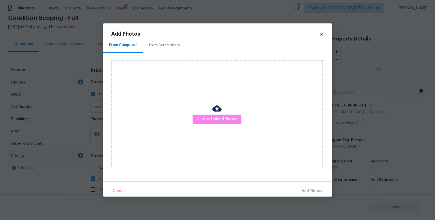
click at [190, 120] on div "Click to Upload Photos" at bounding box center [217, 113] width 212 height 107
click at [212, 118] on span "Click to Upload Photos" at bounding box center [217, 119] width 41 height 6
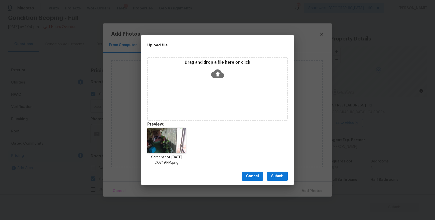
click at [271, 174] on span "Submit" at bounding box center [277, 176] width 12 height 6
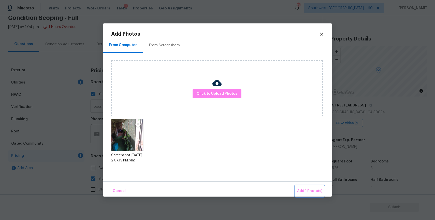
click at [311, 190] on span "Add 1 Photo(s)" at bounding box center [309, 191] width 25 height 6
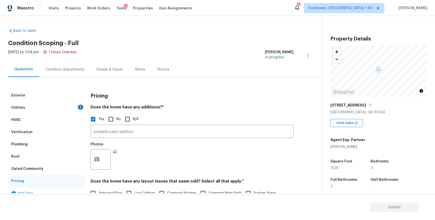
scroll to position [25, 0]
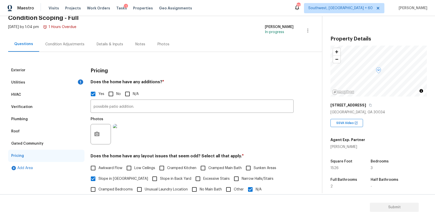
click at [75, 75] on div "Exterior" at bounding box center [46, 70] width 76 height 12
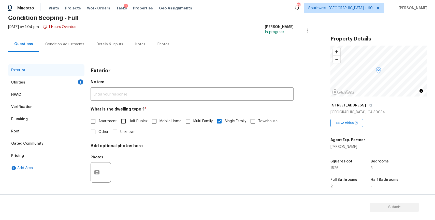
click at [80, 81] on div "1" at bounding box center [80, 81] width 5 height 5
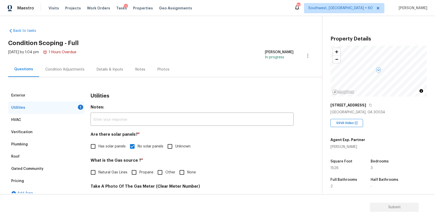
scroll to position [78, 0]
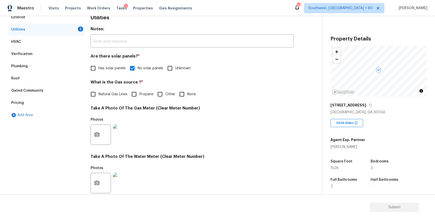
click at [106, 95] on span "Natural Gas Lines" at bounding box center [112, 94] width 29 height 5
click at [98, 95] on input "Natural Gas Lines" at bounding box center [93, 94] width 11 height 11
checkbox input "true"
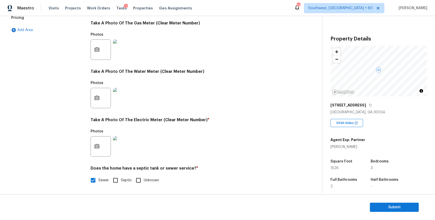
scroll to position [0, 0]
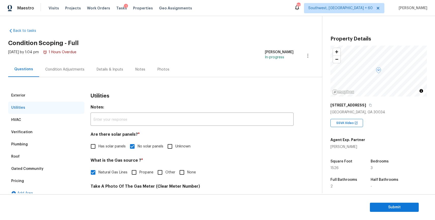
click at [74, 66] on div "Condition Adjustments" at bounding box center [64, 69] width 51 height 15
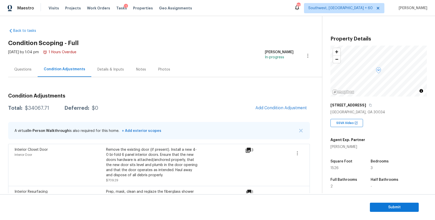
click at [284, 107] on span "Add Condition Adjustment" at bounding box center [280, 108] width 51 height 5
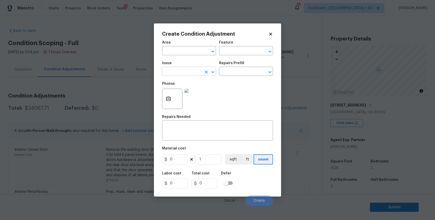
click at [185, 73] on input "text" at bounding box center [182, 72] width 40 height 8
drag, startPoint x: 201, startPoint y: 91, endPoint x: 195, endPoint y: 106, distance: 16.3
click at [195, 91] on div "Other" at bounding box center [189, 85] width 54 height 12
click at [187, 96] on li "Siding" at bounding box center [189, 95] width 54 height 8
type input "Siding"
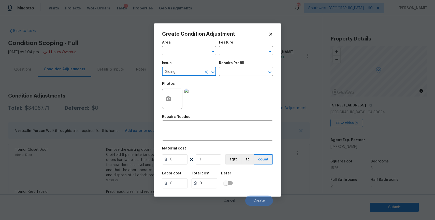
click at [189, 142] on div "Area ​ Feature ​ Issue Siding ​ Repairs Prefill ​ Photos Repairs Needed x ​ Mat…" at bounding box center [217, 122] width 111 height 168
click at [186, 124] on div "x ​" at bounding box center [217, 131] width 111 height 19
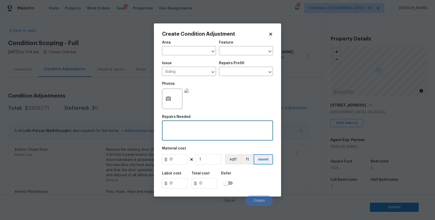
click at [189, 129] on textarea at bounding box center [217, 131] width 105 height 11
type textarea "siding repair"
click at [171, 166] on div "Area ​ Feature ​ Issue Siding ​ Repairs Prefill ​ Photos Repairs Needed siding …" at bounding box center [217, 122] width 111 height 168
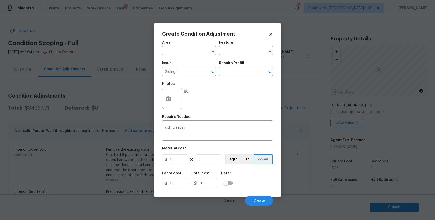
click at [171, 166] on div "Area ​ Feature ​ Issue Siding ​ Repairs Prefill ​ Photos Repairs Needed siding …" at bounding box center [217, 122] width 111 height 168
click at [178, 159] on input "0" at bounding box center [174, 159] width 25 height 10
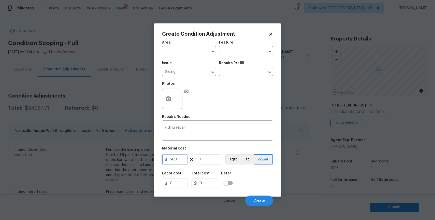
type input "500"
click at [171, 99] on button "button" at bounding box center [168, 99] width 12 height 20
type input "500"
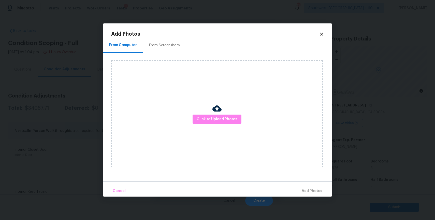
click at [204, 112] on div "Click to Upload Photos" at bounding box center [217, 113] width 212 height 107
click at [208, 118] on span "Click to Upload Photos" at bounding box center [217, 119] width 41 height 6
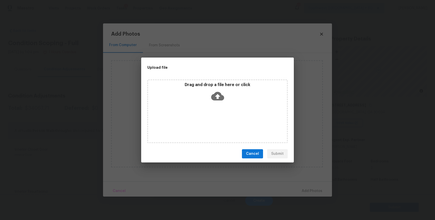
click at [208, 118] on div "Drag and drop a file here or click" at bounding box center [217, 111] width 140 height 64
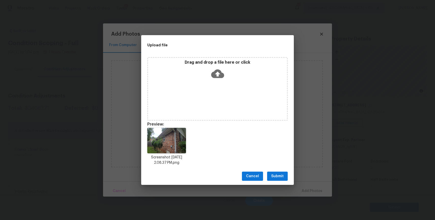
click at [283, 172] on button "Submit" at bounding box center [277, 175] width 21 height 9
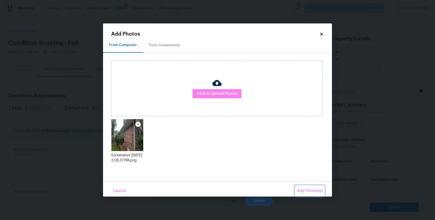
click at [308, 186] on button "Add 1 Photo(s)" at bounding box center [309, 190] width 29 height 11
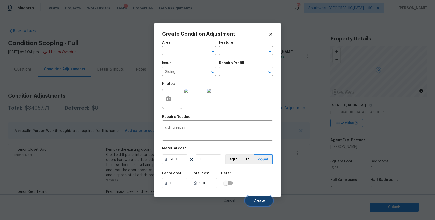
click at [260, 198] on button "Create" at bounding box center [259, 200] width 28 height 10
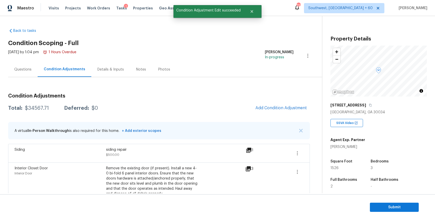
click at [26, 73] on div "Questions" at bounding box center [23, 69] width 30 height 15
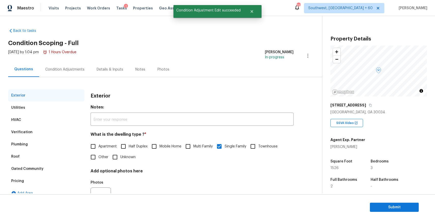
click at [49, 72] on div "Condition Adjustments" at bounding box center [64, 69] width 39 height 5
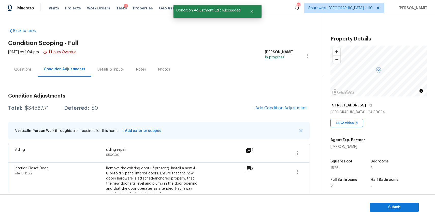
click at [39, 110] on div "$34567.71" at bounding box center [37, 108] width 24 height 5
copy div "$34567.71"
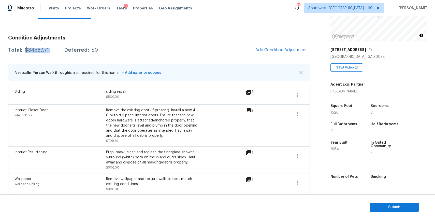
scroll to position [56, 0]
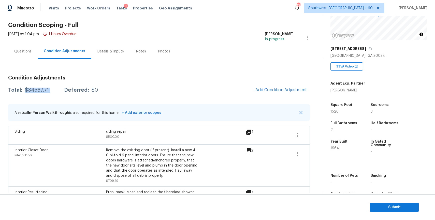
click at [25, 47] on div "Questions" at bounding box center [23, 51] width 30 height 15
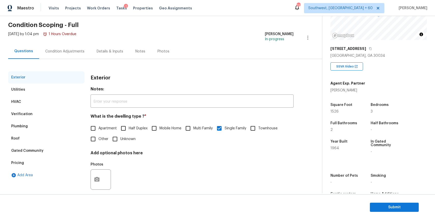
click at [33, 157] on div "Pricing" at bounding box center [46, 163] width 76 height 12
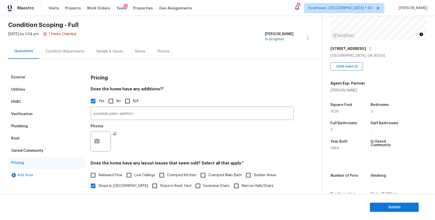
click at [39, 112] on div "Verification" at bounding box center [46, 114] width 76 height 12
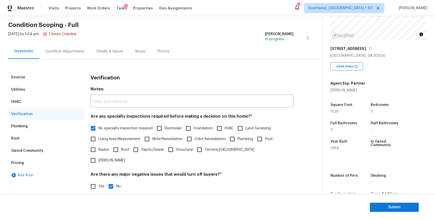
scroll to position [119, 0]
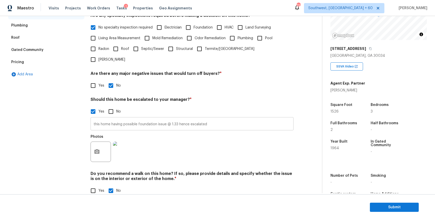
click at [132, 118] on input "this home having possible foundation issue @ 1.33 hence escalated" at bounding box center [192, 124] width 203 height 12
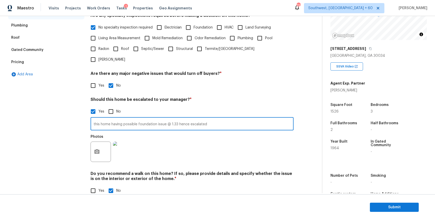
click at [132, 118] on input "this home having possible foundation issue @ 1.33 hence escalated" at bounding box center [192, 124] width 203 height 12
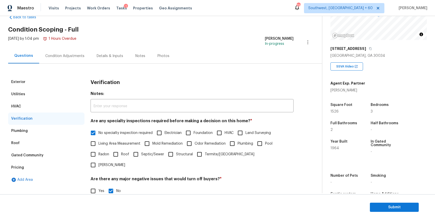
scroll to position [0, 0]
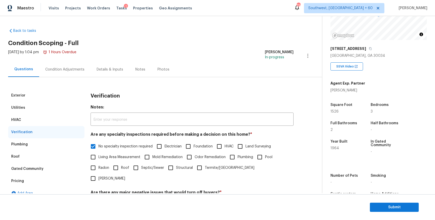
click at [71, 68] on div "Condition Adjustments" at bounding box center [64, 69] width 39 height 5
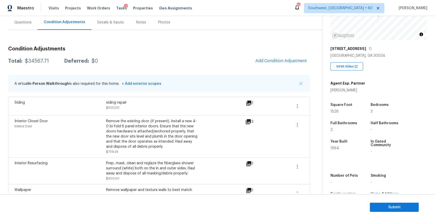
scroll to position [20, 0]
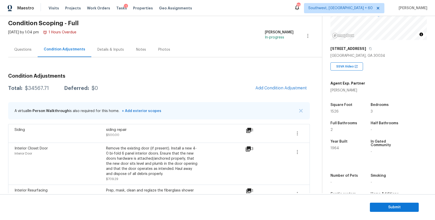
click at [33, 39] on div "Mon, Oct 13 2025 by 1:04 pm 1 Hours Overdue" at bounding box center [42, 36] width 68 height 12
click at [34, 52] on div "Questions" at bounding box center [23, 49] width 30 height 15
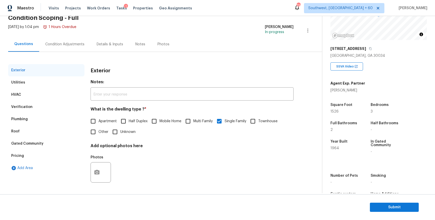
scroll to position [76, 0]
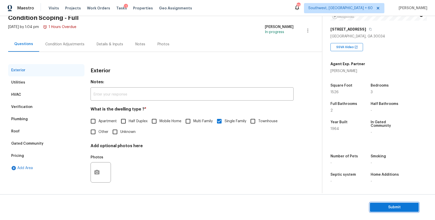
click at [392, 205] on span "Submit" at bounding box center [394, 207] width 41 height 6
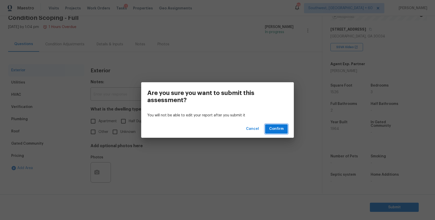
click at [283, 127] on span "Confirm" at bounding box center [276, 129] width 14 height 6
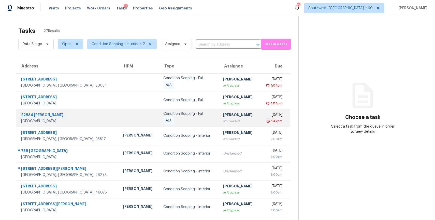
scroll to position [45, 0]
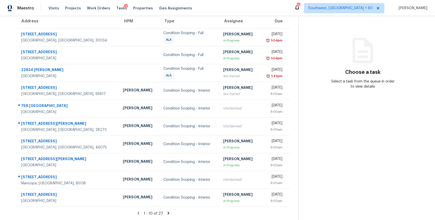
click at [166, 212] on icon at bounding box center [168, 213] width 5 height 5
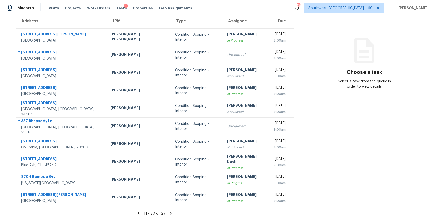
click at [169, 214] on icon at bounding box center [171, 213] width 5 height 5
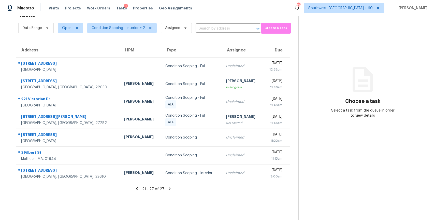
scroll to position [0, 0]
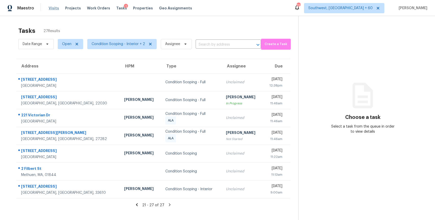
click at [52, 10] on span "Visits" at bounding box center [54, 8] width 10 height 5
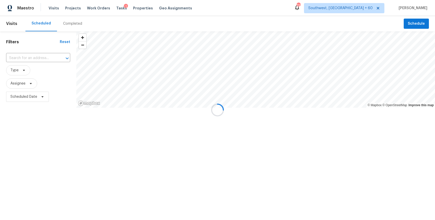
click at [59, 23] on div at bounding box center [217, 110] width 435 height 220
click at [59, 23] on div "Completed" at bounding box center [72, 23] width 31 height 15
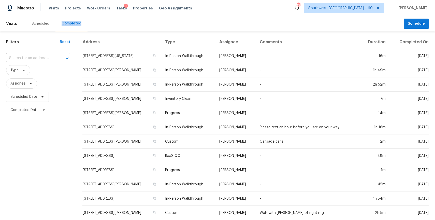
click at [33, 59] on input "text" at bounding box center [31, 58] width 50 height 8
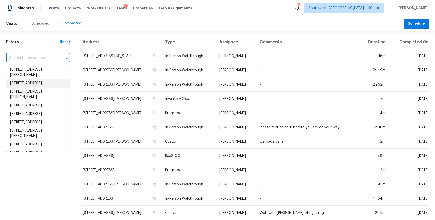
paste input "[STREET_ADDRESS][PERSON_NAME]"
type input "[STREET_ADDRESS][PERSON_NAME]"
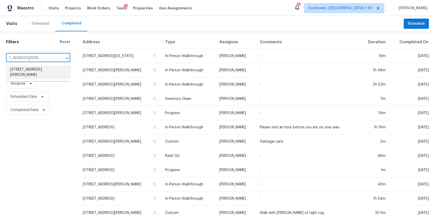
click at [37, 72] on li "[STREET_ADDRESS][PERSON_NAME]" at bounding box center [38, 72] width 64 height 14
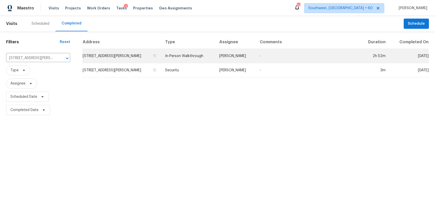
click at [256, 58] on td "-" at bounding box center [308, 56] width 104 height 14
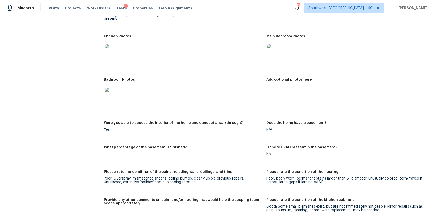
scroll to position [503, 0]
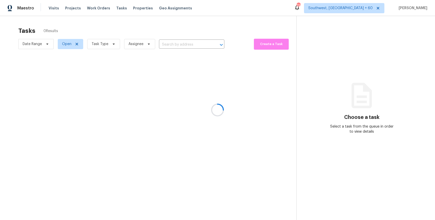
click at [96, 42] on div at bounding box center [217, 110] width 435 height 220
click at [99, 42] on div at bounding box center [217, 110] width 435 height 220
click at [116, 30] on div at bounding box center [217, 110] width 435 height 220
click at [109, 43] on div at bounding box center [217, 110] width 435 height 220
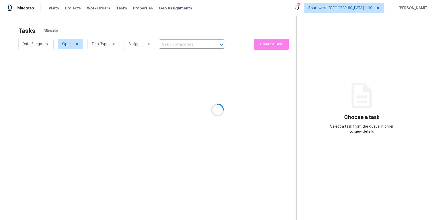
click at [109, 43] on div at bounding box center [217, 110] width 435 height 220
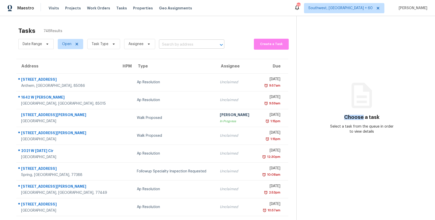
click at [183, 41] on input "text" at bounding box center [184, 45] width 51 height 8
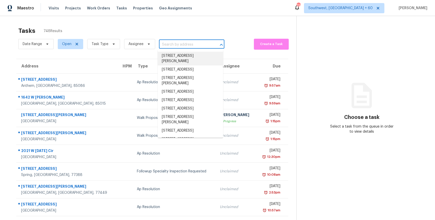
paste input "221 Victorian Dr, Fort Worth, TX 76134"
type input "221 Victorian Dr, Fort Worth, TX 76134"
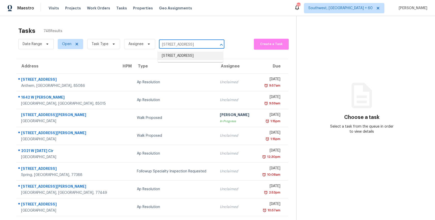
click at [199, 54] on li "221 Victorian Dr, Fort Worth, TX 76134" at bounding box center [190, 56] width 65 height 8
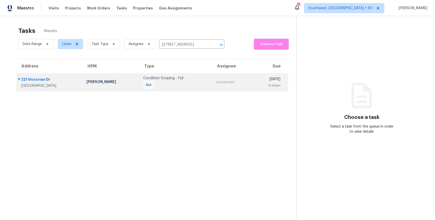
click at [212, 77] on td "Unclaimed" at bounding box center [232, 82] width 40 height 18
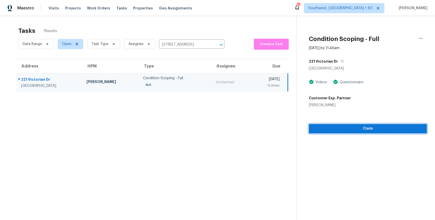
click at [365, 130] on span "Claim" at bounding box center [368, 128] width 110 height 6
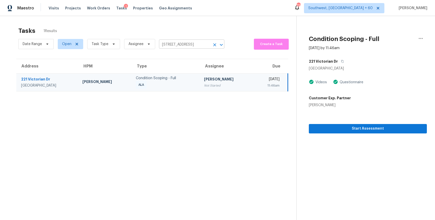
click at [183, 46] on input "221 Victorian Dr, Fort Worth, TX 76134" at bounding box center [184, 45] width 51 height 8
paste input "138 Baytree Blvd, Tavares, FL 32778"
type input "138 Baytree Blvd, Tavares, FL 32778"
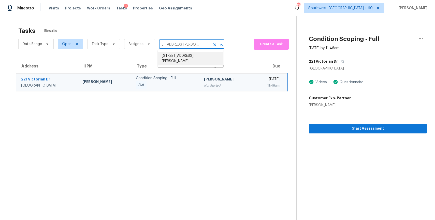
click at [191, 57] on li "138 Baytree Blvd, Tavares, FL 32778" at bounding box center [190, 59] width 65 height 14
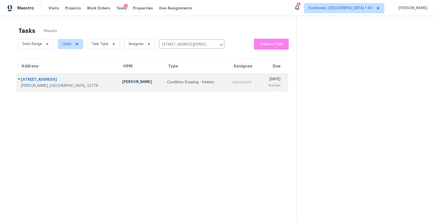
click at [232, 84] on div "Unclaimed" at bounding box center [243, 82] width 23 height 5
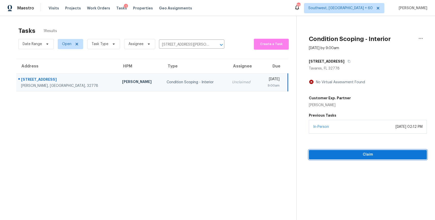
click at [380, 151] on span "Claim" at bounding box center [368, 154] width 110 height 6
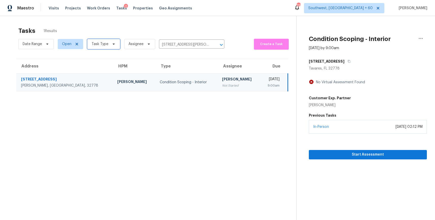
click at [97, 41] on span "Task Type" at bounding box center [103, 44] width 33 height 10
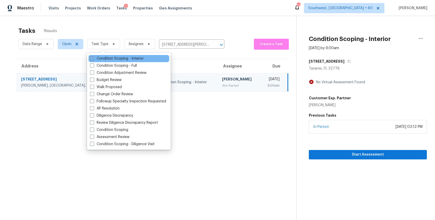
click at [130, 61] on label "Condition Scoping - Interior" at bounding box center [117, 58] width 54 height 5
click at [93, 59] on input "Condition Scoping - Interior" at bounding box center [91, 57] width 3 height 3
checkbox input "true"
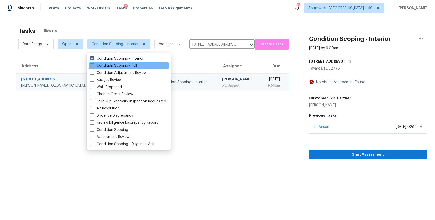
click at [131, 67] on label "Condition Scoping - Full" at bounding box center [113, 65] width 47 height 5
click at [93, 66] on input "Condition Scoping - Full" at bounding box center [91, 64] width 3 height 3
checkbox input "true"
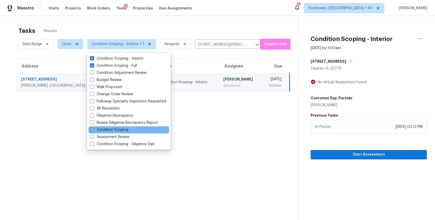
click at [122, 128] on label "Condition Scoping" at bounding box center [109, 129] width 38 height 5
click at [93, 128] on input "Condition Scoping" at bounding box center [91, 128] width 3 height 3
checkbox input "true"
click at [157, 14] on div "Maestro Visits Projects Work Orders Tasks 2 Properties Geo Assignments 735 Sout…" at bounding box center [217, 8] width 435 height 16
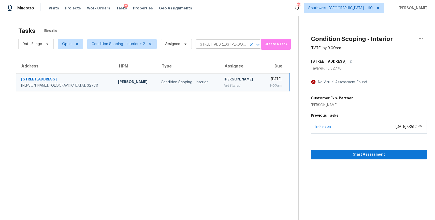
click at [249, 43] on icon "Clear" at bounding box center [251, 44] width 5 height 5
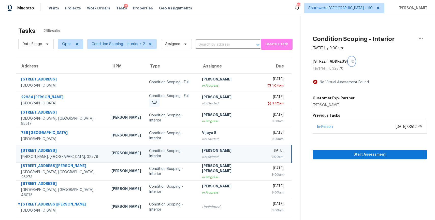
click at [348, 63] on button "button" at bounding box center [351, 61] width 7 height 9
click at [130, 44] on span "Condition Scoping - Interior + 2" at bounding box center [118, 43] width 53 height 5
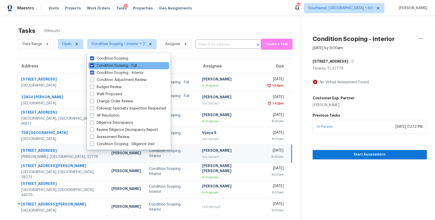
click at [127, 66] on label "Condition Scoping - Full" at bounding box center [113, 65] width 47 height 5
click at [93, 66] on input "Condition Scoping - Full" at bounding box center [91, 64] width 3 height 3
checkbox input "false"
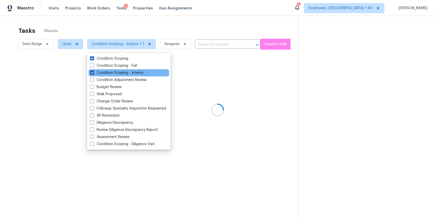
click at [129, 73] on label "Condition Scoping - Interior" at bounding box center [117, 72] width 54 height 5
click at [93, 73] on input "Condition Scoping - Interior" at bounding box center [91, 71] width 3 height 3
checkbox input "false"
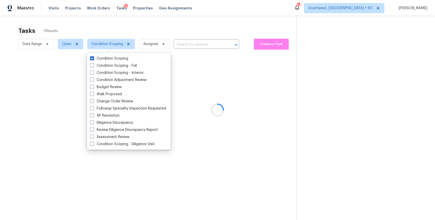
click at [175, 32] on div at bounding box center [217, 110] width 435 height 220
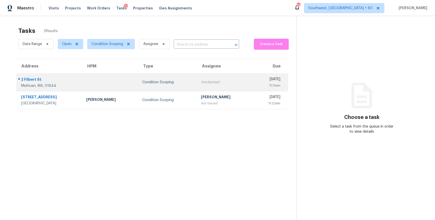
click at [182, 87] on td "Condition Scoping" at bounding box center [167, 82] width 59 height 18
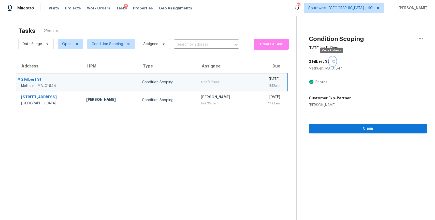
click at [332, 64] on button "button" at bounding box center [332, 61] width 7 height 9
click at [332, 61] on icon "button" at bounding box center [333, 61] width 3 height 3
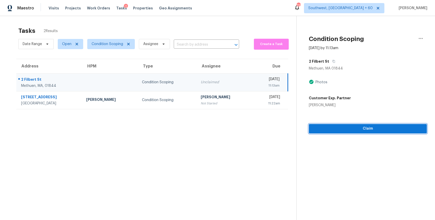
click at [361, 130] on span "Claim" at bounding box center [368, 128] width 110 height 6
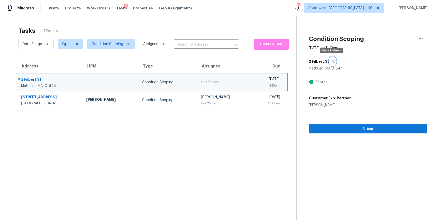
click at [333, 61] on button "button" at bounding box center [332, 61] width 7 height 9
